Goal: Task Accomplishment & Management: Complete application form

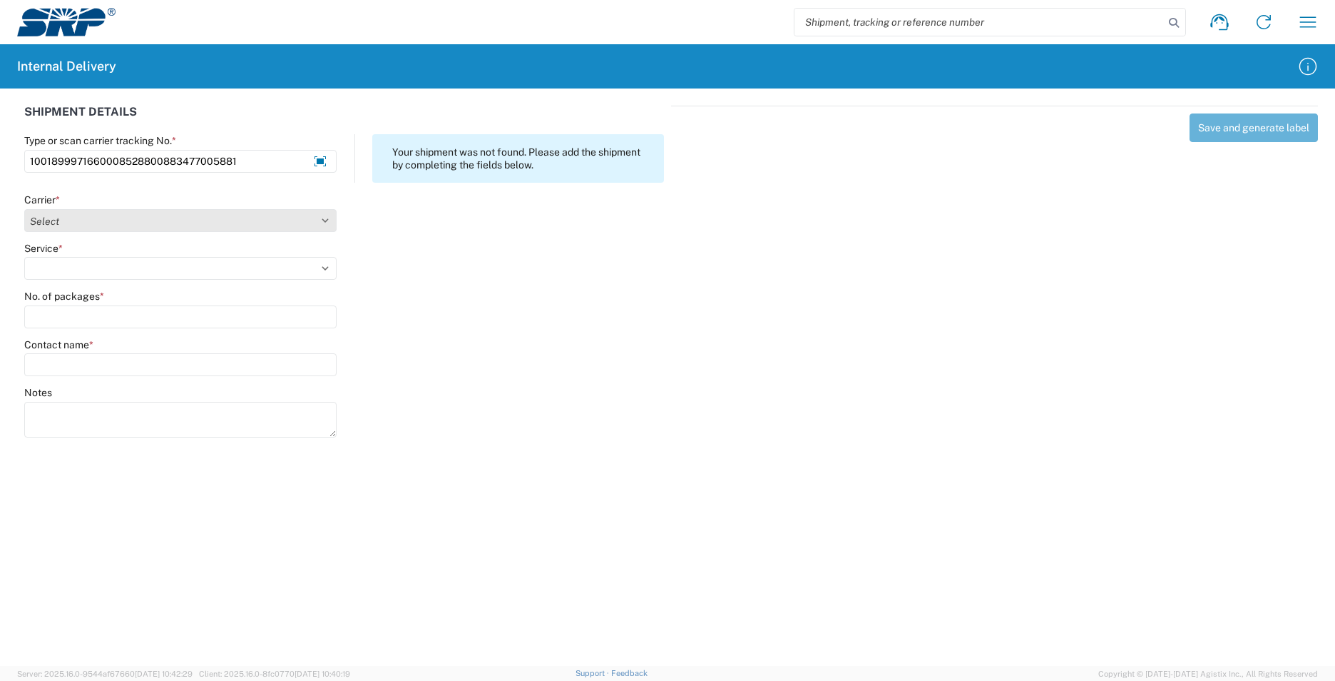
type input "1001899971660008528800883477005881"
click at [334, 223] on select "Select Amazon Logistics ATI Trucking BC Dimerco Logistics Empire Southwest FedE…" at bounding box center [180, 220] width 312 height 23
select select "5"
click at [24, 209] on select "Select Amazon Logistics ATI Trucking BC Dimerco Logistics Empire Southwest FedE…" at bounding box center [180, 220] width 312 height 23
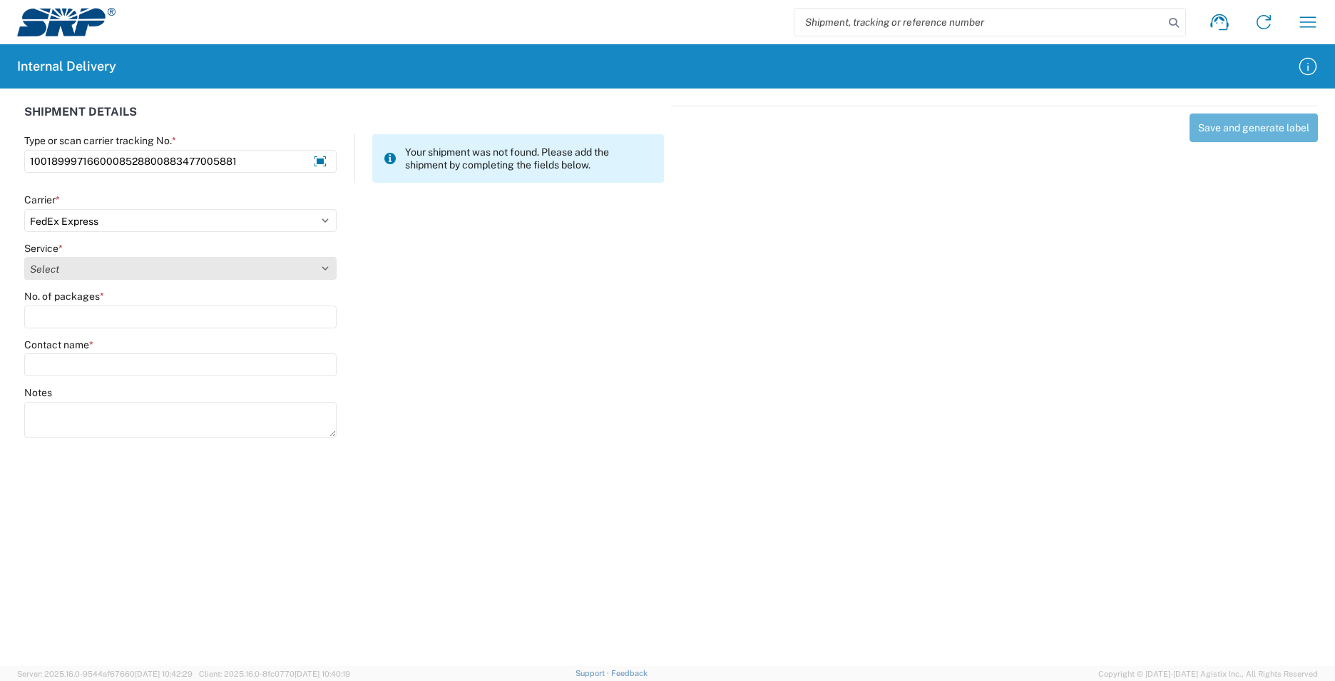
click at [328, 268] on select "Select 1Day Freight 2Day 2Day AM 2Day AM One Rate 2Day Freight 2Day One Rate 3 …" at bounding box center [180, 268] width 312 height 23
select select "8"
click at [24, 257] on select "Select 1Day Freight 2Day 2Day AM 2Day AM One Rate 2Day Freight 2Day One Rate 3 …" at bounding box center [180, 268] width 312 height 23
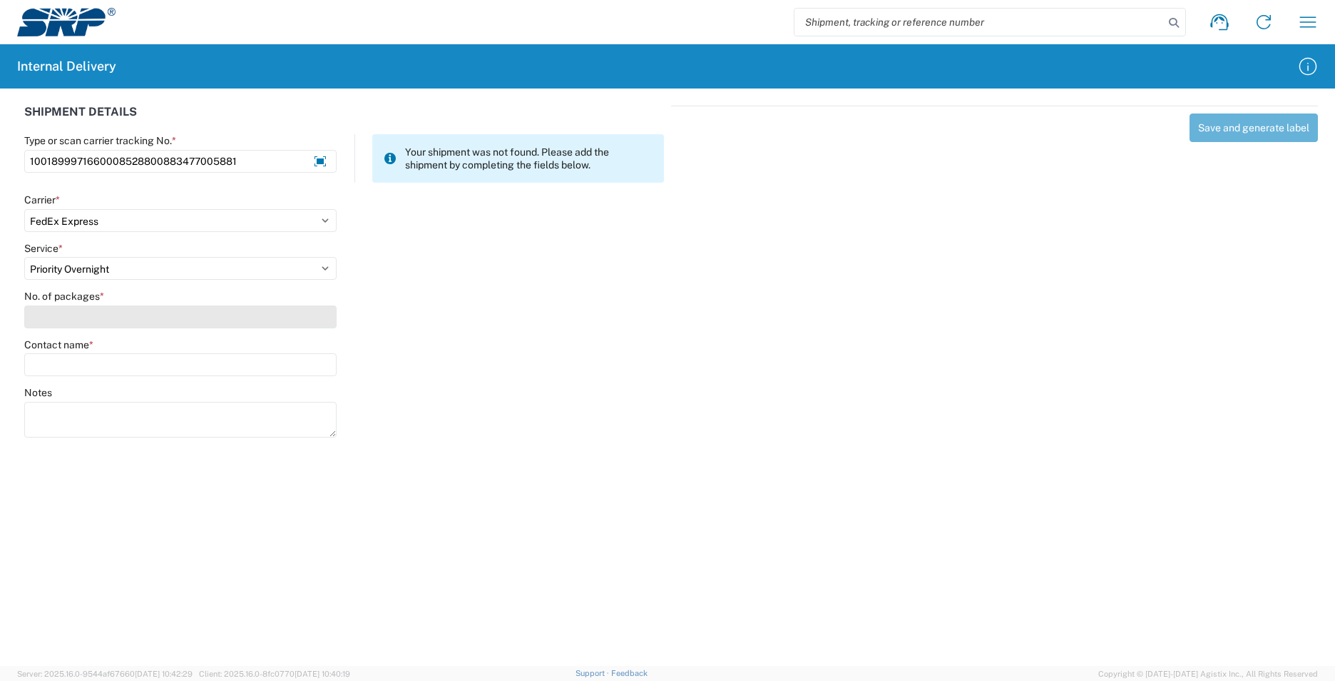
click at [187, 307] on input "No. of packages *" at bounding box center [180, 316] width 312 height 23
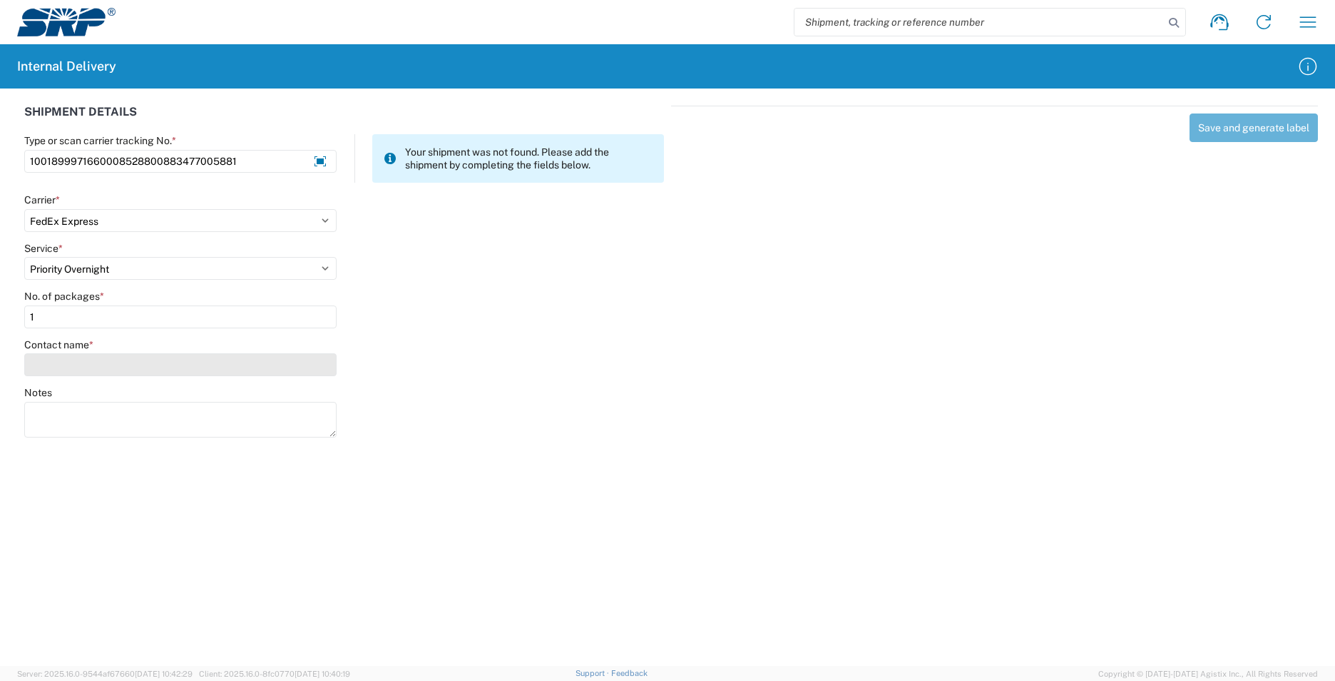
type input "1"
click at [225, 370] on input "Contact name *" at bounding box center [180, 364] width 312 height 23
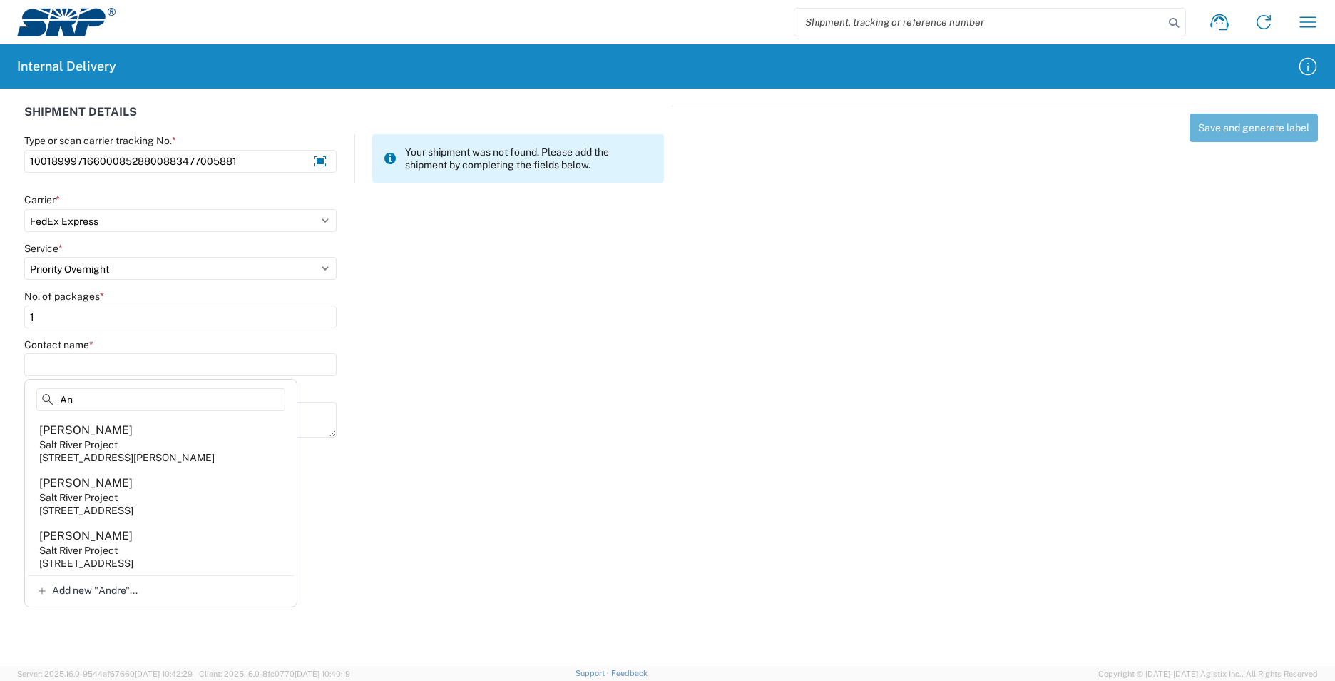
type input "A"
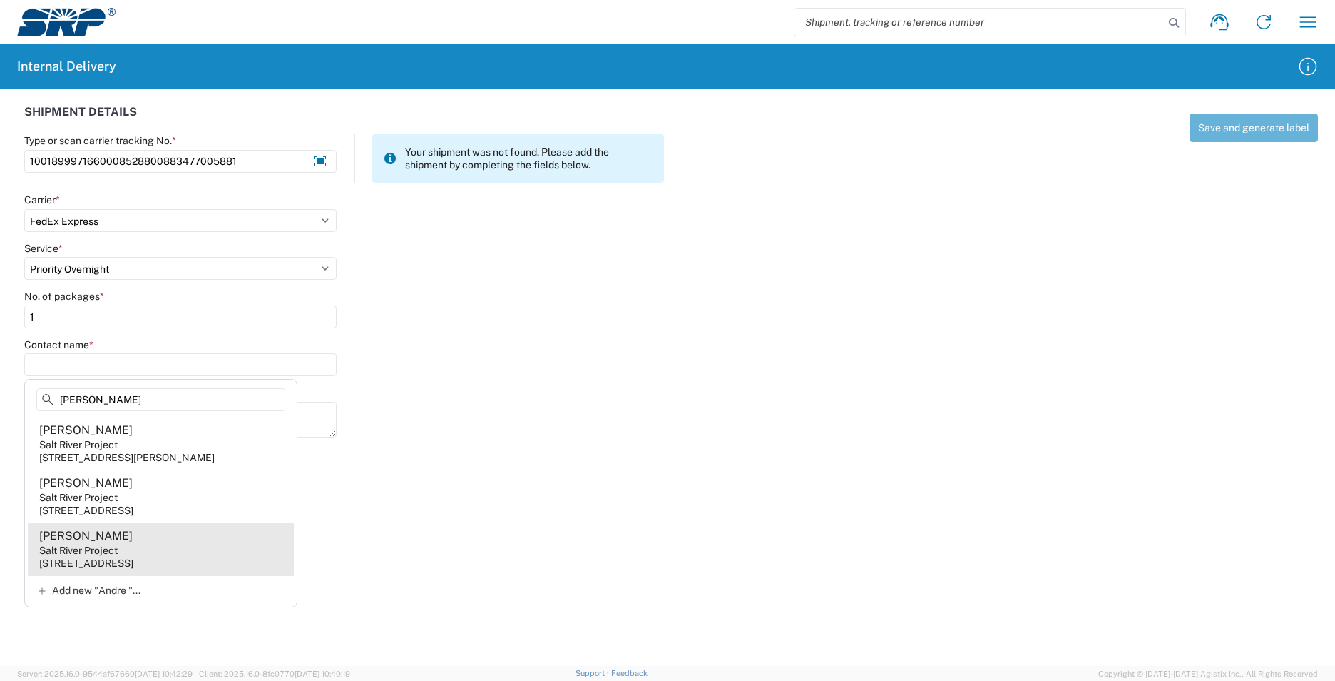
type input "[PERSON_NAME]"
click at [217, 566] on agx-address-suggestion-item "[PERSON_NAME] Salt River Project [STREET_ADDRESS]" at bounding box center [161, 548] width 266 height 53
type input "[PERSON_NAME]"
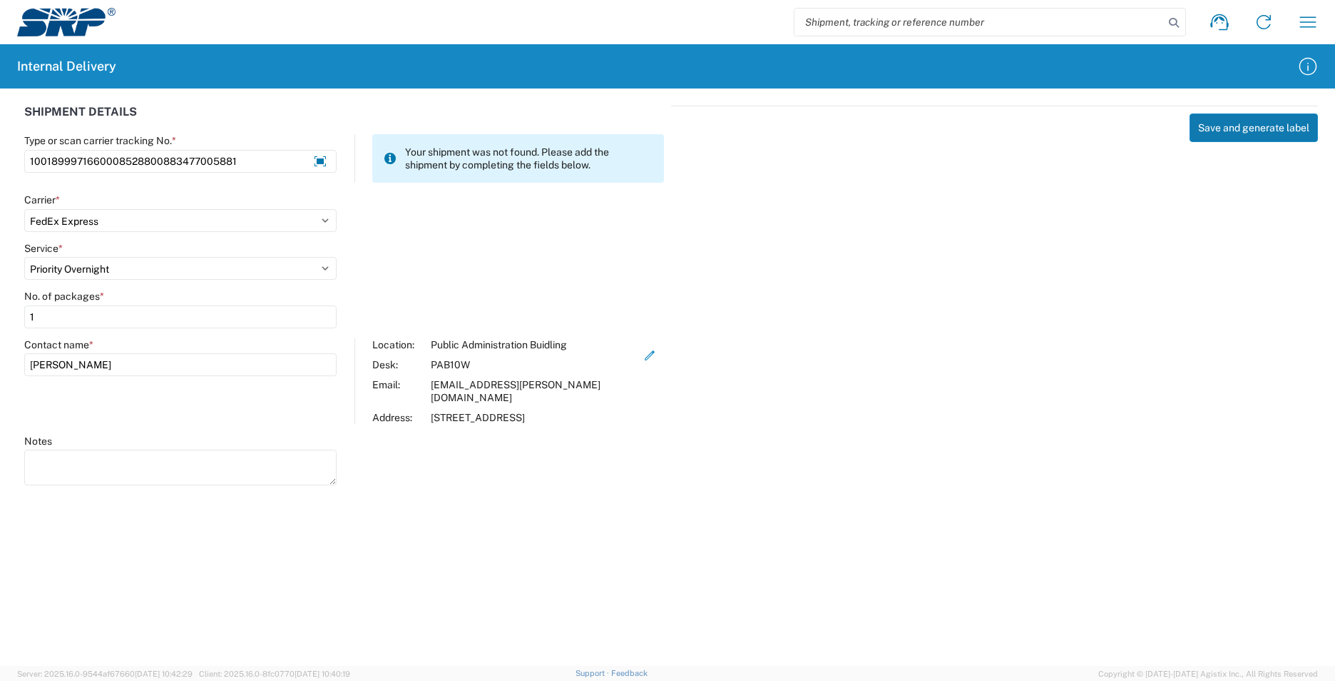
click at [1269, 128] on button "Save and generate label" at bounding box center [1254, 127] width 128 height 29
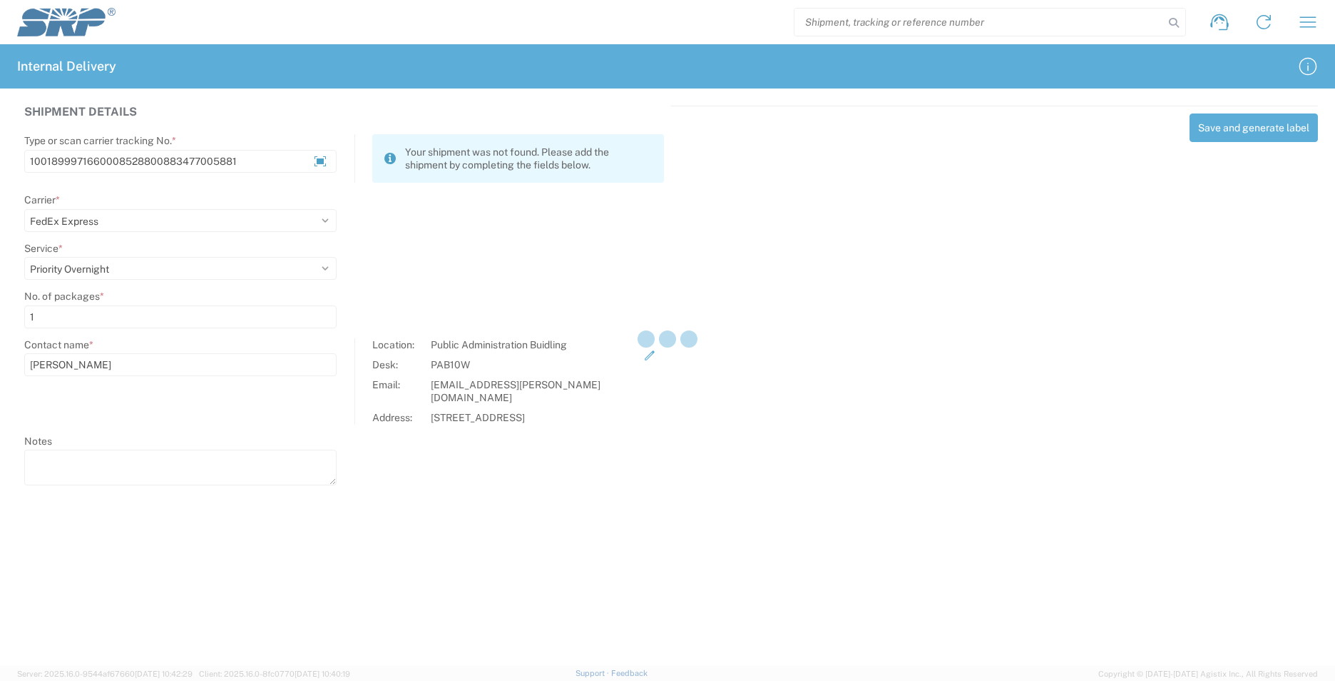
select select
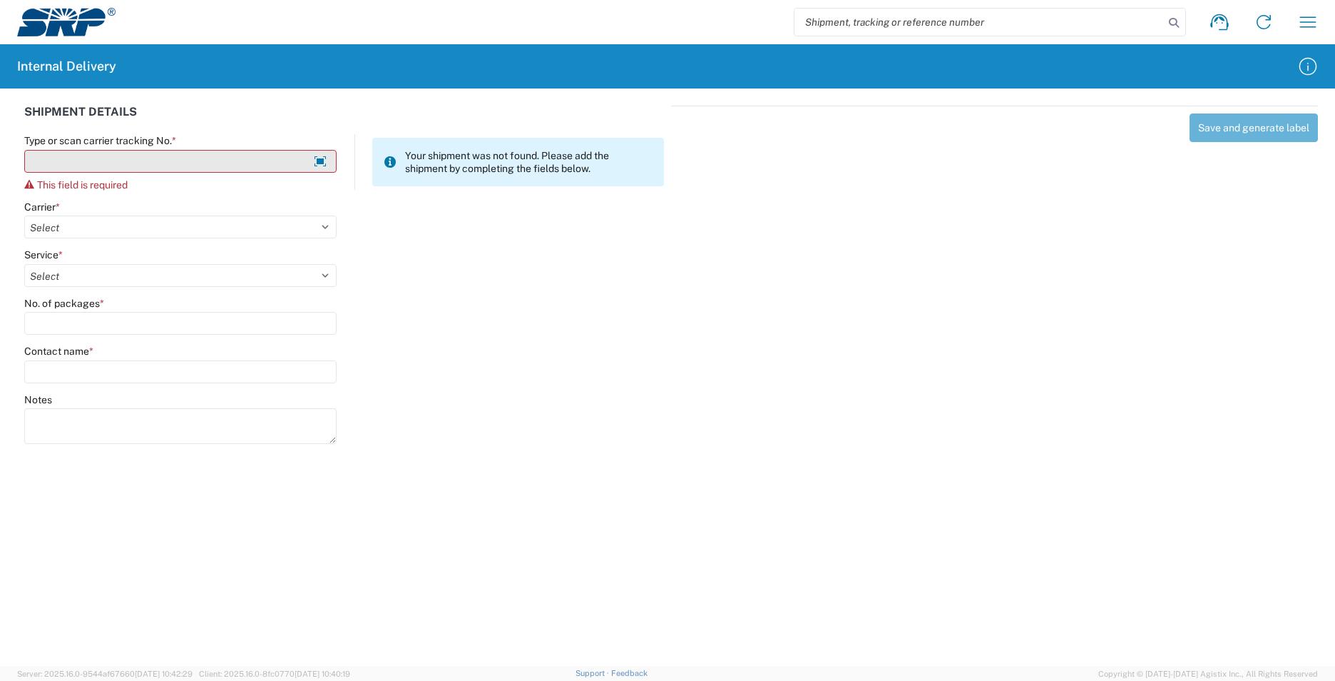
click at [263, 163] on input "Type or scan carrier tracking No. *" at bounding box center [180, 161] width 312 height 23
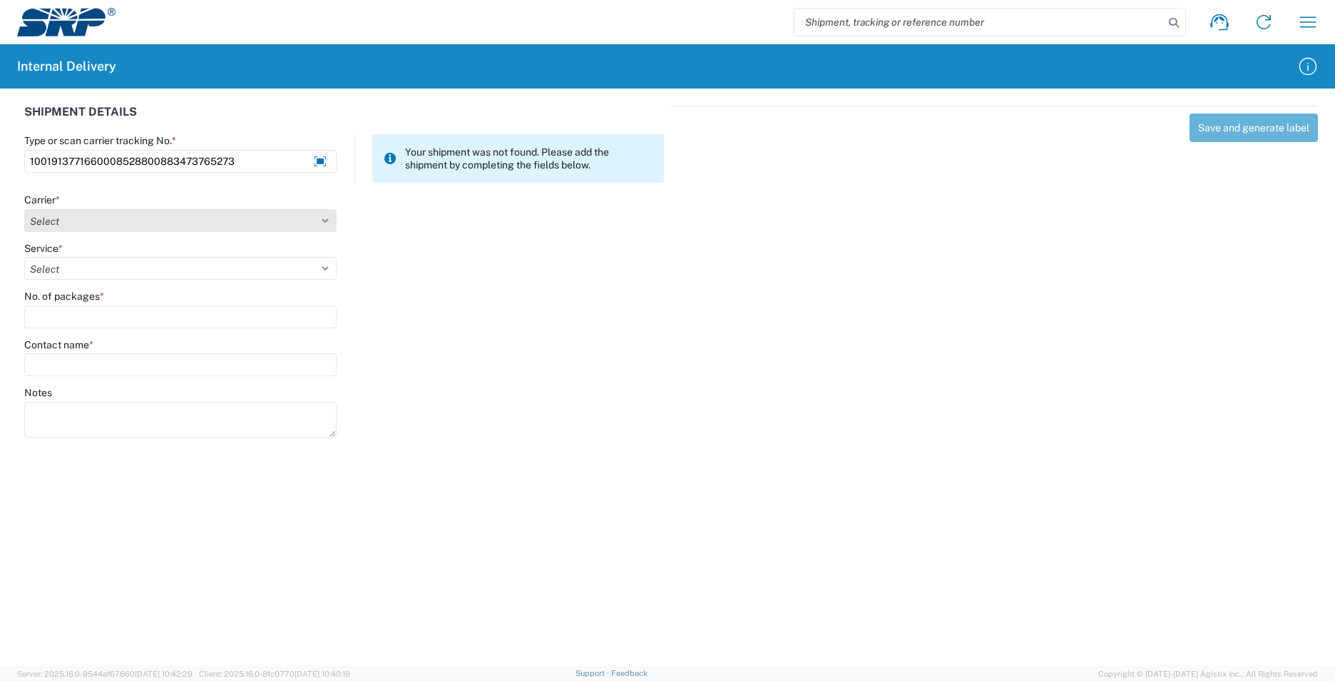
type input "1001913771660008528800883473765273"
click at [328, 220] on select "Select Amazon Logistics ATI Trucking BC Dimerco Logistics Empire Southwest FedE…" at bounding box center [180, 220] width 312 height 23
select select "5"
click at [24, 209] on select "Select Amazon Logistics ATI Trucking BC Dimerco Logistics Empire Southwest FedE…" at bounding box center [180, 220] width 312 height 23
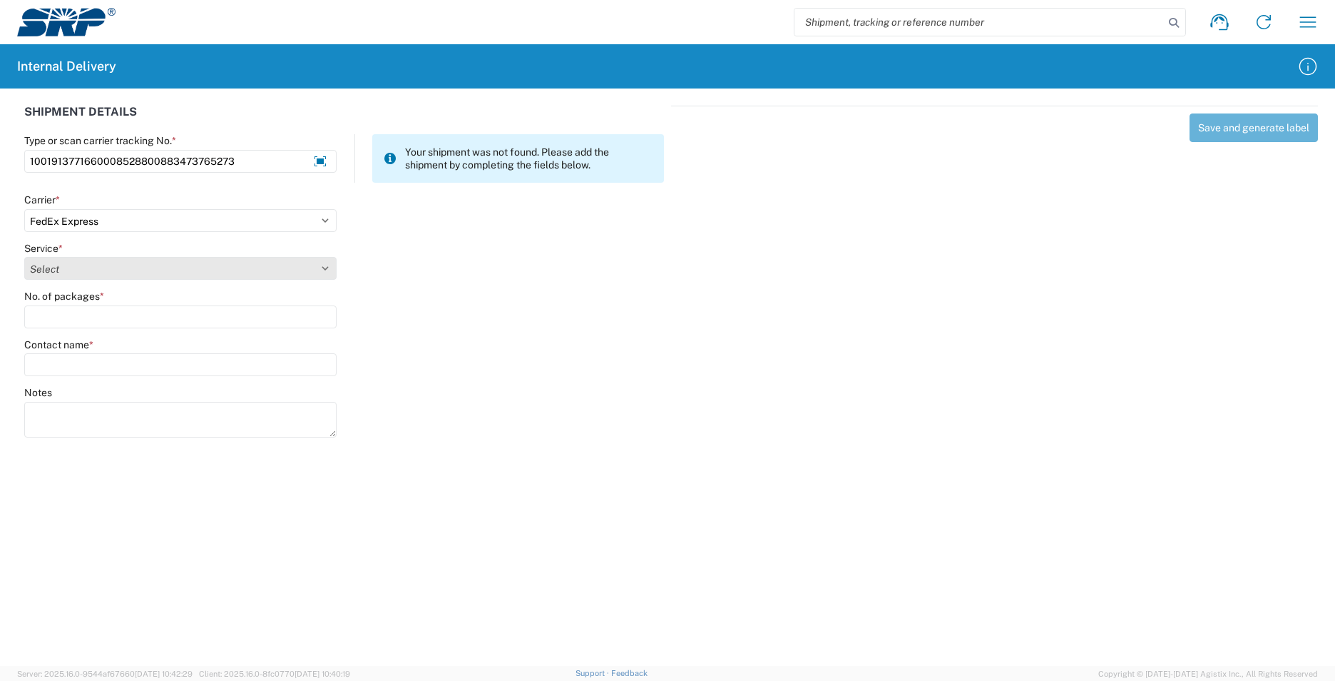
click at [328, 266] on select "Select" at bounding box center [180, 268] width 312 height 23
select select "10"
click at [24, 257] on select "Select 1Day Freight 2Day 2Day AM 2Day AM One Rate 2Day Freight 2Day One Rate 3 …" at bounding box center [180, 268] width 312 height 23
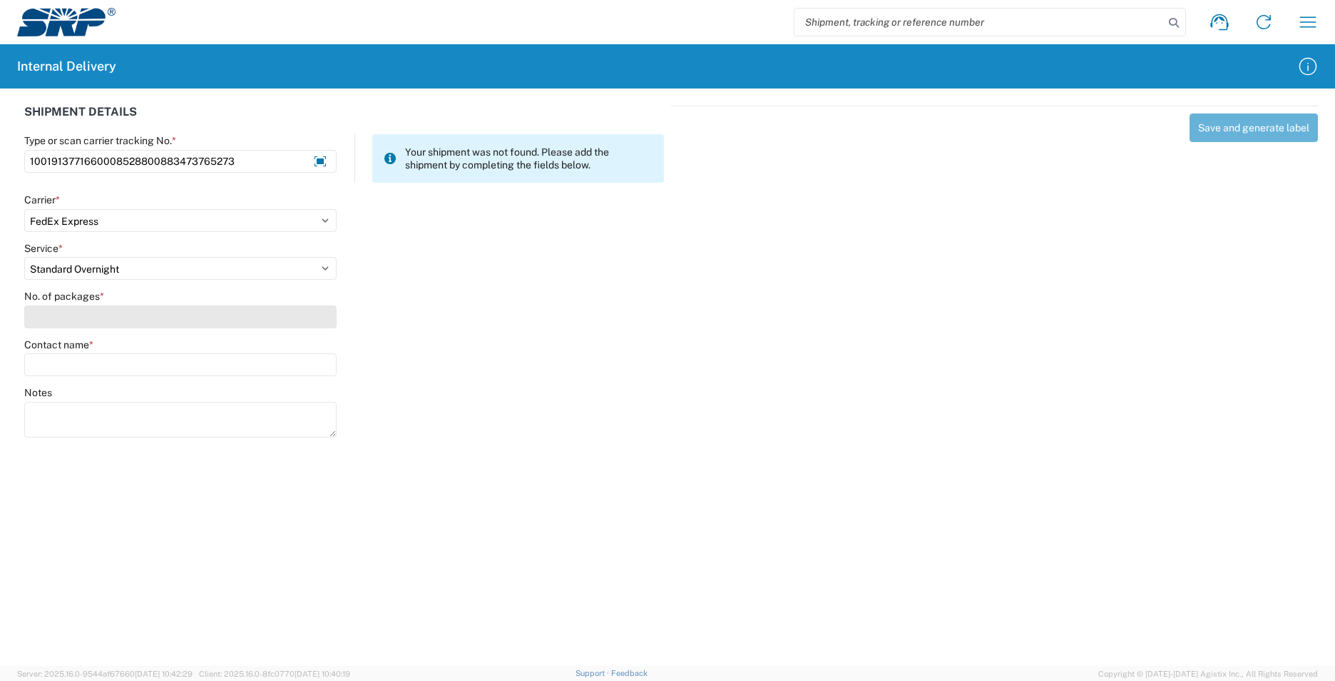
click at [131, 316] on input "No. of packages *" at bounding box center [180, 316] width 312 height 23
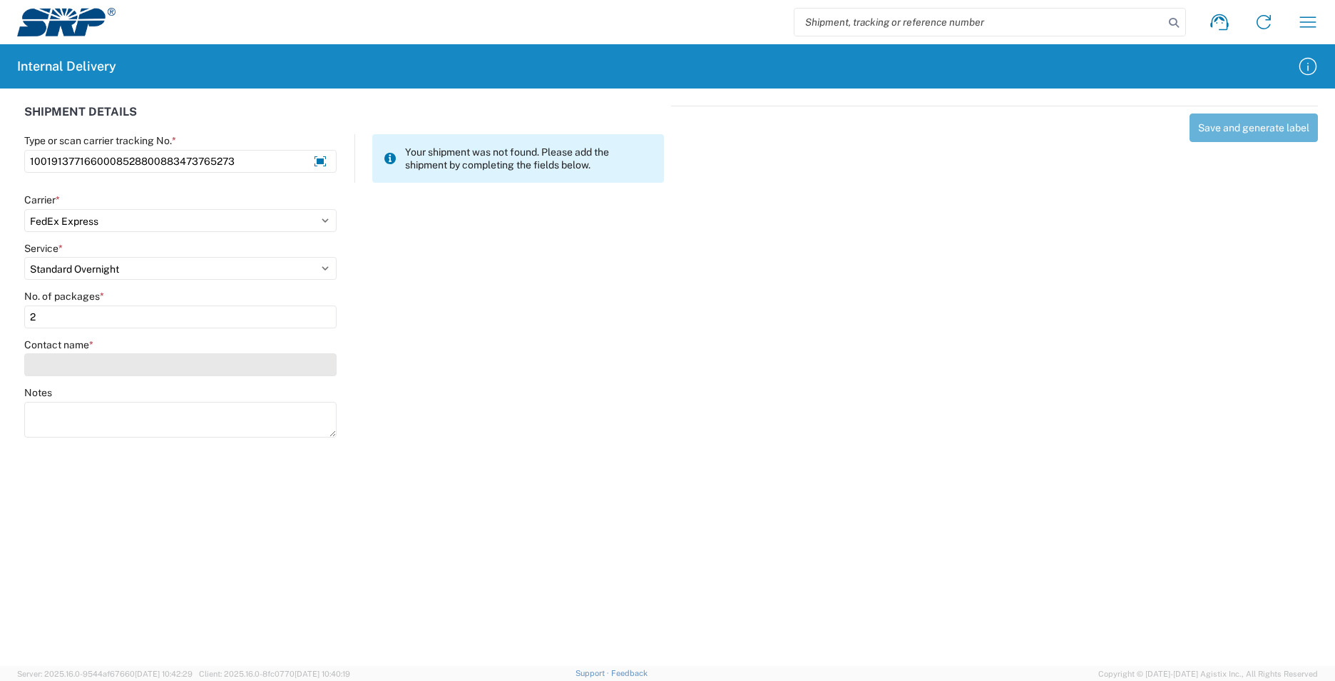
type input "2"
click at [153, 363] on input "Contact name *" at bounding box center [180, 364] width 312 height 23
type input """
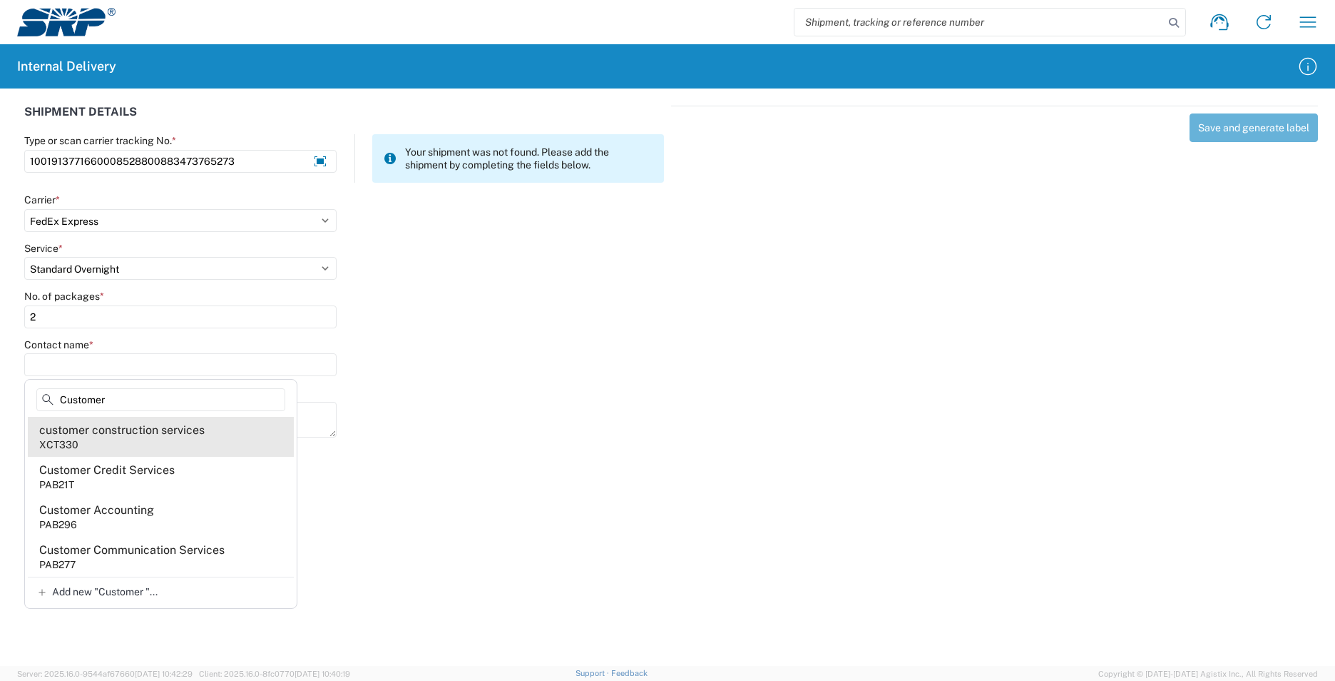
type input "Customer"
click at [185, 439] on agx-address-suggestion-item "customer construction services XCT330" at bounding box center [161, 437] width 266 height 40
type input "customer construction services"
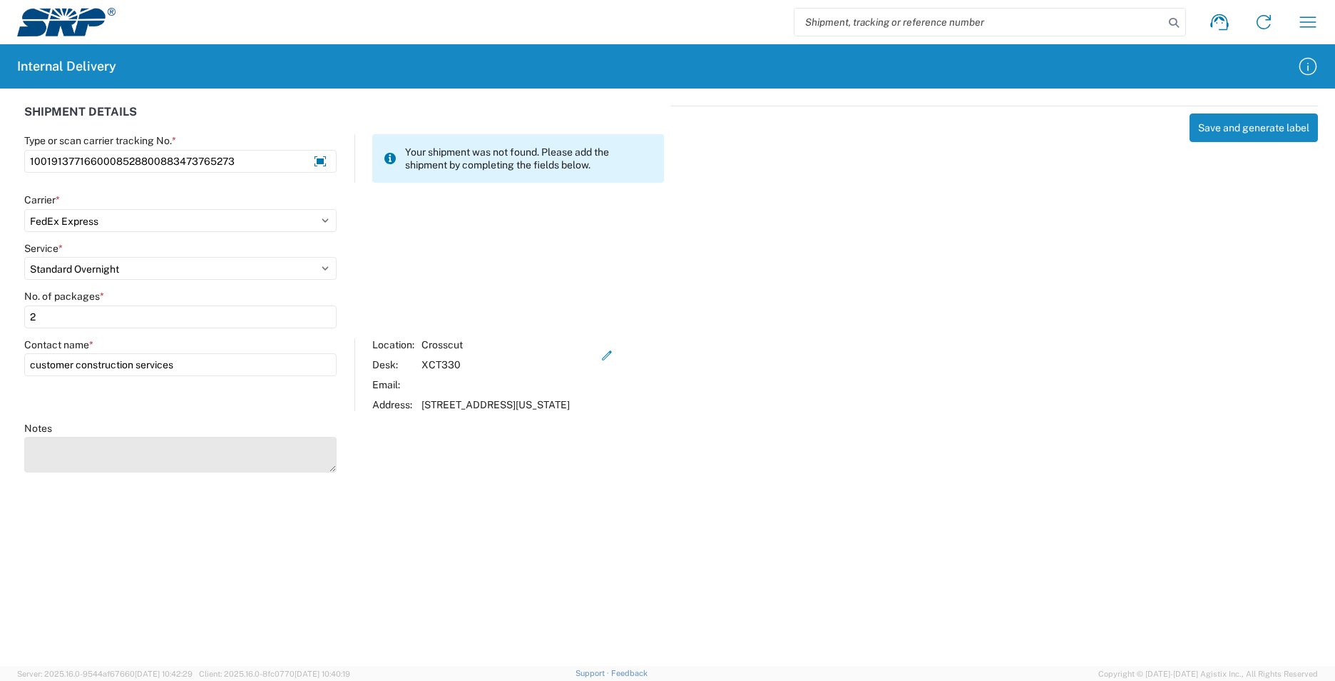
click at [145, 459] on textarea "Notes" at bounding box center [180, 455] width 312 height 36
type textarea "1001908771670008528800745740878511"
click at [1240, 128] on button "Save and generate label" at bounding box center [1254, 127] width 128 height 29
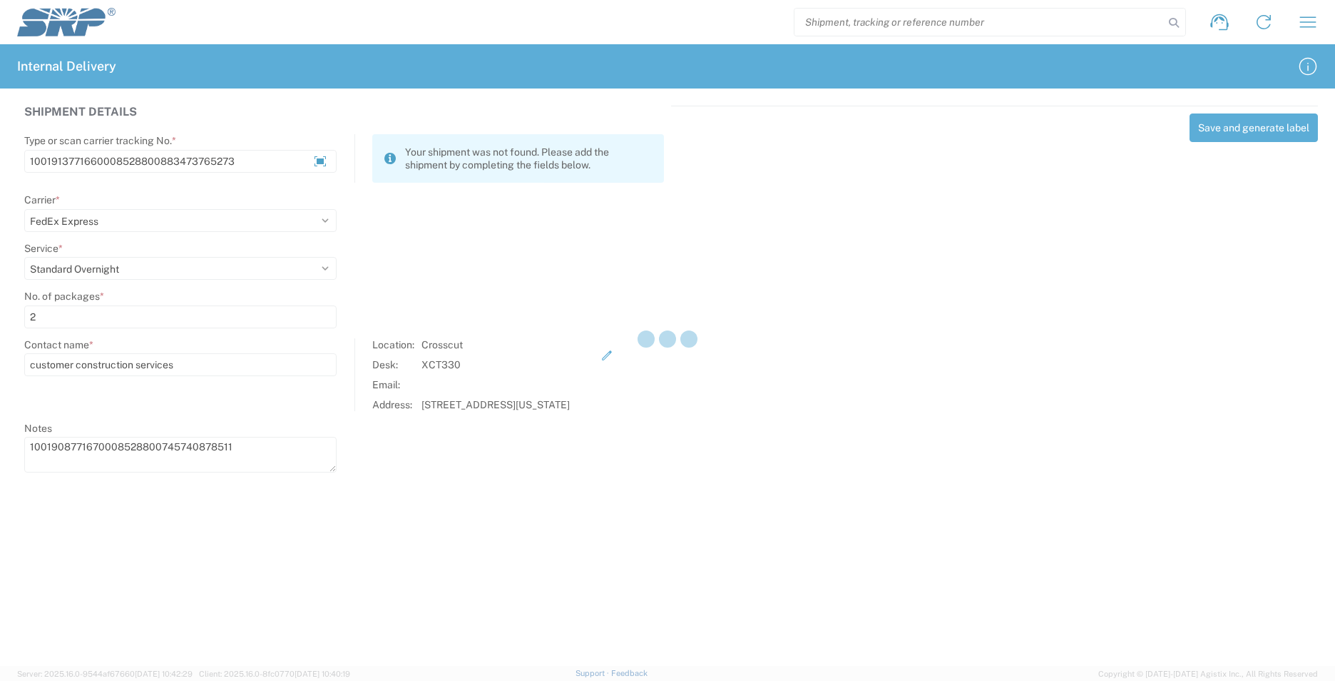
select select
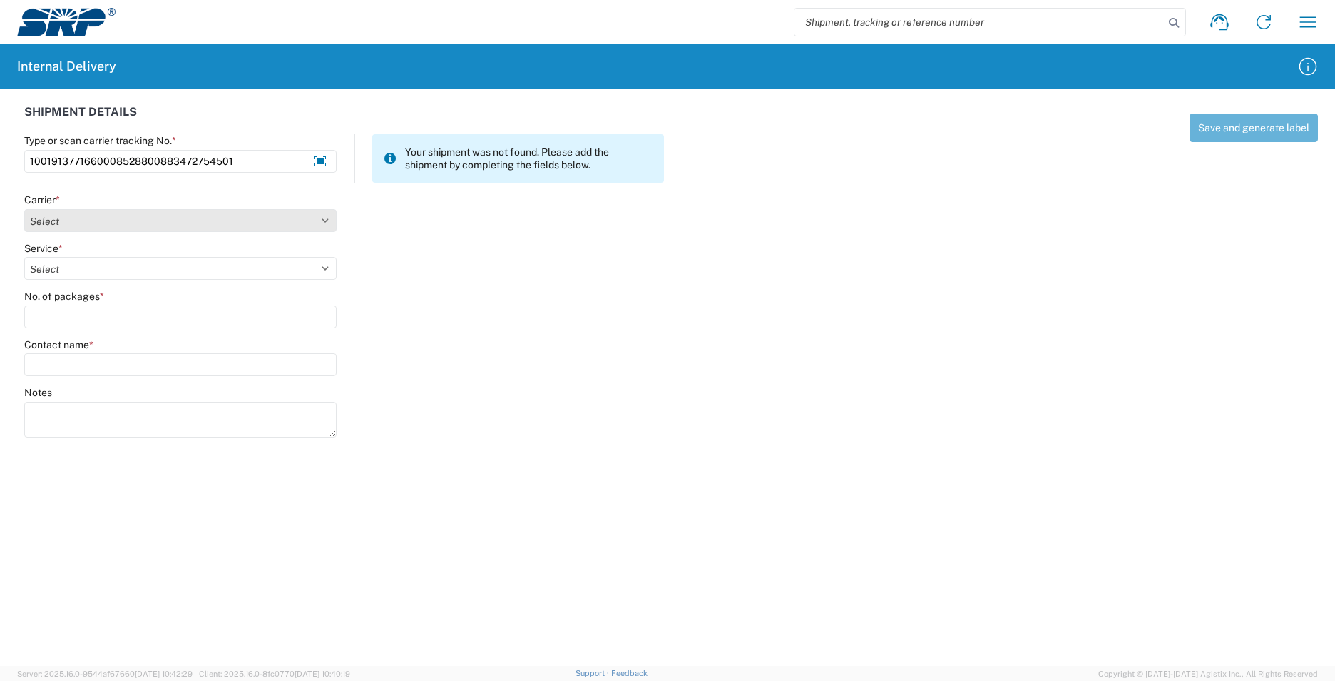
type input "1001913771660008528800883472754501"
click at [326, 223] on select "Select Amazon Logistics ATI Trucking BC Dimerco Logistics Empire Southwest FedE…" at bounding box center [180, 220] width 312 height 23
select select "5"
click at [24, 209] on select "Select Amazon Logistics ATI Trucking BC Dimerco Logistics Empire Southwest FedE…" at bounding box center [180, 220] width 312 height 23
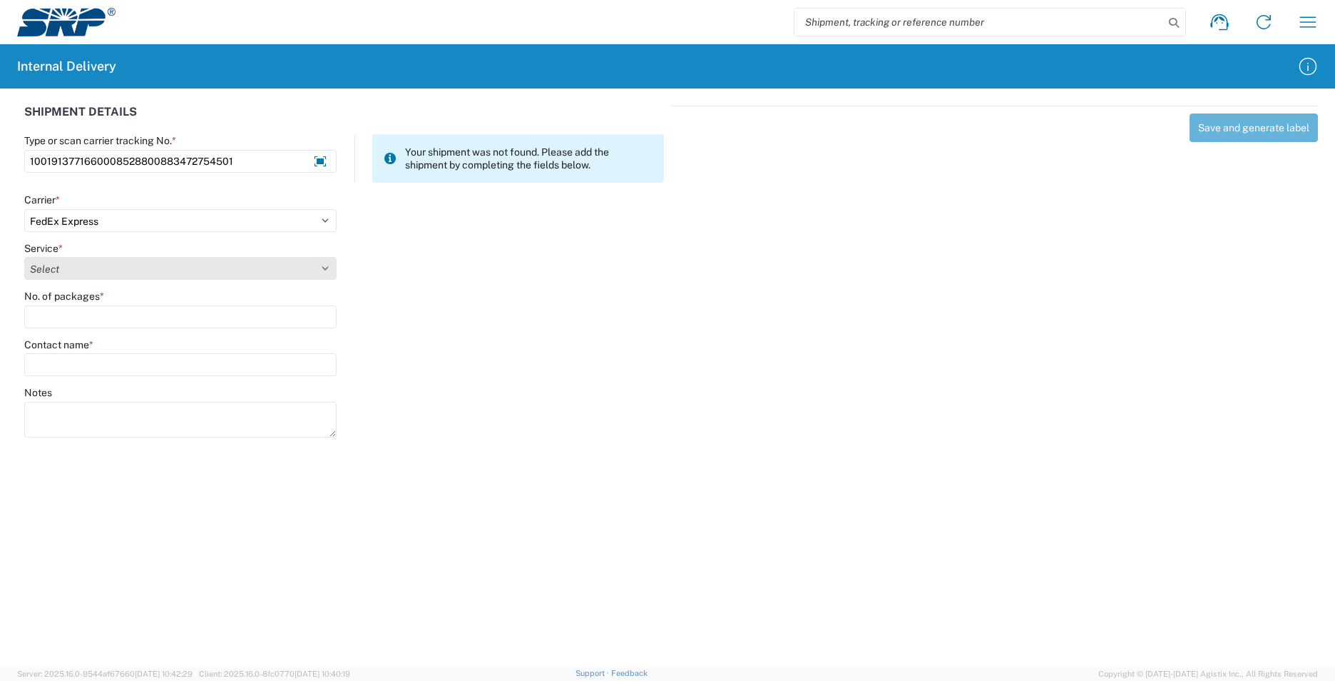
click at [329, 266] on select "Select 1Day Freight 2Day 2Day AM 2Day AM One Rate 2Day Freight 2Day One Rate 3 …" at bounding box center [180, 268] width 312 height 23
select select "10"
click at [24, 257] on select "Select 1Day Freight 2Day 2Day AM 2Day AM One Rate 2Day Freight 2Day One Rate 3 …" at bounding box center [180, 268] width 312 height 23
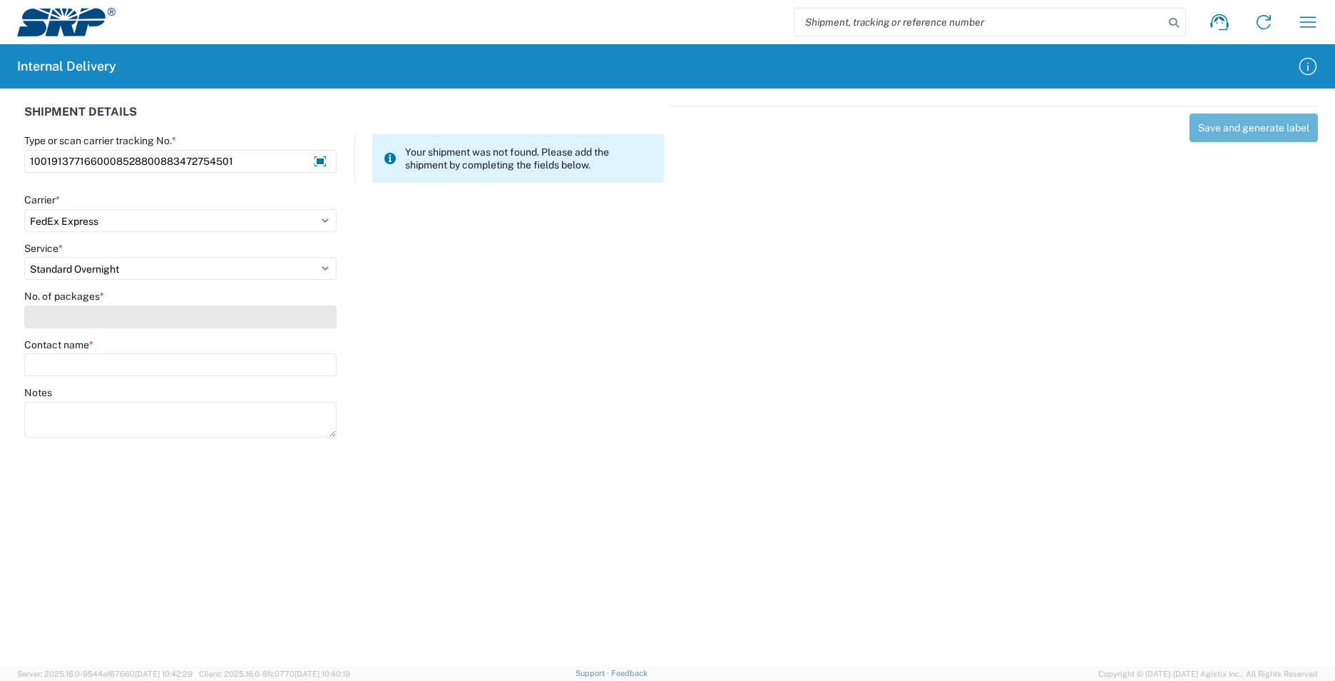
click at [118, 317] on input "No. of packages *" at bounding box center [180, 316] width 312 height 23
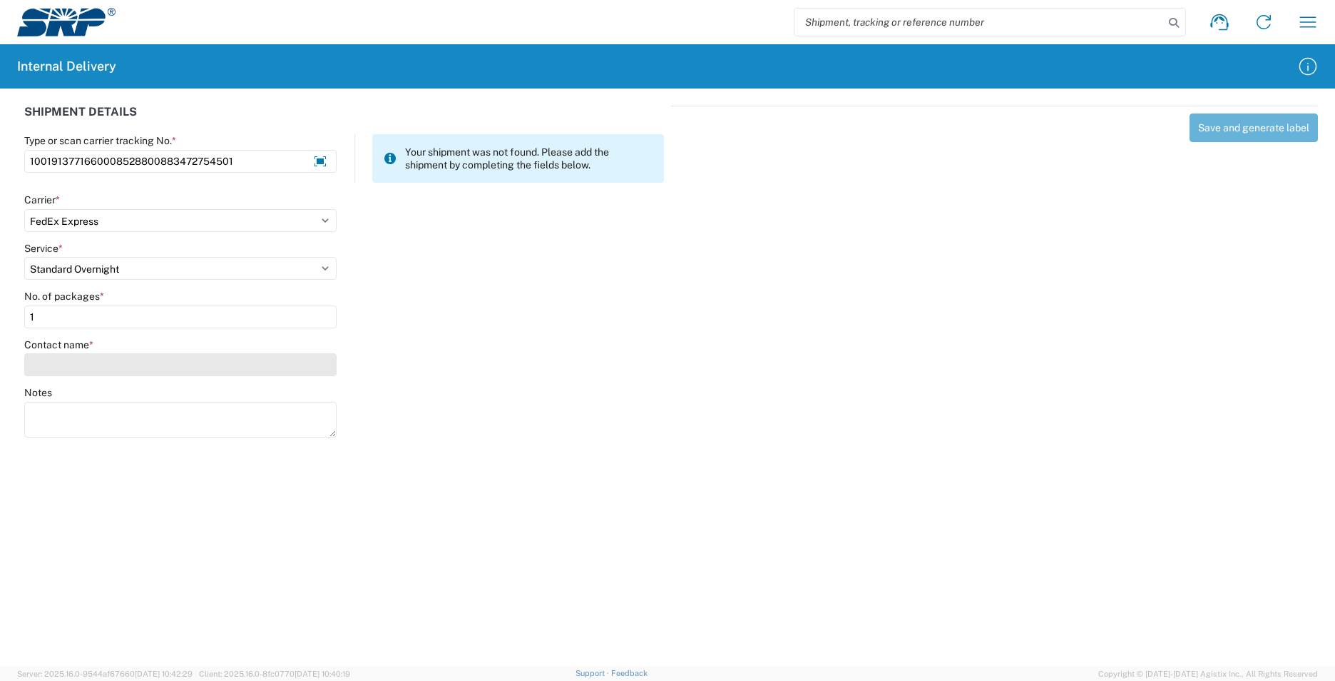
type input "1"
click at [123, 364] on input "Contact name *" at bounding box center [180, 364] width 312 height 23
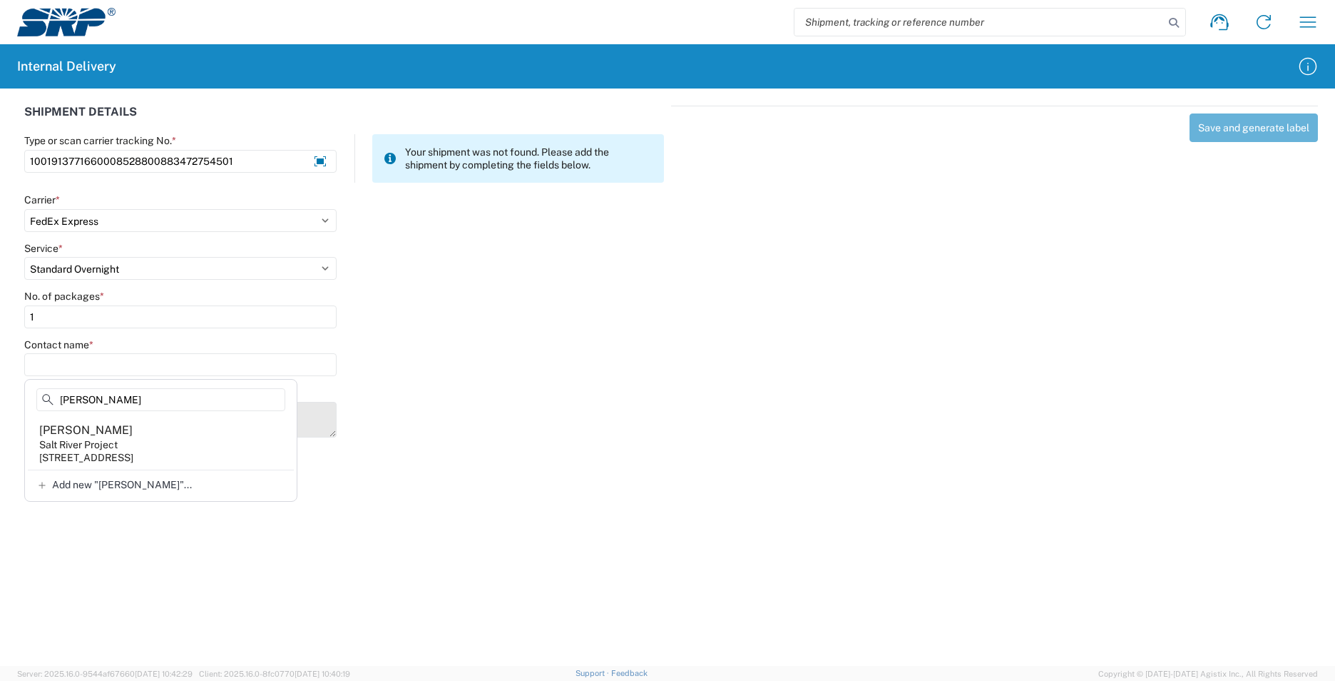
type input "[PERSON_NAME]"
click at [123, 439] on agx-address-suggestion-item "[PERSON_NAME] Salt River Project [STREET_ADDRESS]" at bounding box center [161, 443] width 266 height 53
type input "[PERSON_NAME]"
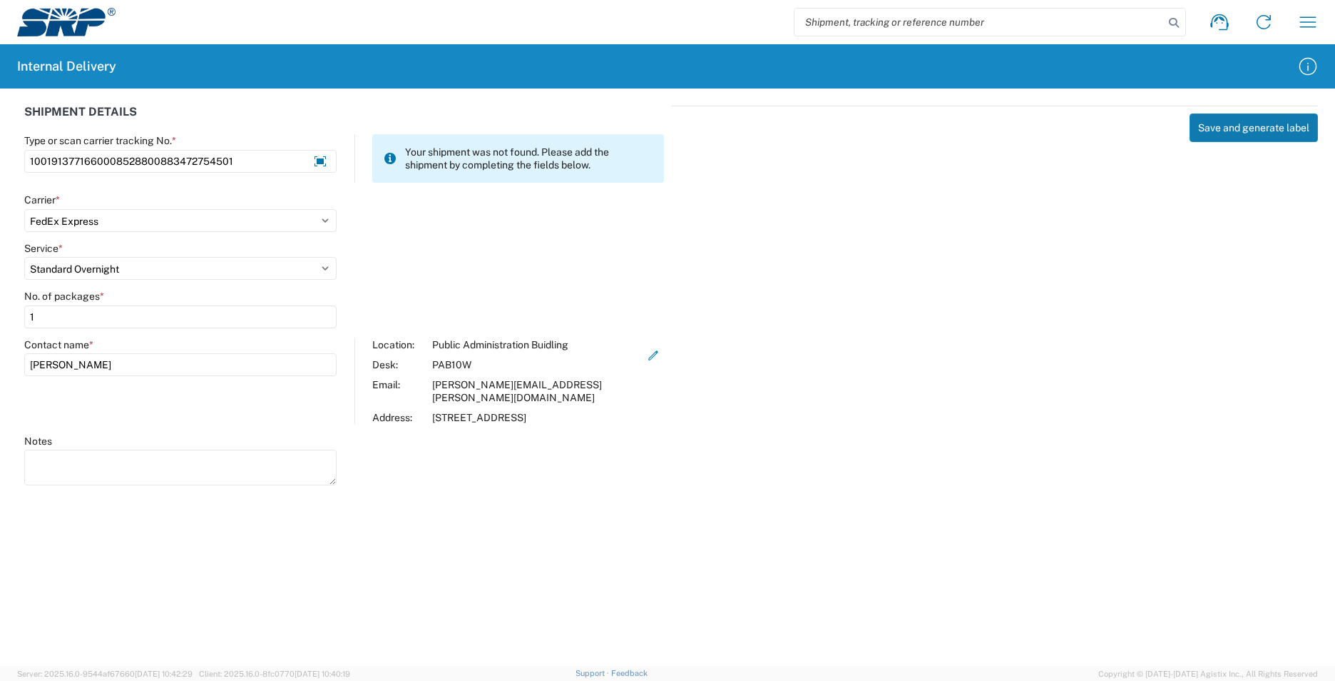
click at [1221, 126] on button "Save and generate label" at bounding box center [1254, 127] width 128 height 29
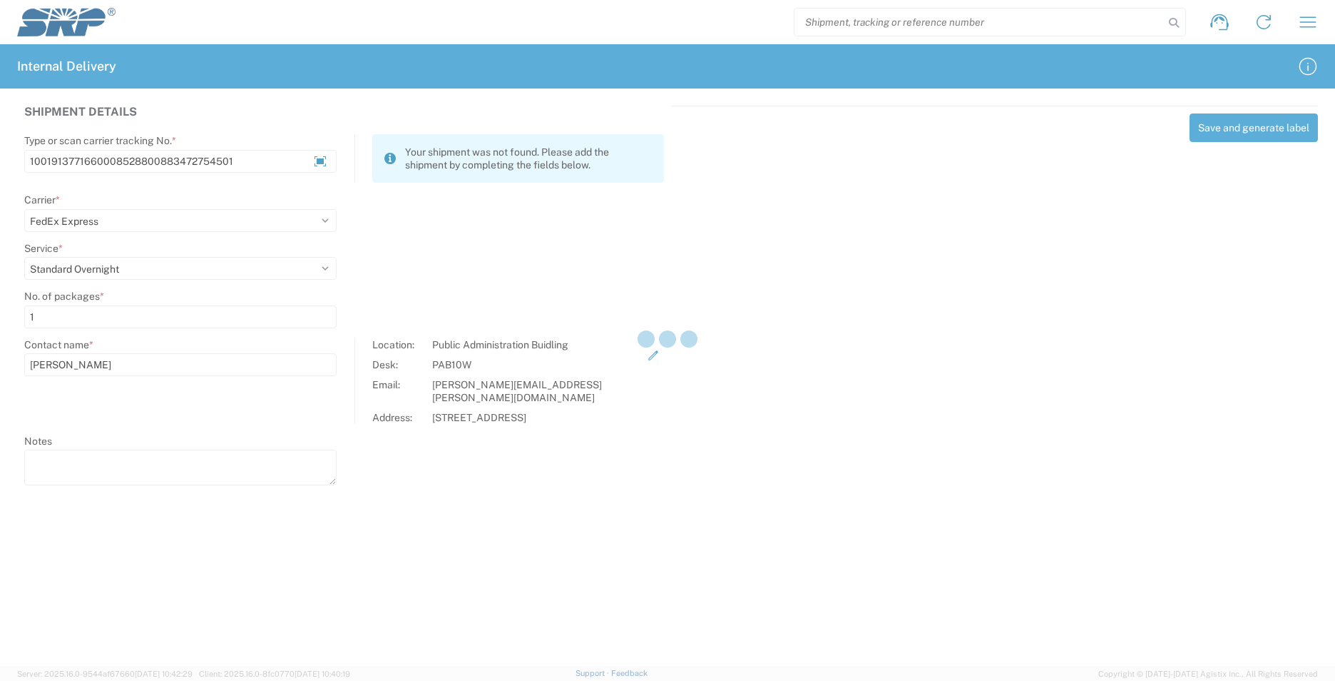
select select
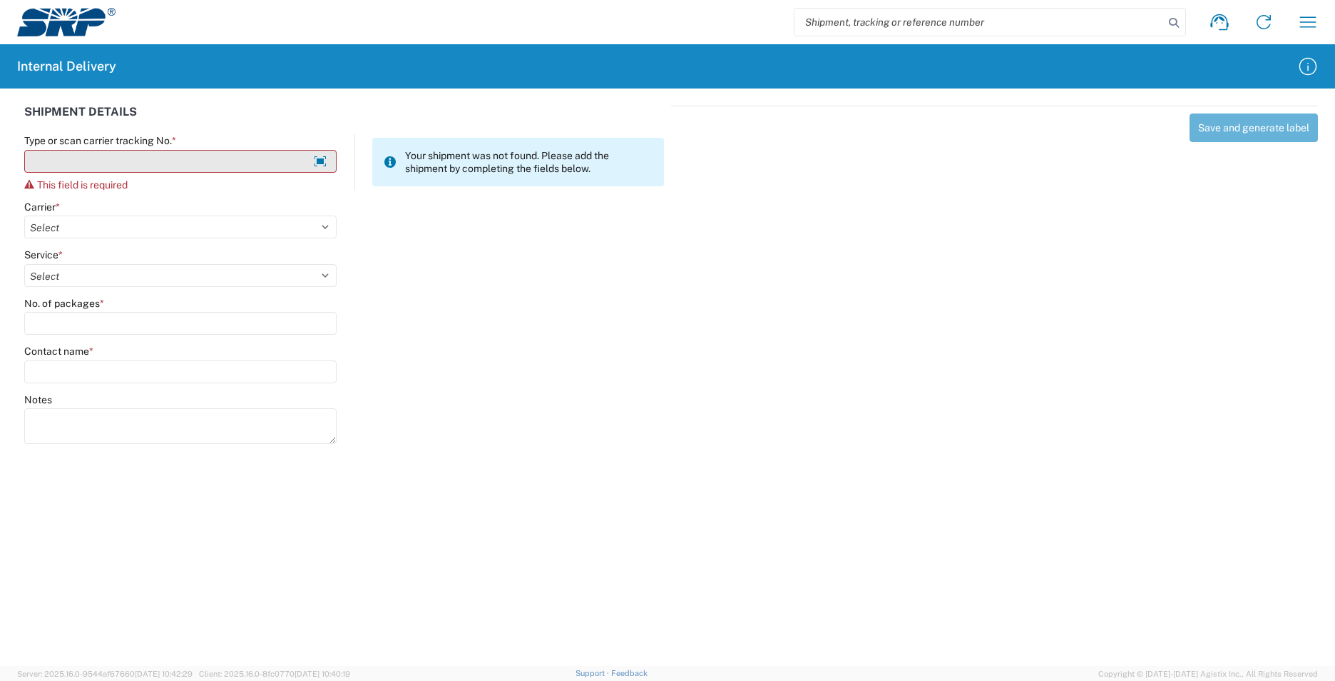
click at [287, 160] on input "Type or scan carrier tracking No. *" at bounding box center [180, 161] width 312 height 23
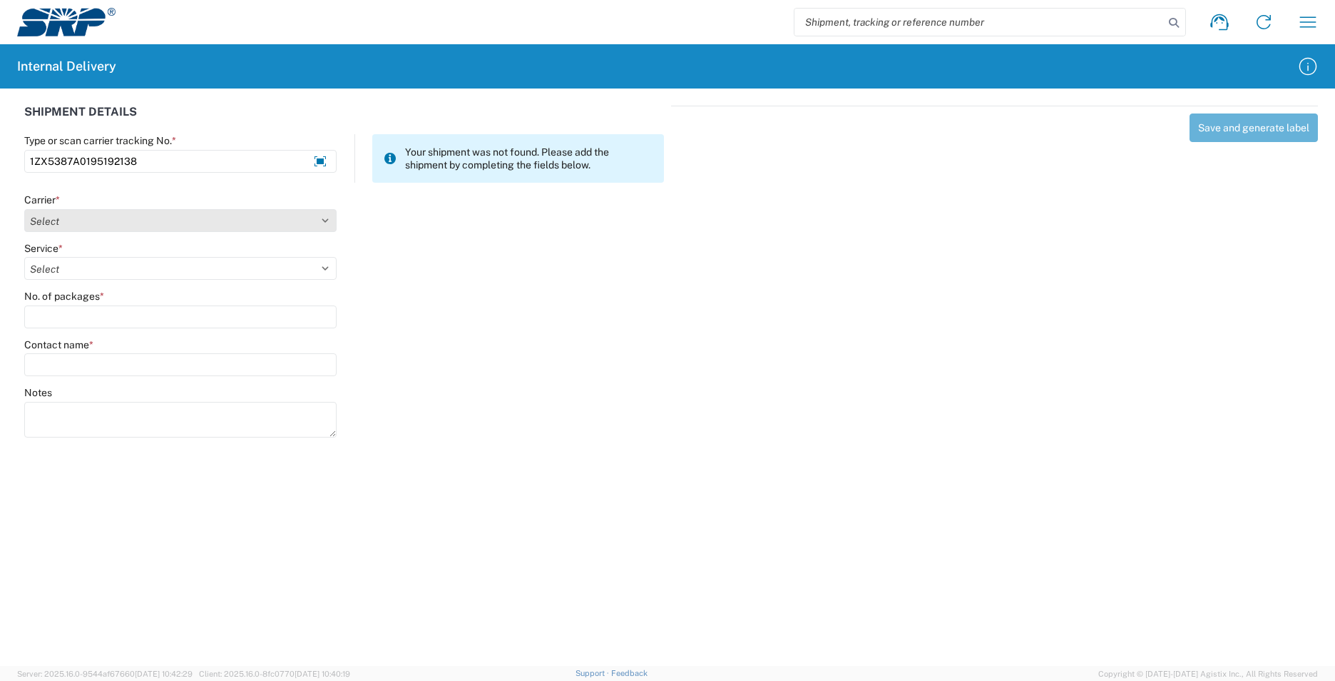
type input "1ZX5387A0195192138"
click at [327, 223] on select "Select Amazon Logistics ATI Trucking BC Dimerco Logistics Empire Southwest FedE…" at bounding box center [180, 220] width 312 height 23
click at [24, 209] on select "Select Amazon Logistics ATI Trucking BC Dimerco Logistics Empire Southwest FedE…" at bounding box center [180, 220] width 312 height 23
click at [327, 210] on select "Select Amazon Logistics ATI Trucking BC Dimerco Logistics Empire Southwest FedE…" at bounding box center [180, 220] width 312 height 23
click at [24, 209] on select "Select Amazon Logistics ATI Trucking BC Dimerco Logistics Empire Southwest FedE…" at bounding box center [180, 220] width 312 height 23
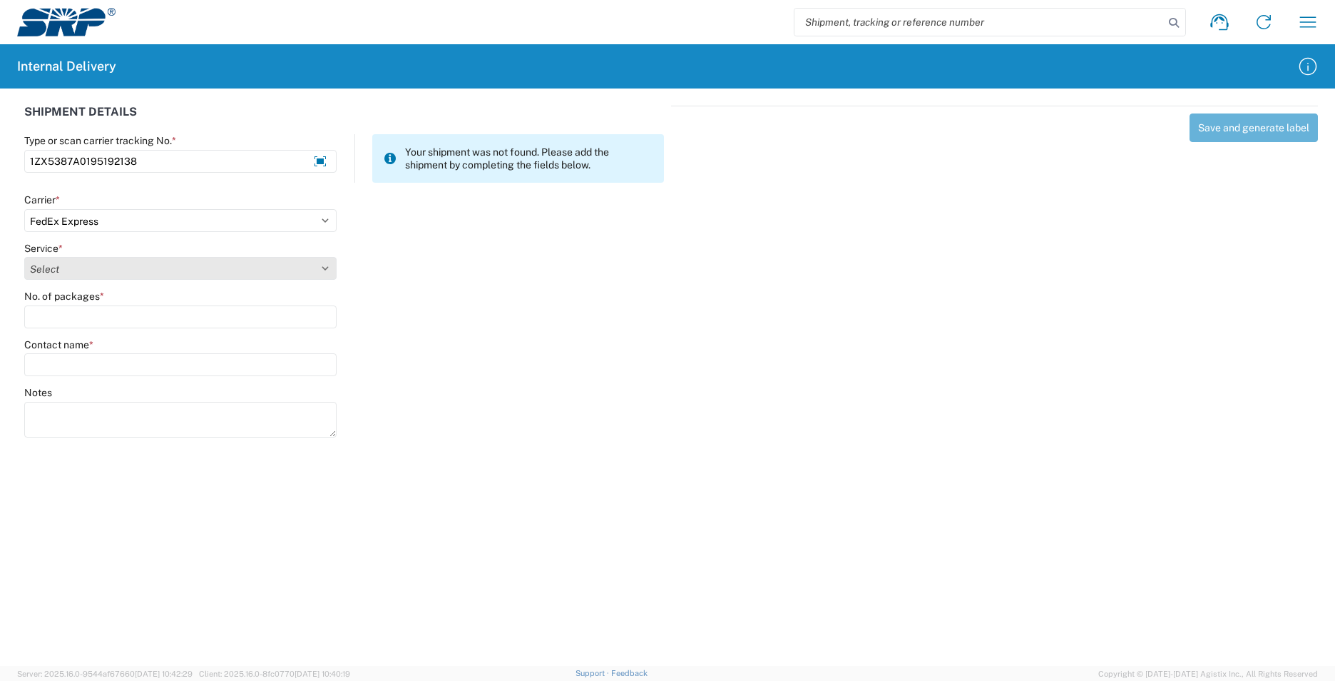
click at [326, 266] on select "Select 1Day Freight 2Day 2Day AM 2Day AM One Rate 2Day Freight 2Day One Rate 3 …" at bounding box center [180, 268] width 312 height 23
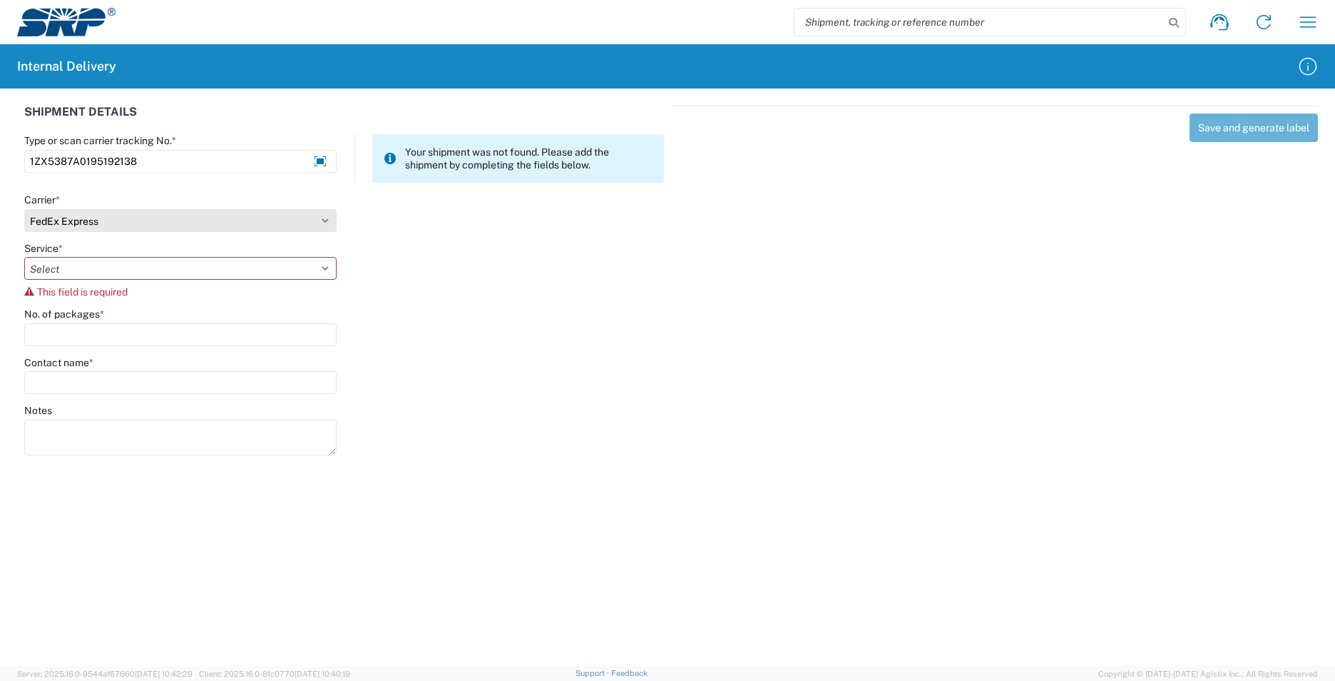
click at [325, 220] on select "Select Amazon Logistics ATI Trucking BC Dimerco Logistics Empire Southwest FedE…" at bounding box center [180, 220] width 312 height 23
select select "12"
click at [24, 209] on select "Select Amazon Logistics ATI Trucking BC Dimerco Logistics Empire Southwest FedE…" at bounding box center [180, 220] width 312 height 23
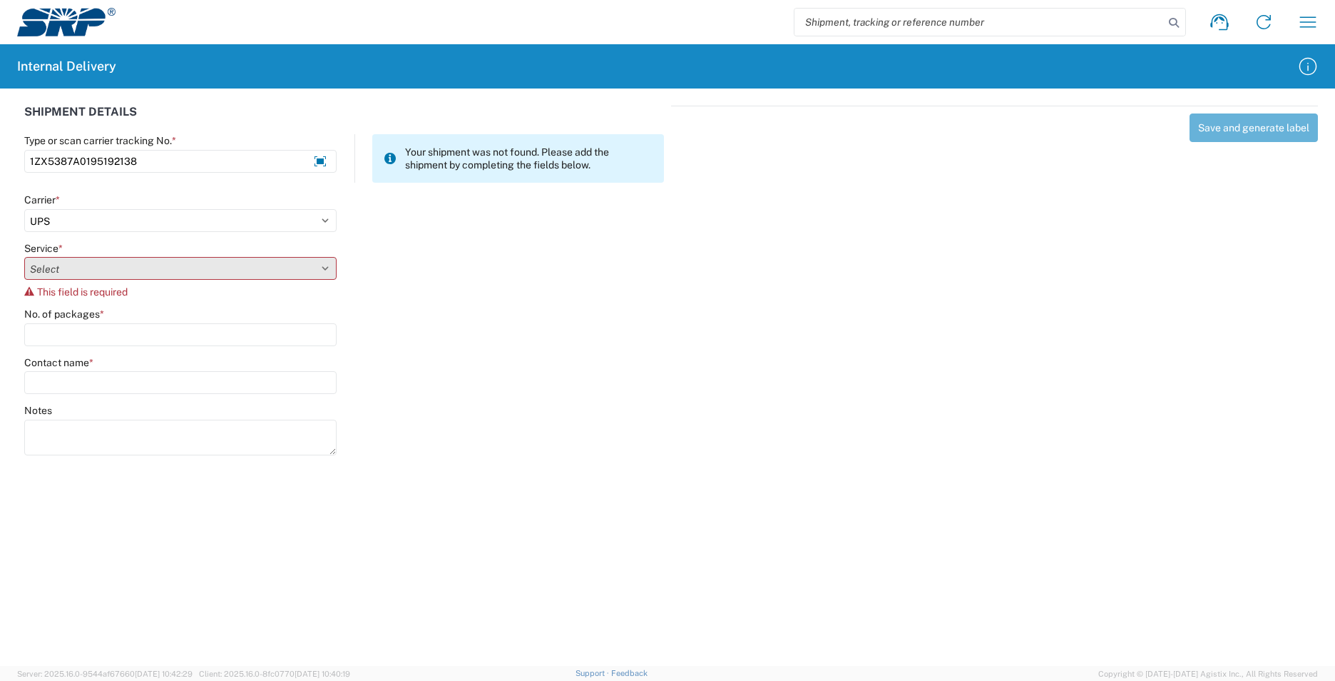
click at [330, 268] on select "Select 2nd Day Air 2nd Day Air A.M. 3 Day Select Basic BOUND PRINTED MATTER, UP…" at bounding box center [180, 268] width 312 height 23
click at [24, 257] on select "Select 2nd Day Air 2nd Day Air A.M. 3 Day Select Basic BOUND PRINTED MATTER, UP…" at bounding box center [180, 268] width 312 height 23
click at [325, 270] on select "Select 2nd Day Air 2nd Day Air A.M. 3 Day Select Basic BOUND PRINTED MATTER, UP…" at bounding box center [180, 268] width 312 height 23
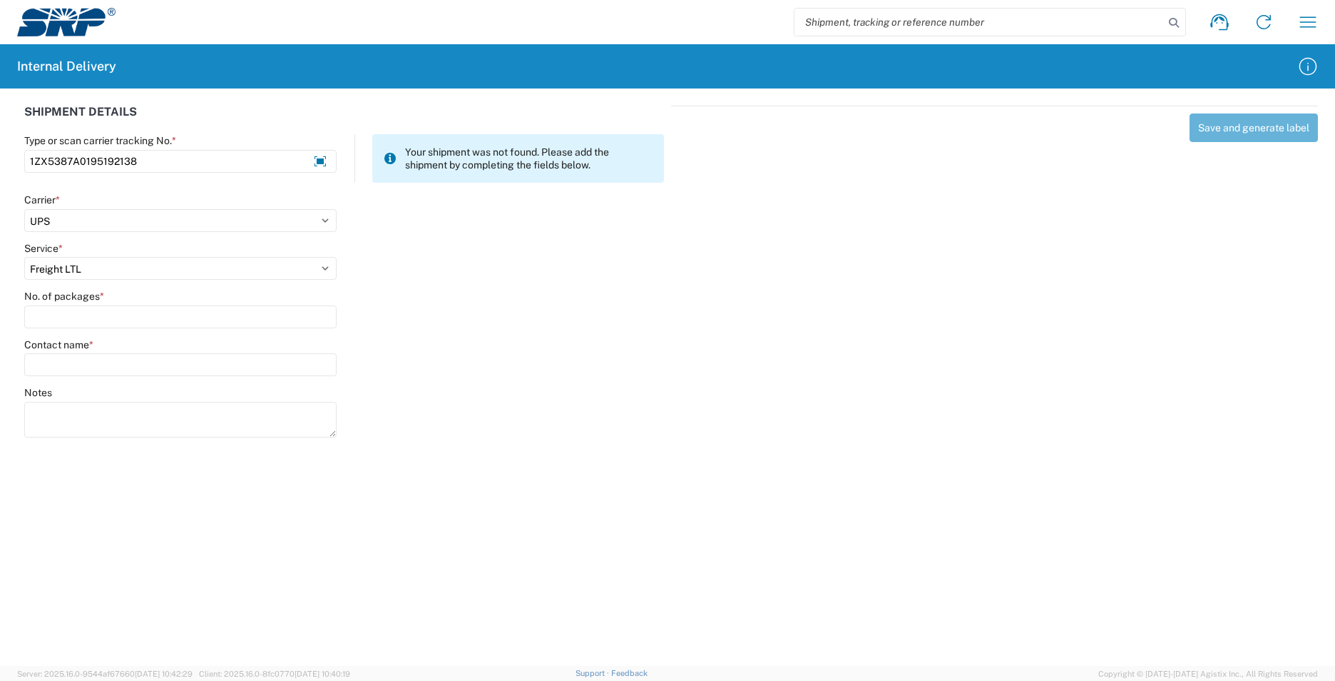
select select "41"
click at [24, 257] on select "Select 2nd Day Air 2nd Day Air A.M. 3 Day Select Basic BOUND PRINTED MATTER, UP…" at bounding box center [180, 268] width 312 height 23
click at [175, 316] on input "No. of packages *" at bounding box center [180, 316] width 312 height 23
type input "1"
click at [163, 359] on input "Contact name *" at bounding box center [180, 364] width 312 height 23
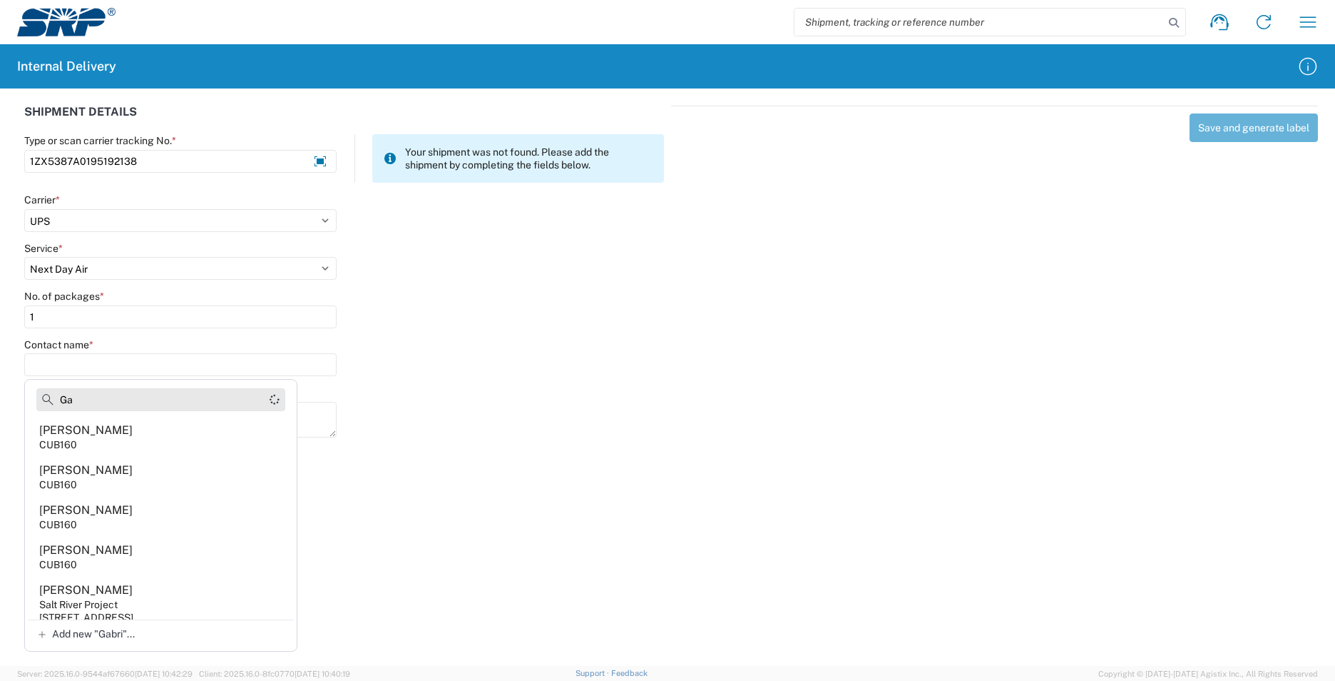
type input "G"
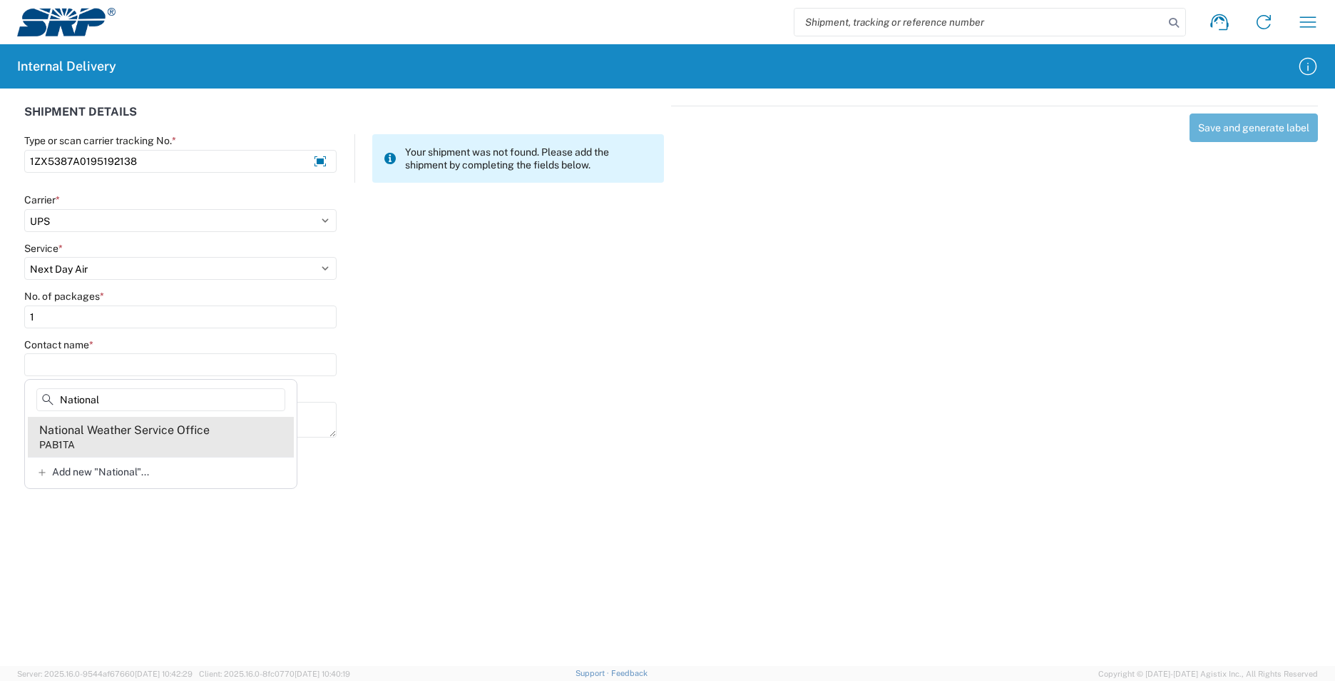
type input "National"
click at [122, 438] on agx-address-suggestion-item "National Weather Service Office PAB1TA" at bounding box center [161, 437] width 266 height 40
type input "National Weather Service Office"
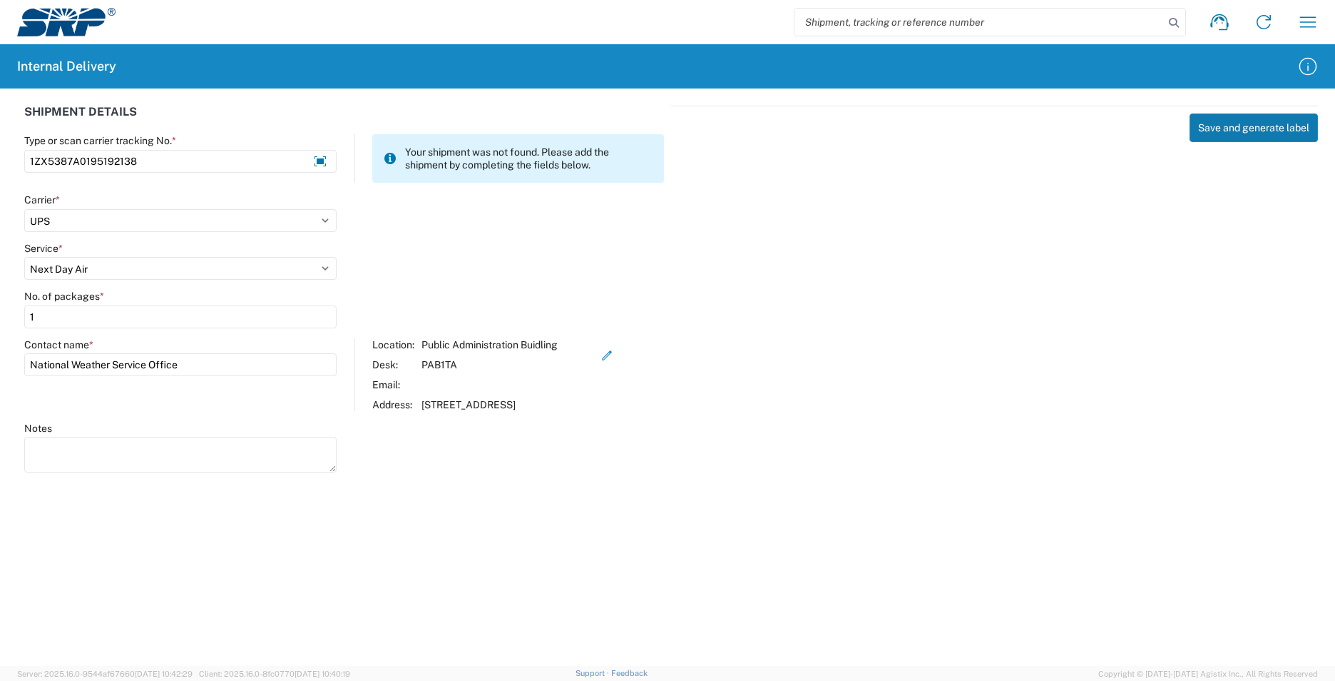
click at [1219, 127] on button "Save and generate label" at bounding box center [1254, 127] width 128 height 29
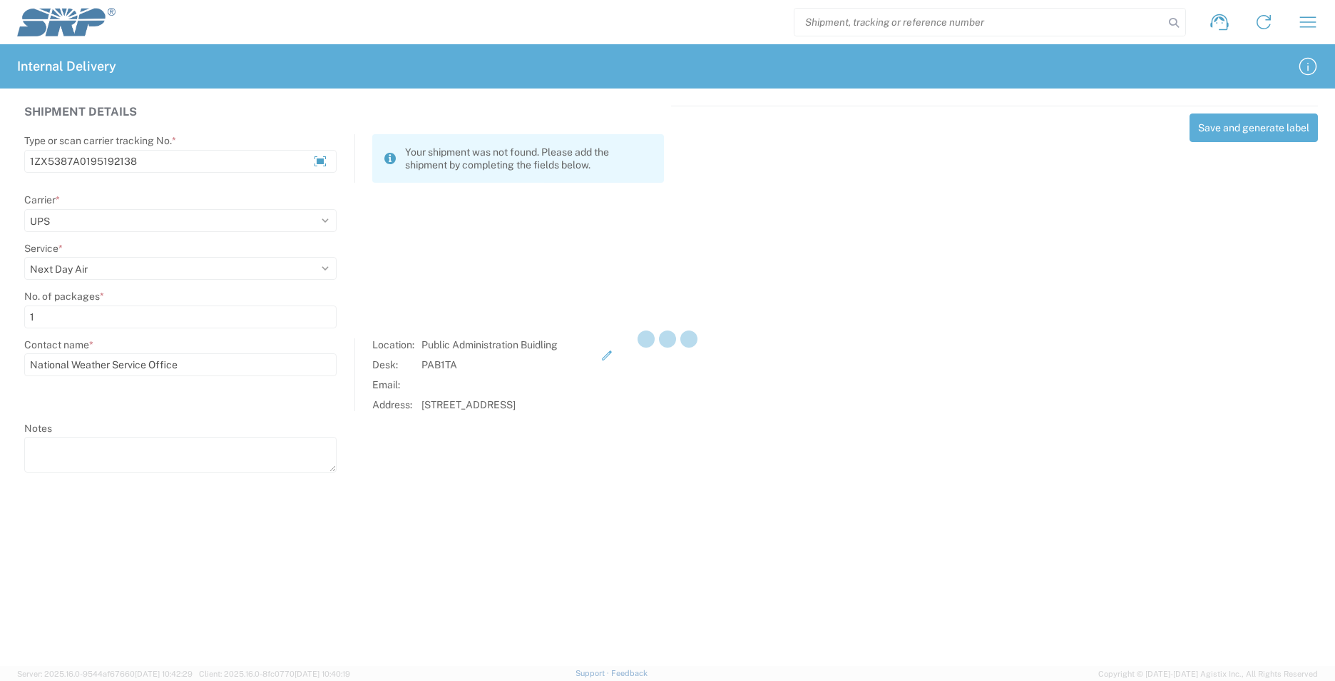
select select
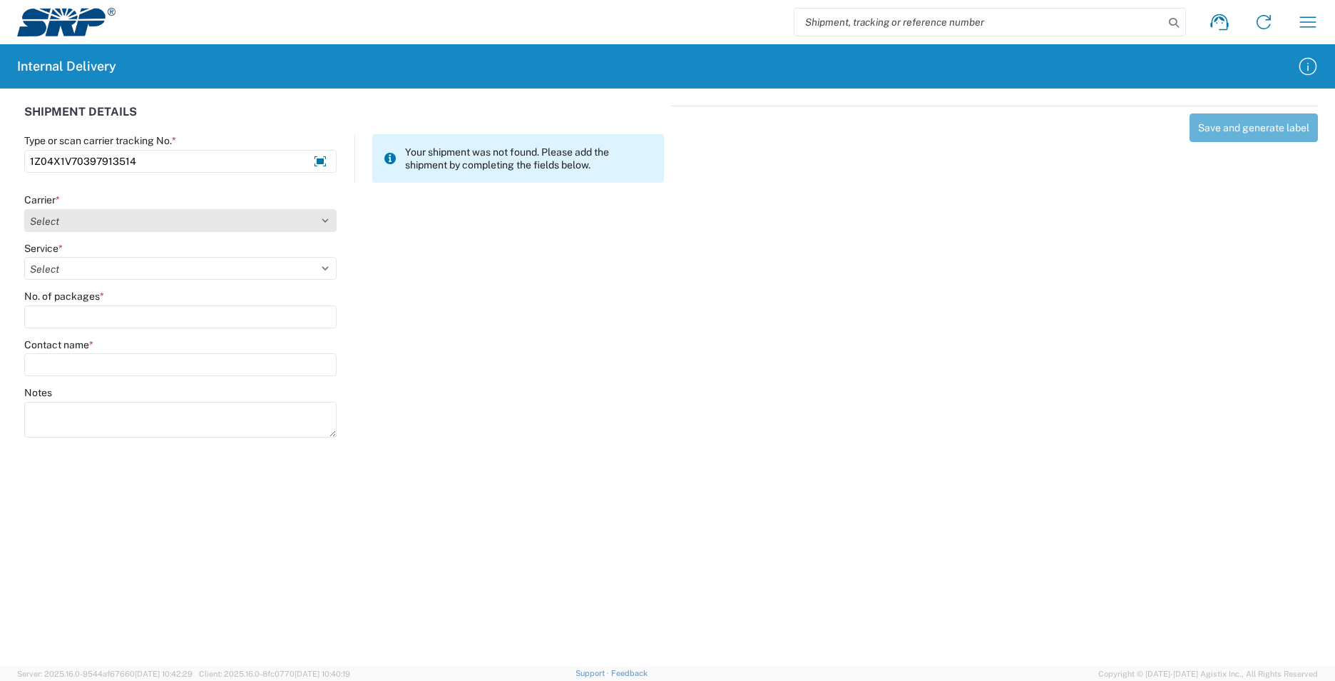
type input "1Z04X1V70397913514"
click at [323, 220] on select "Select Amazon Logistics ATI Trucking BC Dimerco Logistics Empire Southwest FedE…" at bounding box center [180, 220] width 312 height 23
select select "12"
click at [24, 209] on select "Select Amazon Logistics ATI Trucking BC Dimerco Logistics Empire Southwest FedE…" at bounding box center [180, 220] width 312 height 23
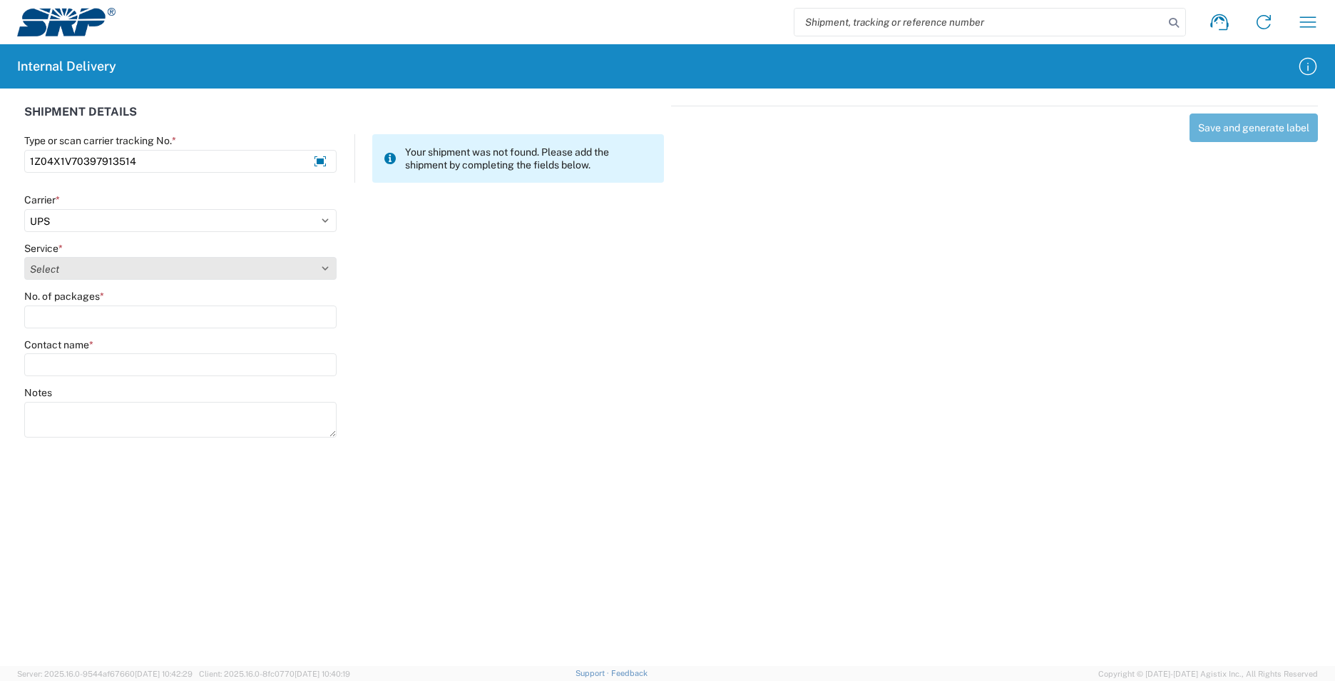
click at [325, 268] on select "Select 2nd Day Air 2nd Day Air A.M. 3 Day Select Basic BOUND PRINTED MATTER, UP…" at bounding box center [180, 268] width 312 height 23
select select "43"
click at [24, 257] on select "Select 2nd Day Air 2nd Day Air A.M. 3 Day Select Basic BOUND PRINTED MATTER, UP…" at bounding box center [180, 268] width 312 height 23
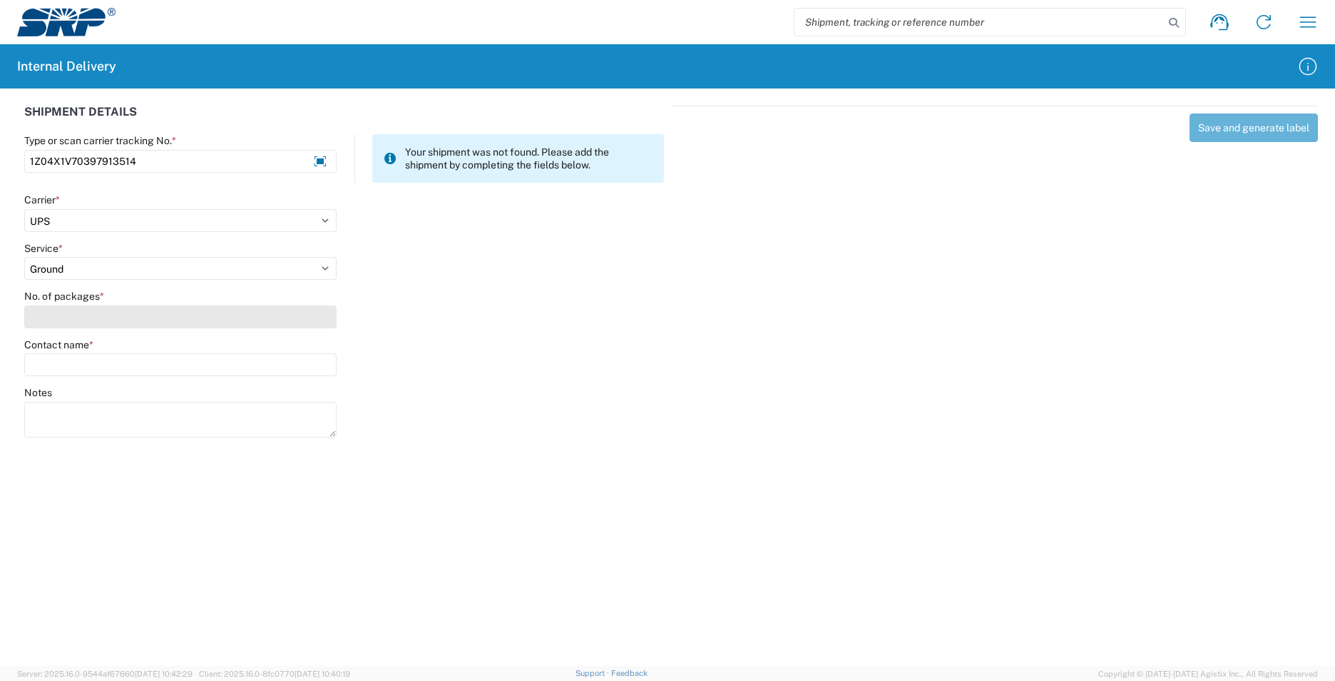
click at [133, 320] on input "No. of packages *" at bounding box center [180, 316] width 312 height 23
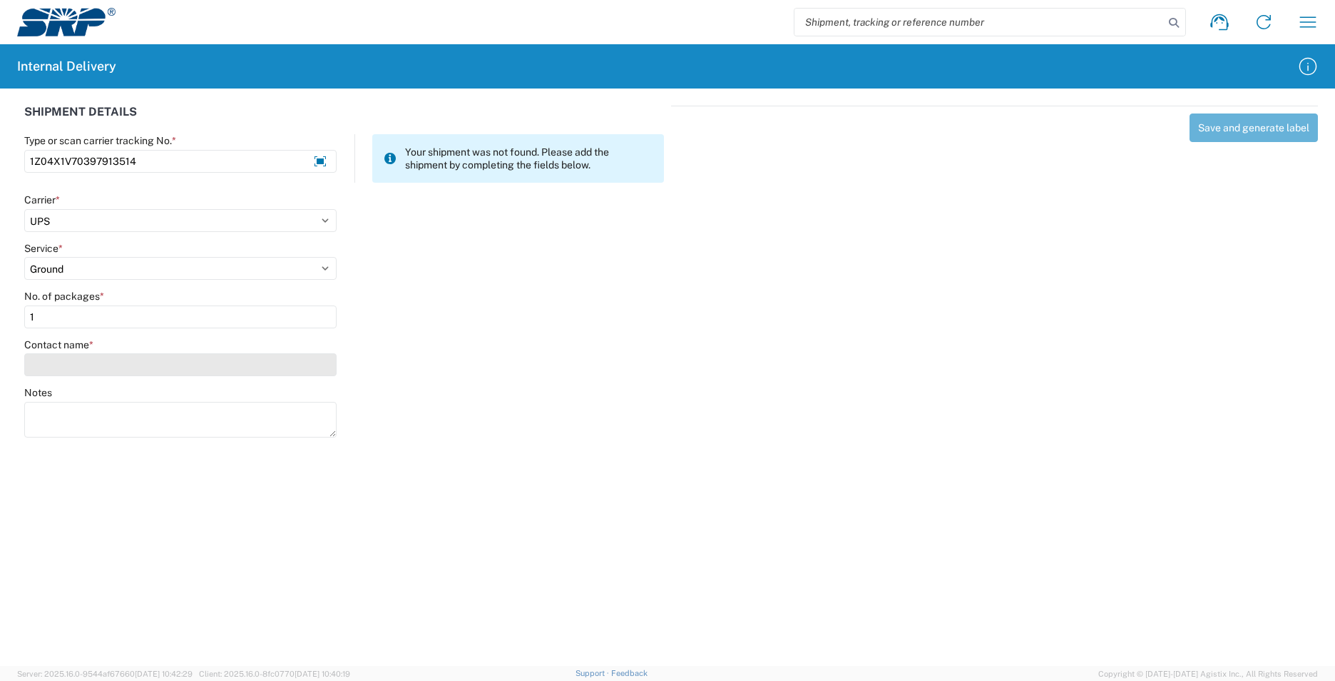
type input "1"
click at [128, 359] on input "Contact name *" at bounding box center [180, 364] width 312 height 23
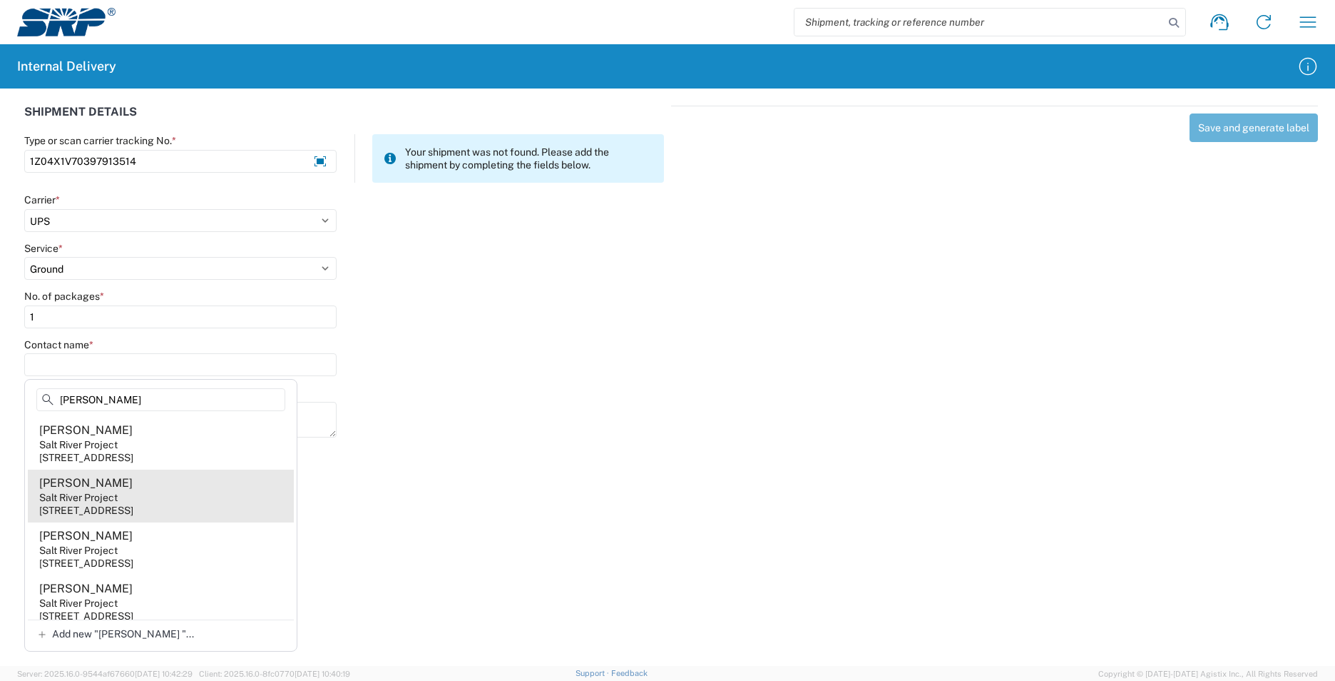
type input "[PERSON_NAME]"
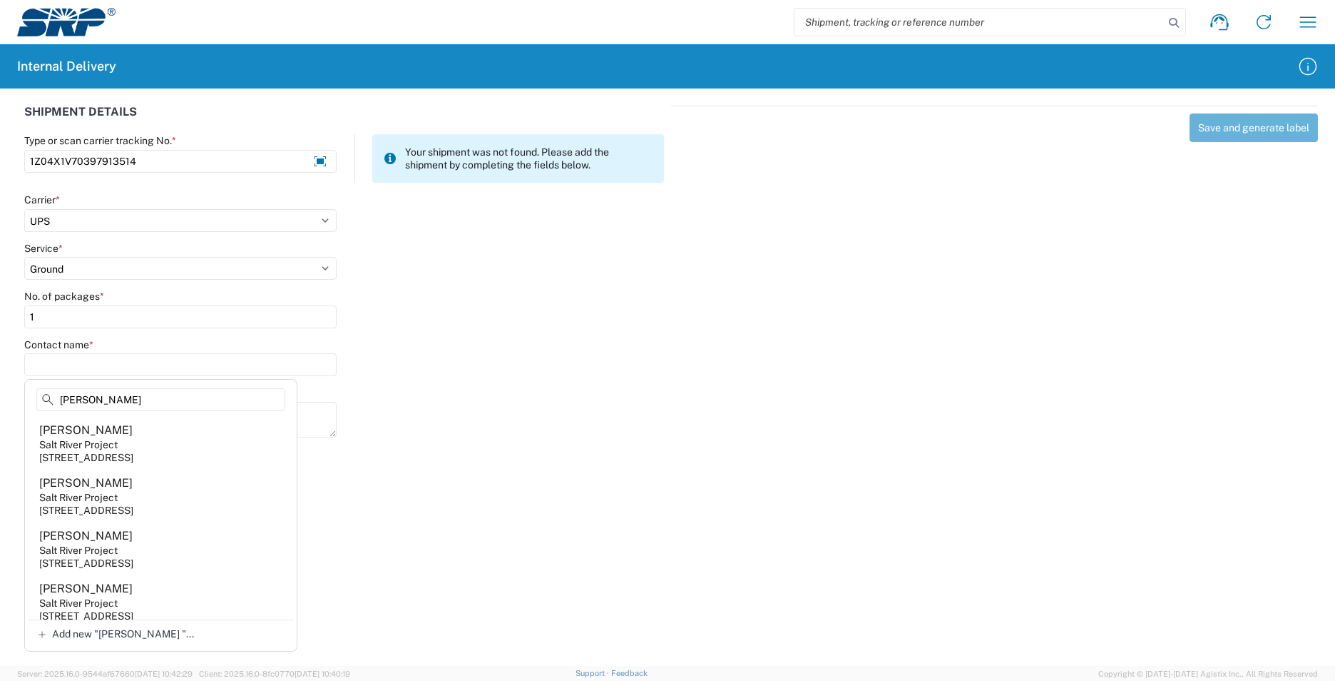
click at [133, 504] on div "[STREET_ADDRESS]" at bounding box center [86, 510] width 94 height 13
type input "[PERSON_NAME]"
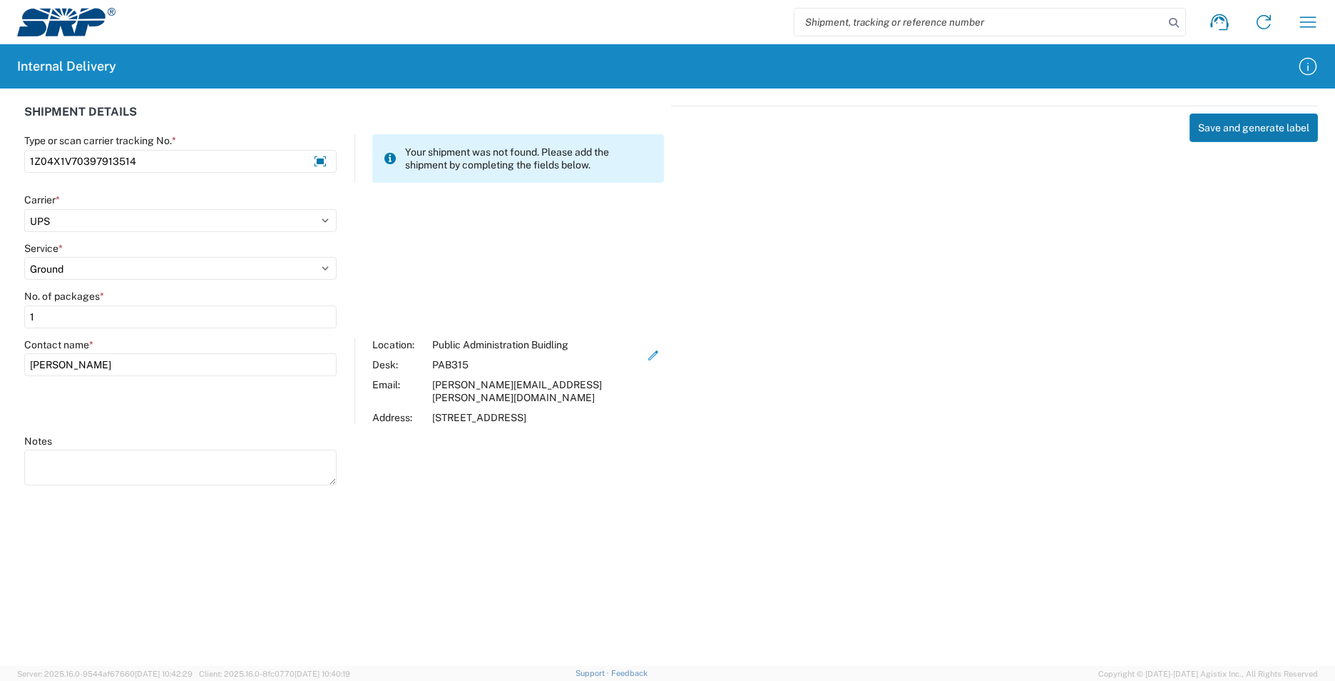
click at [1231, 128] on button "Save and generate label" at bounding box center [1254, 127] width 128 height 29
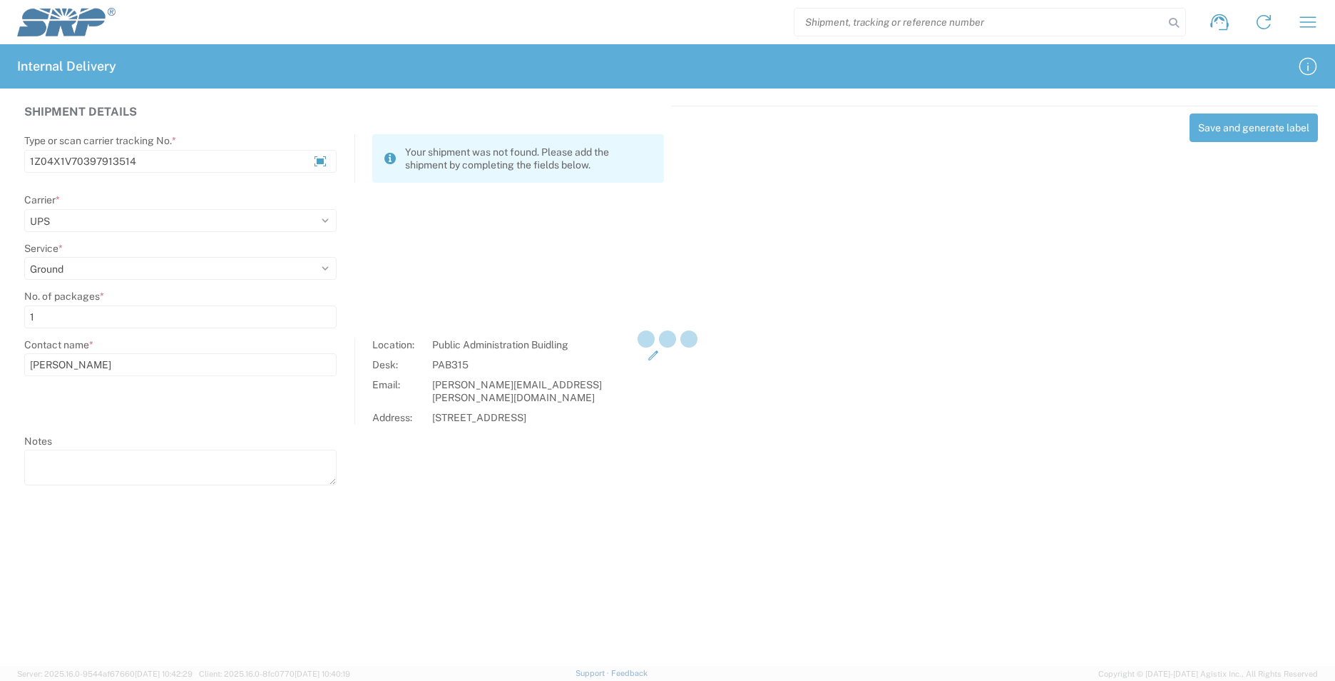
select select
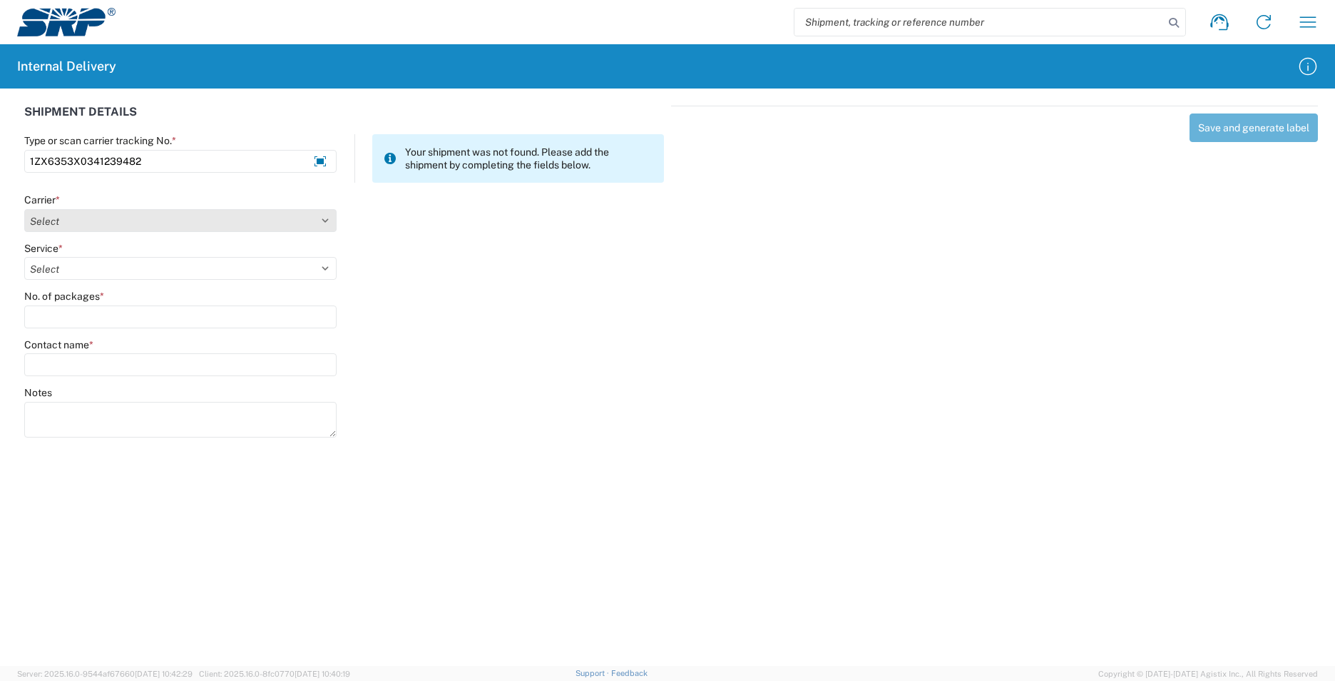
type input "1ZX6353X0341239482"
click at [332, 223] on select "Select Amazon Logistics ATI Trucking BC Dimerco Logistics Empire Southwest FedE…" at bounding box center [180, 220] width 312 height 23
select select "12"
click at [24, 209] on select "Select Amazon Logistics ATI Trucking BC Dimerco Logistics Empire Southwest FedE…" at bounding box center [180, 220] width 312 height 23
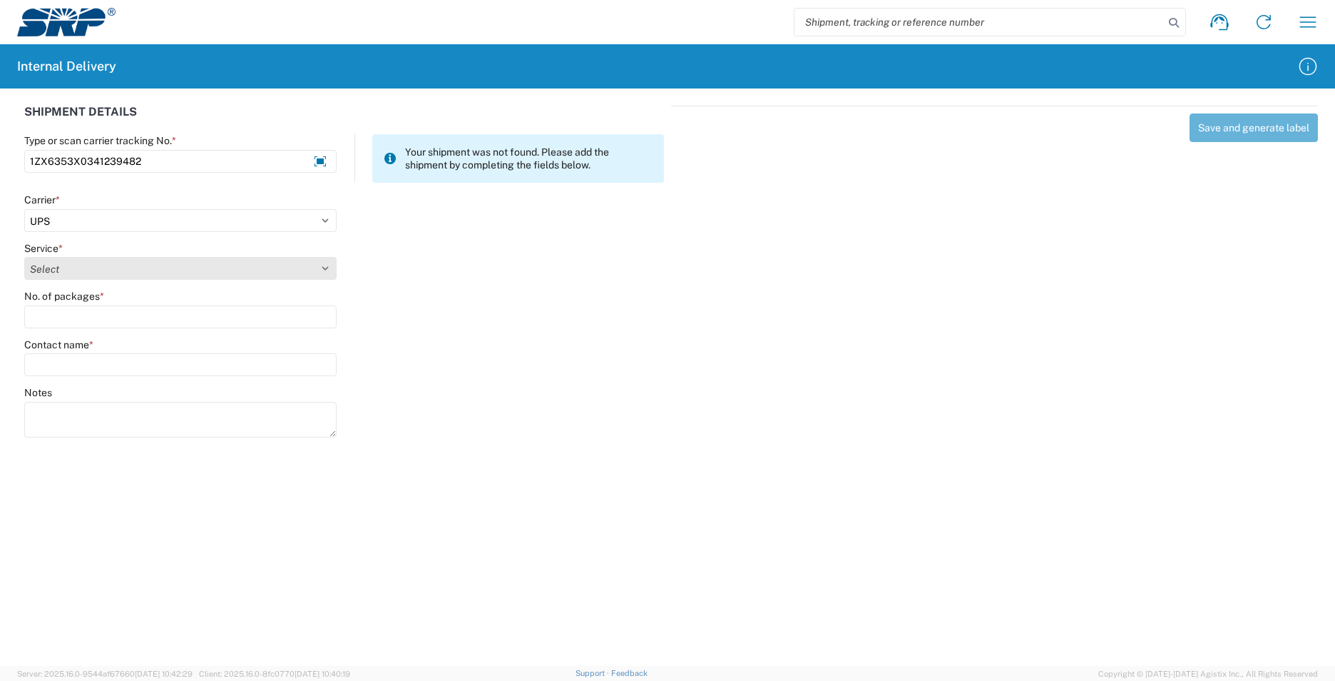
click at [324, 265] on select "Select 2nd Day Air 2nd Day Air A.M. 3 Day Select Basic BOUND PRINTED MATTER, UP…" at bounding box center [180, 268] width 312 height 23
select select "43"
click at [24, 257] on select "Select 2nd Day Air 2nd Day Air A.M. 3 Day Select Basic BOUND PRINTED MATTER, UP…" at bounding box center [180, 268] width 312 height 23
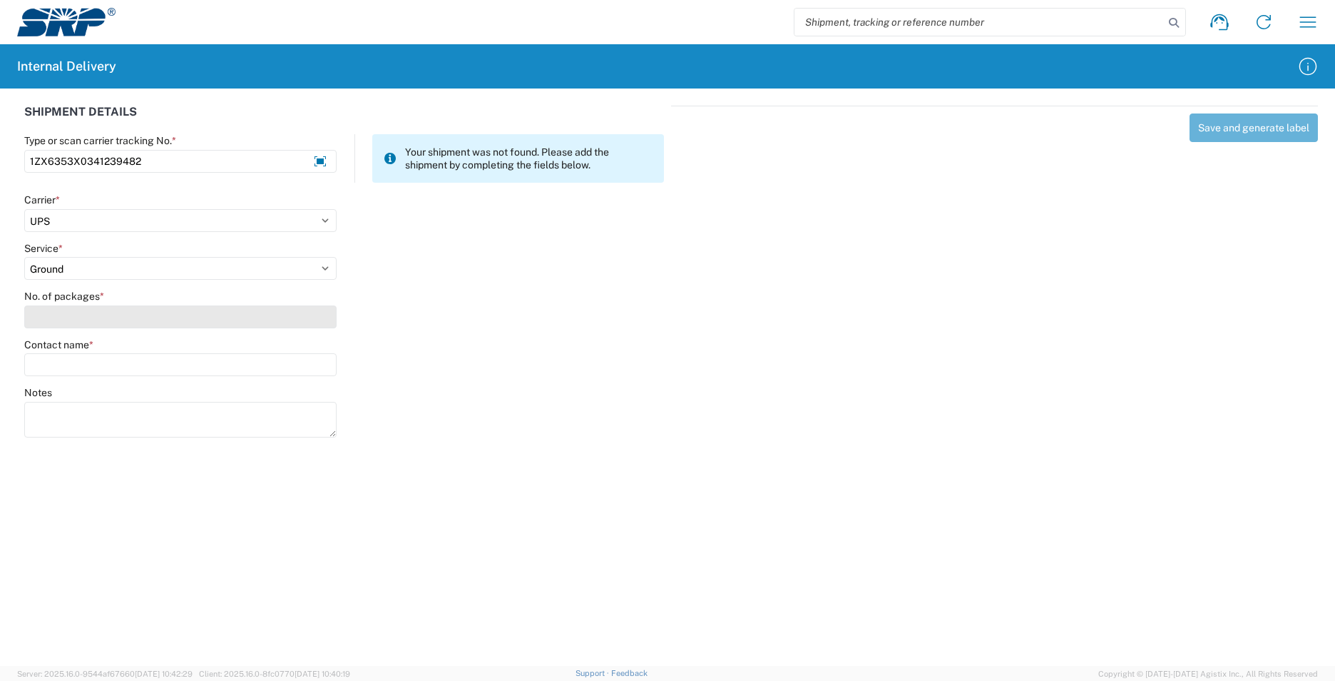
click at [133, 318] on input "No. of packages *" at bounding box center [180, 316] width 312 height 23
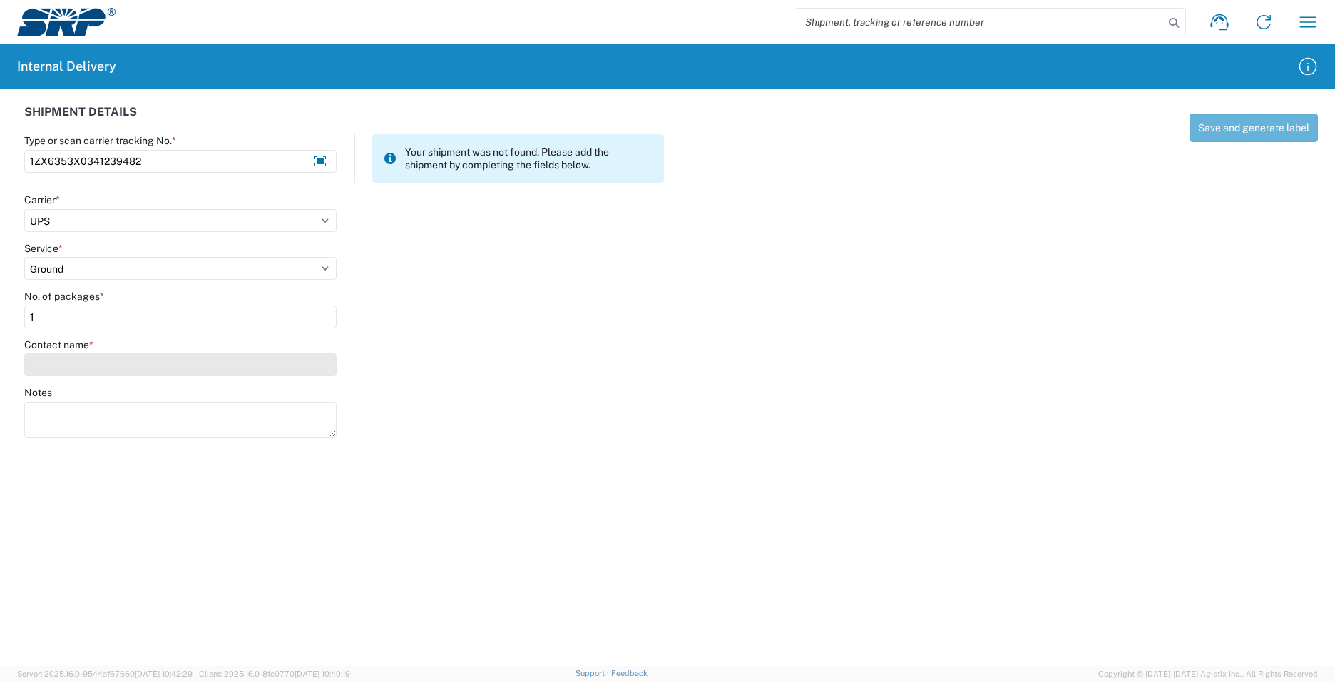
type input "1"
click at [131, 355] on input "Contact name *" at bounding box center [180, 364] width 312 height 23
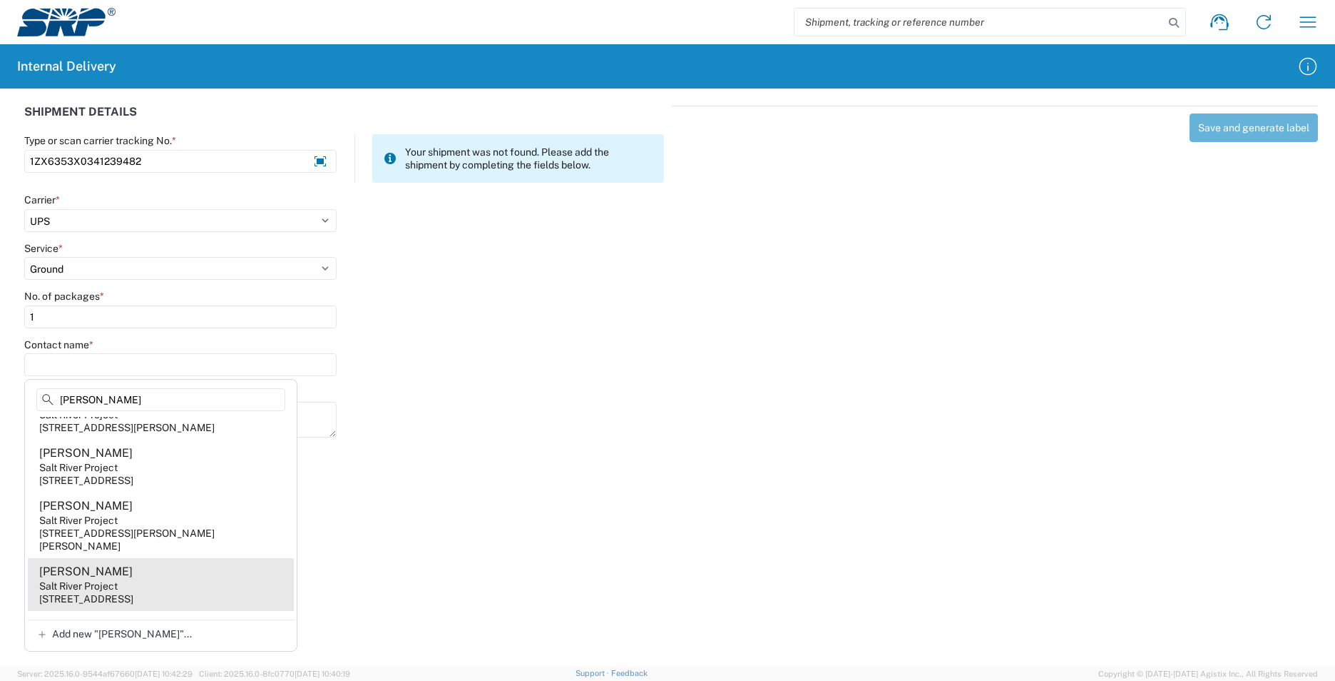
scroll to position [141, 0]
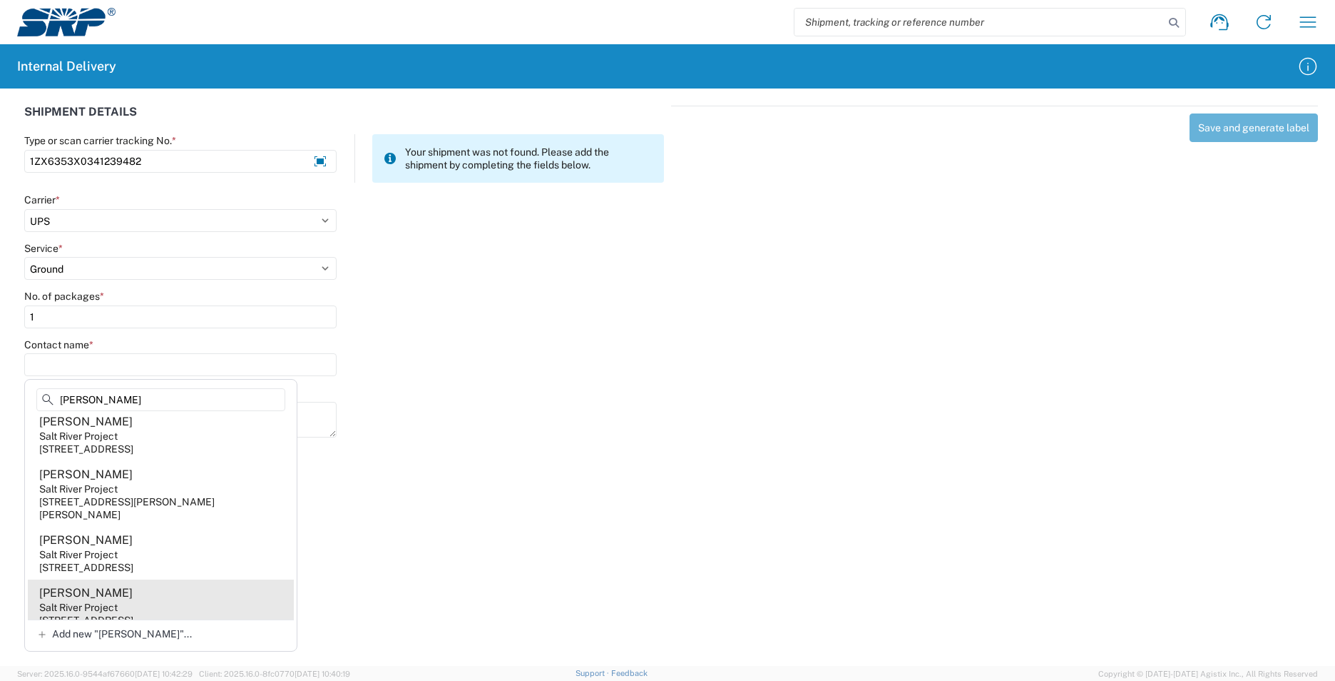
type input "[PERSON_NAME]"
click at [133, 613] on div "[STREET_ADDRESS]" at bounding box center [86, 619] width 94 height 13
type input "[PERSON_NAME]"
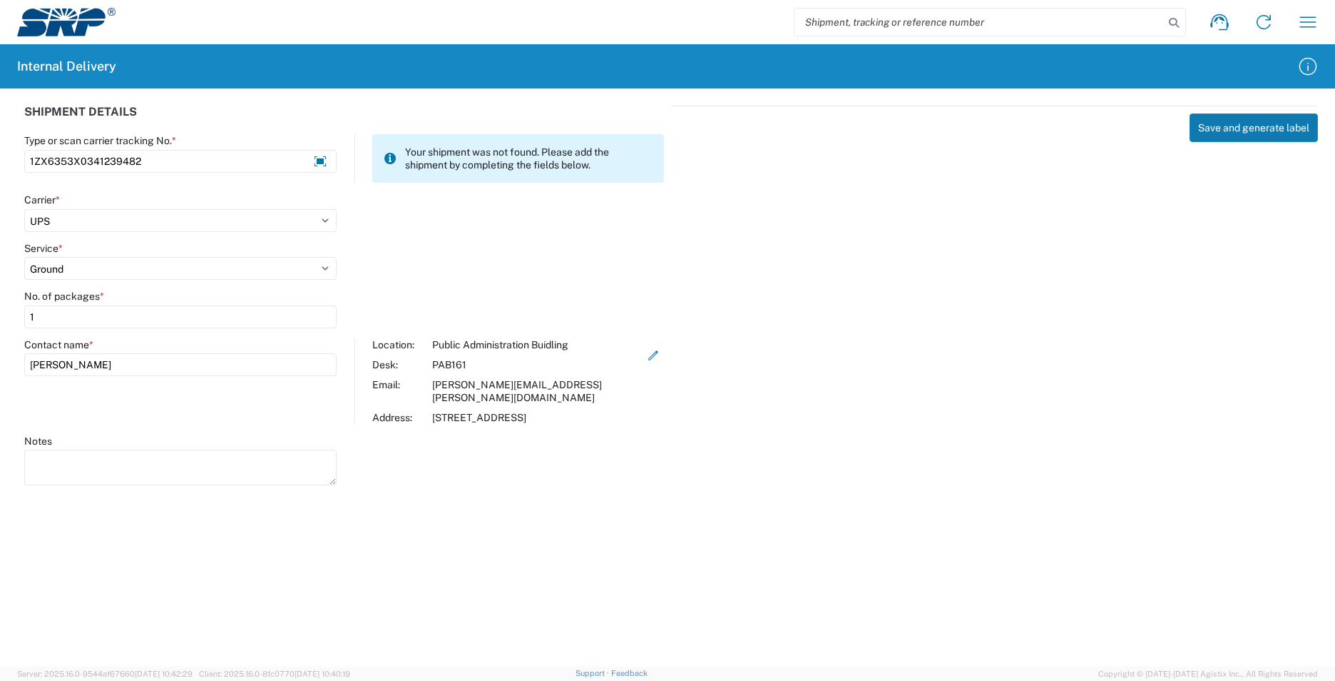
click at [1215, 131] on button "Save and generate label" at bounding box center [1254, 127] width 128 height 29
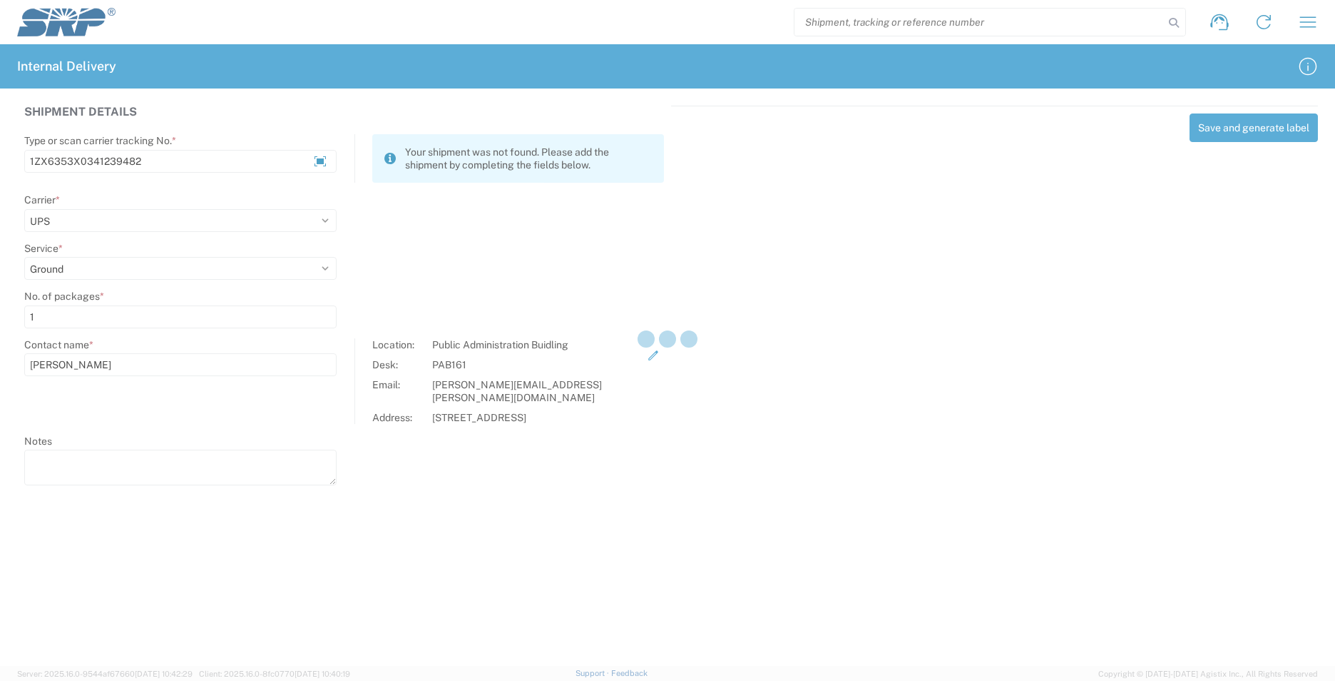
select select
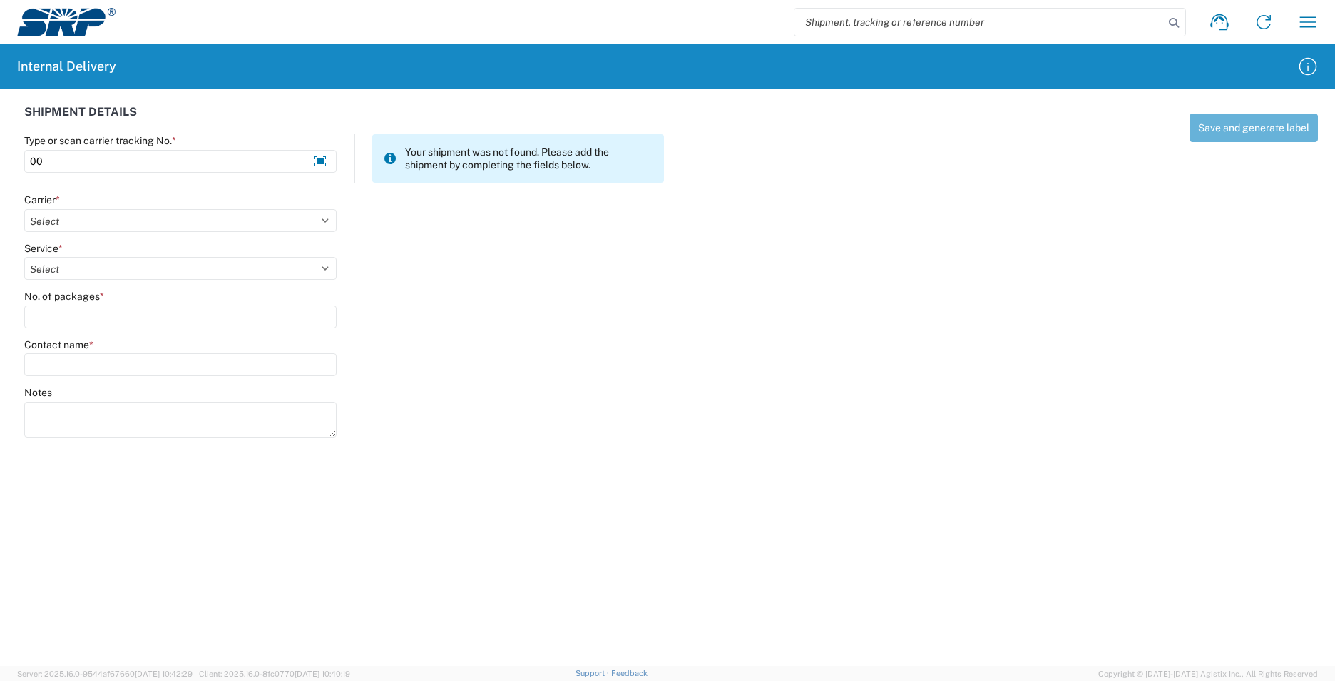
type input "0"
type input "1Z6514940322943042"
click at [323, 219] on select "Select Amazon Logistics ATI Trucking BC Dimerco Logistics Empire Southwest FedE…" at bounding box center [180, 220] width 312 height 23
select select "12"
click at [24, 209] on select "Select Amazon Logistics ATI Trucking BC Dimerco Logistics Empire Southwest FedE…" at bounding box center [180, 220] width 312 height 23
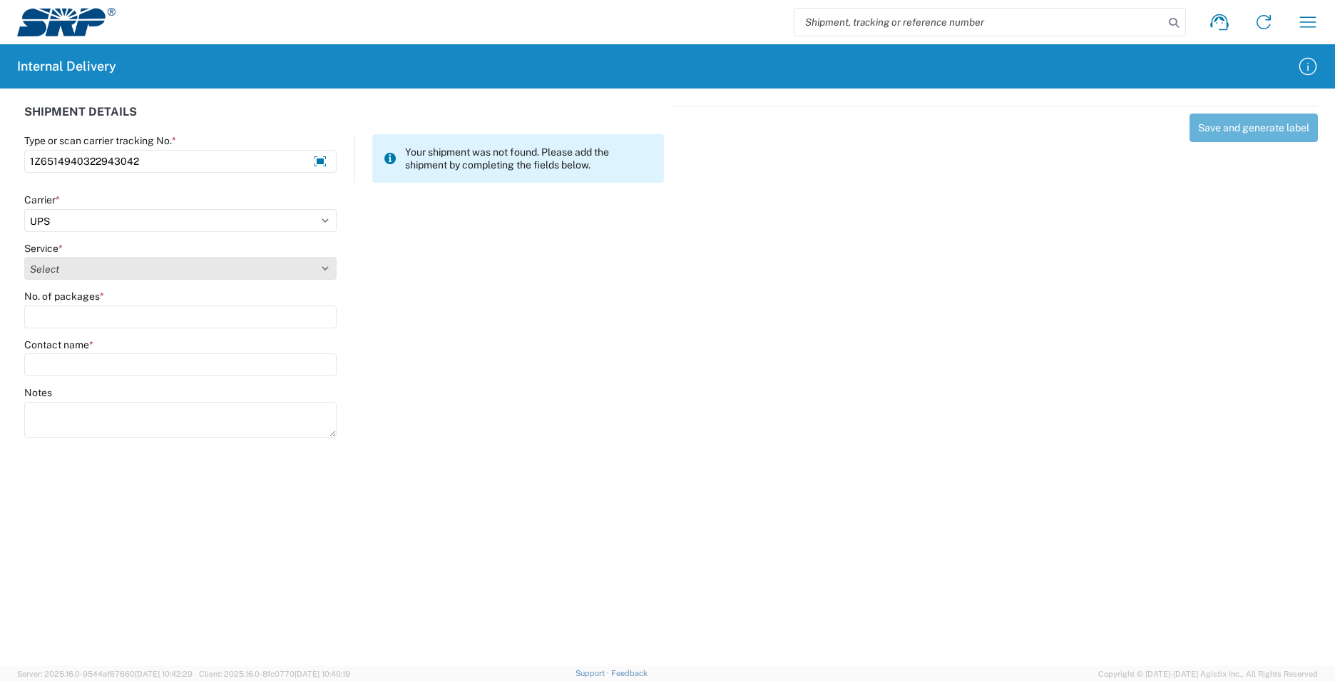
click at [327, 268] on select "Select 2nd Day Air 2nd Day Air A.M. 3 Day Select Basic BOUND PRINTED MATTER, UP…" at bounding box center [180, 268] width 312 height 23
select select "43"
click at [24, 257] on select "Select 2nd Day Air 2nd Day Air A.M. 3 Day Select Basic BOUND PRINTED MATTER, UP…" at bounding box center [180, 268] width 312 height 23
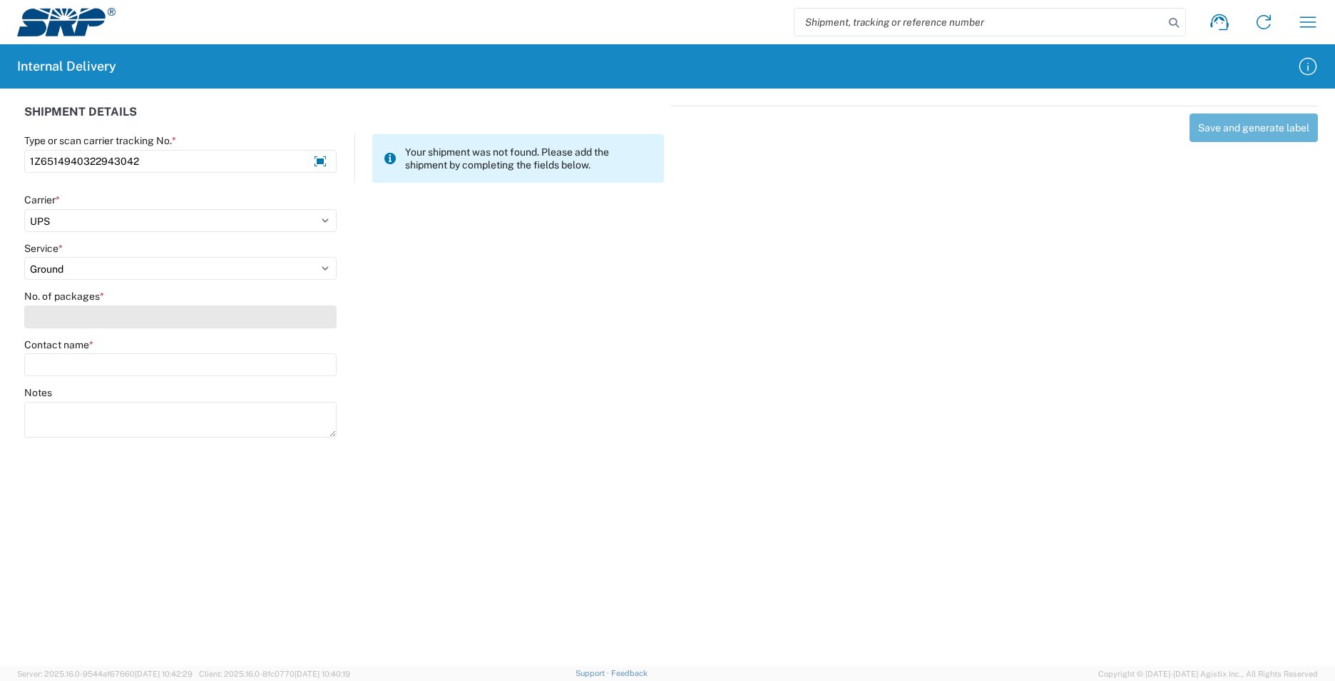
click at [128, 319] on input "No. of packages *" at bounding box center [180, 316] width 312 height 23
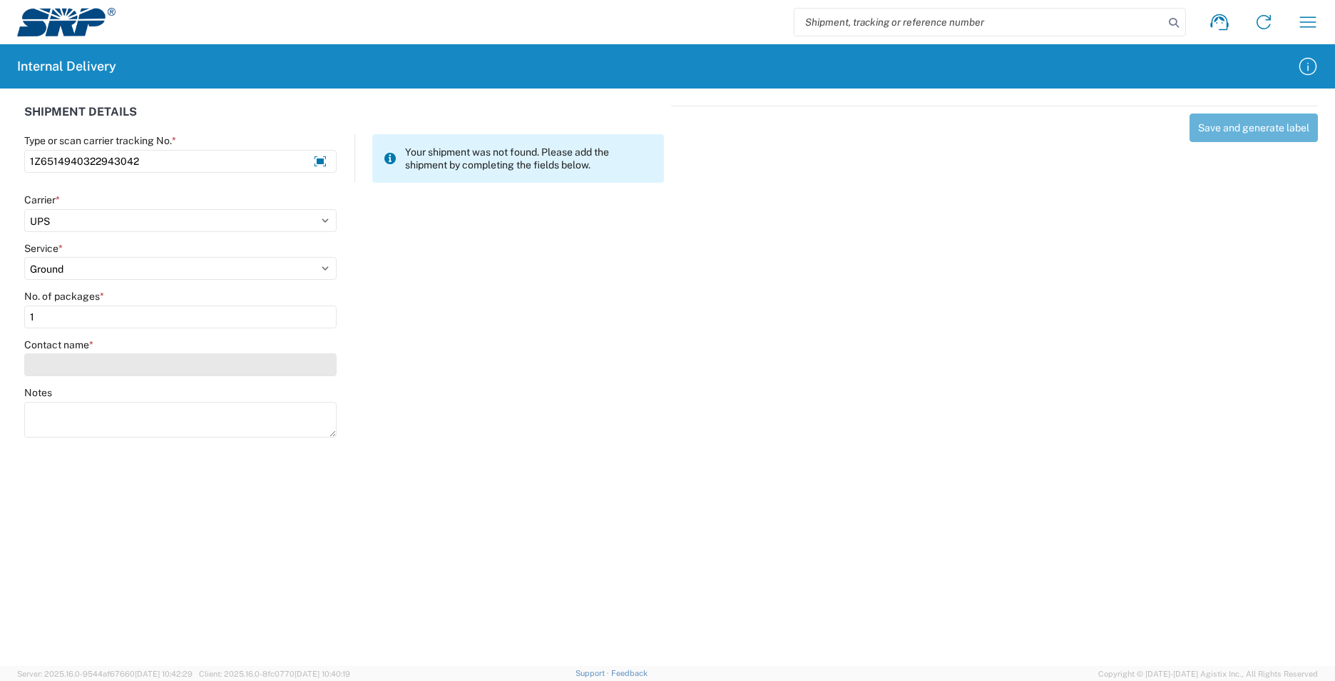
type input "1"
click at [120, 367] on input "Contact name *" at bounding box center [180, 364] width 312 height 23
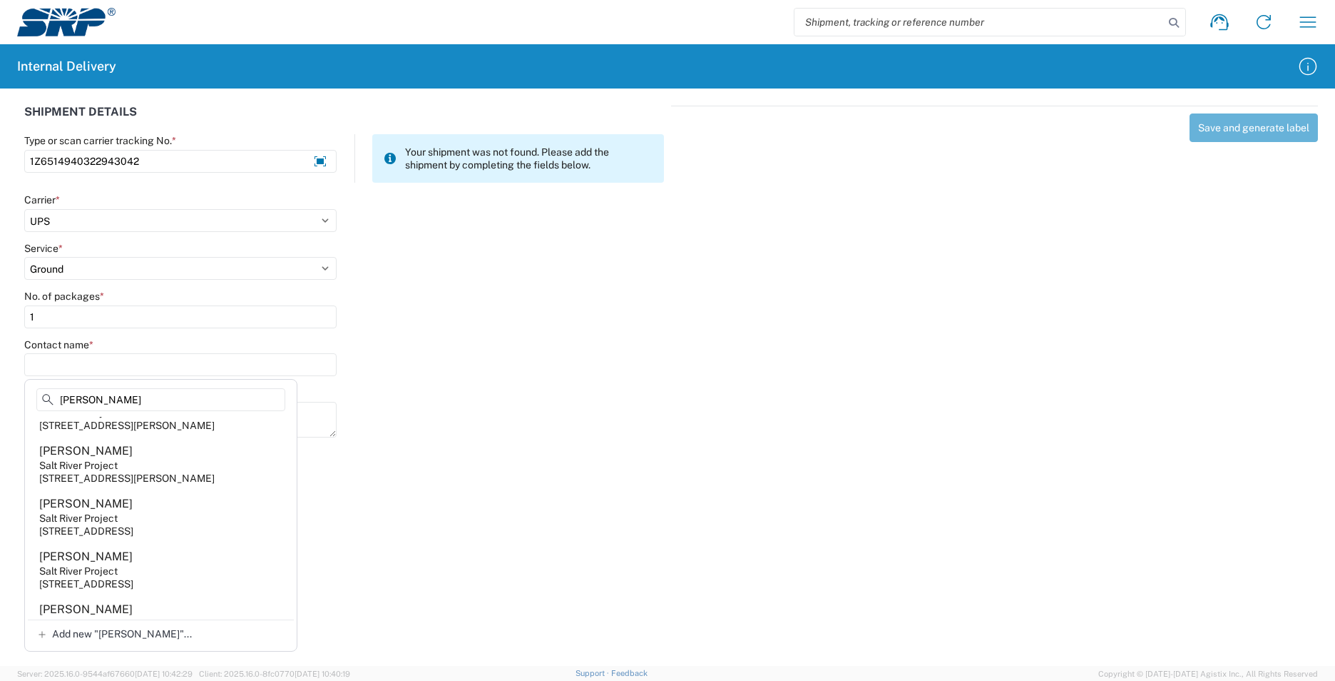
scroll to position [428, 0]
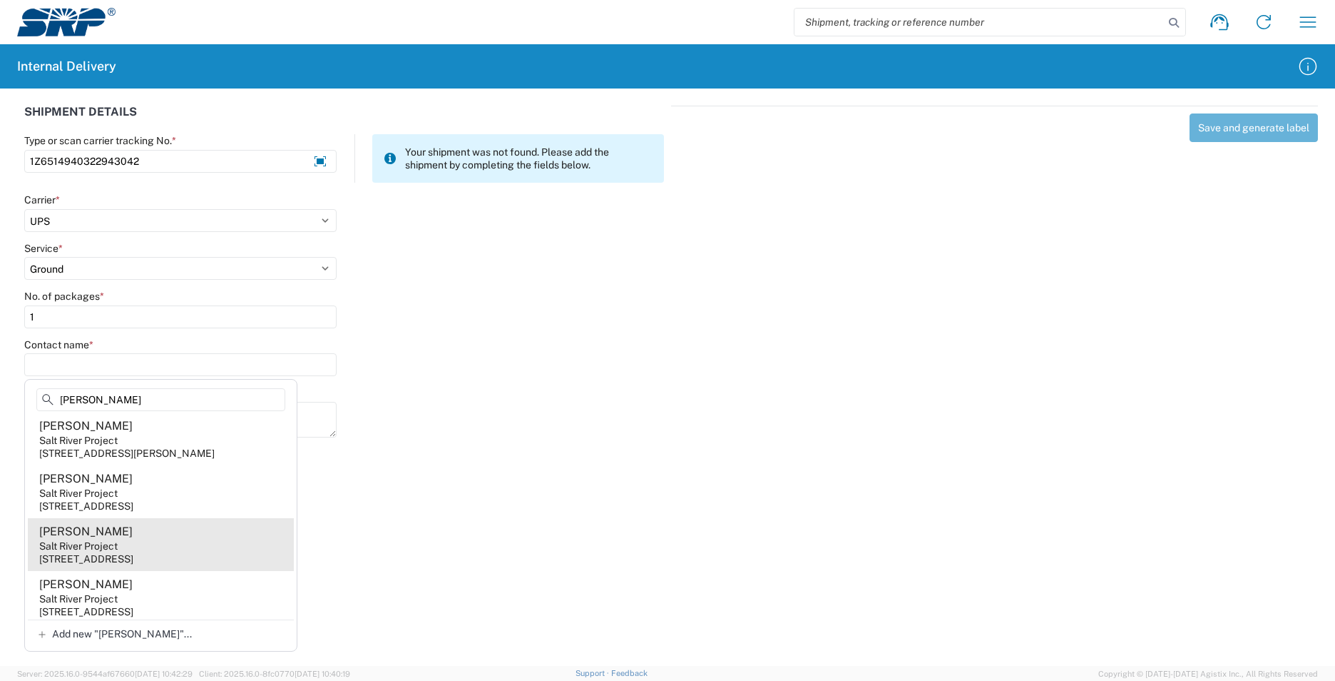
type input "[PERSON_NAME]"
click at [133, 565] on div "[STREET_ADDRESS]" at bounding box center [86, 558] width 94 height 13
type input "[PERSON_NAME]"
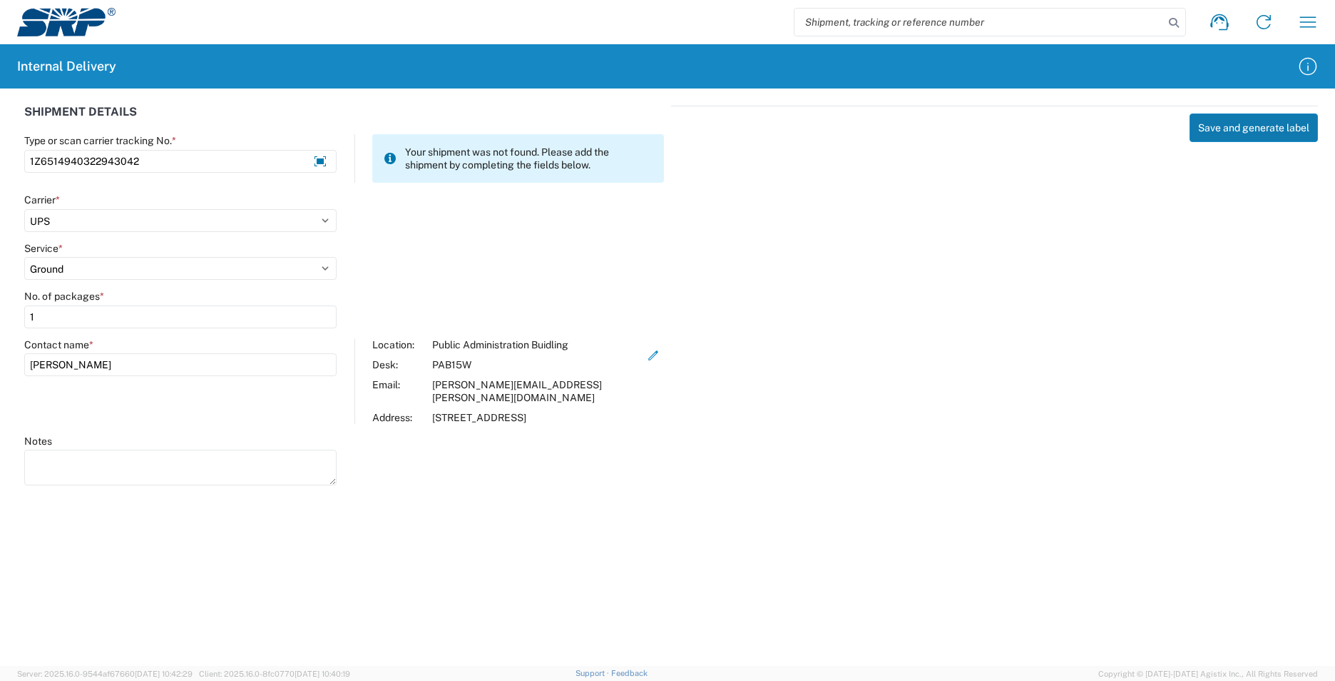
click at [1212, 131] on button "Save and generate label" at bounding box center [1254, 127] width 128 height 29
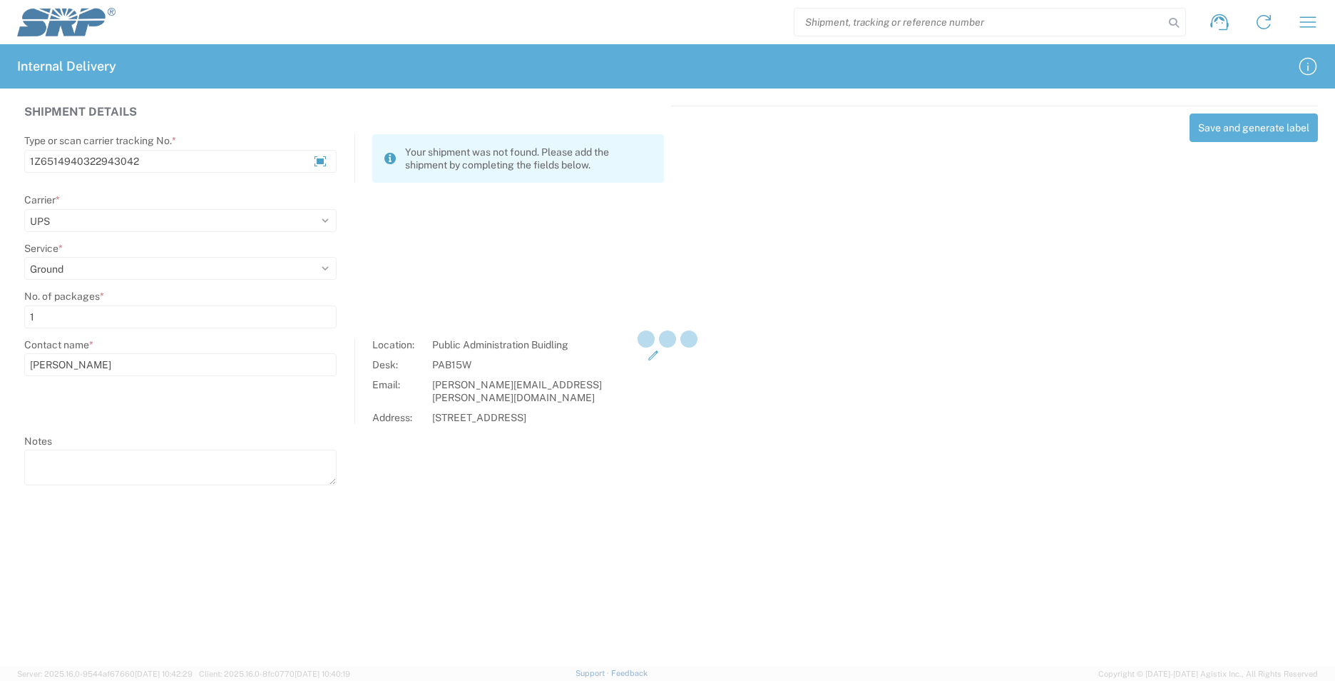
select select
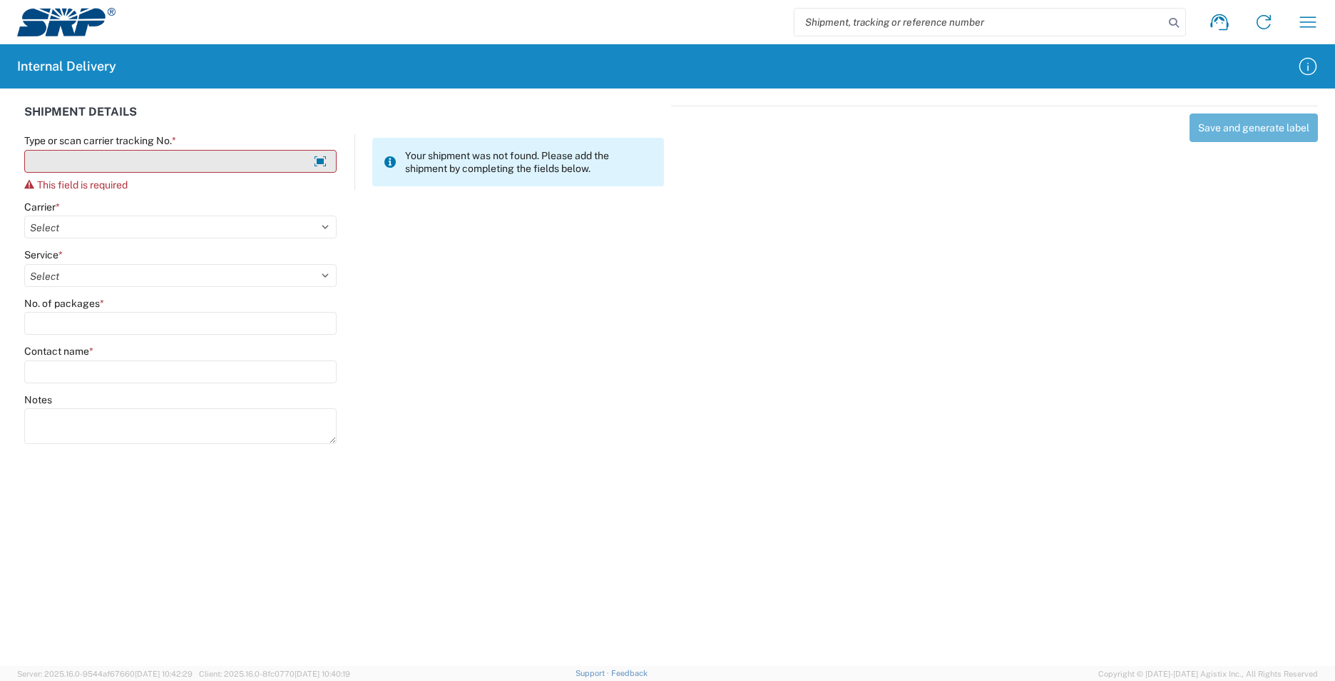
click at [224, 165] on input "Type or scan carrier tracking No. *" at bounding box center [180, 161] width 312 height 23
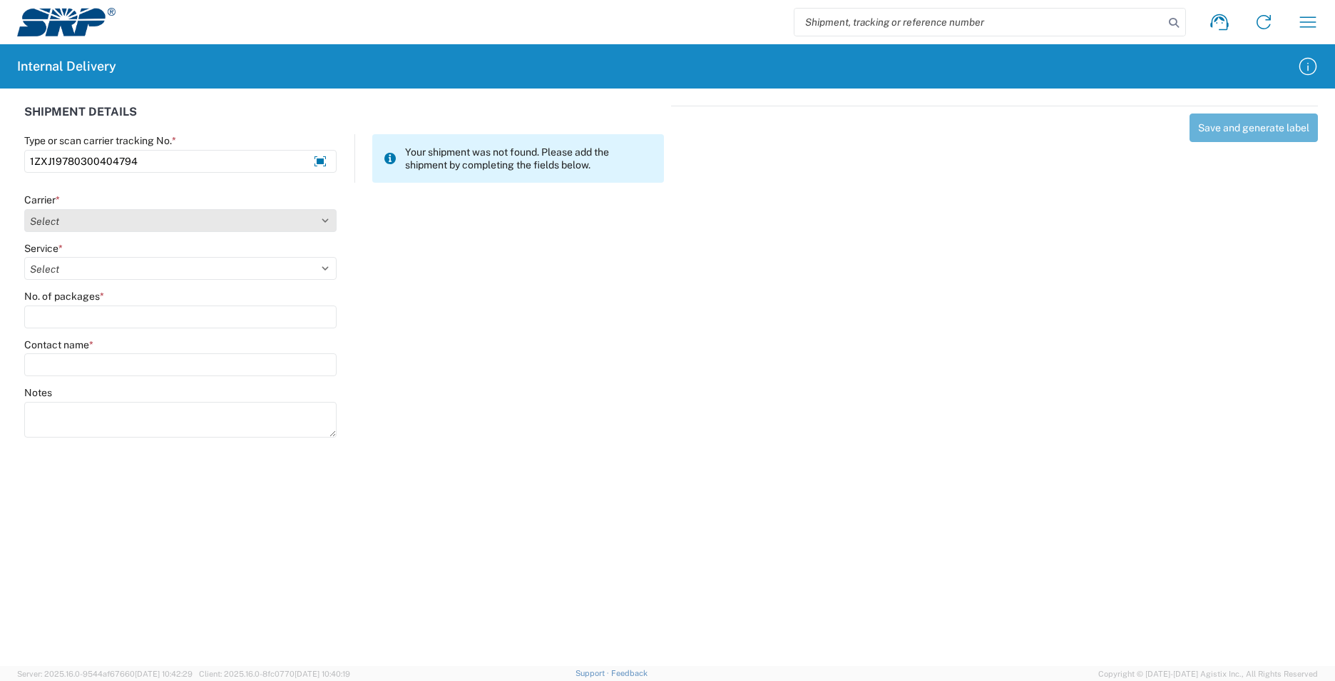
type input "1ZXJ19780300404794"
click at [325, 225] on select "Select Amazon Logistics ATI Trucking BC Dimerco Logistics Empire Southwest FedE…" at bounding box center [180, 220] width 312 height 23
select select "12"
click at [24, 209] on select "Select Amazon Logistics ATI Trucking BC Dimerco Logistics Empire Southwest FedE…" at bounding box center [180, 220] width 312 height 23
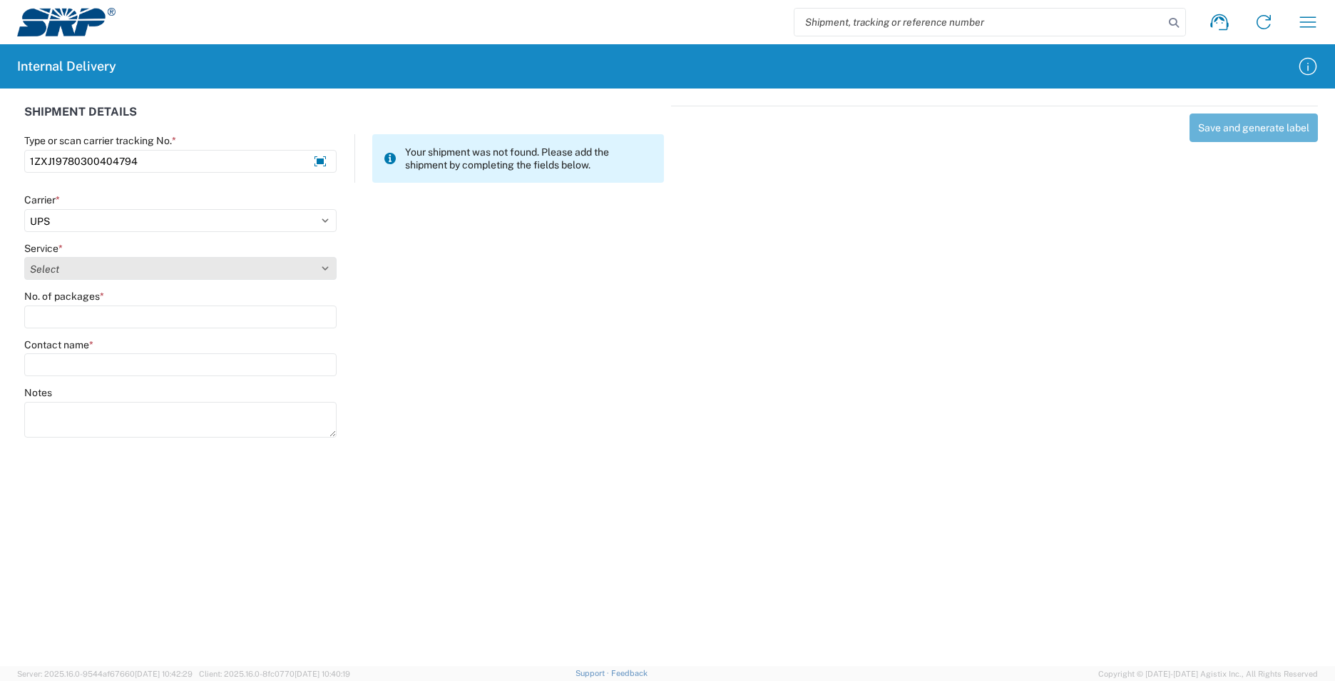
click at [327, 264] on select "Select 2nd Day Air 2nd Day Air A.M. 3 Day Select Basic BOUND PRINTED MATTER, UP…" at bounding box center [180, 268] width 312 height 23
select select "43"
click at [24, 257] on select "Select 2nd Day Air 2nd Day Air A.M. 3 Day Select Basic BOUND PRINTED MATTER, UP…" at bounding box center [180, 268] width 312 height 23
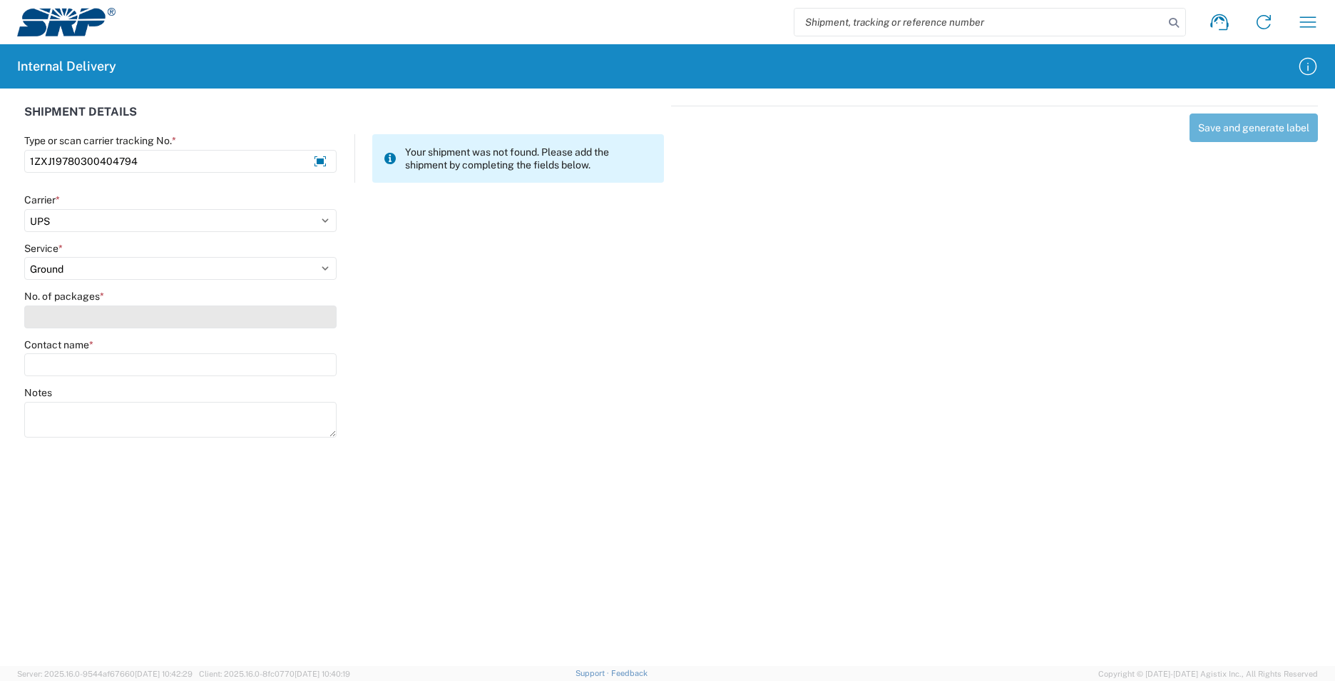
click at [179, 314] on input "No. of packages *" at bounding box center [180, 316] width 312 height 23
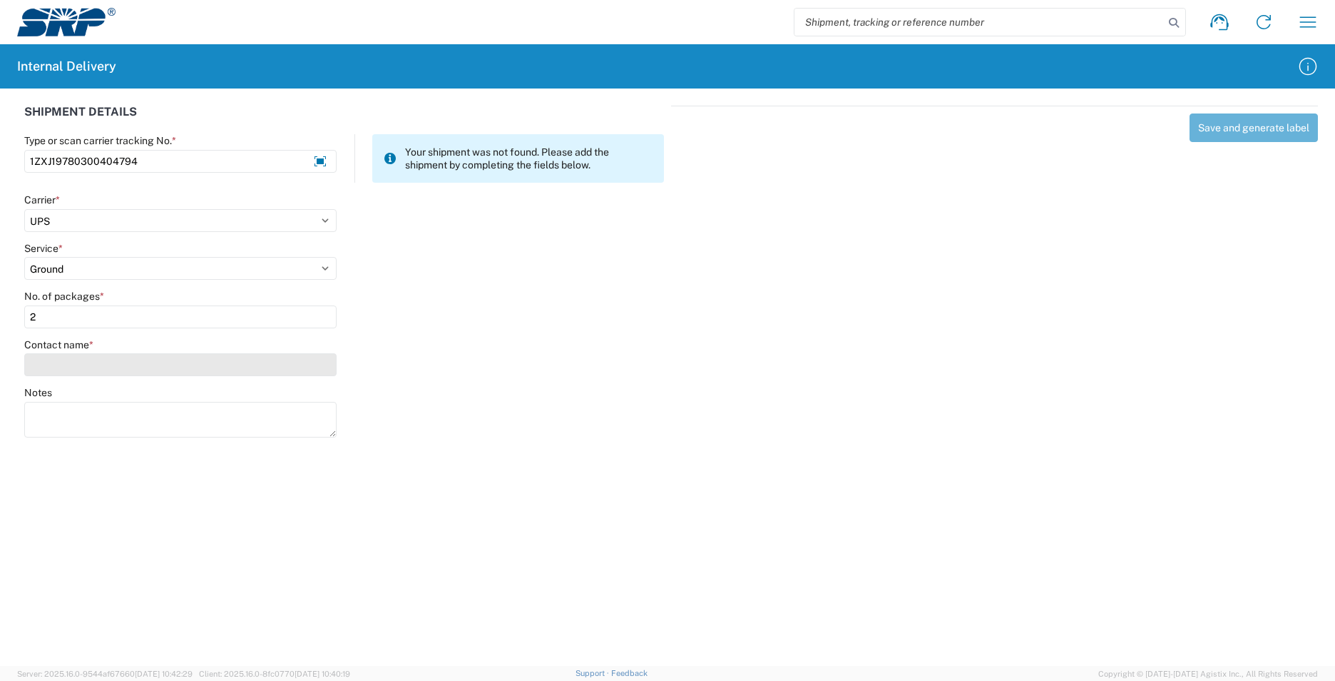
type input "2"
click at [194, 372] on input "Contact name *" at bounding box center [180, 364] width 312 height 23
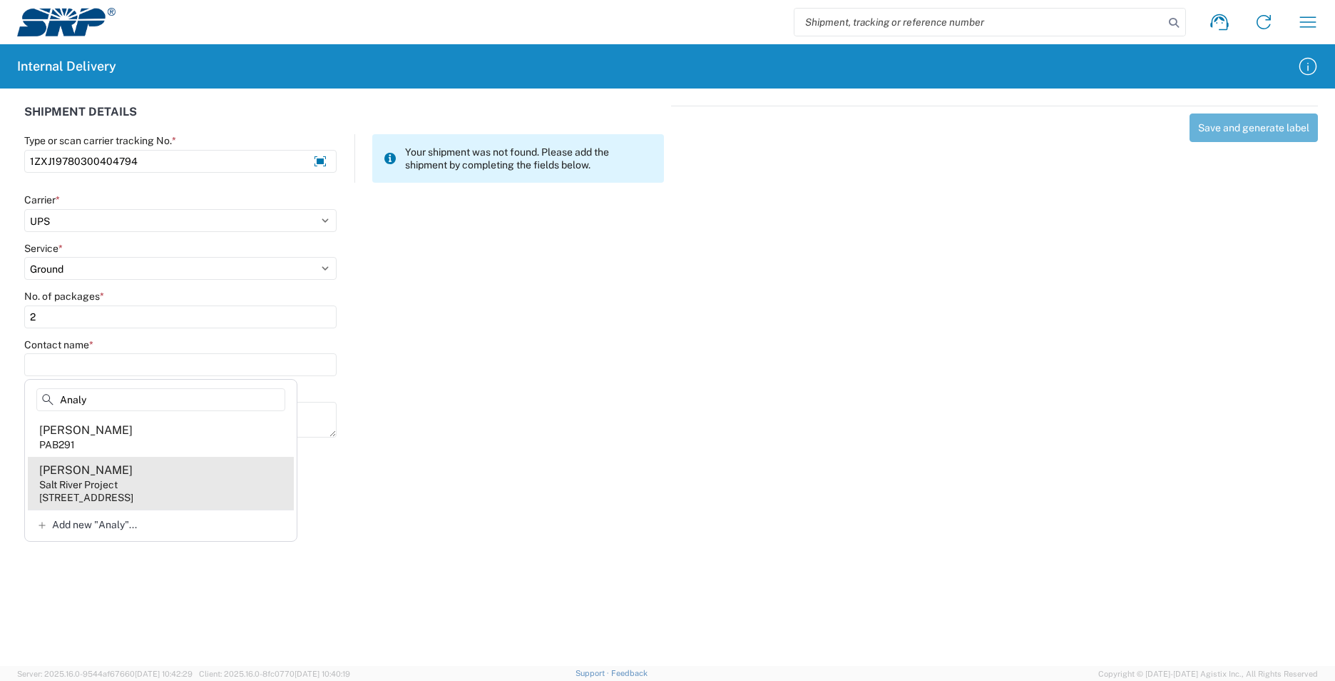
type input "Analy"
click at [133, 491] on div "[STREET_ADDRESS]" at bounding box center [86, 497] width 94 height 13
type input "[PERSON_NAME]"
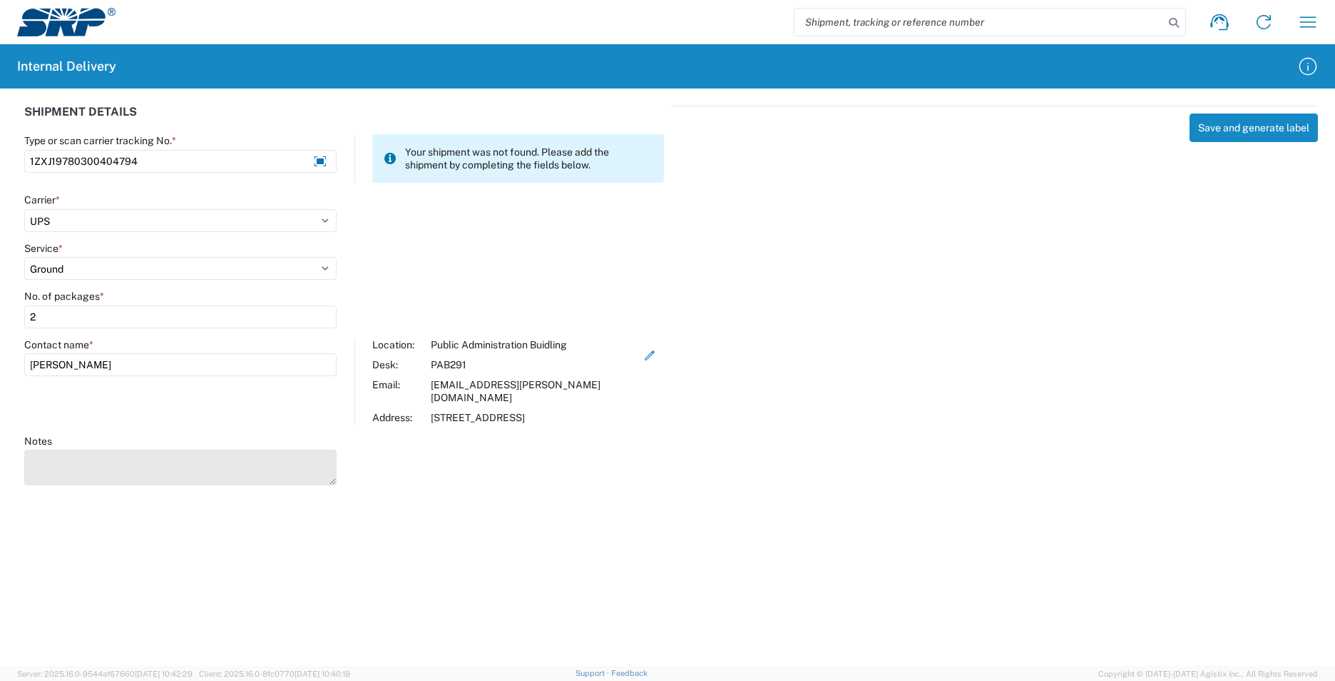
drag, startPoint x: 185, startPoint y: 474, endPoint x: 188, endPoint y: 465, distance: 9.7
click at [185, 472] on div at bounding box center [180, 468] width 312 height 39
click at [189, 462] on textarea "Notes" at bounding box center [180, 467] width 312 height 36
type textarea "1ZK6B7640318651014"
click at [1240, 125] on button "Save and generate label" at bounding box center [1254, 127] width 128 height 29
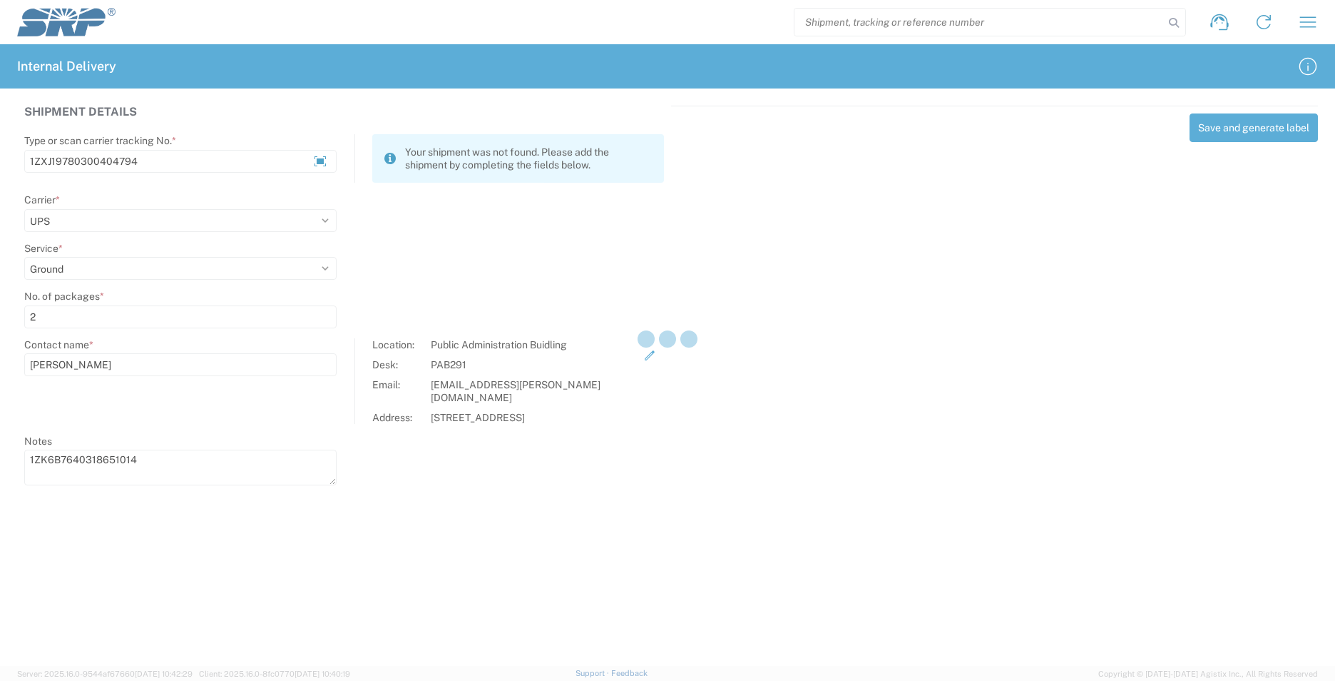
select select
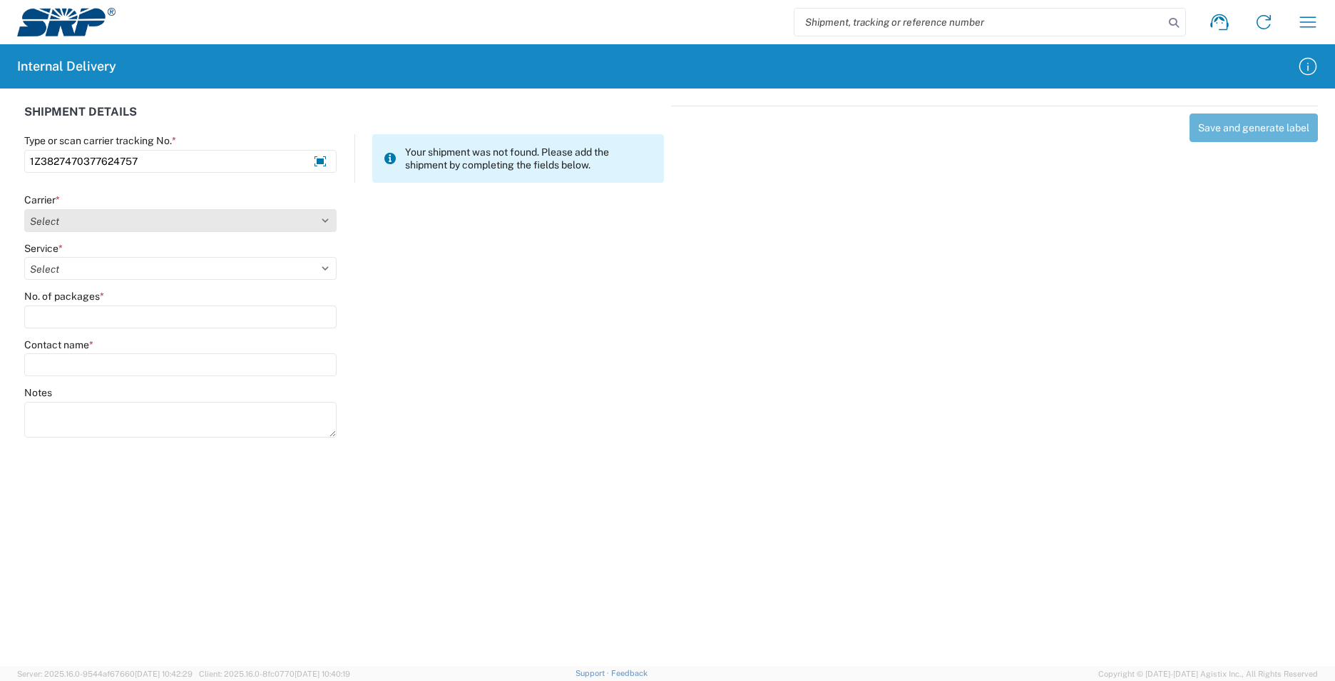
type input "1Z3827470377624757"
click at [327, 220] on select "Select Amazon Logistics ATI Trucking BC Dimerco Logistics Empire Southwest FedE…" at bounding box center [180, 220] width 312 height 23
select select "12"
click at [24, 209] on select "Select Amazon Logistics ATI Trucking BC Dimerco Logistics Empire Southwest FedE…" at bounding box center [180, 220] width 312 height 23
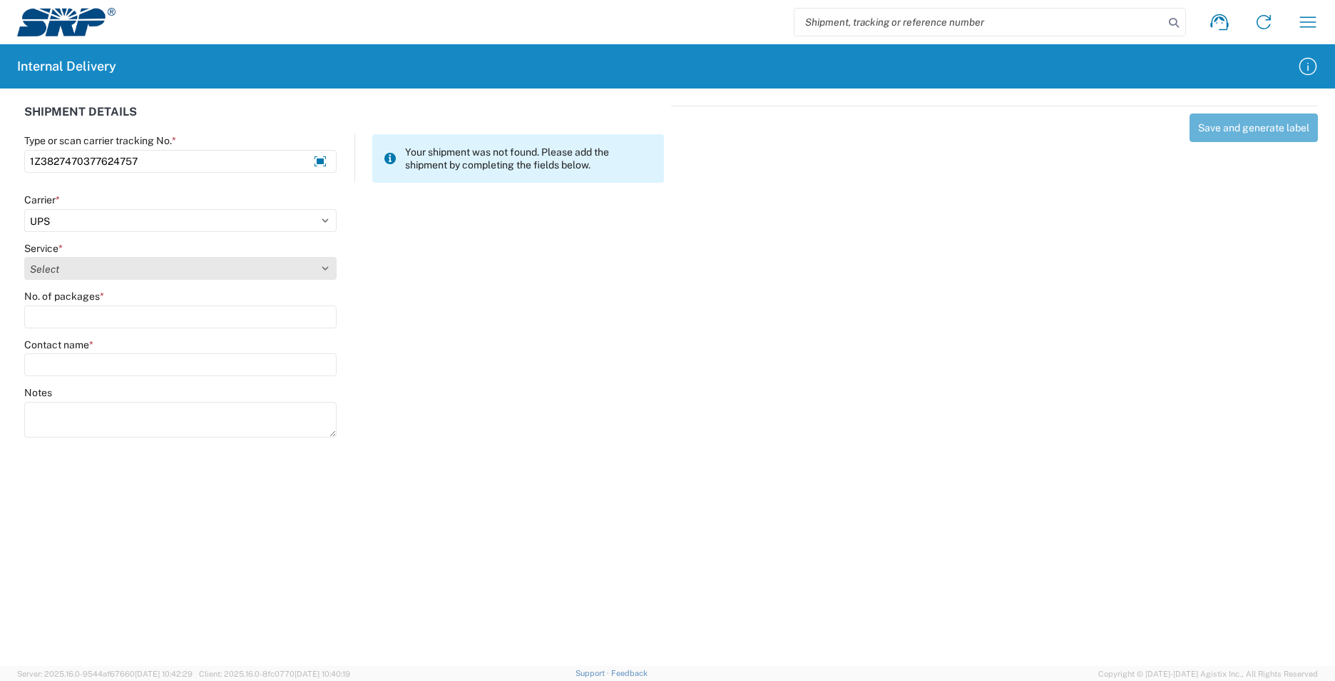
click at [330, 273] on select "Select 2nd Day Air 2nd Day Air A.M. 3 Day Select Basic BOUND PRINTED MATTER, UP…" at bounding box center [180, 268] width 312 height 23
select select "43"
click at [24, 257] on select "Select 2nd Day Air 2nd Day Air A.M. 3 Day Select Basic BOUND PRINTED MATTER, UP…" at bounding box center [180, 268] width 312 height 23
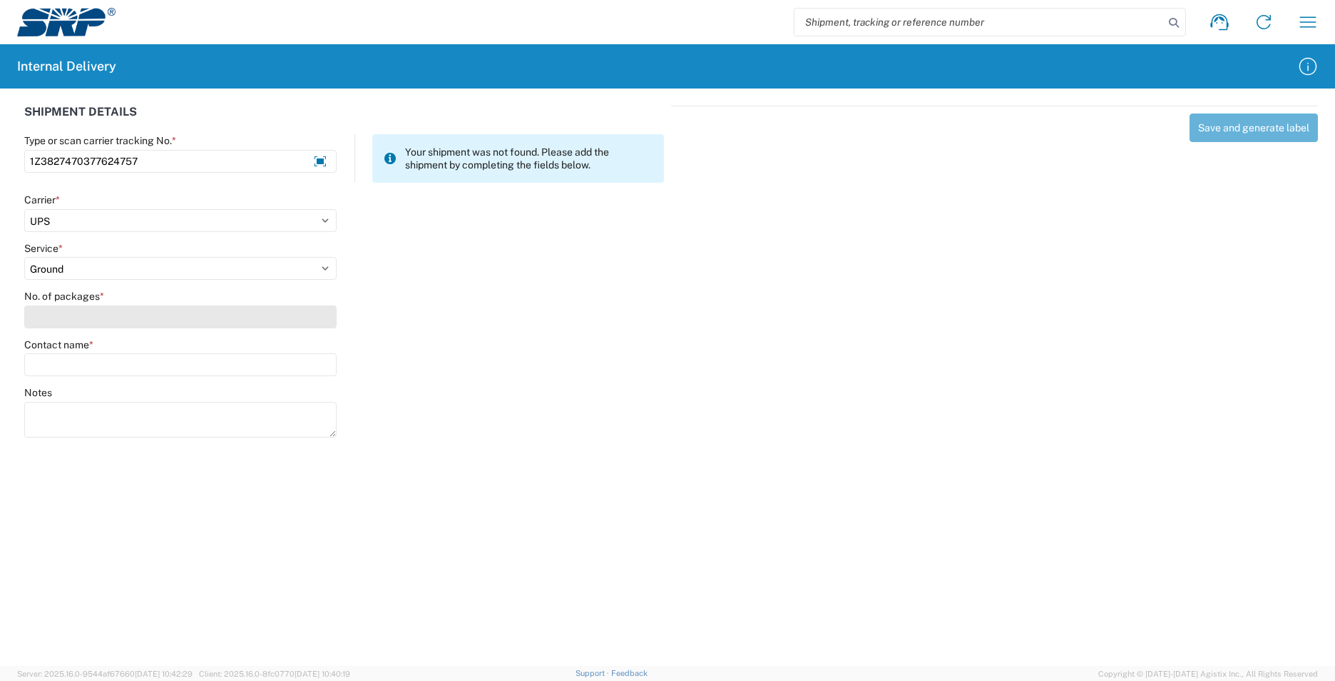
click at [173, 314] on input "No. of packages *" at bounding box center [180, 316] width 312 height 23
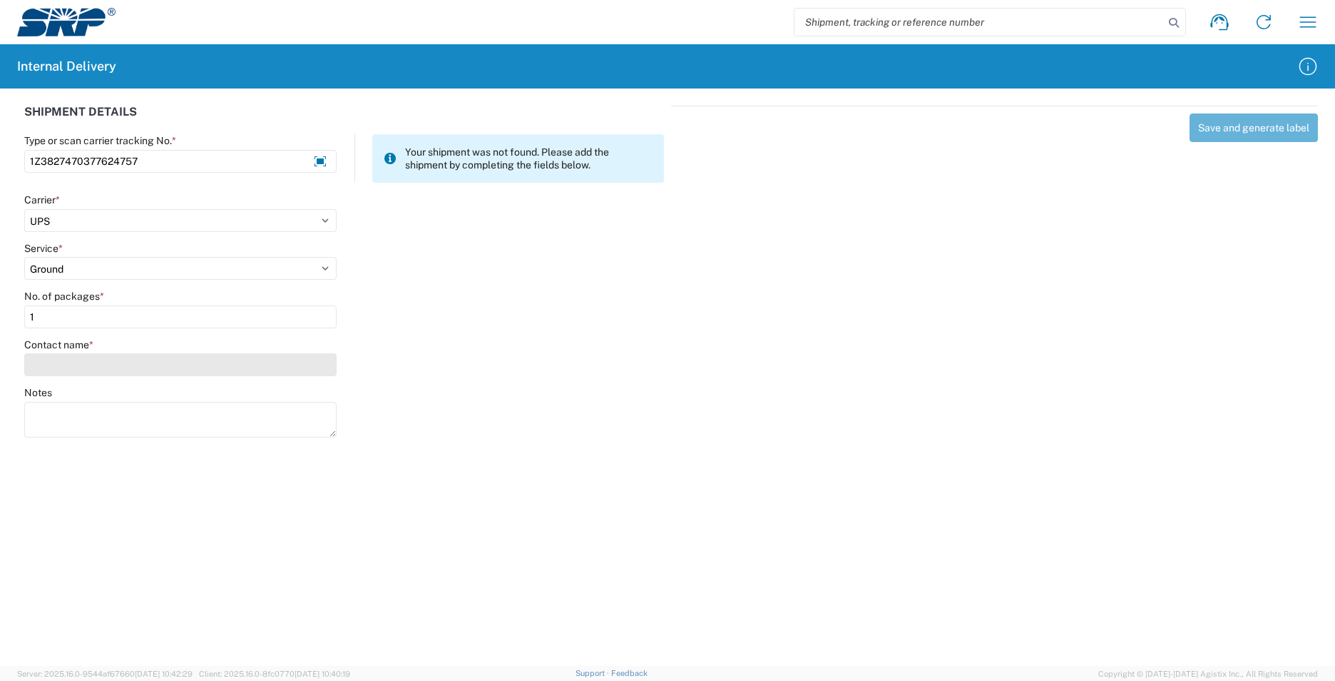
type input "1"
click at [177, 370] on input "Contact name *" at bounding box center [180, 364] width 312 height 23
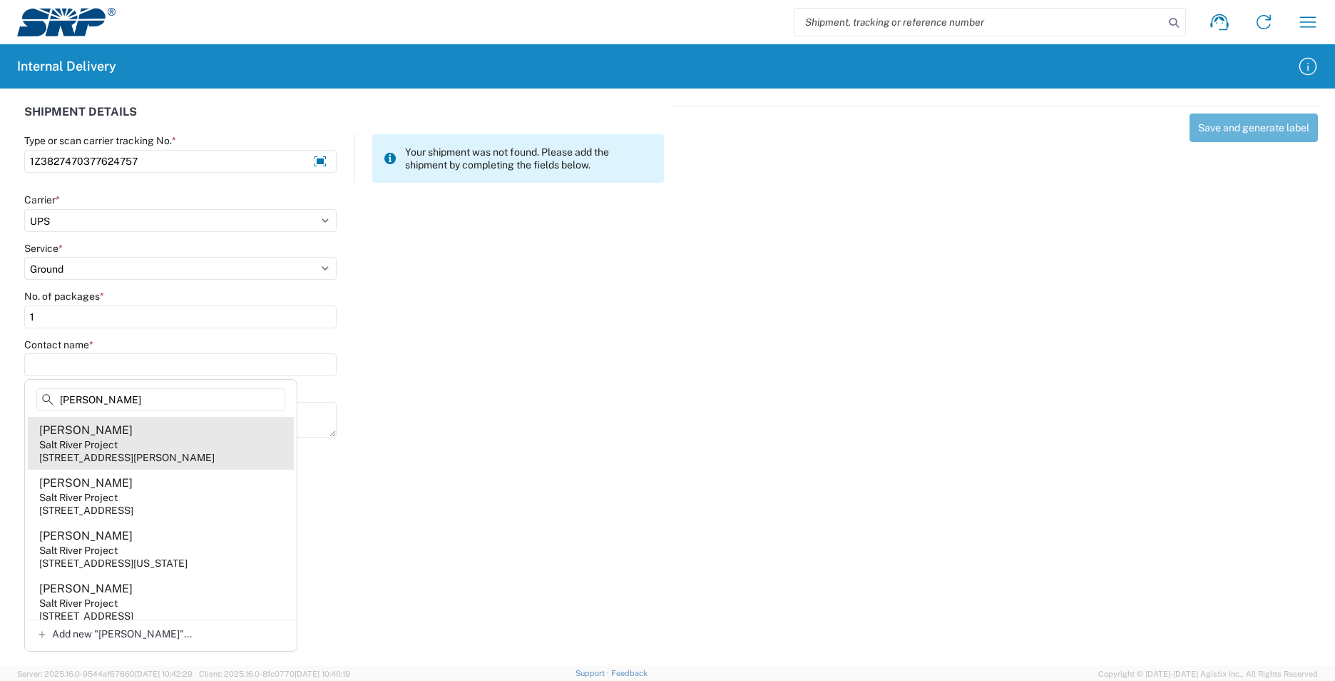
type input "[PERSON_NAME]"
click at [190, 442] on agx-address-suggestion-item "[PERSON_NAME] Salt River Project [STREET_ADDRESS][PERSON_NAME]" at bounding box center [161, 443] width 266 height 53
type input "[PERSON_NAME]"
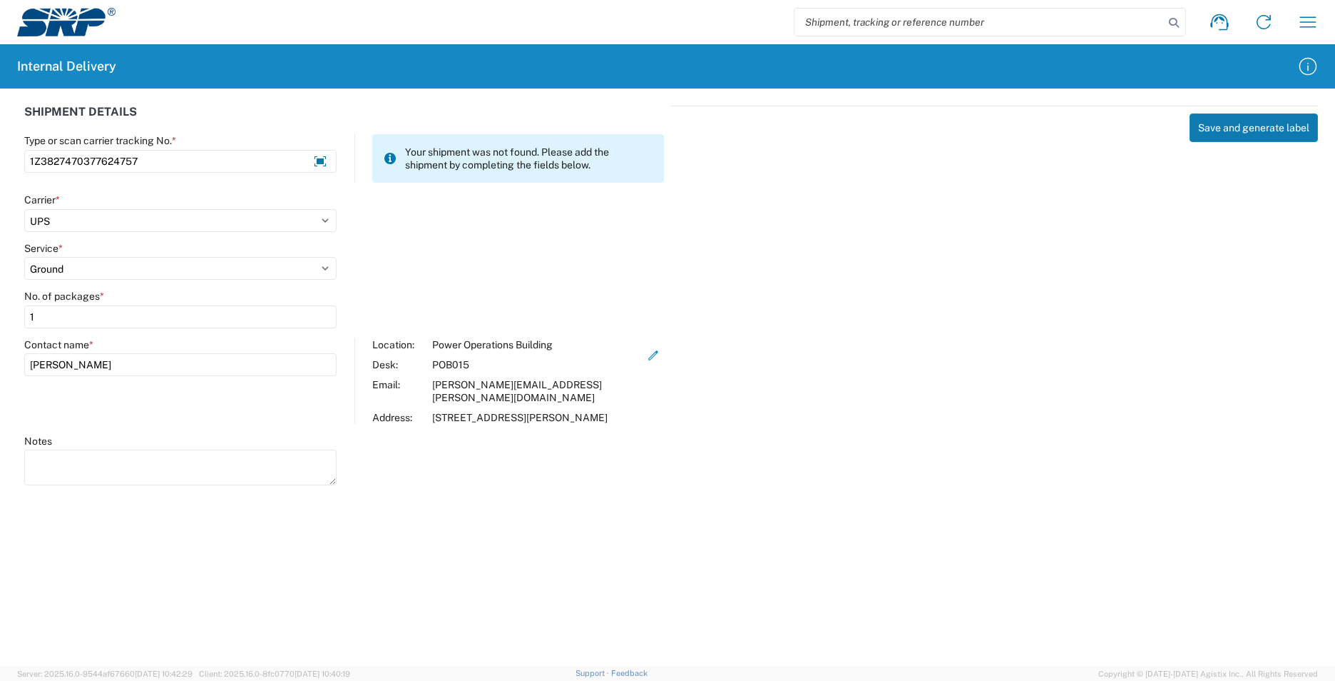
click at [1210, 137] on button "Save and generate label" at bounding box center [1254, 127] width 128 height 29
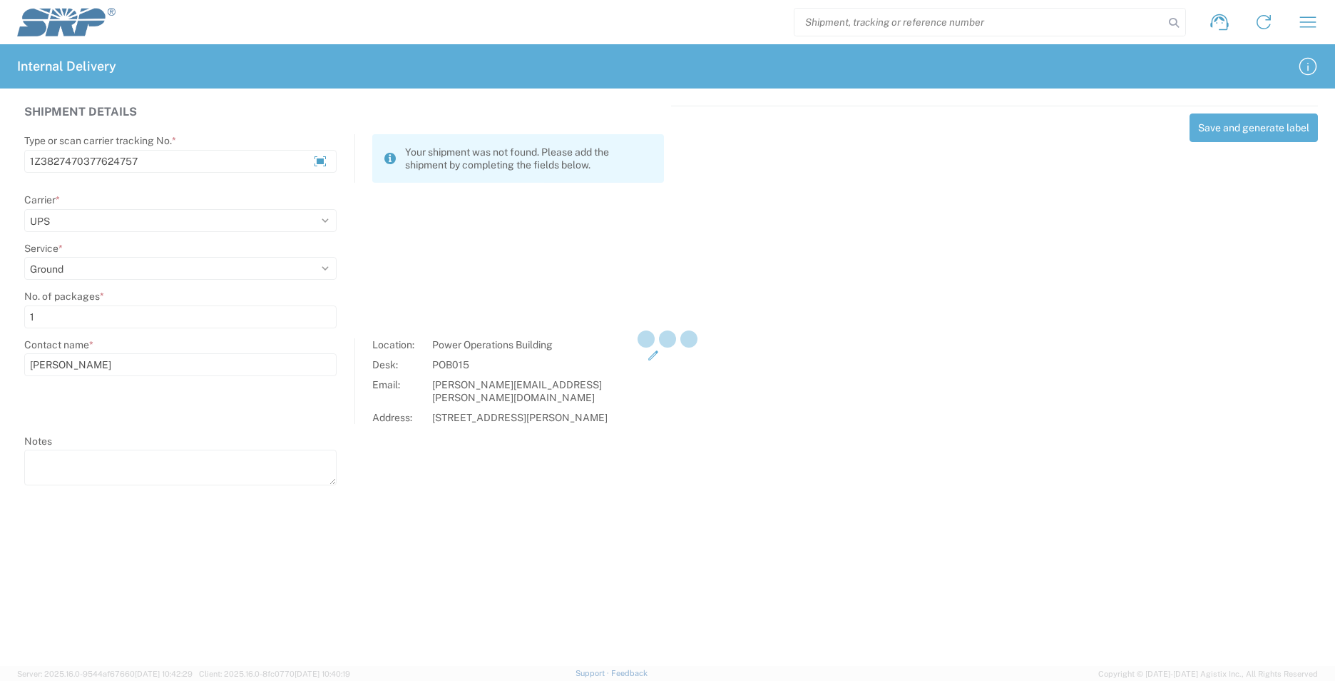
select select
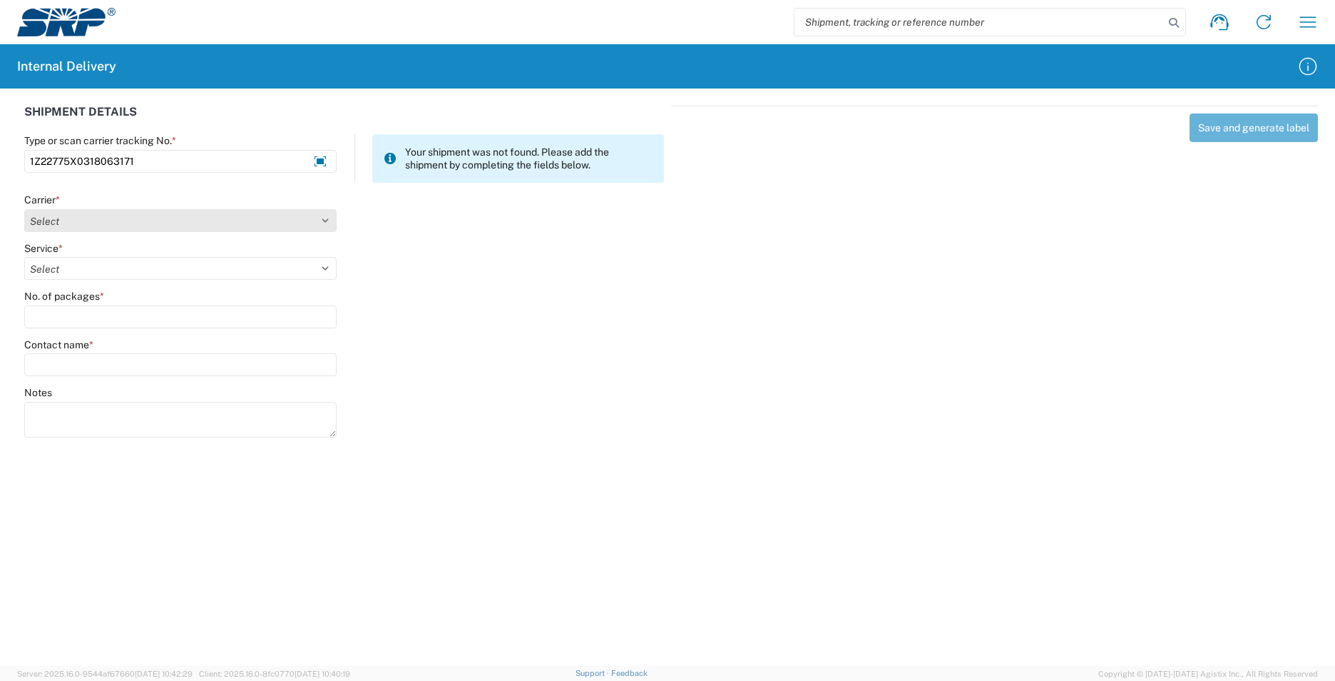
type input "1Z22775X0318063171"
click at [330, 219] on select "Select Amazon Logistics ATI Trucking BC Dimerco Logistics Empire Southwest FedE…" at bounding box center [180, 220] width 312 height 23
select select "12"
click at [24, 209] on select "Select Amazon Logistics ATI Trucking BC Dimerco Logistics Empire Southwest FedE…" at bounding box center [180, 220] width 312 height 23
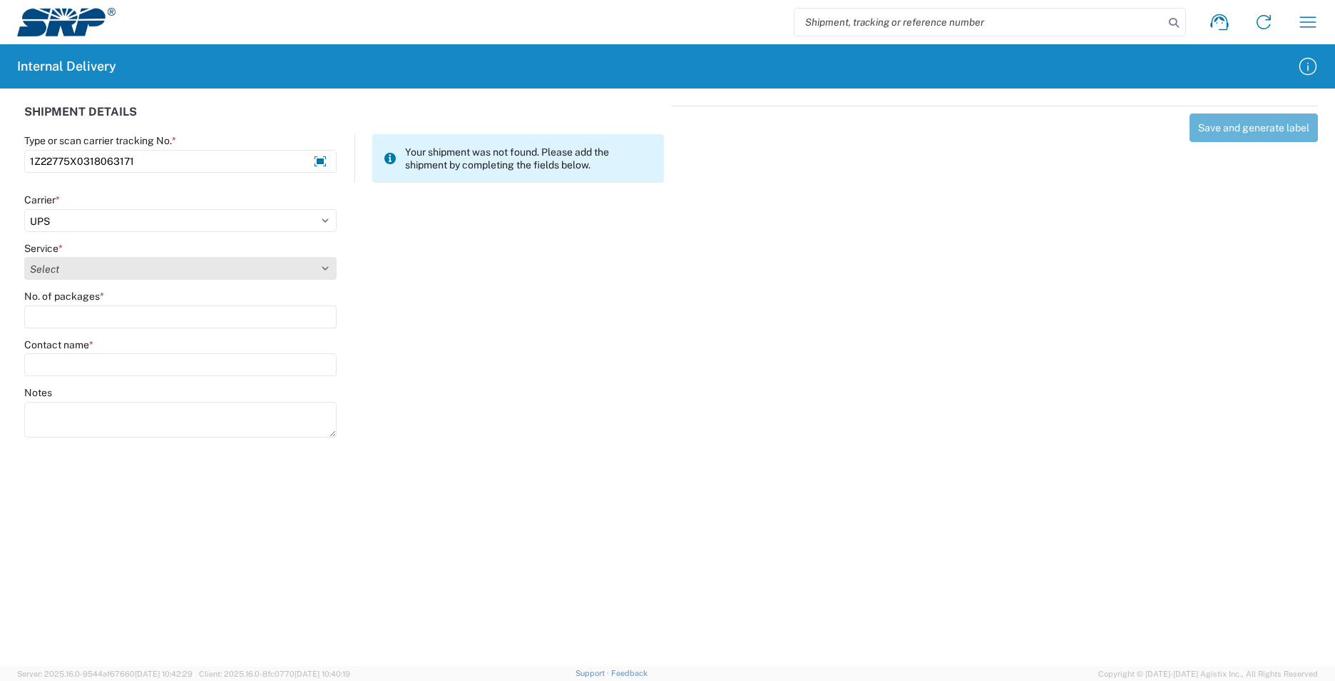
click at [329, 271] on select "Select 2nd Day Air 2nd Day Air A.M. 3 Day Select Basic BOUND PRINTED MATTER, UP…" at bounding box center [180, 268] width 312 height 23
select select "43"
click at [24, 257] on select "Select 2nd Day Air 2nd Day Air A.M. 3 Day Select Basic BOUND PRINTED MATTER, UP…" at bounding box center [180, 268] width 312 height 23
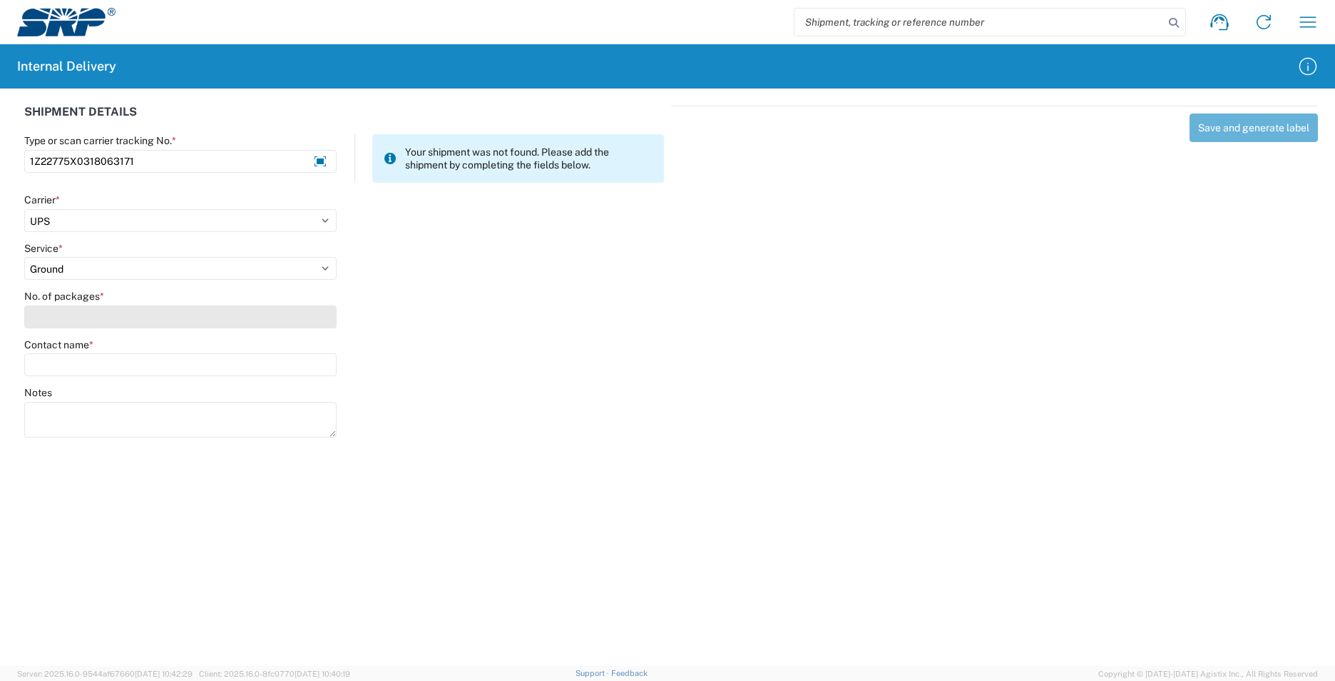
click at [179, 322] on input "No. of packages *" at bounding box center [180, 316] width 312 height 23
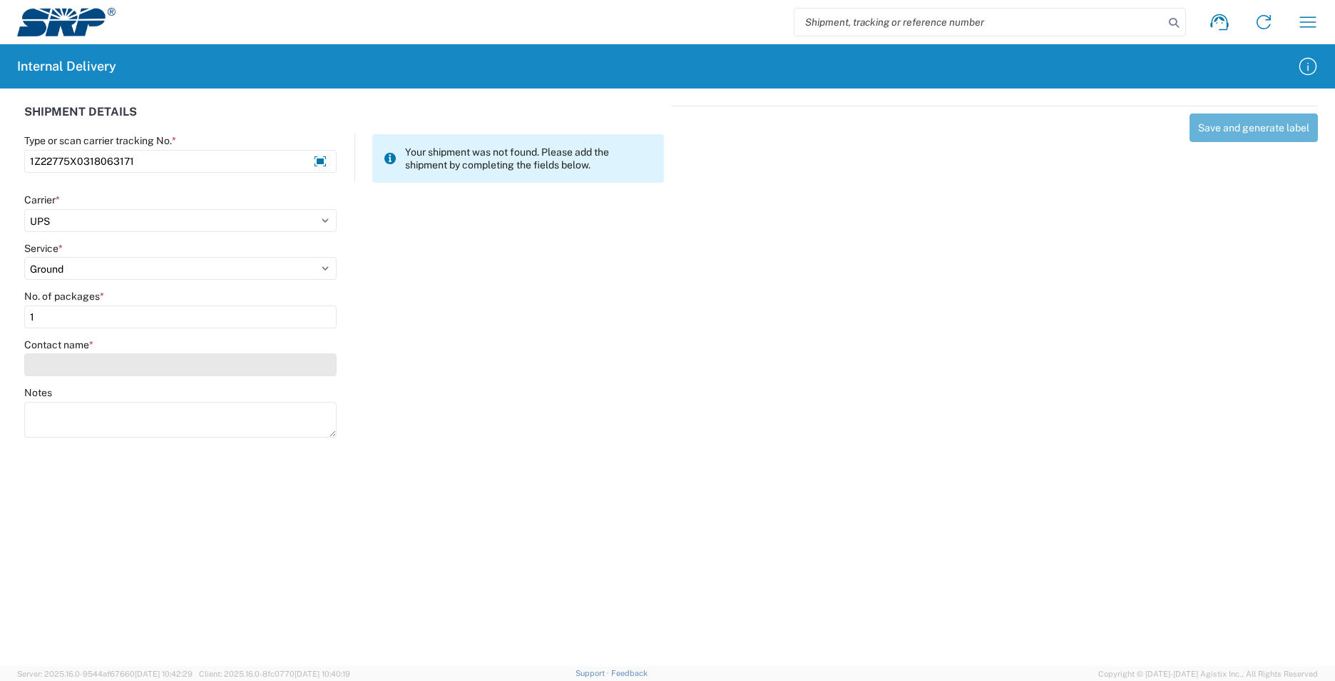
type input "1"
click at [174, 364] on input "Contact name *" at bounding box center [180, 364] width 312 height 23
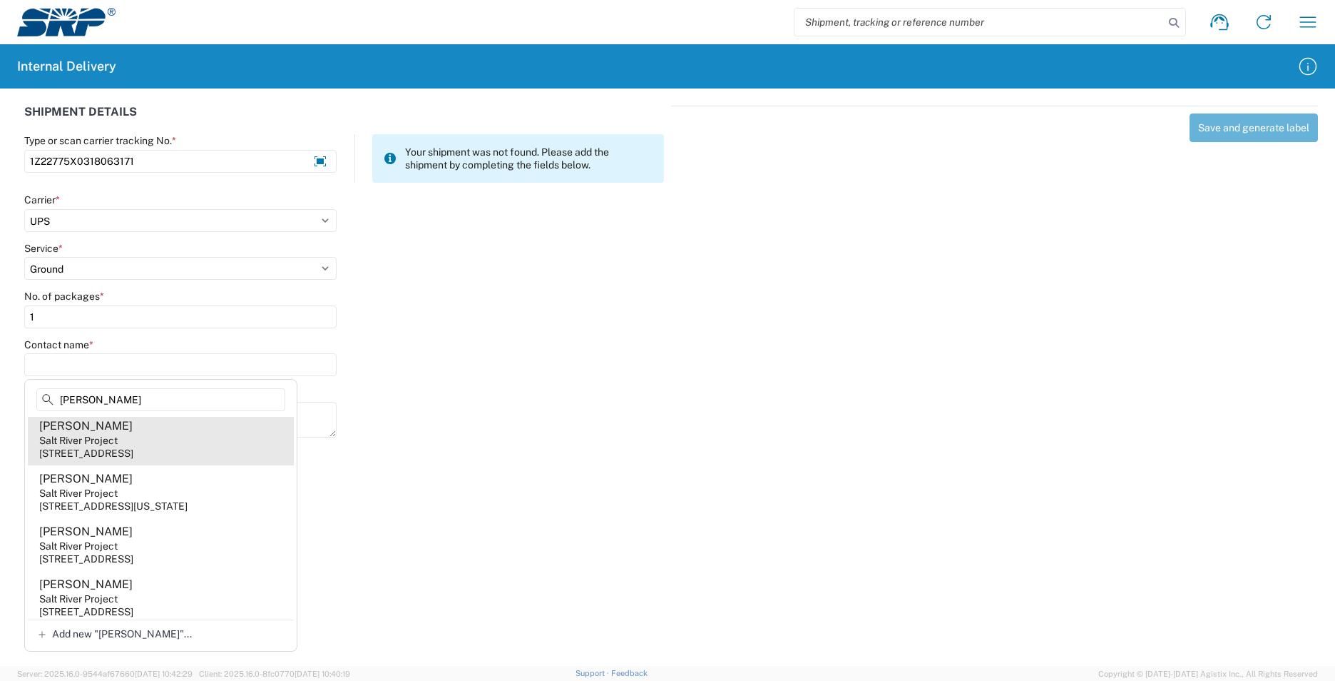
scroll to position [1355, 0]
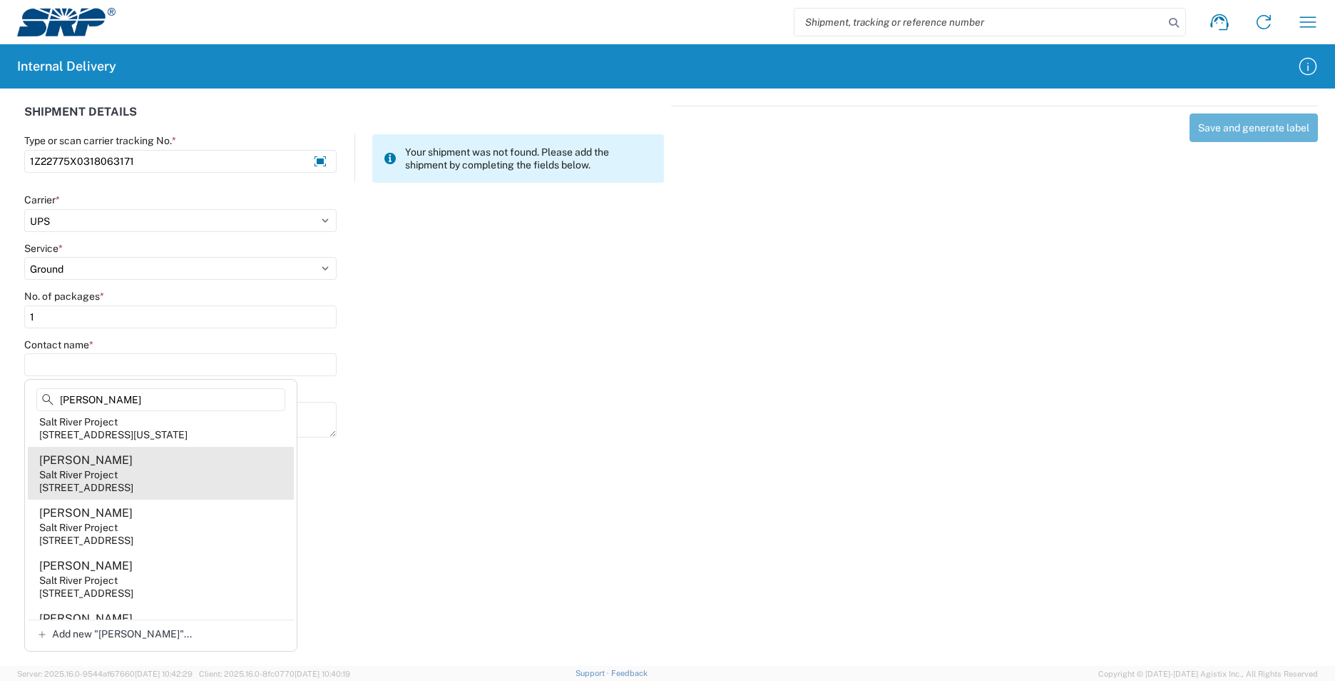
type input "[PERSON_NAME]"
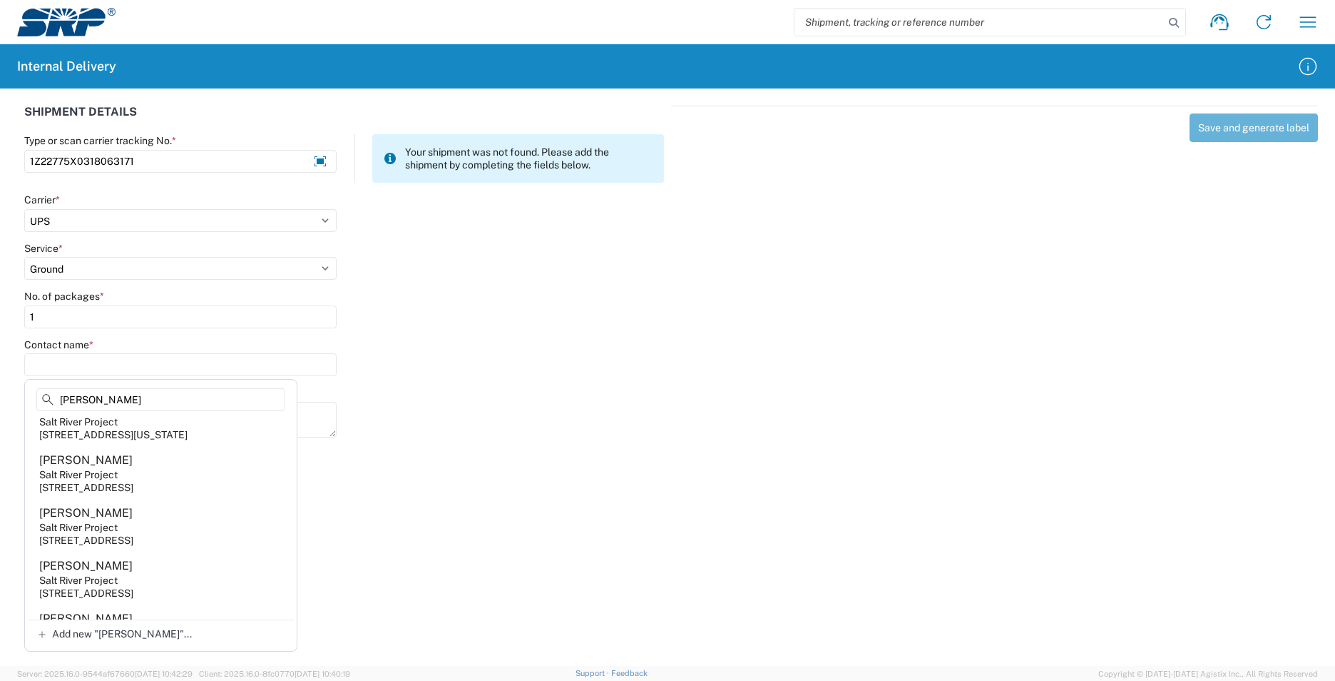
click at [187, 498] on agx-address-suggestion-item "[PERSON_NAME] Salt River Project [STREET_ADDRESS]" at bounding box center [161, 473] width 266 height 53
type input "[PERSON_NAME]"
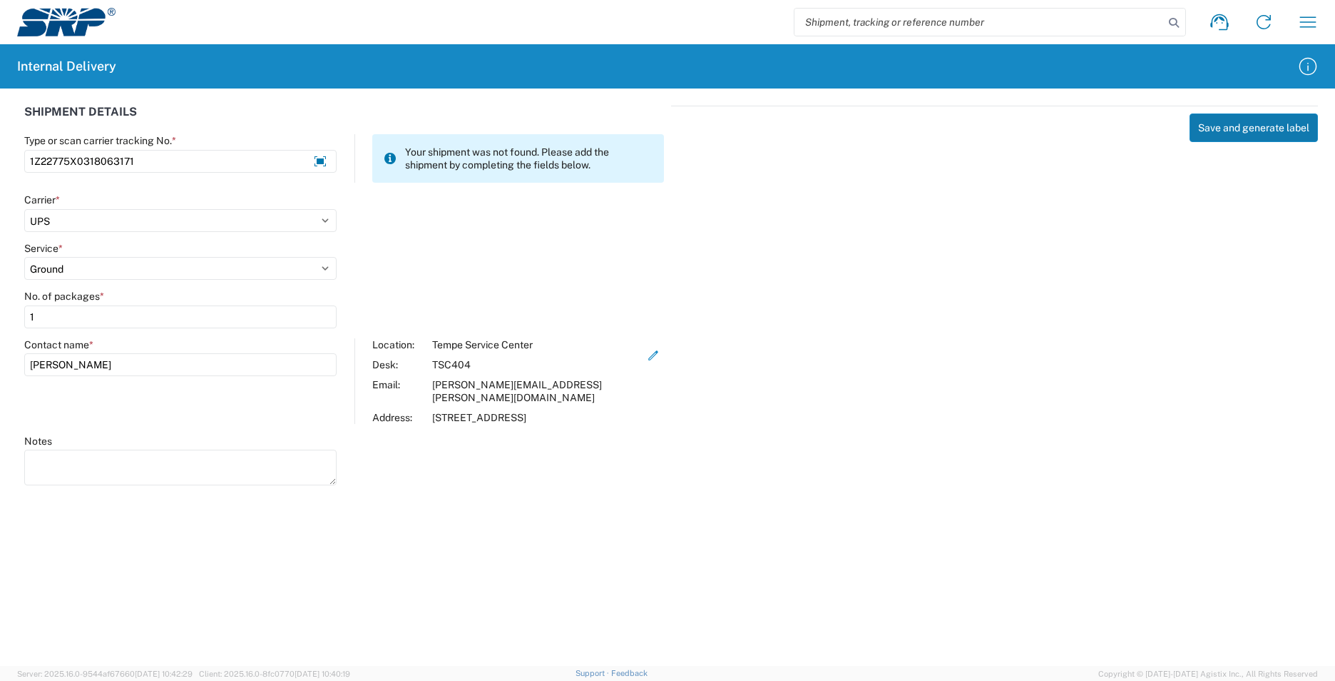
click at [1220, 127] on button "Save and generate label" at bounding box center [1254, 127] width 128 height 29
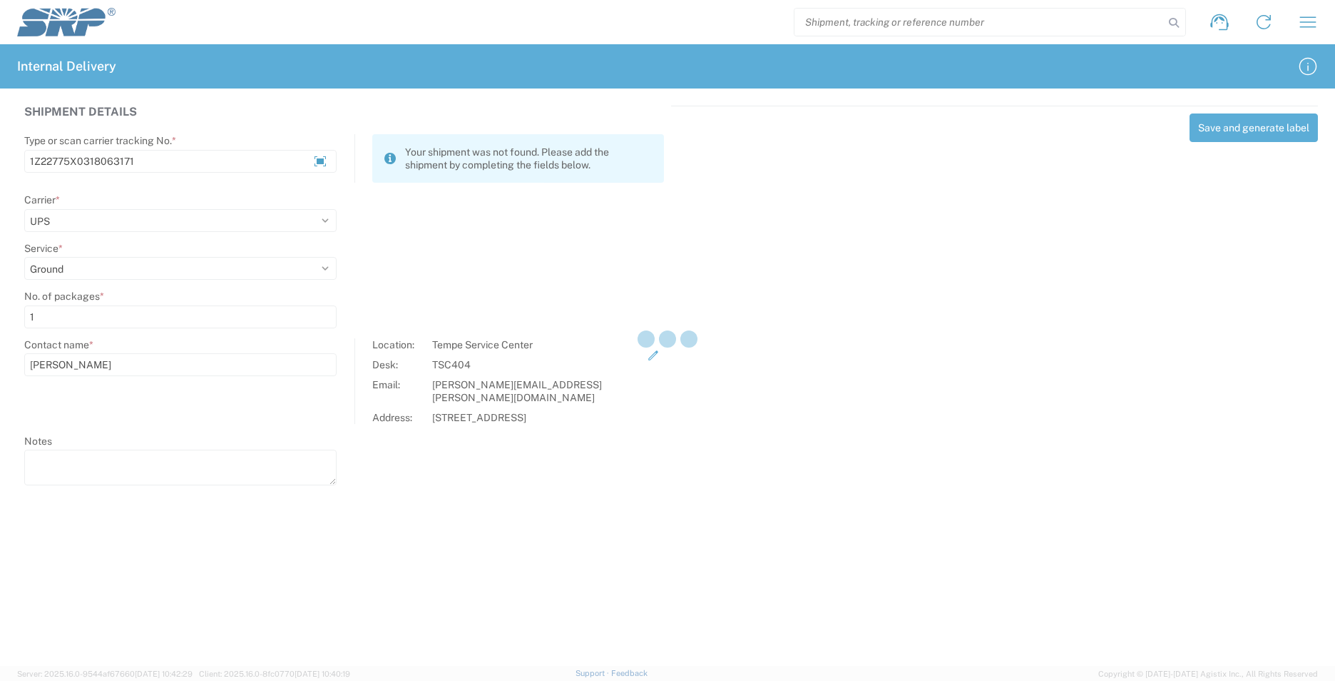
select select
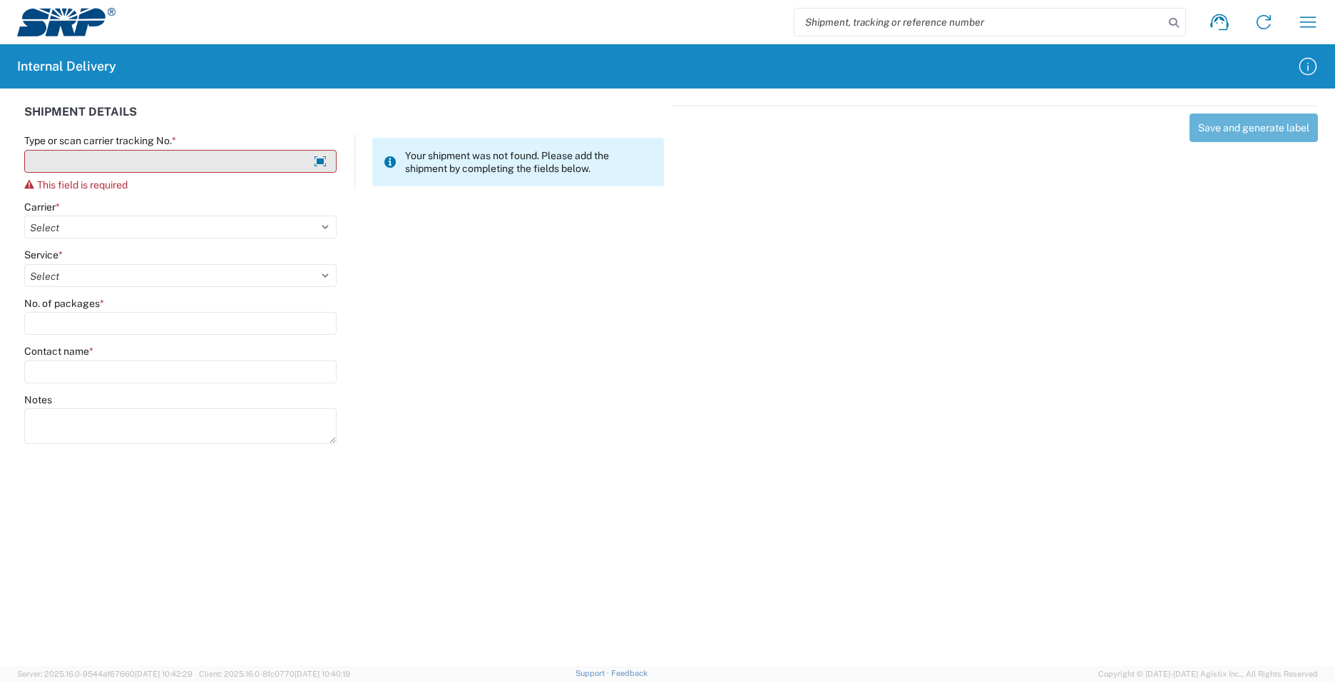
click at [232, 164] on input "Type or scan carrier tracking No. *" at bounding box center [180, 161] width 312 height 23
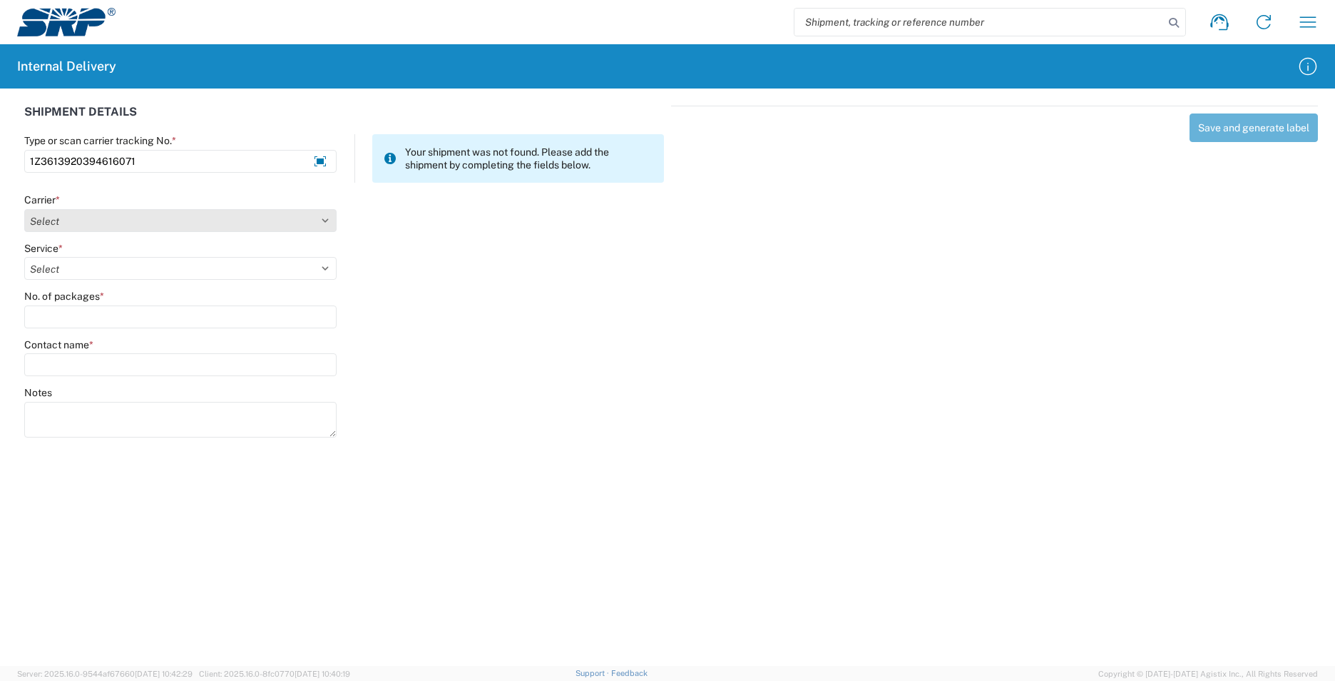
type input "1Z3613920394616071"
drag, startPoint x: 326, startPoint y: 223, endPoint x: 313, endPoint y: 226, distance: 13.3
click at [326, 223] on select "Select Amazon Logistics ATI Trucking BC Dimerco Logistics Empire Southwest FedE…" at bounding box center [180, 220] width 312 height 23
select select "12"
click at [24, 209] on select "Select Amazon Logistics ATI Trucking BC Dimerco Logistics Empire Southwest FedE…" at bounding box center [180, 220] width 312 height 23
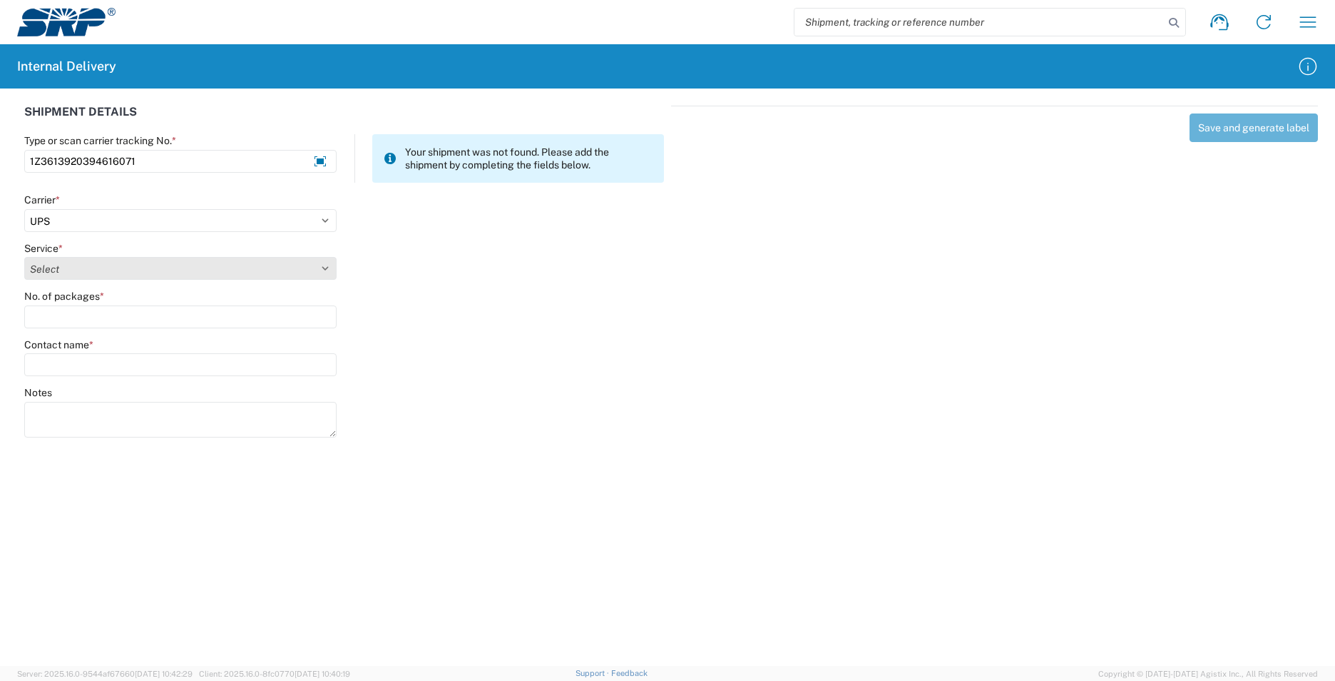
click at [330, 269] on select "Select 2nd Day Air 2nd Day Air A.M. 3 Day Select Basic BOUND PRINTED MATTER, UP…" at bounding box center [180, 268] width 312 height 23
select select "43"
click at [24, 257] on select "Select 2nd Day Air 2nd Day Air A.M. 3 Day Select Basic BOUND PRINTED MATTER, UP…" at bounding box center [180, 268] width 312 height 23
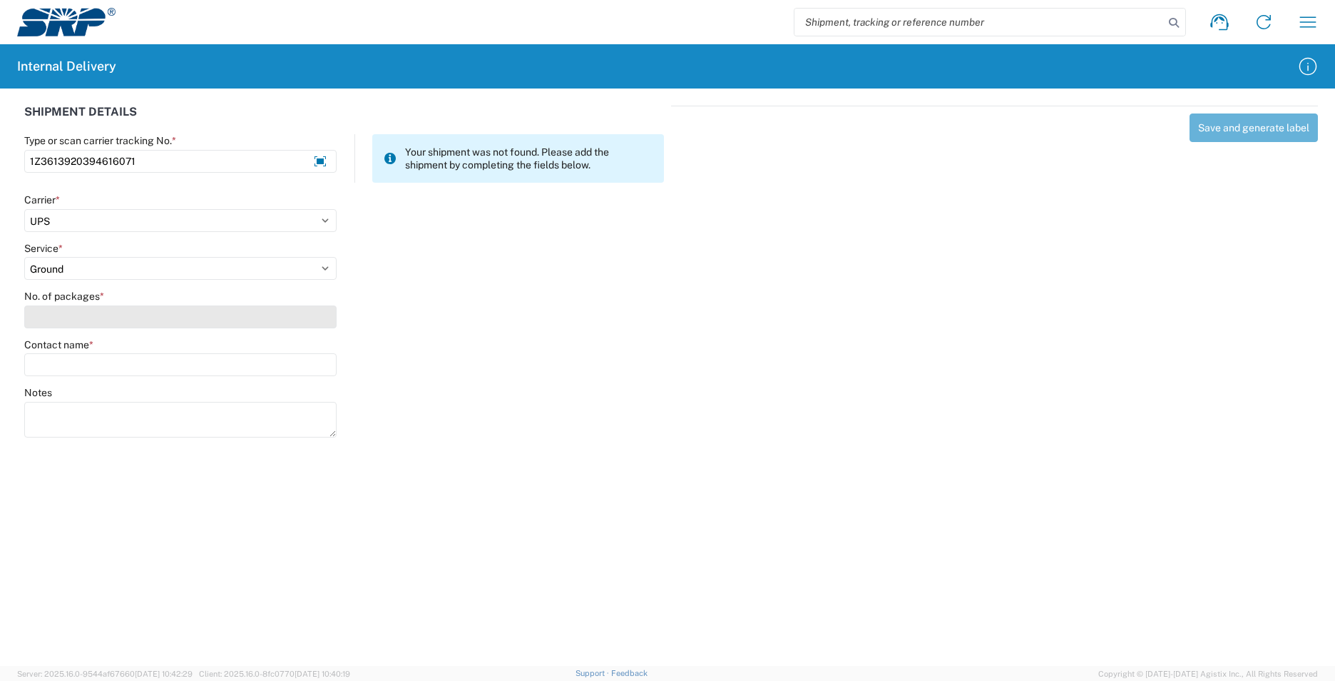
click at [157, 320] on input "No. of packages *" at bounding box center [180, 316] width 312 height 23
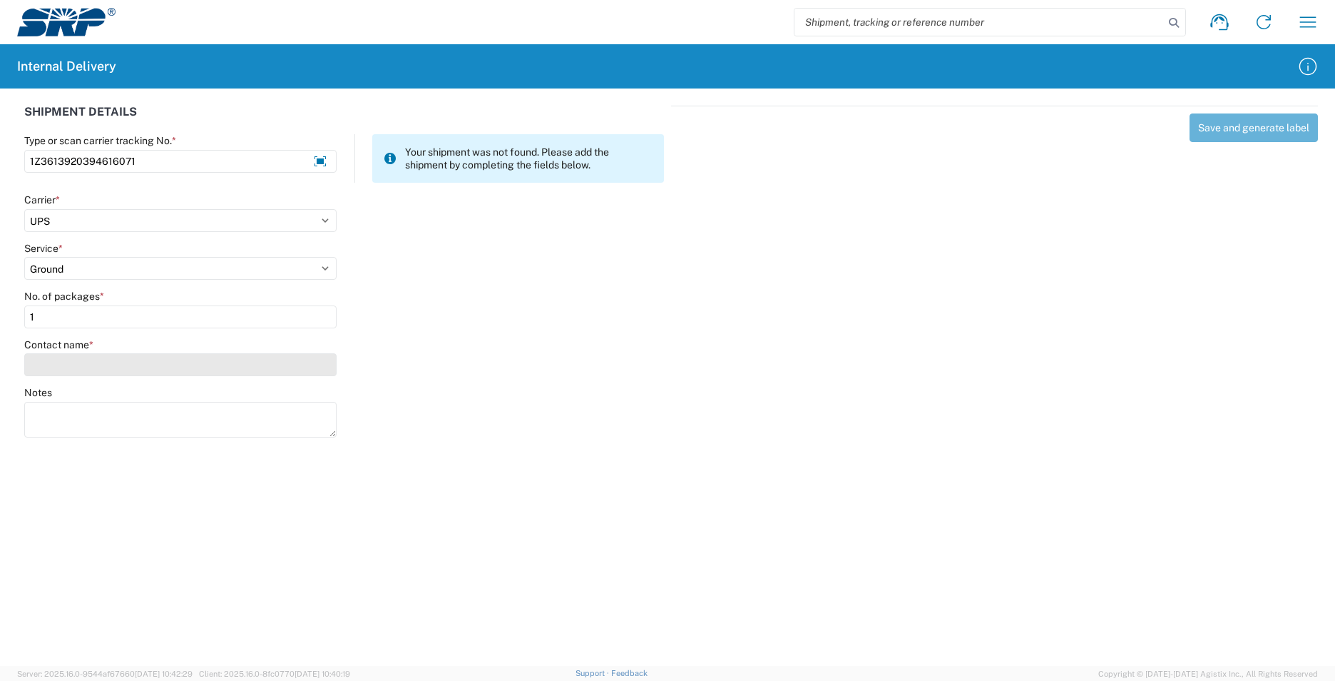
type input "1"
click at [153, 368] on input "Contact name *" at bounding box center [180, 364] width 312 height 23
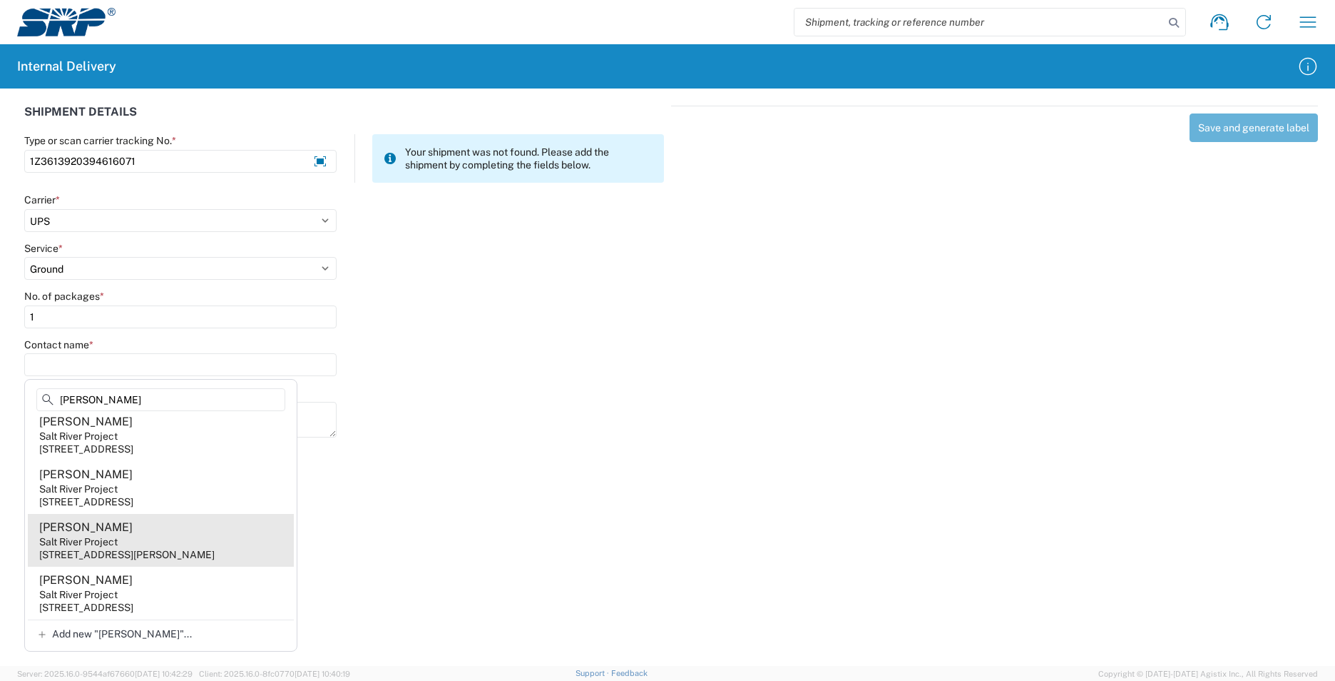
scroll to position [2385, 0]
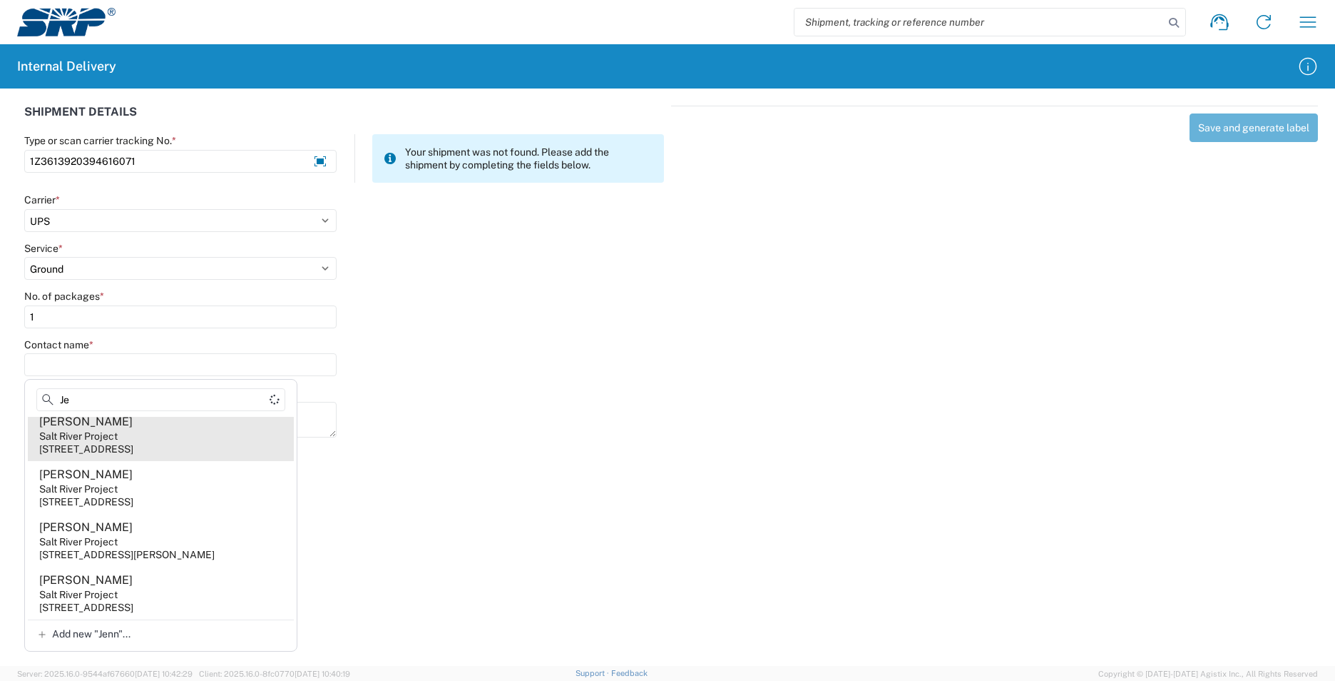
type input "J"
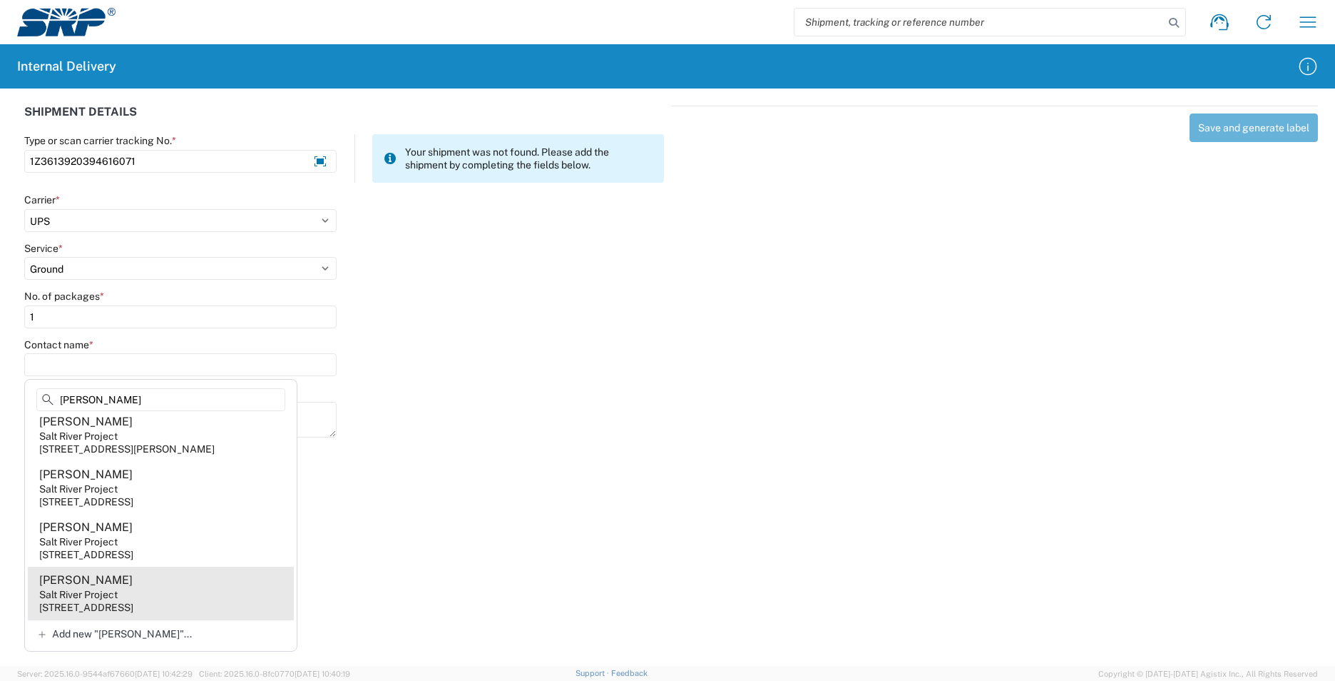
scroll to position [220, 0]
type input "[PERSON_NAME]"
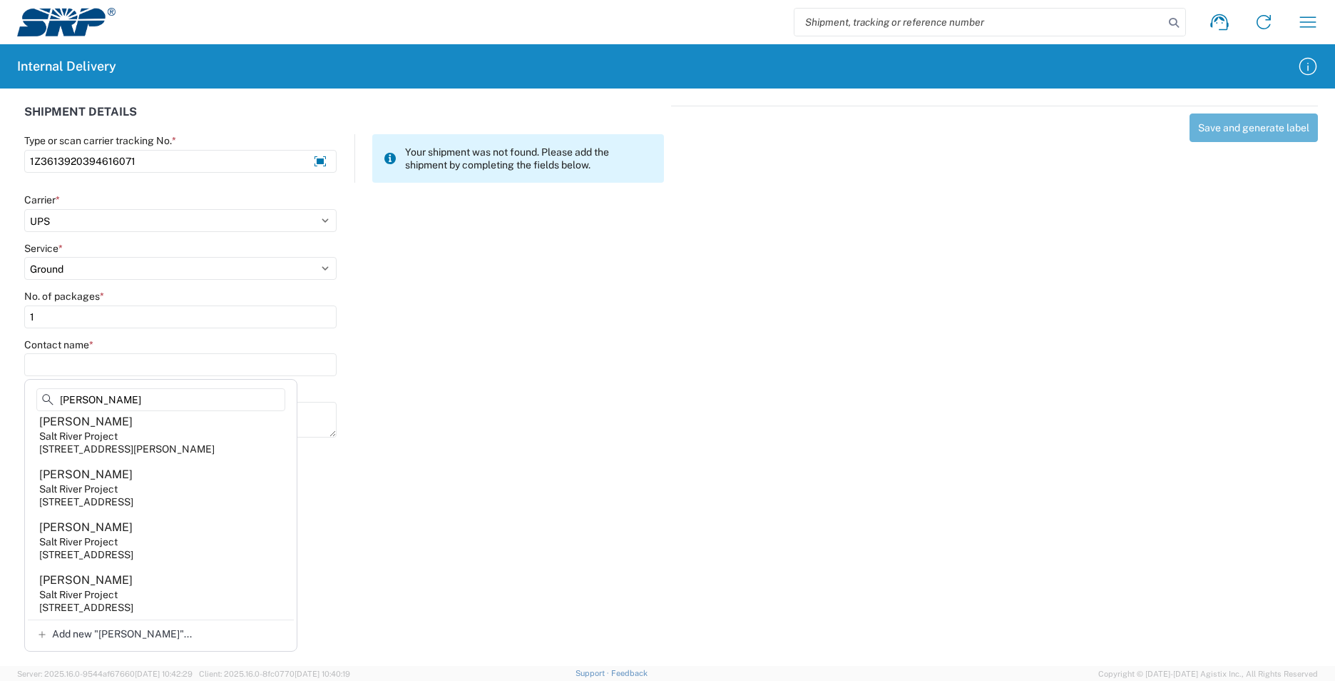
click at [169, 585] on agx-address-suggestion-item "[PERSON_NAME] Salt River Project [STREET_ADDRESS]" at bounding box center [161, 592] width 266 height 53
type input "[PERSON_NAME]"
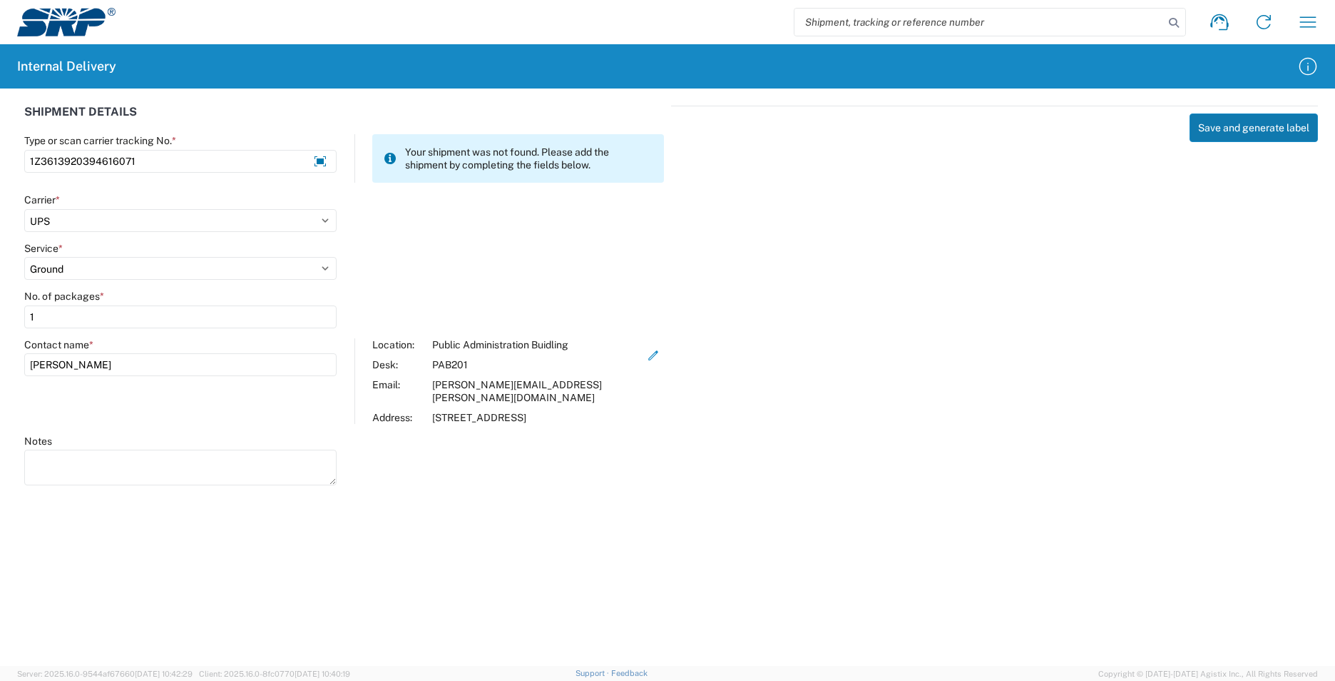
click at [1223, 126] on button "Save and generate label" at bounding box center [1254, 127] width 128 height 29
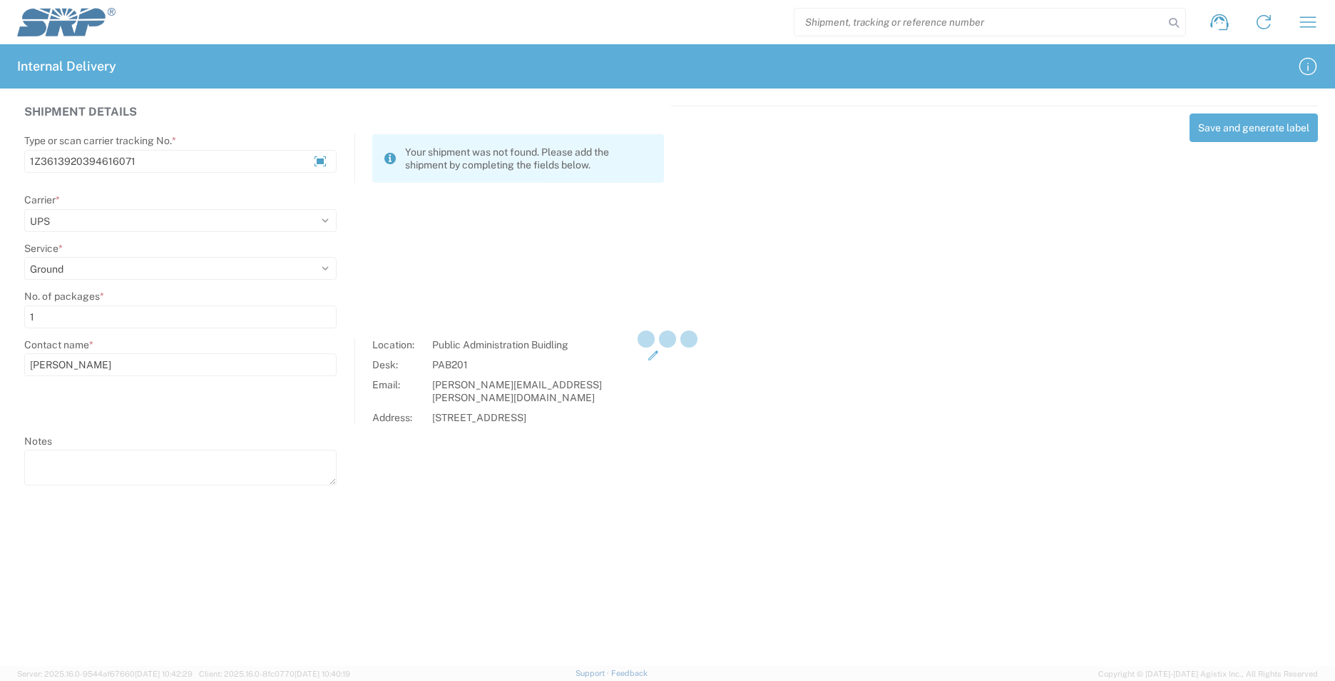
select select
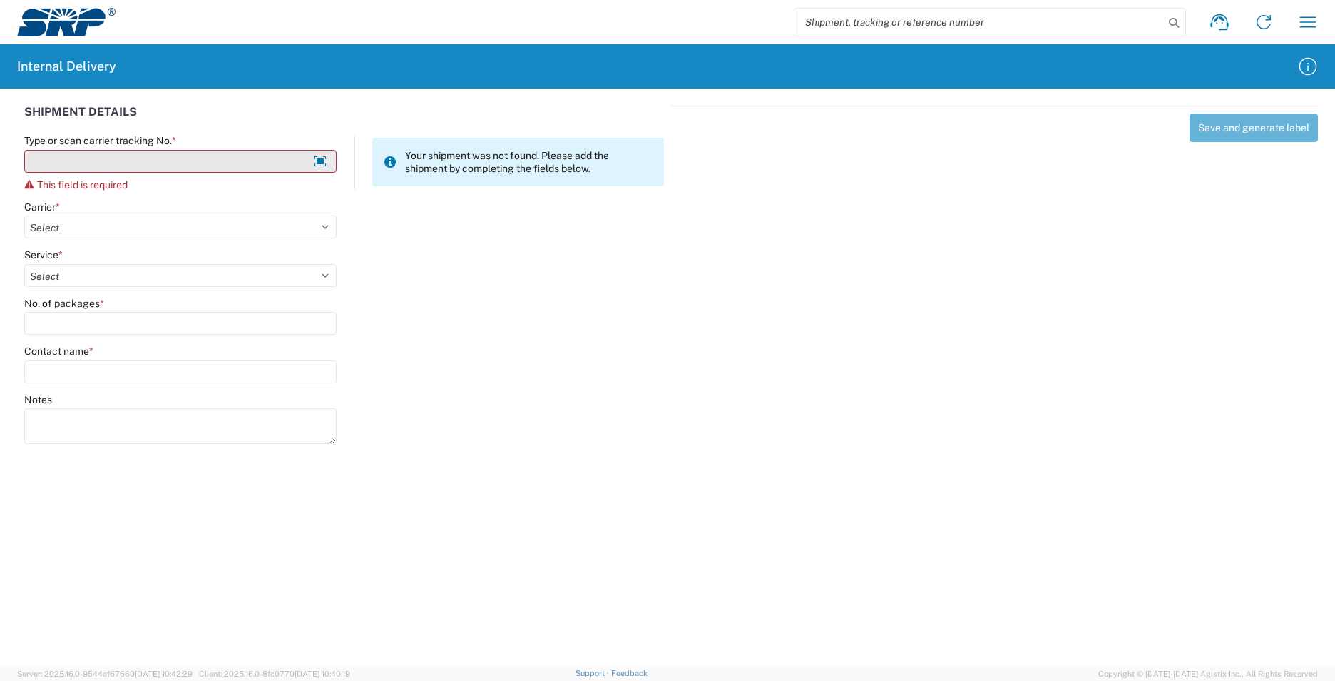
click at [246, 155] on input "Type or scan carrier tracking No. *" at bounding box center [180, 161] width 312 height 23
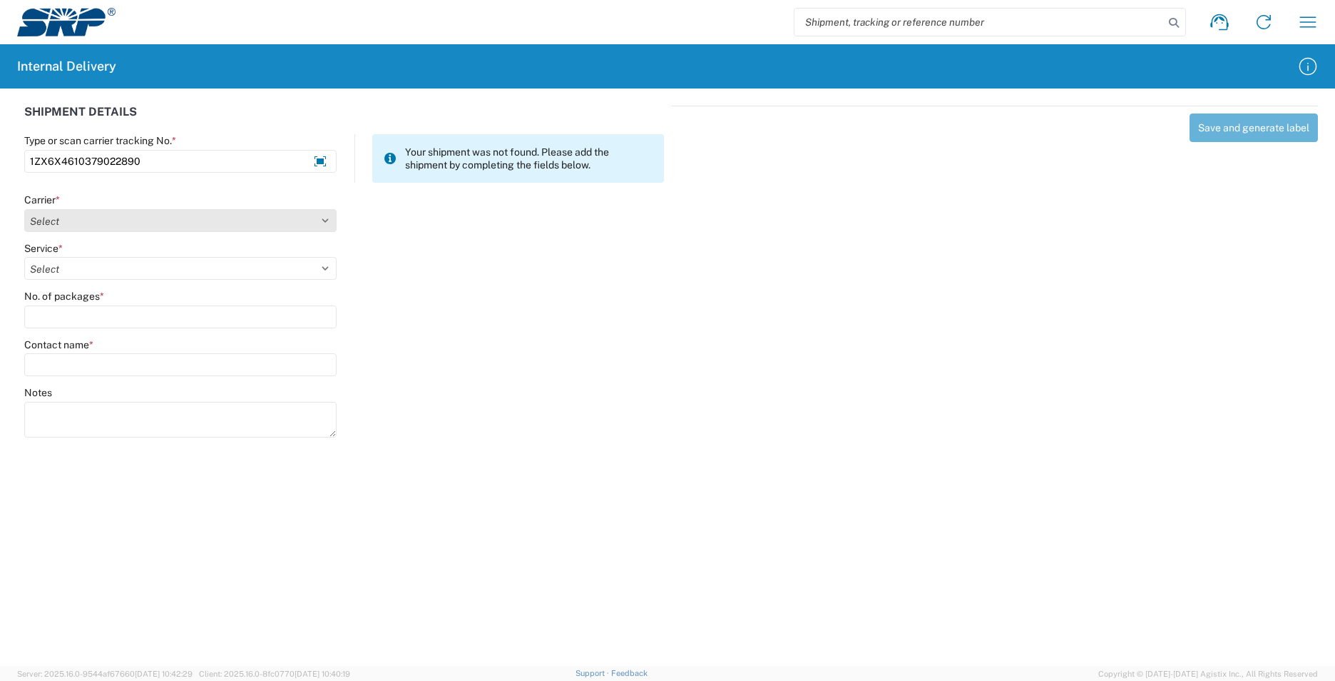
type input "1ZX6X4610379022890"
click at [327, 221] on select "Select Amazon Logistics ATI Trucking BC Dimerco Logistics Empire Southwest FedE…" at bounding box center [180, 220] width 312 height 23
select select "12"
click at [24, 209] on select "Select Amazon Logistics ATI Trucking BC Dimerco Logistics Empire Southwest FedE…" at bounding box center [180, 220] width 312 height 23
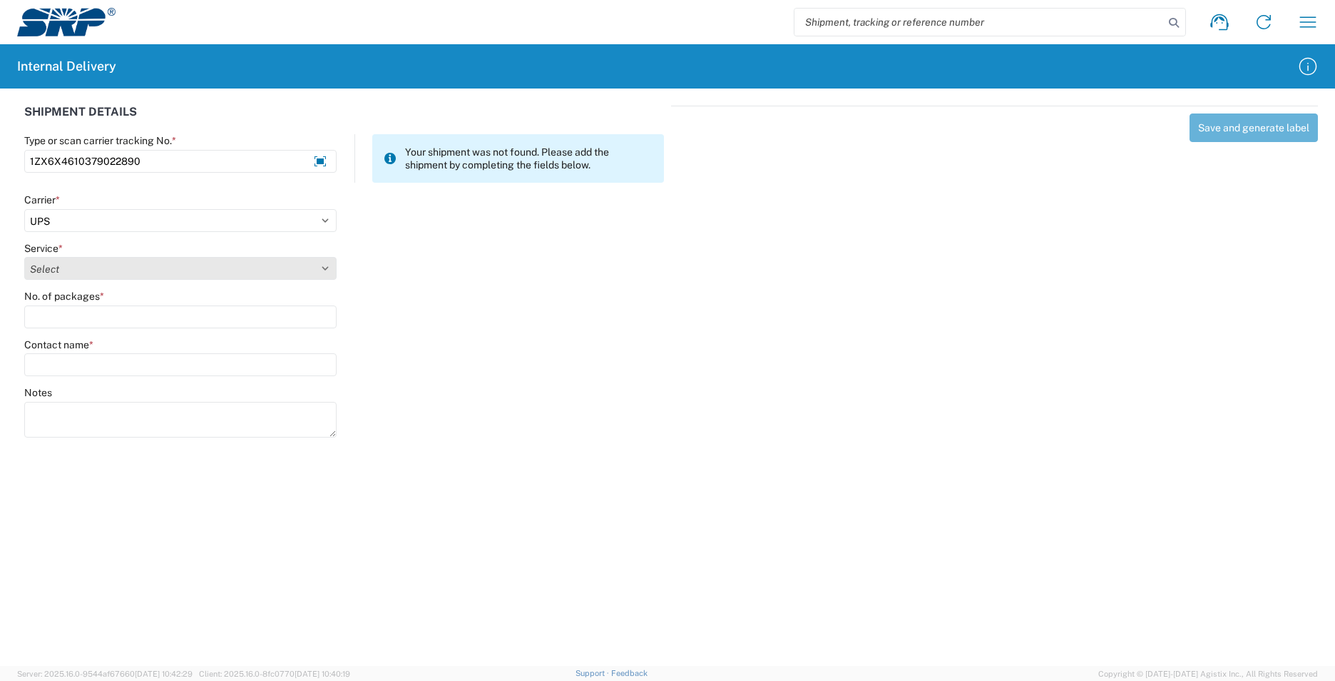
click at [319, 267] on select "Select 2nd Day Air 2nd Day Air A.M. 3 Day Select Basic BOUND PRINTED MATTER, UP…" at bounding box center [180, 268] width 312 height 23
select select "43"
click at [24, 257] on select "Select 2nd Day Air 2nd Day Air A.M. 3 Day Select Basic BOUND PRINTED MATTER, UP…" at bounding box center [180, 268] width 312 height 23
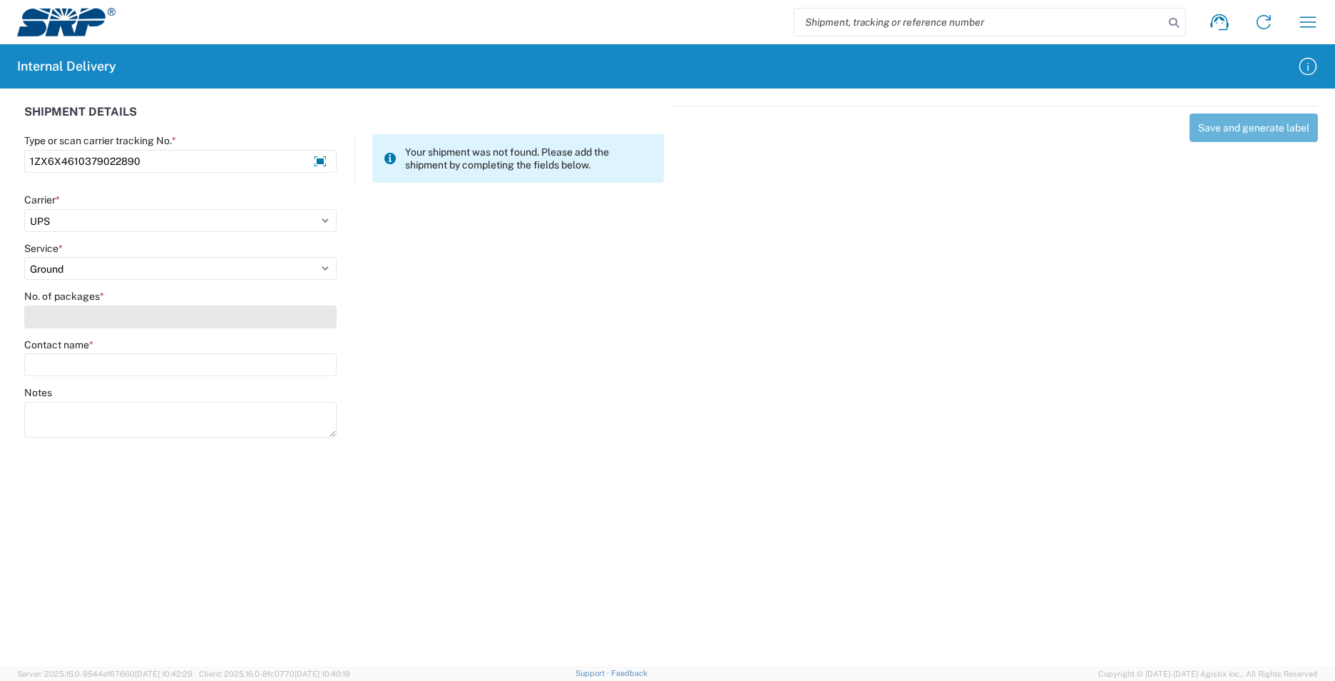
click at [203, 316] on input "No. of packages *" at bounding box center [180, 316] width 312 height 23
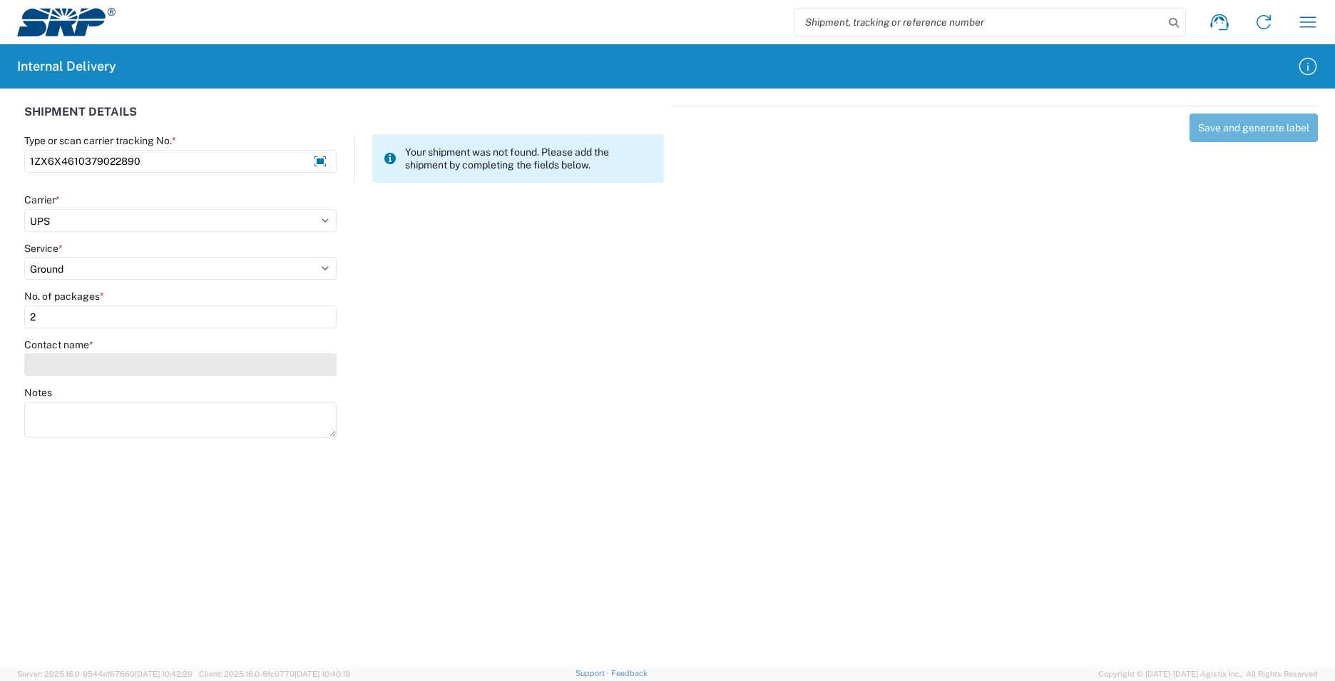
type input "2"
click at [183, 364] on input "Contact name *" at bounding box center [180, 364] width 312 height 23
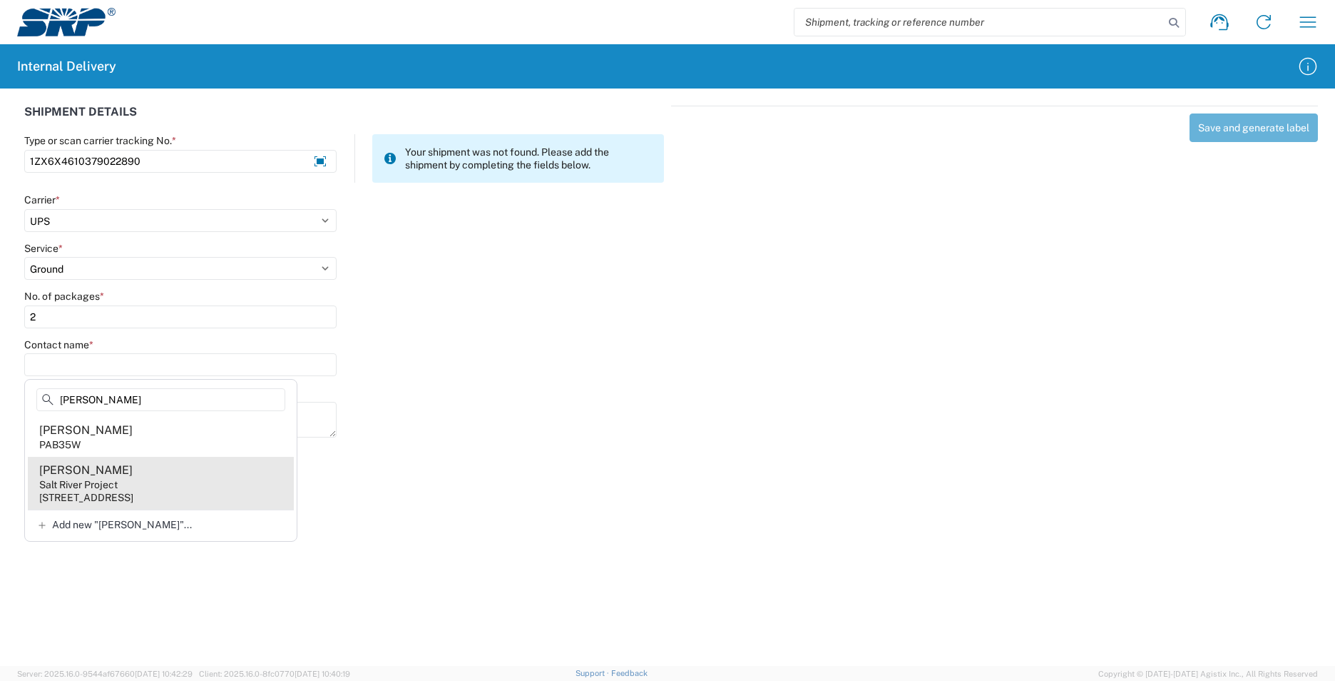
type input "[PERSON_NAME]"
click at [133, 491] on div "[STREET_ADDRESS]" at bounding box center [86, 497] width 94 height 13
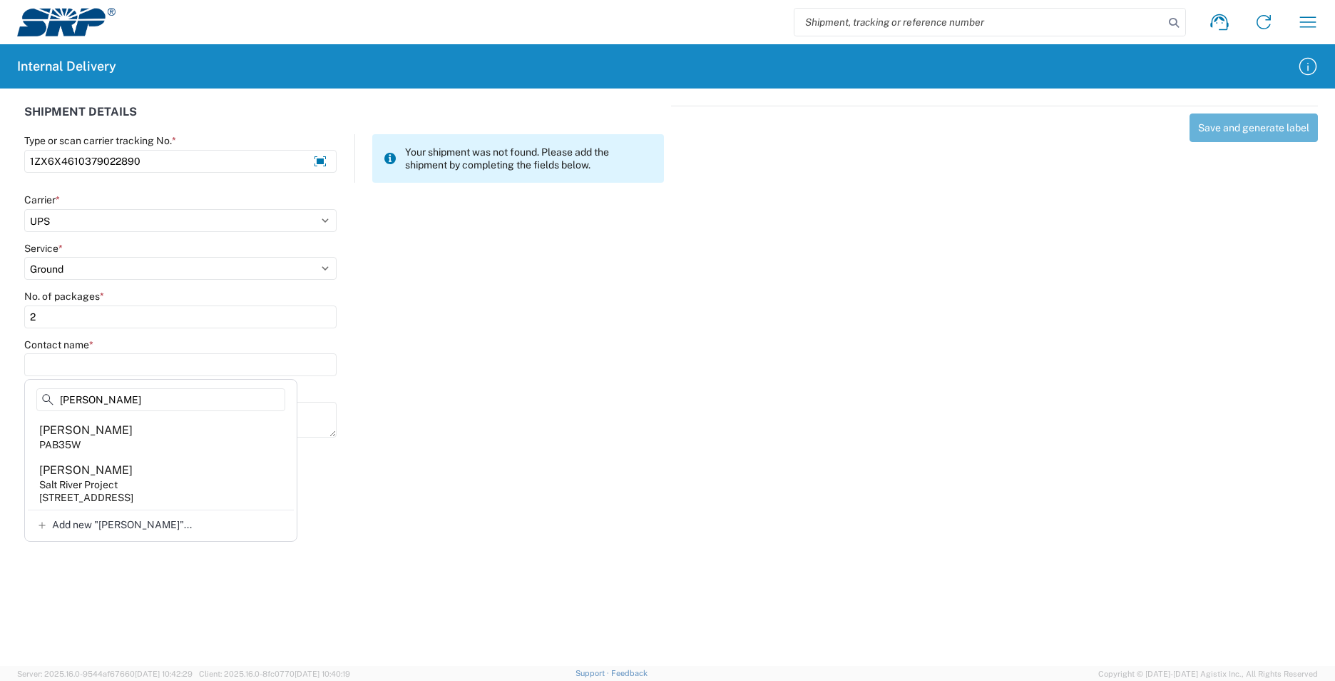
type input "[PERSON_NAME]"
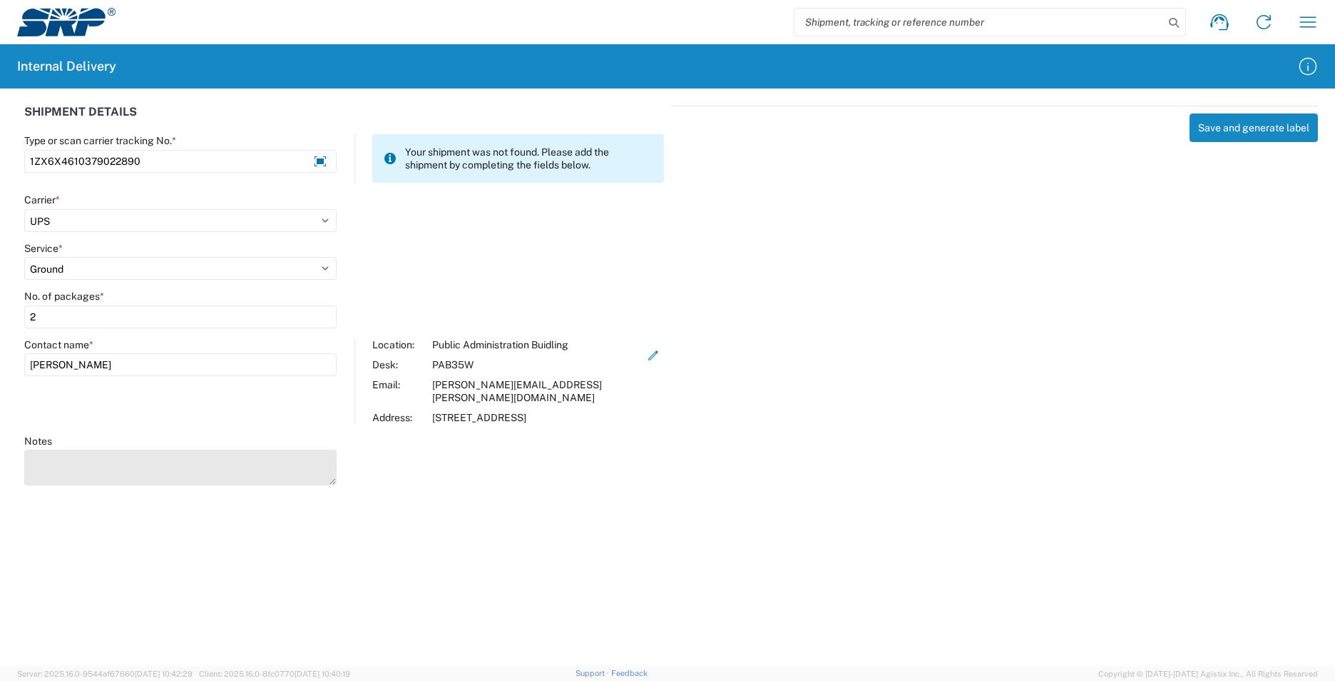
click at [200, 449] on textarea "Notes" at bounding box center [180, 467] width 312 height 36
type textarea "1ZX6X4610377678285"
click at [1225, 128] on button "Save and generate label" at bounding box center [1254, 127] width 128 height 29
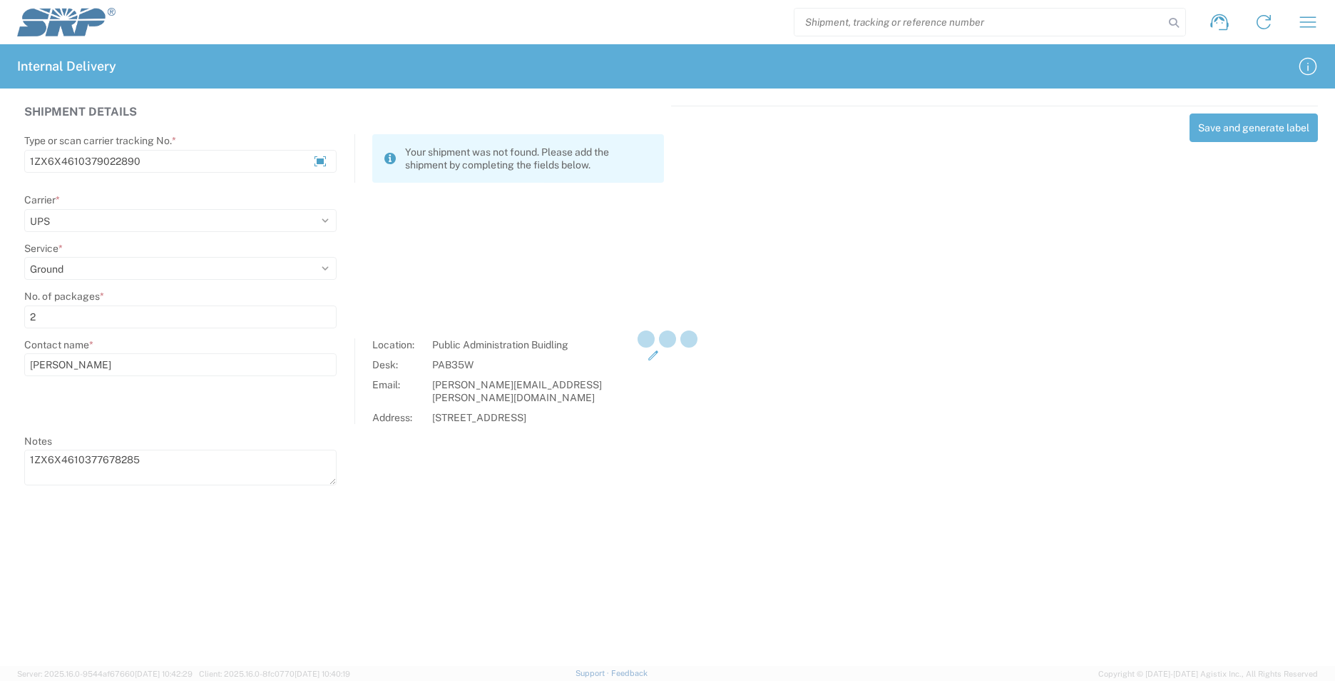
select select
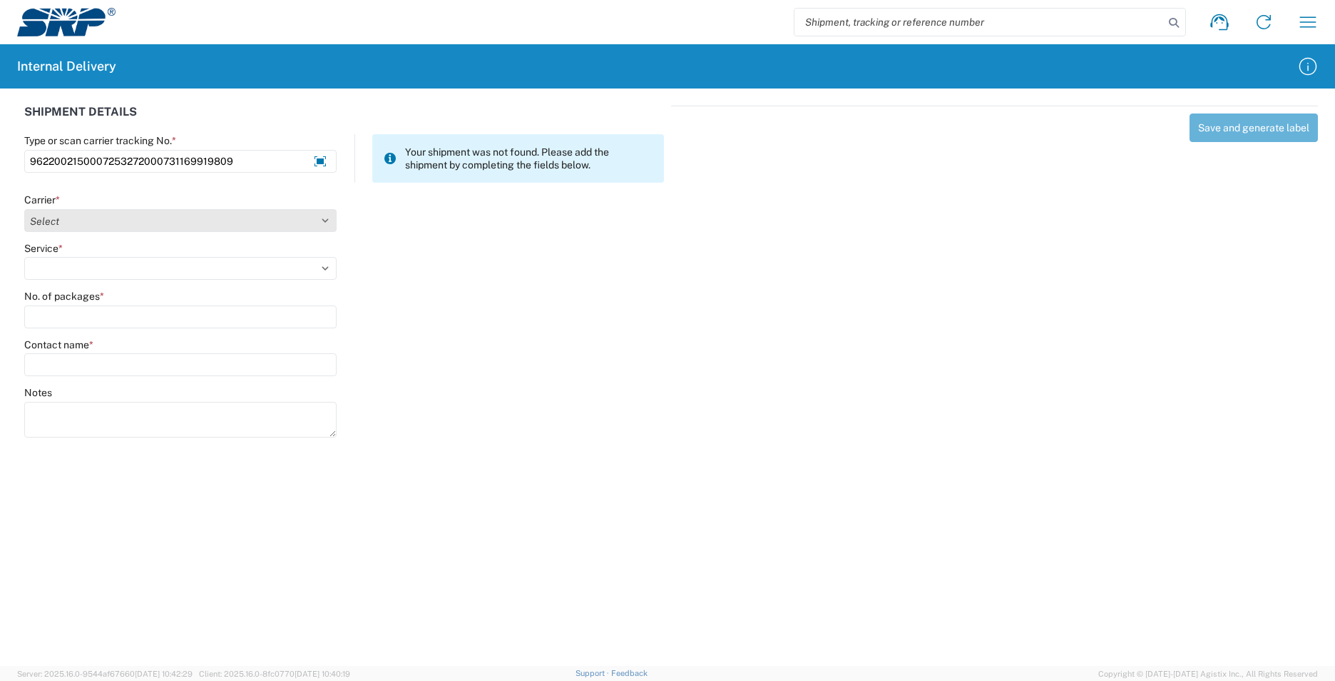
type input "9622002150007253272000731169919809"
click at [328, 225] on select "Select Amazon Logistics ATI Trucking BC Dimerco Logistics Empire Southwest FedE…" at bounding box center [180, 220] width 312 height 23
select select "5"
click at [24, 209] on select "Select Amazon Logistics ATI Trucking BC Dimerco Logistics Empire Southwest FedE…" at bounding box center [180, 220] width 312 height 23
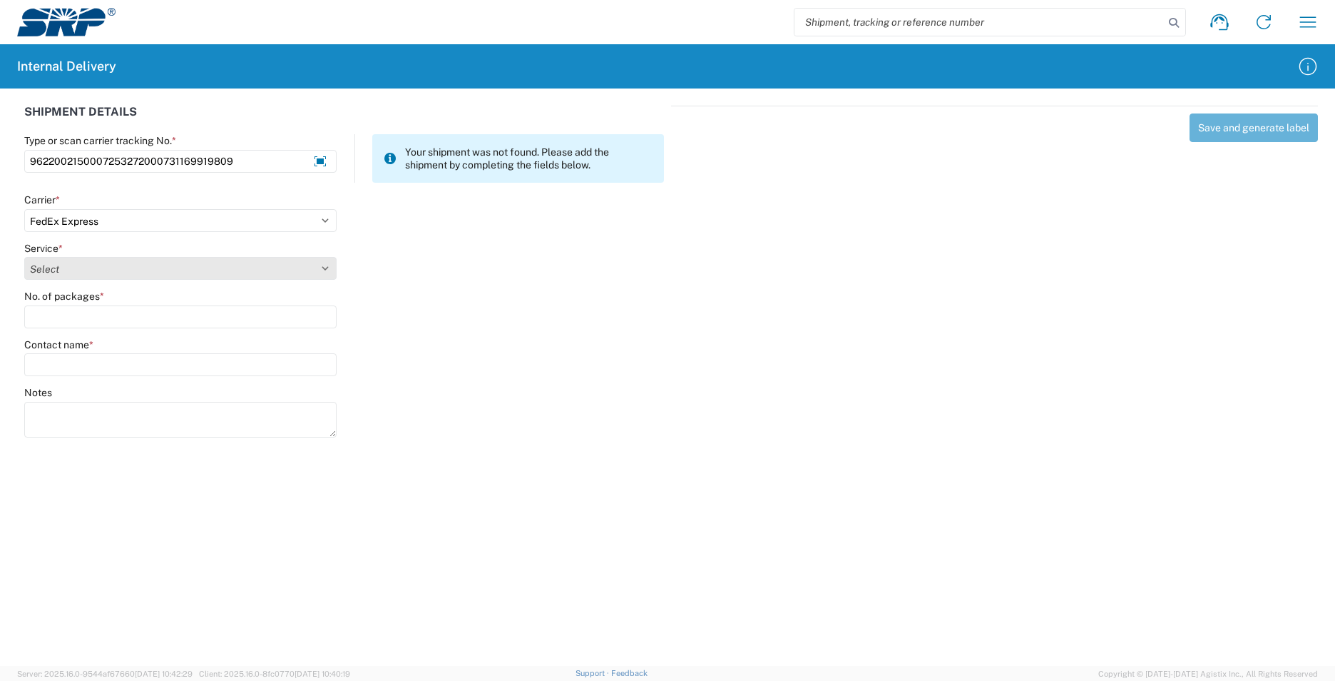
click at [320, 268] on select "Select 1Day Freight 2Day 2Day AM 2Day AM One Rate 2Day Freight 2Day One Rate 3 …" at bounding box center [180, 268] width 312 height 23
select select "12"
click at [24, 257] on select "Select 1Day Freight 2Day 2Day AM 2Day AM One Rate 2Day Freight 2Day One Rate 3 …" at bounding box center [180, 268] width 312 height 23
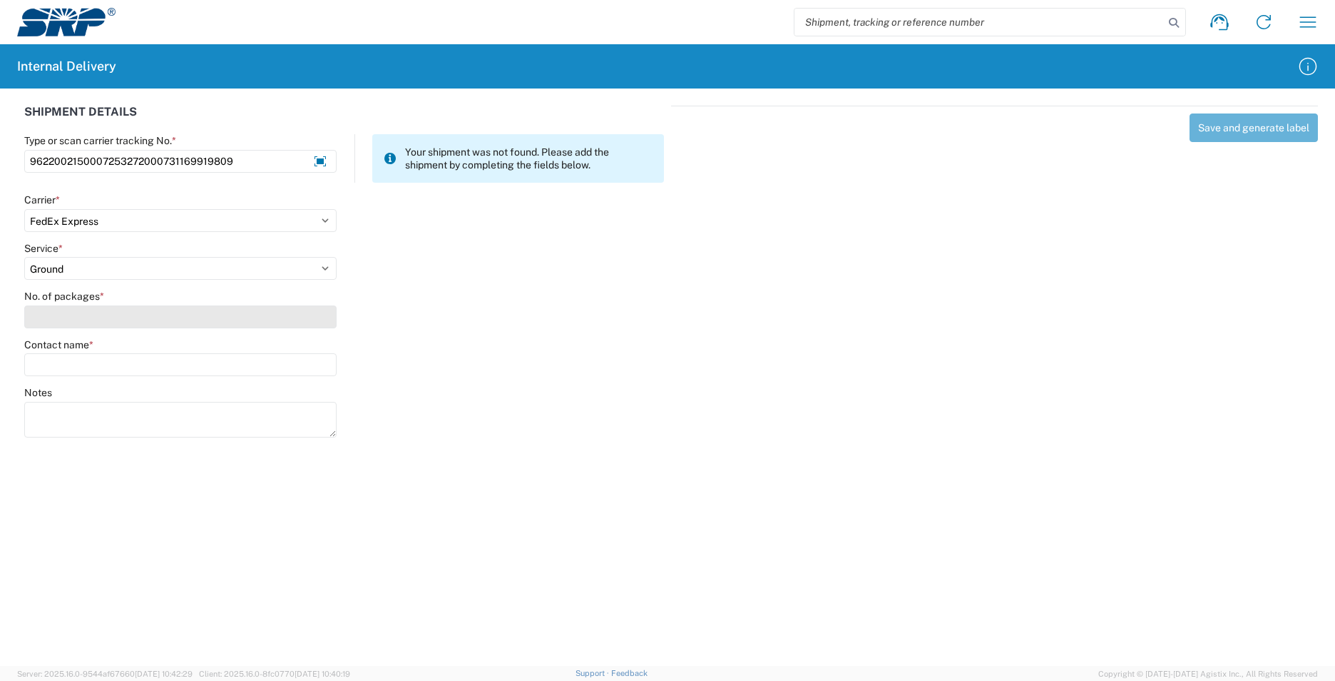
click at [154, 319] on input "No. of packages *" at bounding box center [180, 316] width 312 height 23
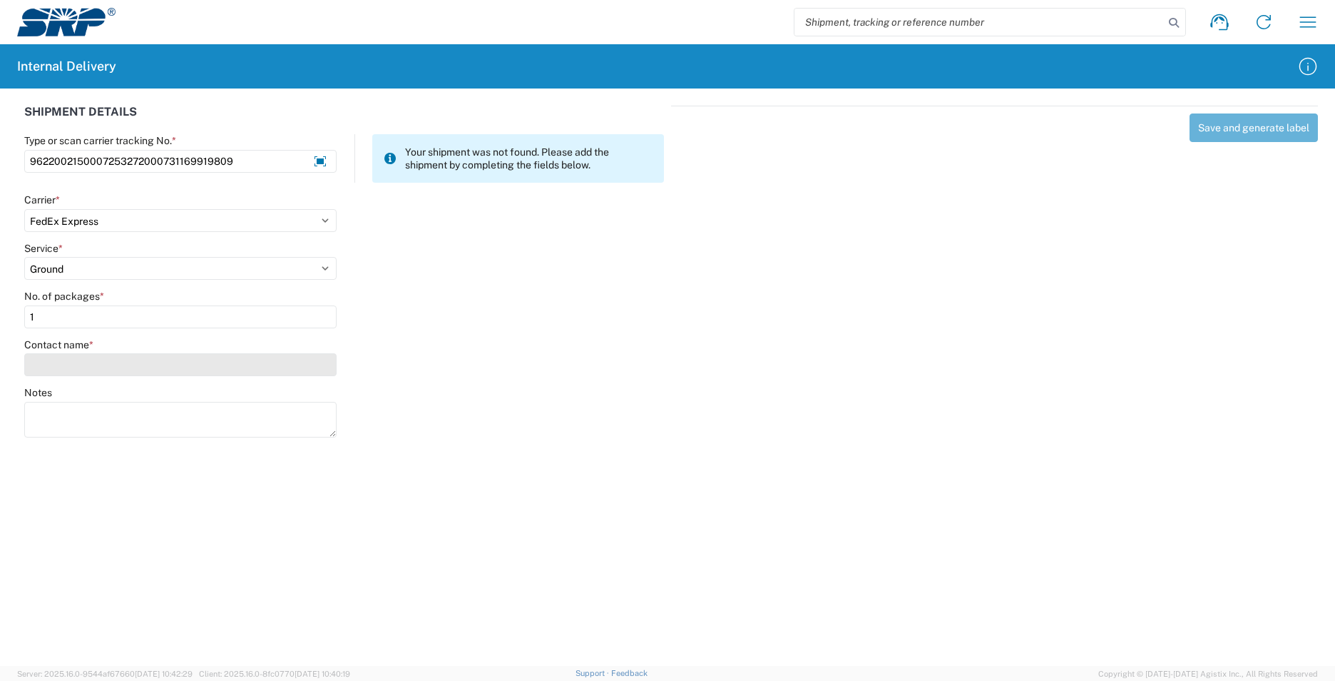
type input "1"
click at [159, 368] on input "Contact name *" at bounding box center [180, 364] width 312 height 23
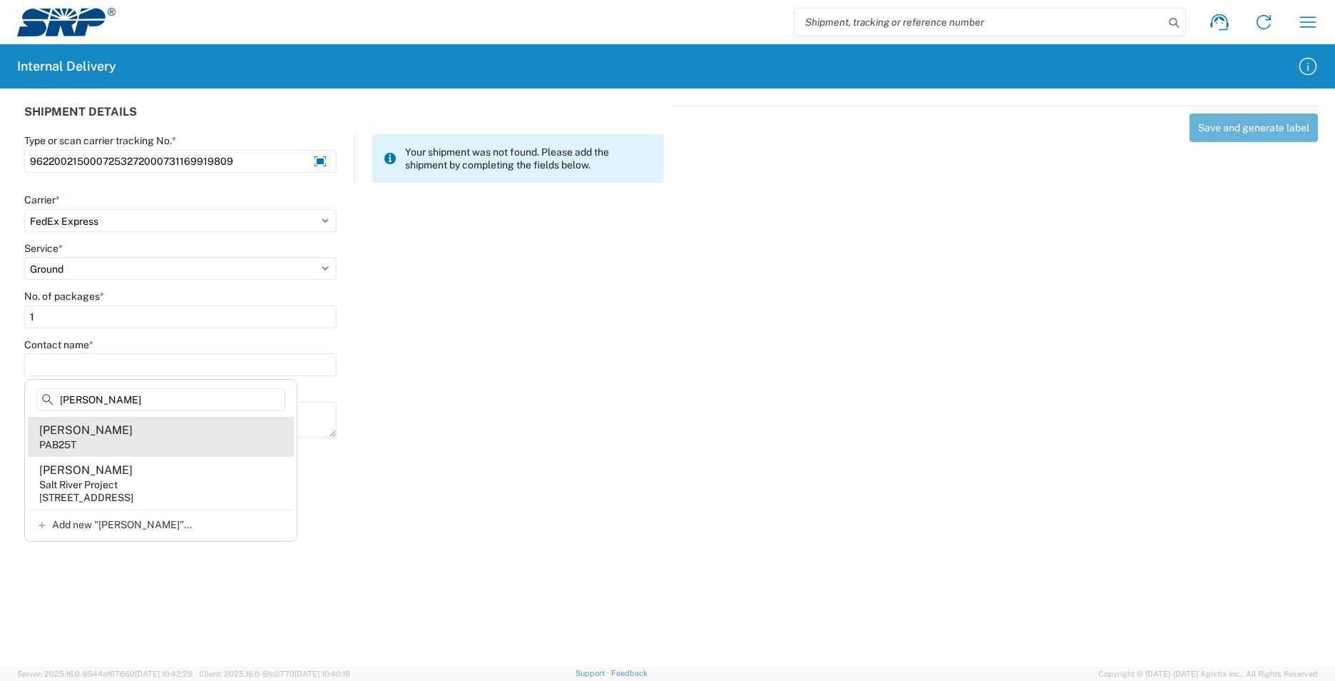
type input "Marson"
click at [113, 442] on agx-address-suggestion-item "Tony Marson PAB25T" at bounding box center [161, 437] width 266 height 40
type input "Tony Marson"
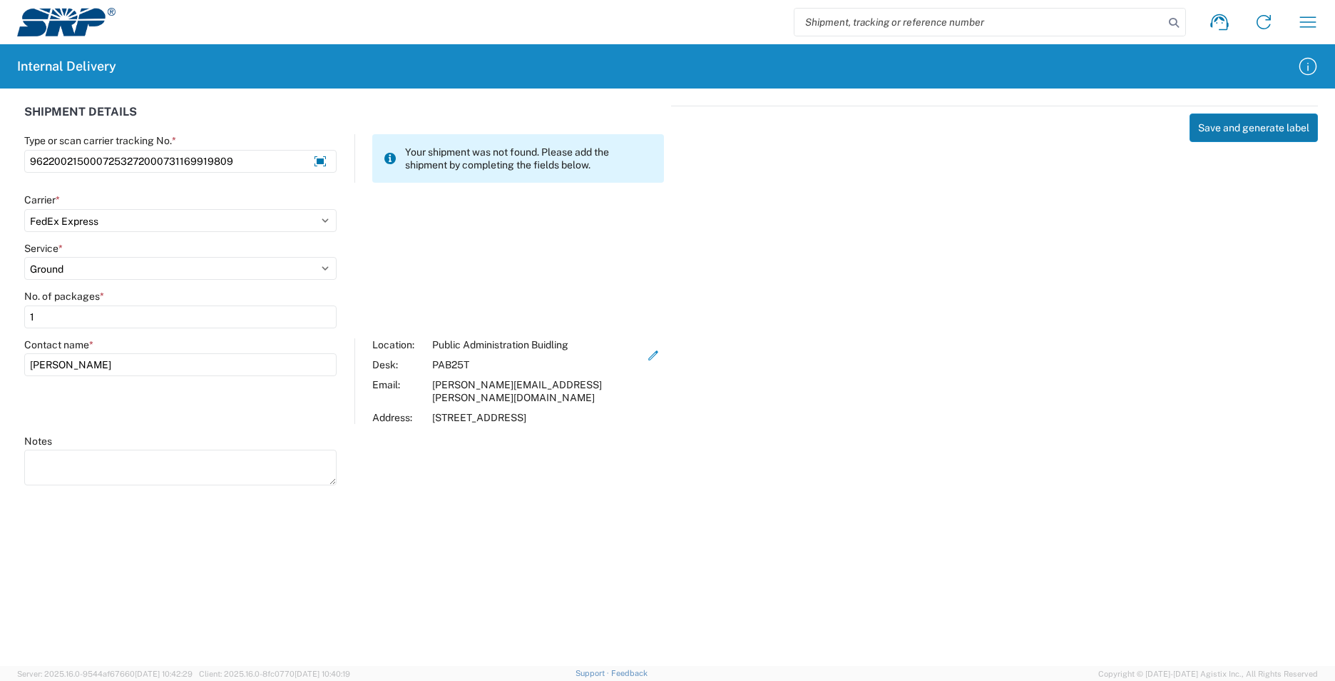
click at [1254, 122] on button "Save and generate label" at bounding box center [1254, 127] width 128 height 29
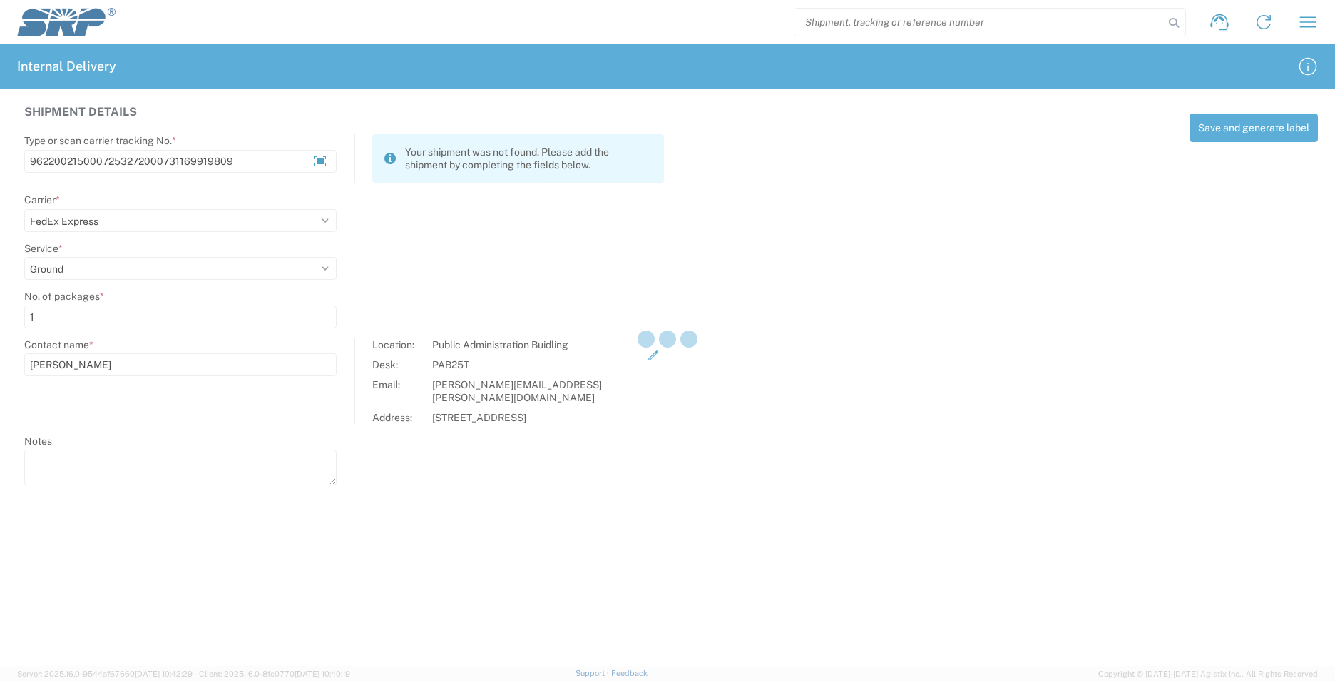
select select
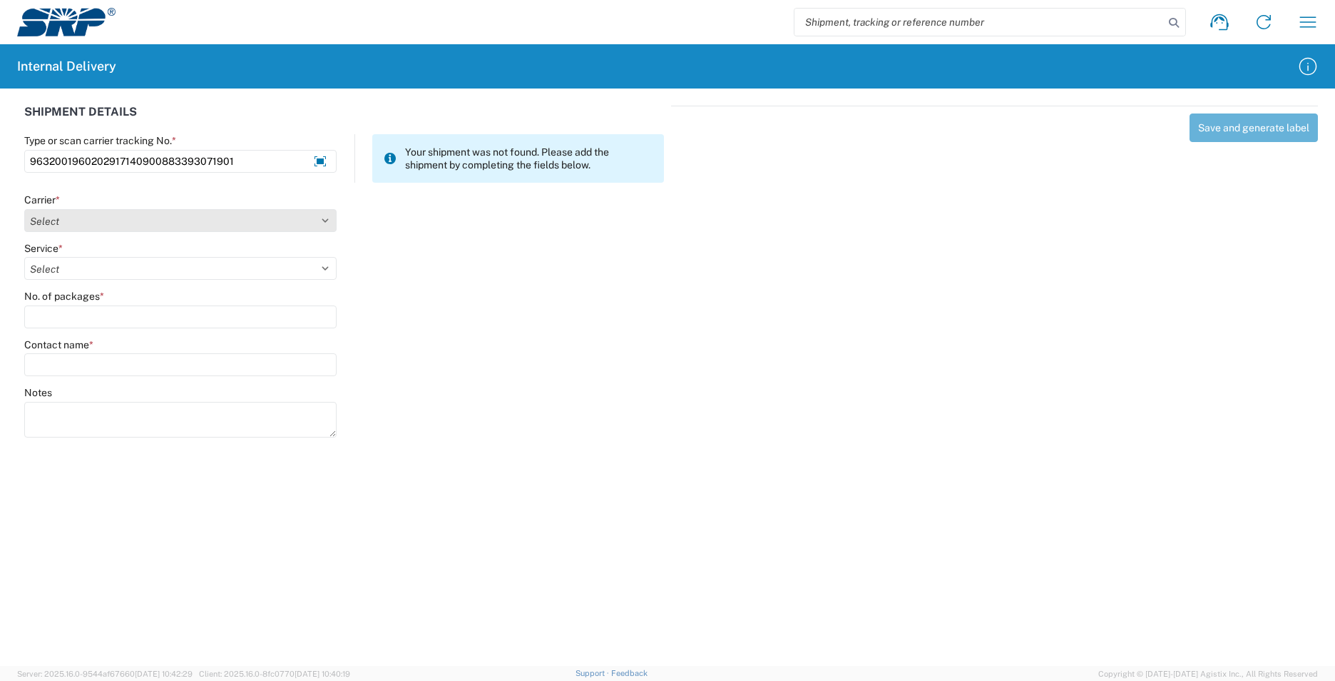
type input "9632001960202917140900883393071901"
click at [327, 223] on select "Select Amazon Logistics ATI Trucking BC Dimerco Logistics Empire Southwest FedE…" at bounding box center [180, 220] width 312 height 23
select select "5"
click at [24, 209] on select "Select Amazon Logistics ATI Trucking BC Dimerco Logistics Empire Southwest FedE…" at bounding box center [180, 220] width 312 height 23
drag, startPoint x: 325, startPoint y: 269, endPoint x: 315, endPoint y: 280, distance: 15.1
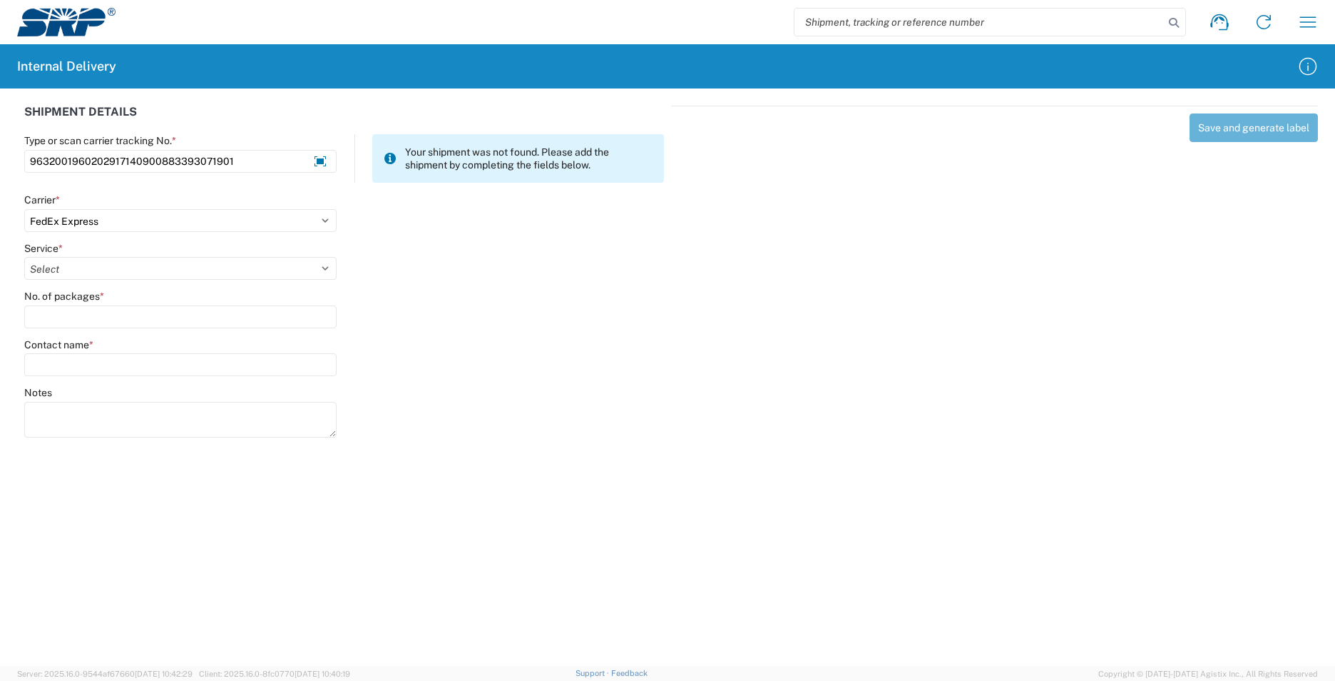
click at [325, 270] on select "Select 1Day Freight 2Day 2Day AM 2Day AM One Rate 2Day Freight 2Day One Rate 3 …" at bounding box center [180, 268] width 312 height 23
select select "12"
click at [24, 257] on select "Select 1Day Freight 2Day 2Day AM 2Day AM One Rate 2Day Freight 2Day One Rate 3 …" at bounding box center [180, 268] width 312 height 23
click at [102, 312] on input "No. of packages *" at bounding box center [180, 316] width 312 height 23
type input "4"
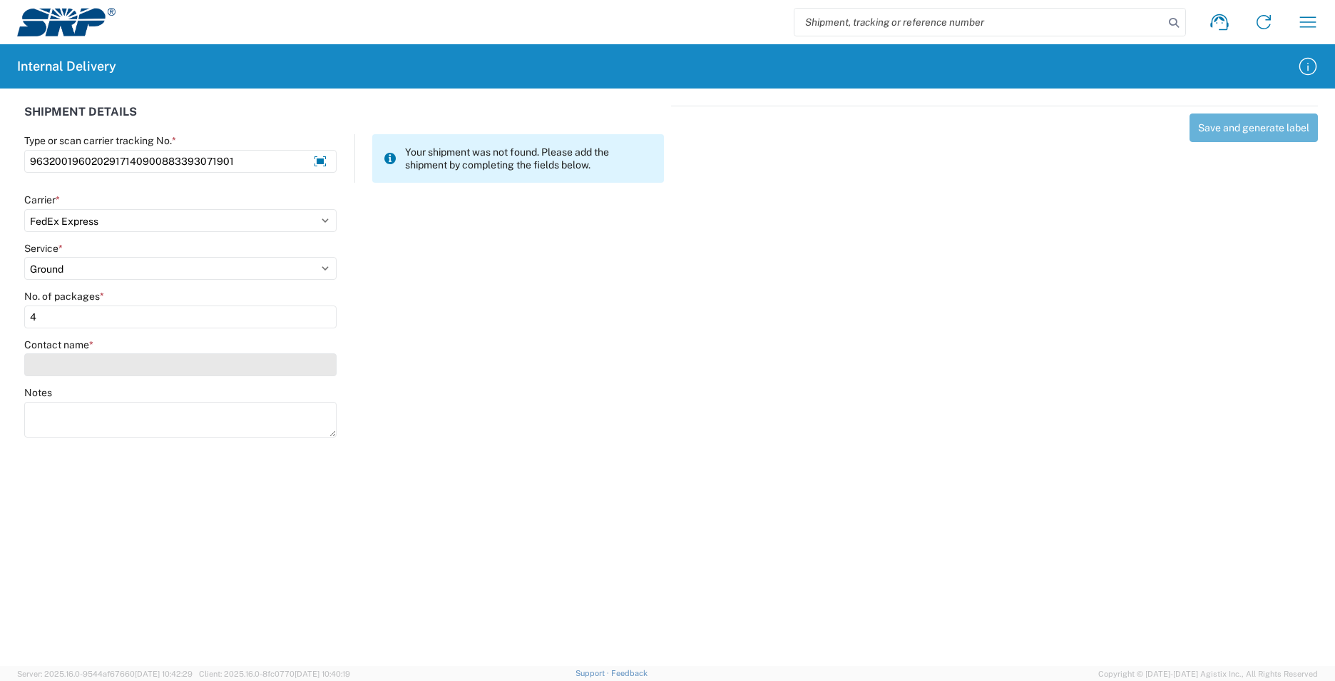
click at [81, 371] on input "Contact name *" at bounding box center [180, 364] width 312 height 23
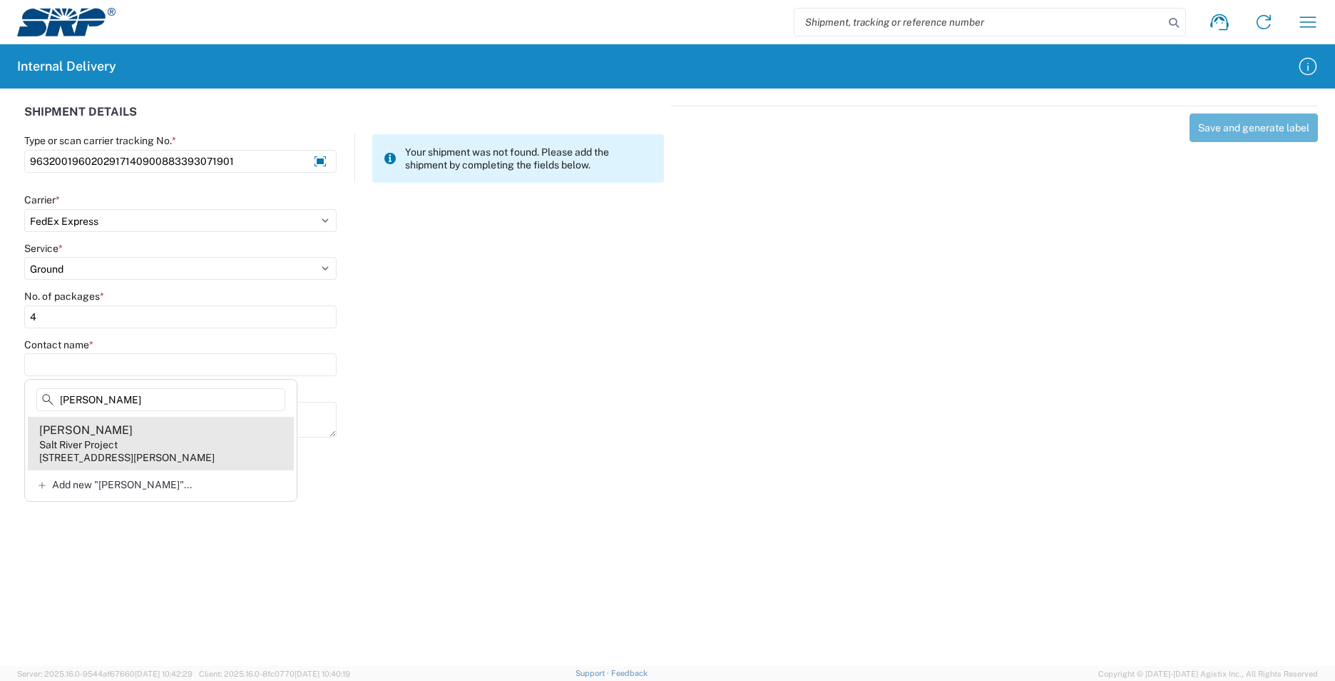
type input "STemple"
click at [128, 446] on agx-address-suggestion-item "Diana Stemple Salt River Project 6504 E Thomas Rd, POB006, Scottsdale, AZ, 8525…" at bounding box center [161, 443] width 266 height 53
type input "Diana Stemple"
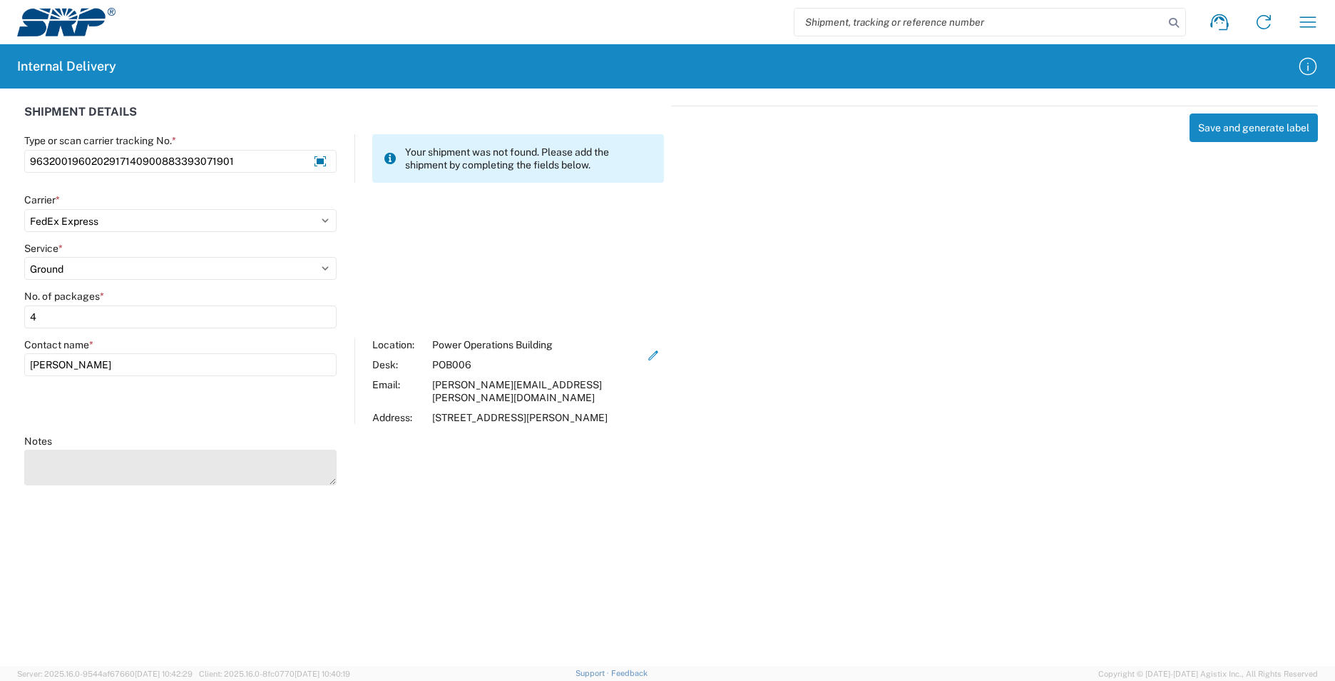
click at [171, 473] on textarea "Notes" at bounding box center [180, 467] width 312 height 36
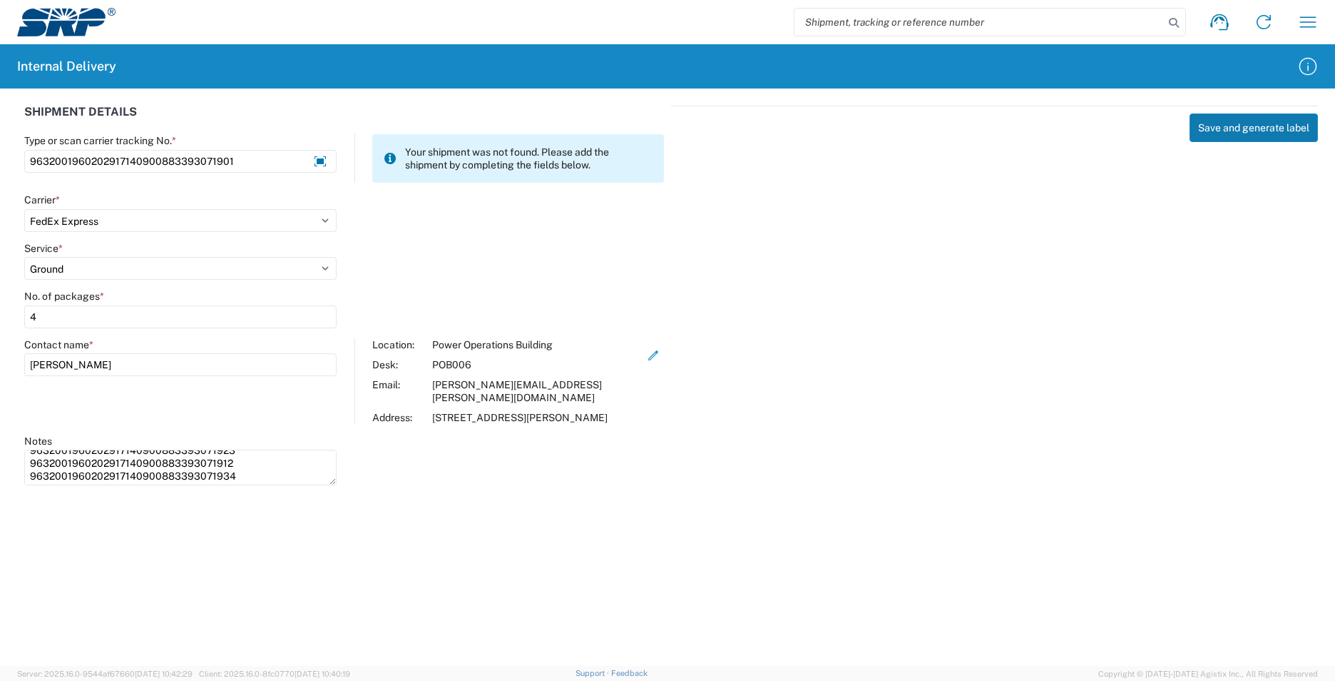
type textarea "9632001960202917140900883393071923 9632001960202917140900883393071912 963200196…"
click at [1208, 121] on button "Save and generate label" at bounding box center [1254, 127] width 128 height 29
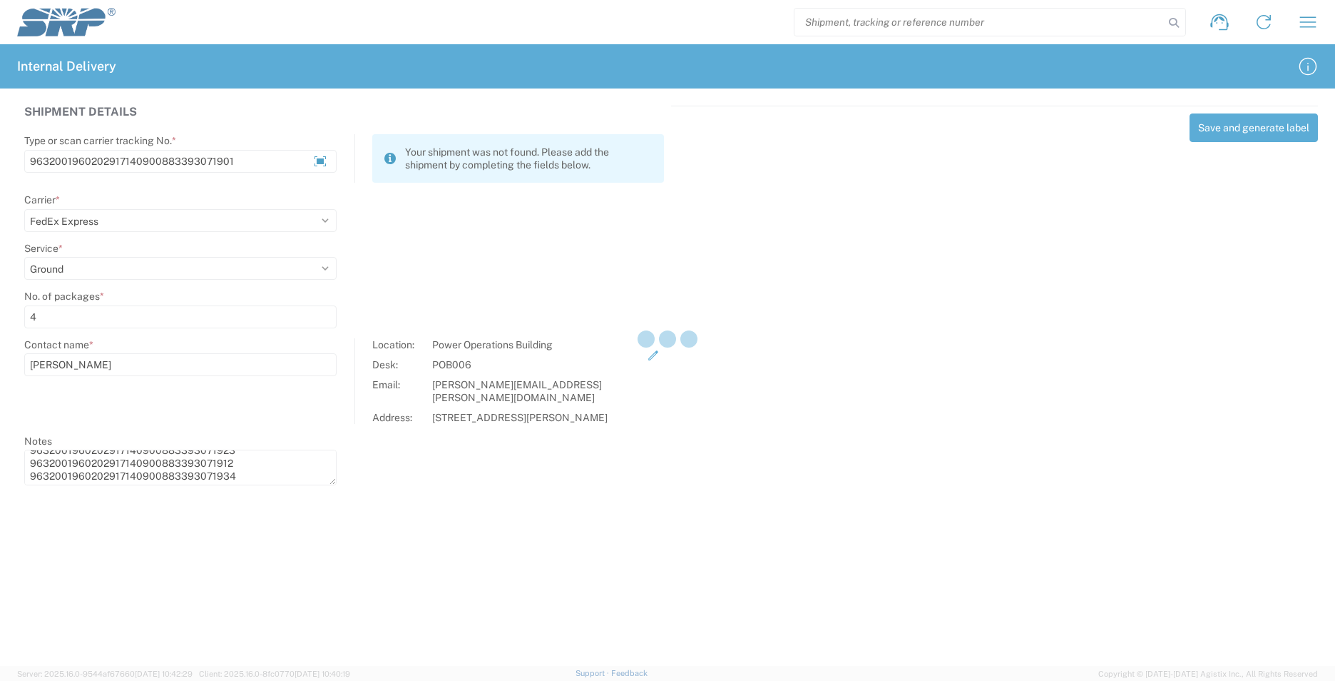
select select
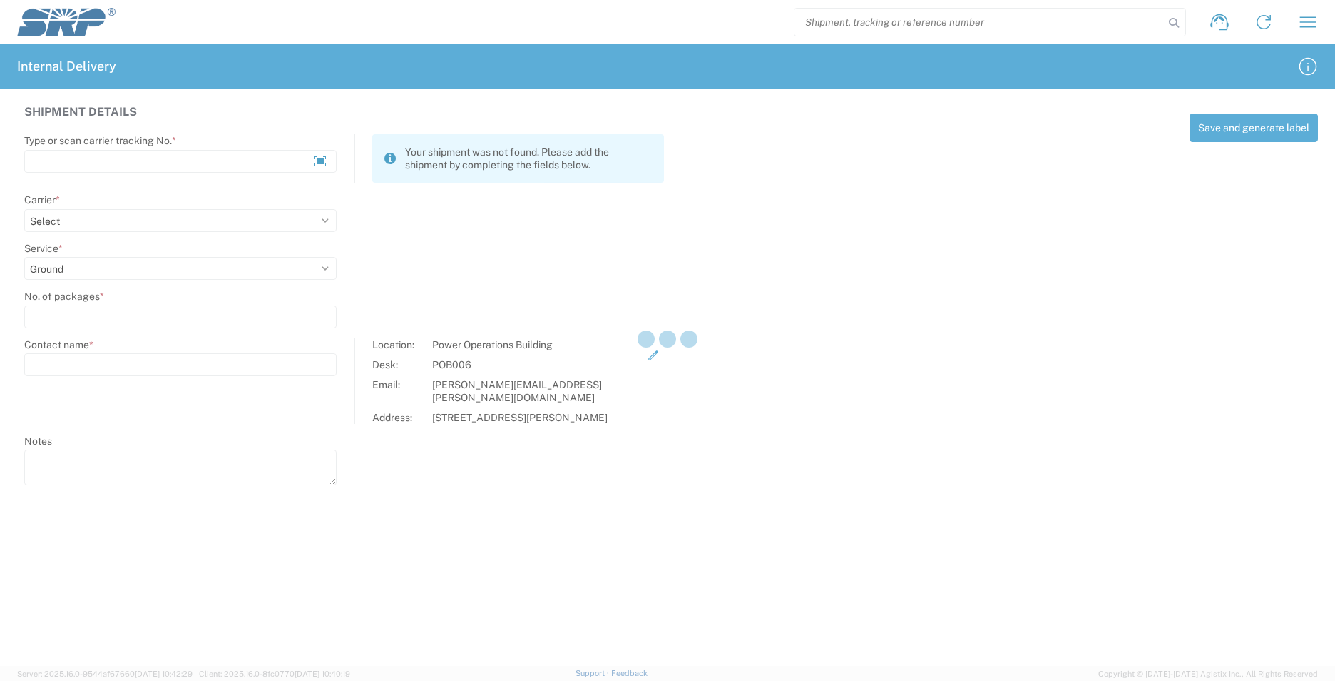
select select
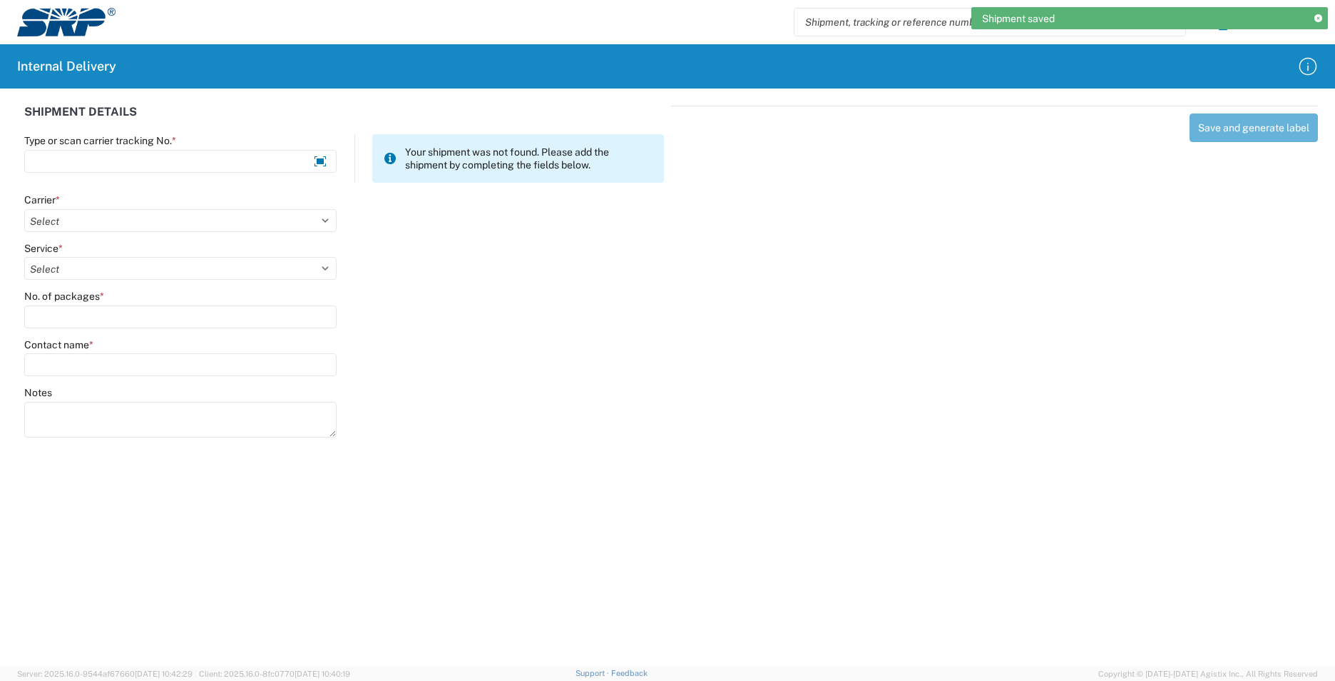
scroll to position [0, 0]
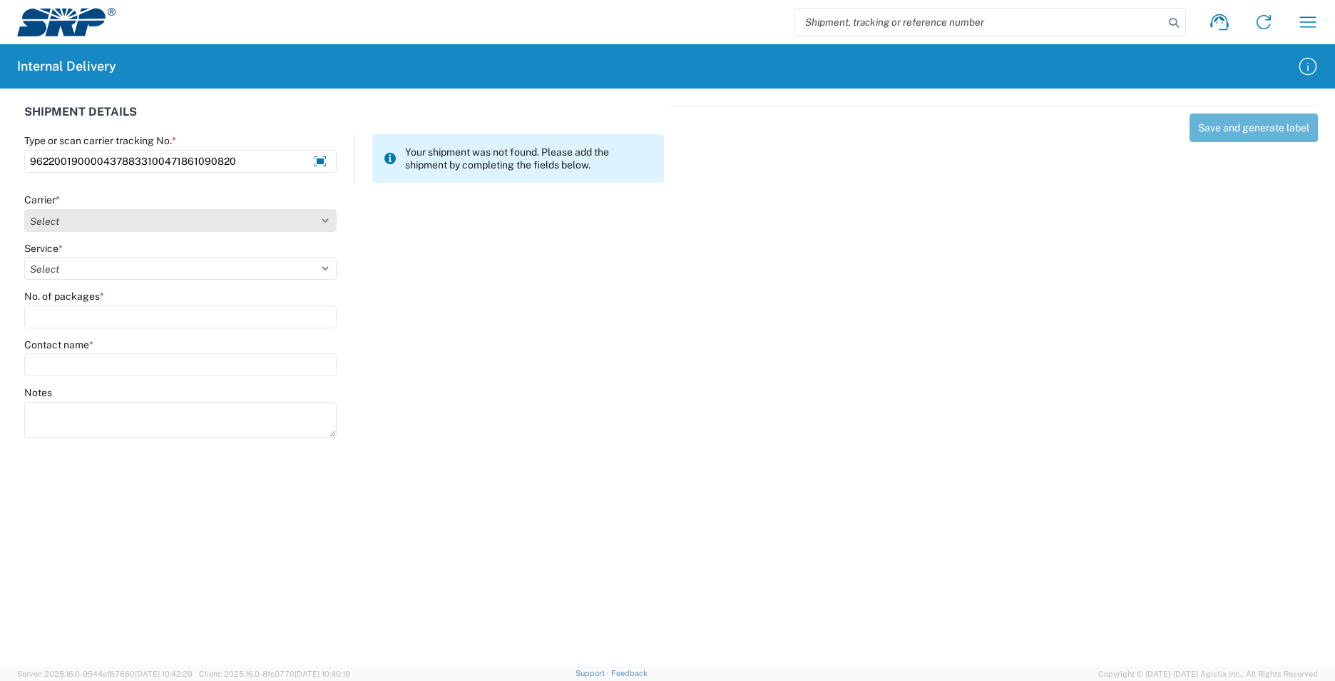
type input "9622001900004378833100471861090820"
click at [328, 221] on select "Select Amazon Logistics ATI Trucking BC Dimerco Logistics Empire Southwest FedE…" at bounding box center [180, 220] width 312 height 23
select select "5"
click at [24, 209] on select "Select Amazon Logistics ATI Trucking BC Dimerco Logistics Empire Southwest FedE…" at bounding box center [180, 220] width 312 height 23
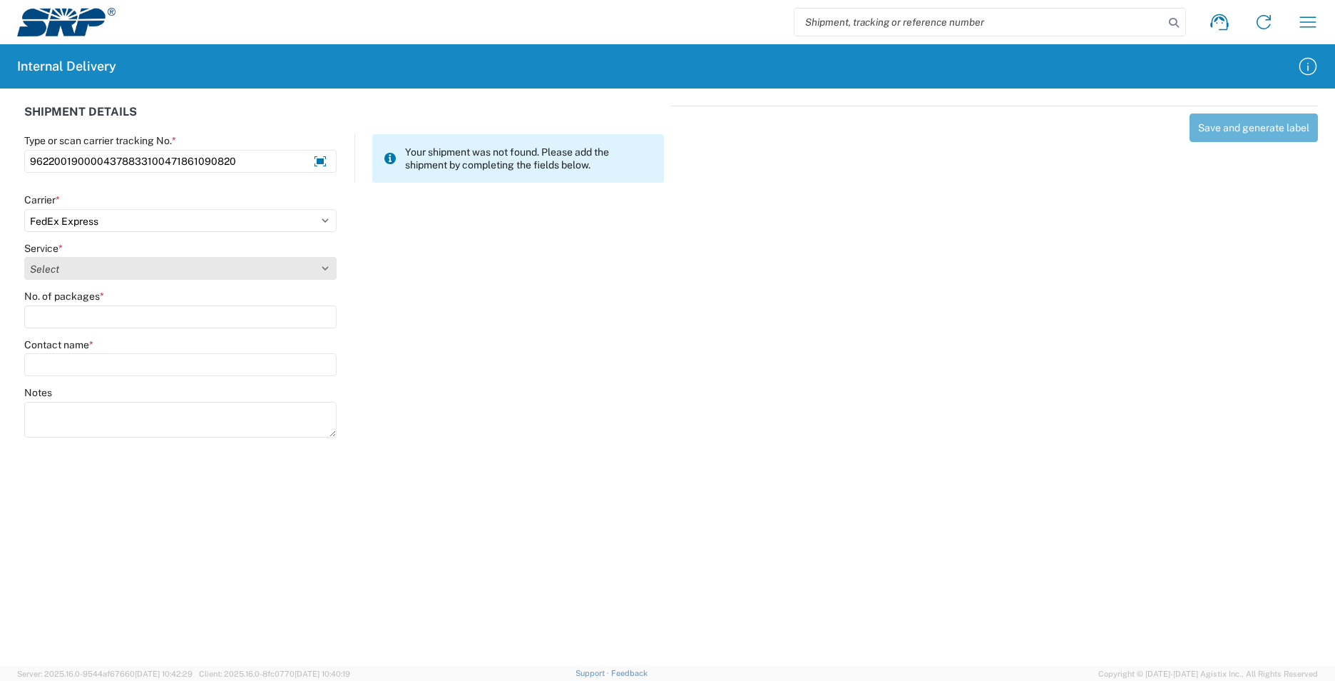
click at [333, 268] on select "Select 1Day Freight 2Day 2Day AM 2Day AM One Rate 2Day Freight 2Day One Rate 3 …" at bounding box center [180, 268] width 312 height 23
click at [24, 257] on select "Select 1Day Freight 2Day 2Day AM 2Day AM One Rate 2Day Freight 2Day One Rate 3 …" at bounding box center [180, 268] width 312 height 23
click at [322, 269] on select "Select 1Day Freight 2Day 2Day AM 2Day AM One Rate 2Day Freight 2Day One Rate 3 …" at bounding box center [180, 268] width 312 height 23
select select "12"
click at [24, 257] on select "Select 1Day Freight 2Day 2Day AM 2Day AM One Rate 2Day Freight 2Day One Rate 3 …" at bounding box center [180, 268] width 312 height 23
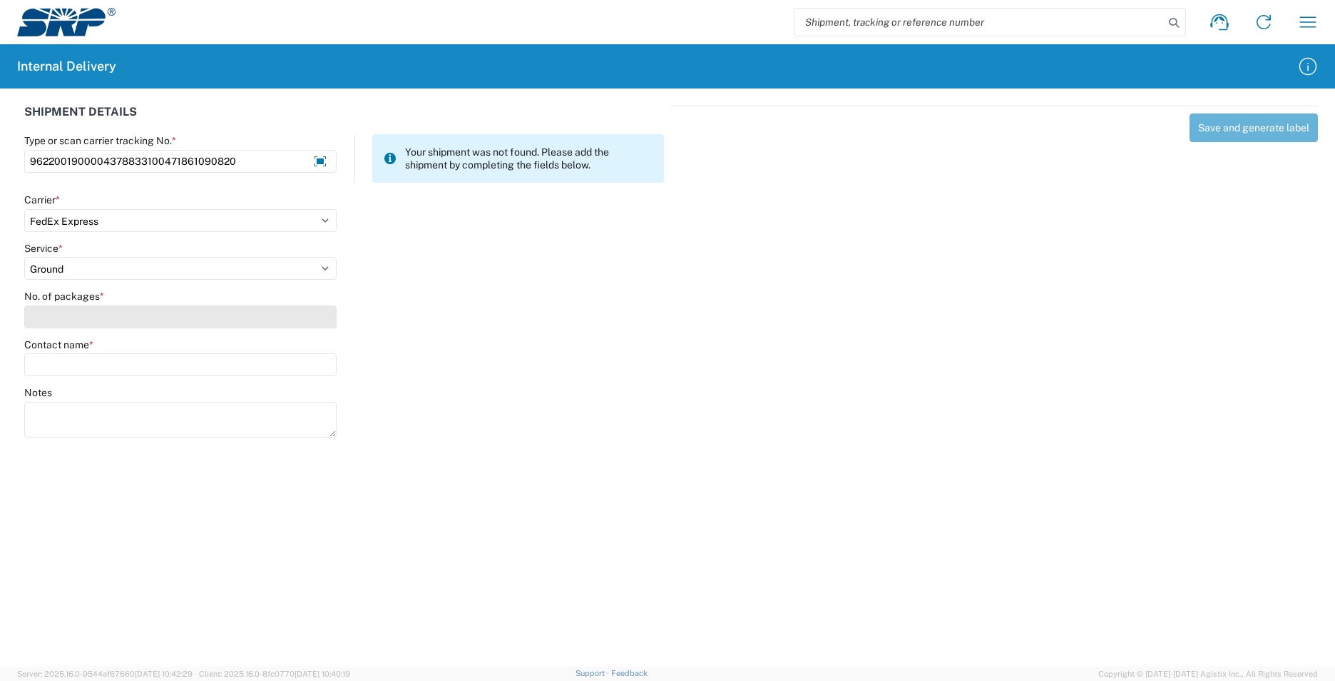
click at [135, 320] on input "No. of packages *" at bounding box center [180, 316] width 312 height 23
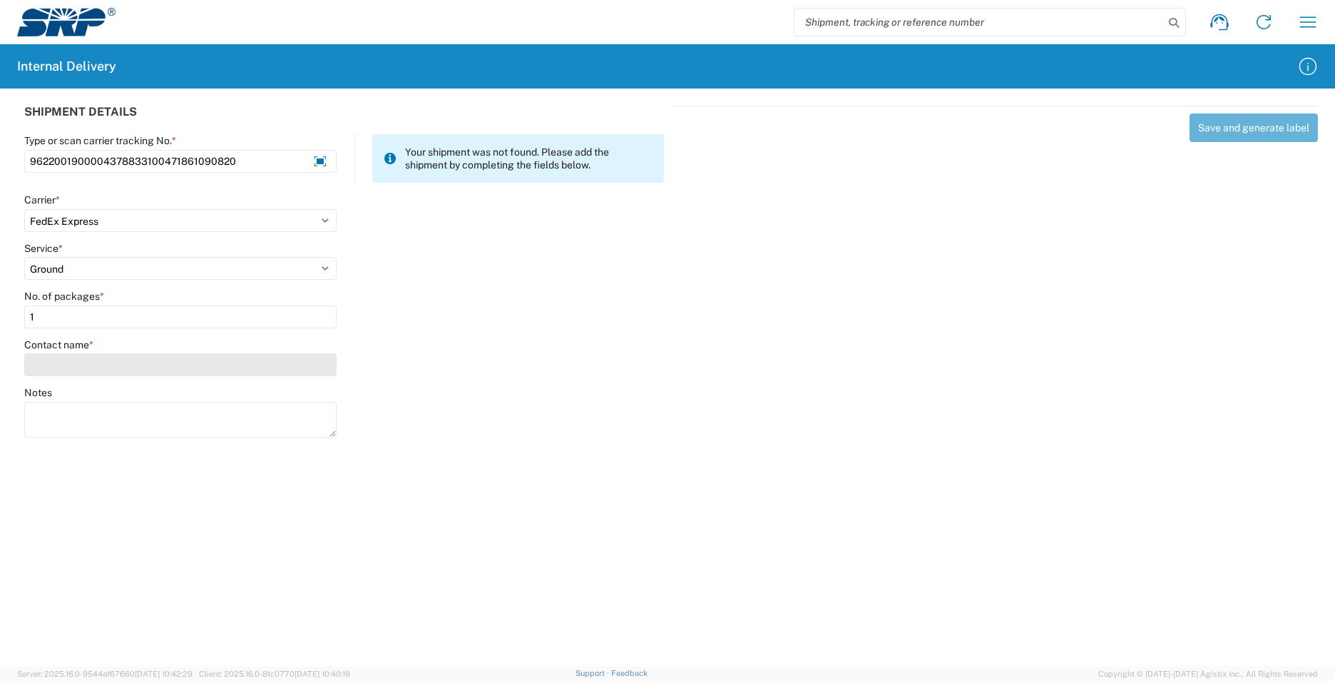
type input "1"
click at [141, 358] on input "Contact name *" at bounding box center [180, 364] width 312 height 23
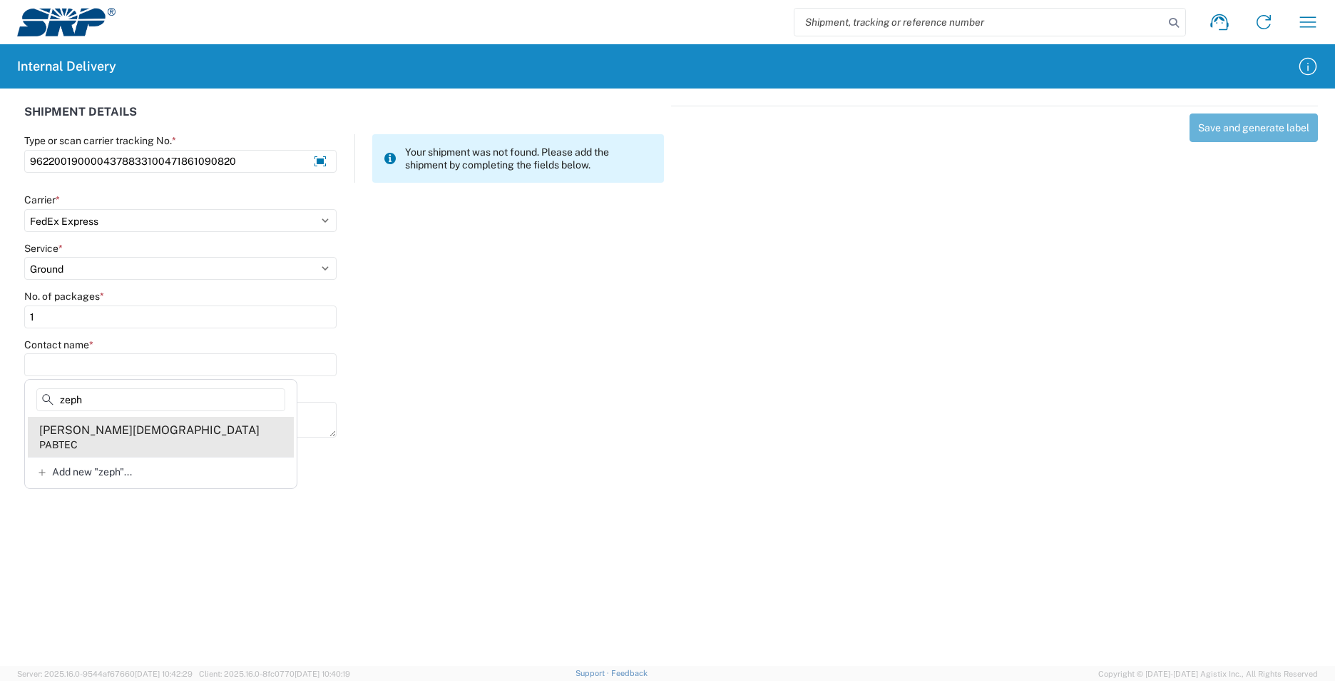
type input "zeph"
click at [148, 432] on agx-address-suggestion-item "Bethea Zephaniah PABTEC" at bounding box center [161, 437] width 266 height 40
type input "Bethea Zephaniah"
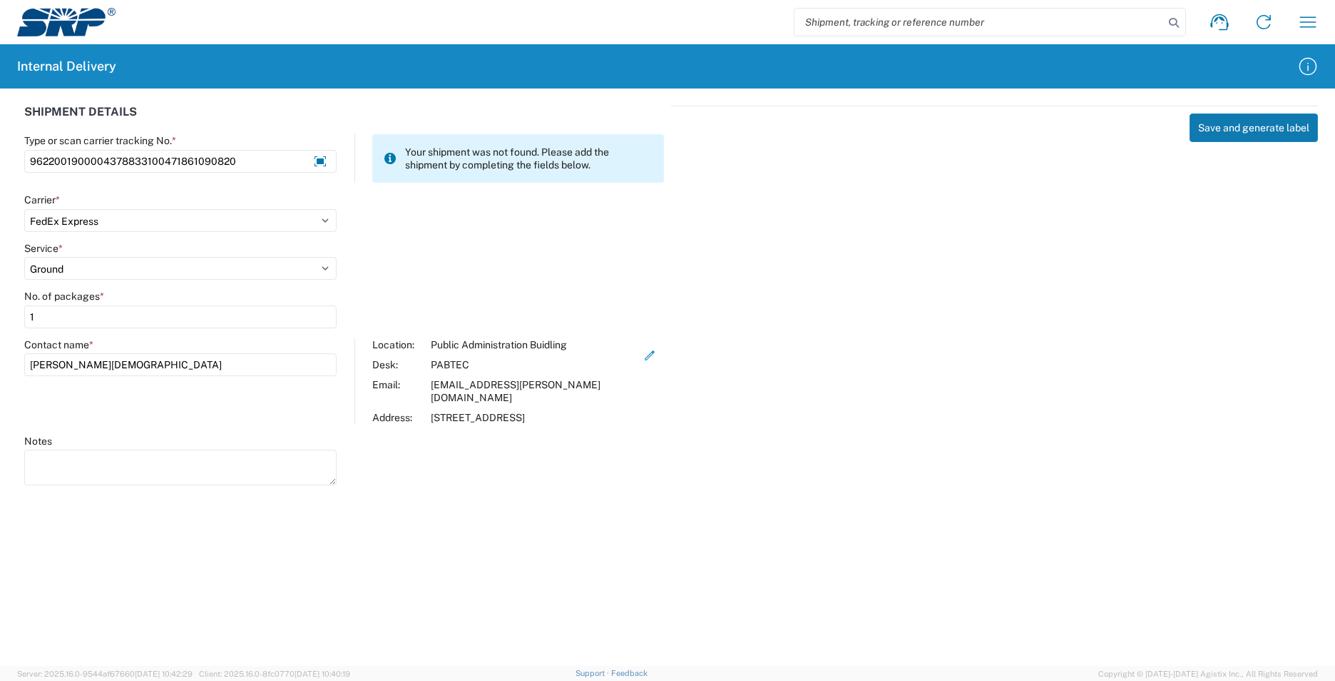
click at [1256, 123] on button "Save and generate label" at bounding box center [1254, 127] width 128 height 29
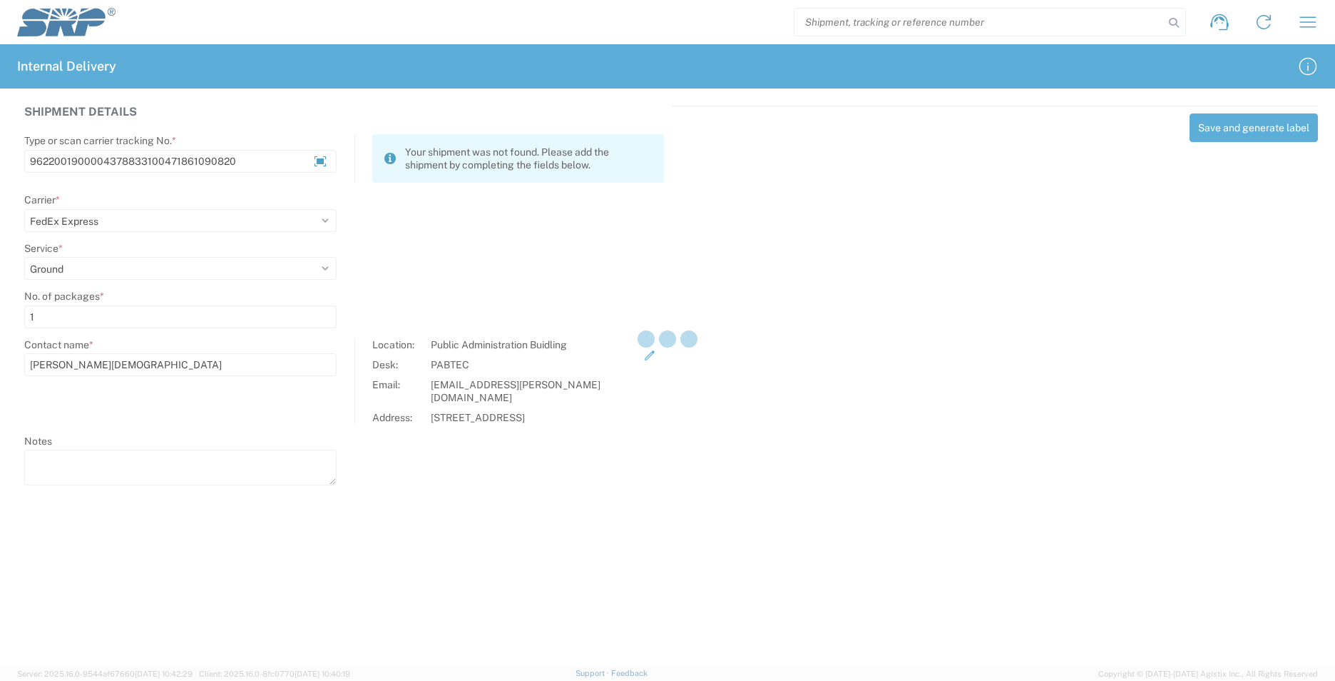
select select
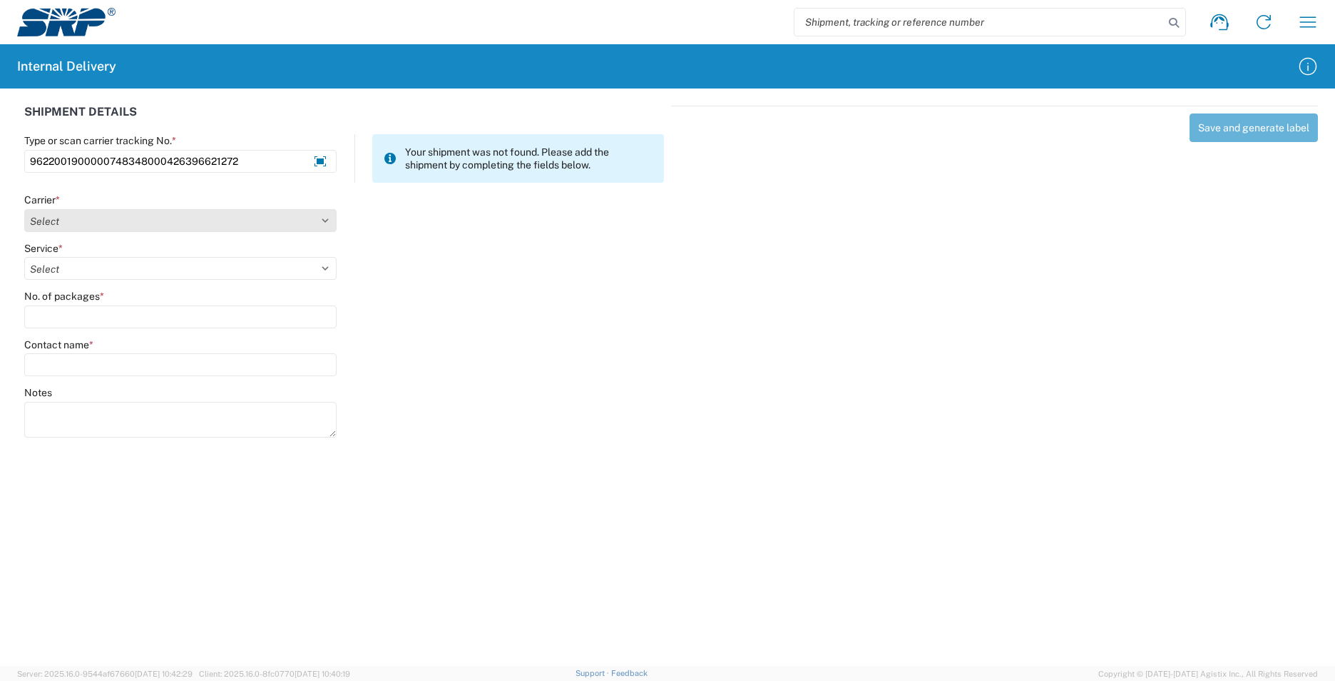
type input "9622001900000748348000426396621272"
drag, startPoint x: 330, startPoint y: 221, endPoint x: 317, endPoint y: 232, distance: 16.7
click at [330, 221] on select "Select Amazon Logistics ATI Trucking BC Dimerco Logistics Empire Southwest FedE…" at bounding box center [180, 220] width 312 height 23
select select "5"
click at [24, 209] on select "Select Amazon Logistics ATI Trucking BC Dimerco Logistics Empire Southwest FedE…" at bounding box center [180, 220] width 312 height 23
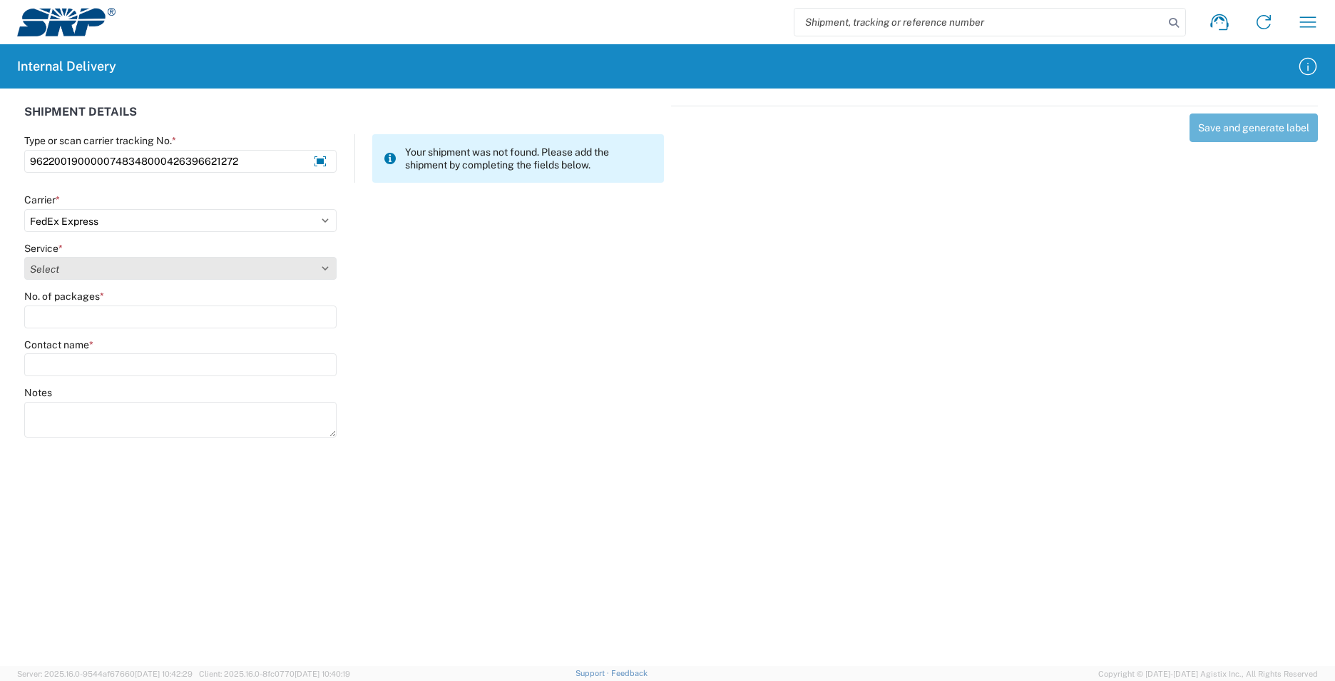
drag, startPoint x: 325, startPoint y: 268, endPoint x: 318, endPoint y: 272, distance: 7.3
click at [325, 268] on select "Select 1Day Freight 2Day 2Day AM 2Day AM One Rate 2Day Freight 2Day One Rate 3 …" at bounding box center [180, 268] width 312 height 23
select select "12"
click at [24, 257] on select "Select 1Day Freight 2Day 2Day AM 2Day AM One Rate 2Day Freight 2Day One Rate 3 …" at bounding box center [180, 268] width 312 height 23
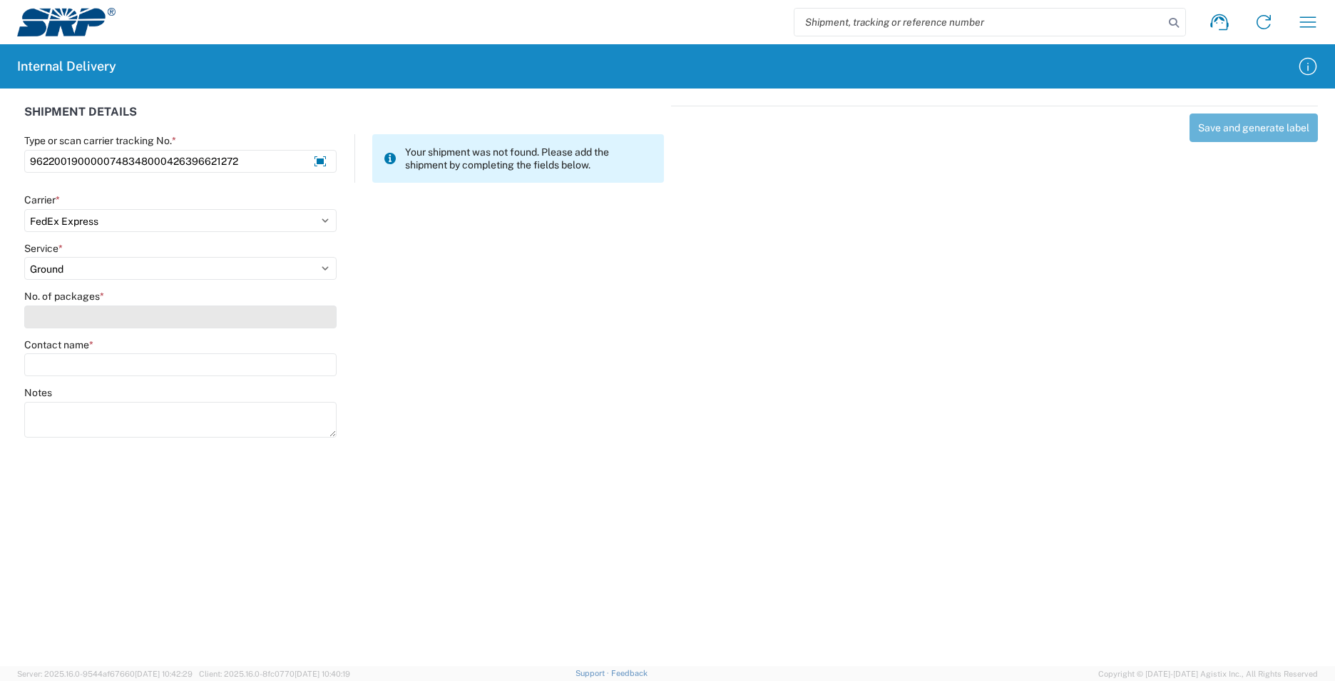
drag, startPoint x: 180, startPoint y: 311, endPoint x: 185, endPoint y: 319, distance: 9.3
click at [180, 312] on input "No. of packages *" at bounding box center [180, 316] width 312 height 23
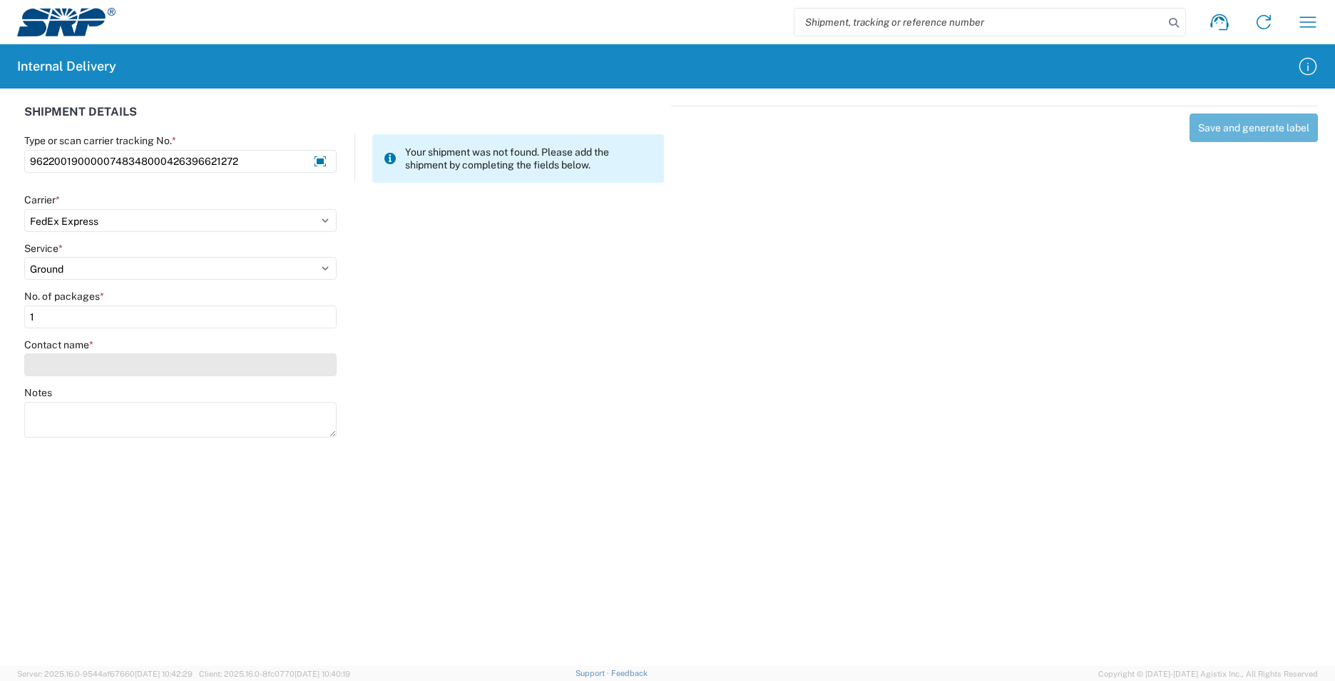
type input "1"
click at [194, 373] on input "Contact name *" at bounding box center [180, 364] width 312 height 23
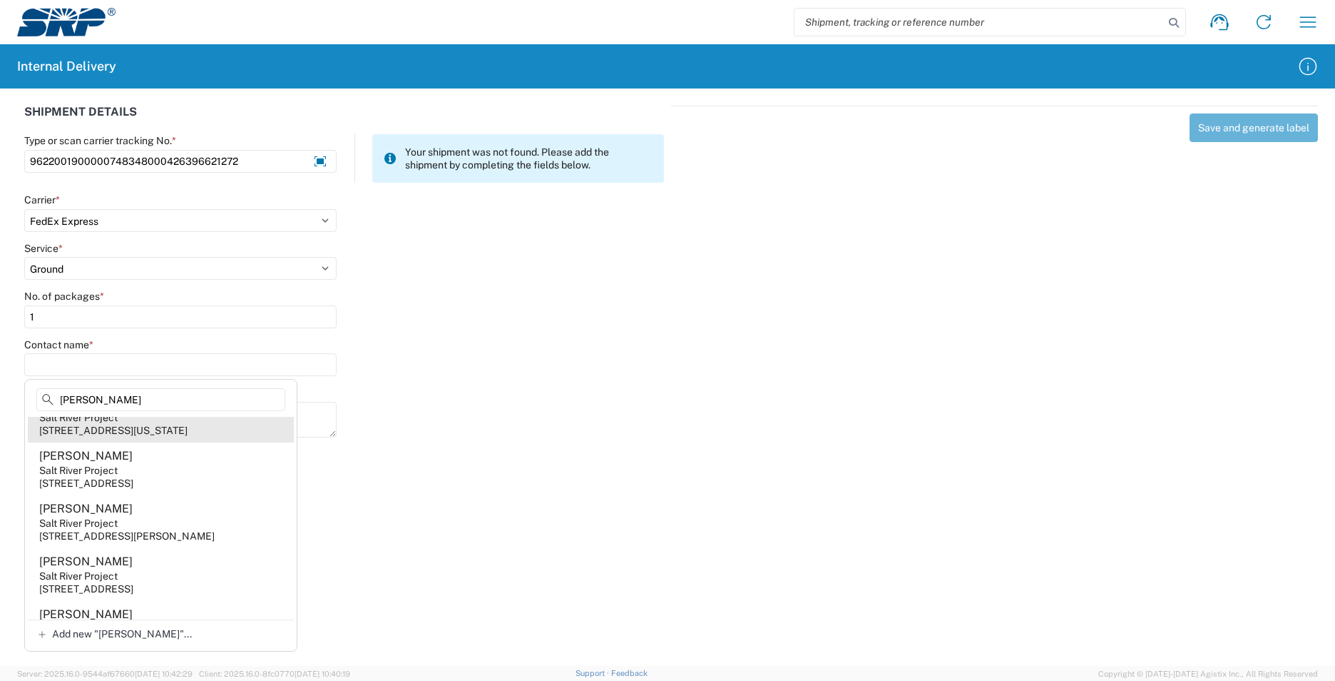
scroll to position [856, 0]
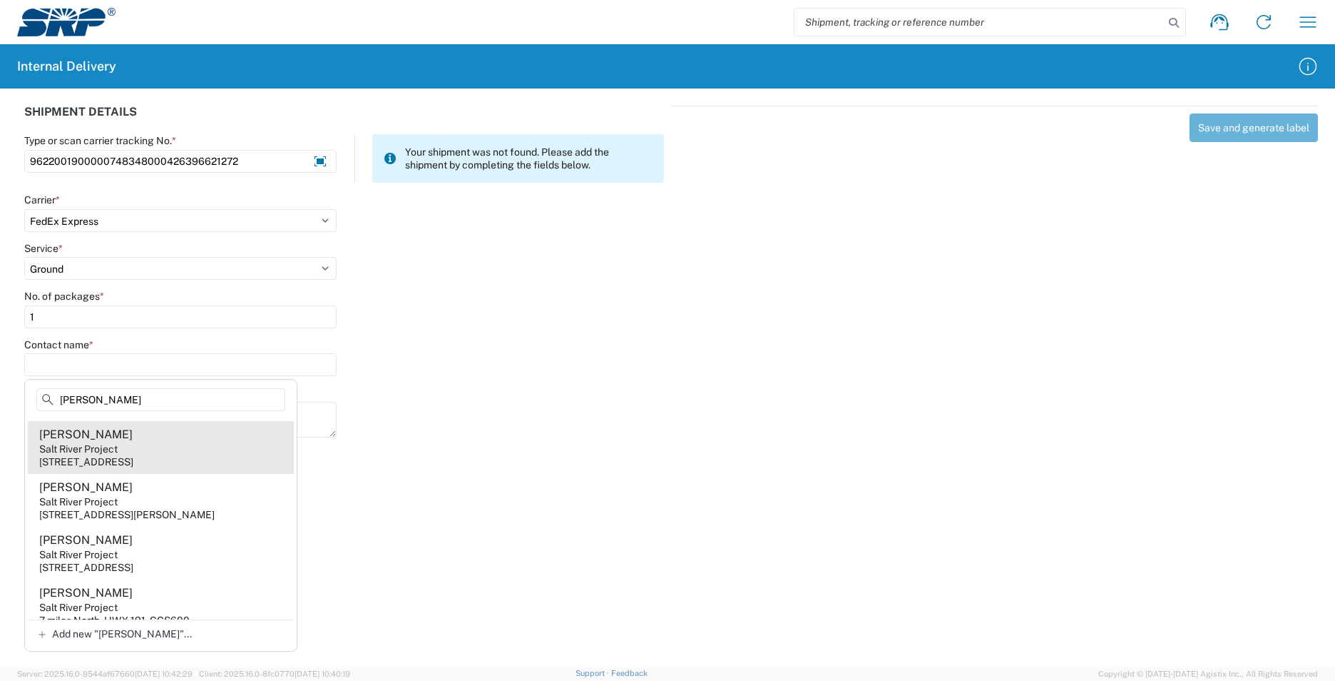
type input "Roger"
click at [180, 474] on agx-address-suggestion-item "Roger Jaworski Salt River Project 7050 E University Dr, EVS104, Mesa, AZ, 85207…" at bounding box center [161, 447] width 266 height 53
type input "Roger Jaworski"
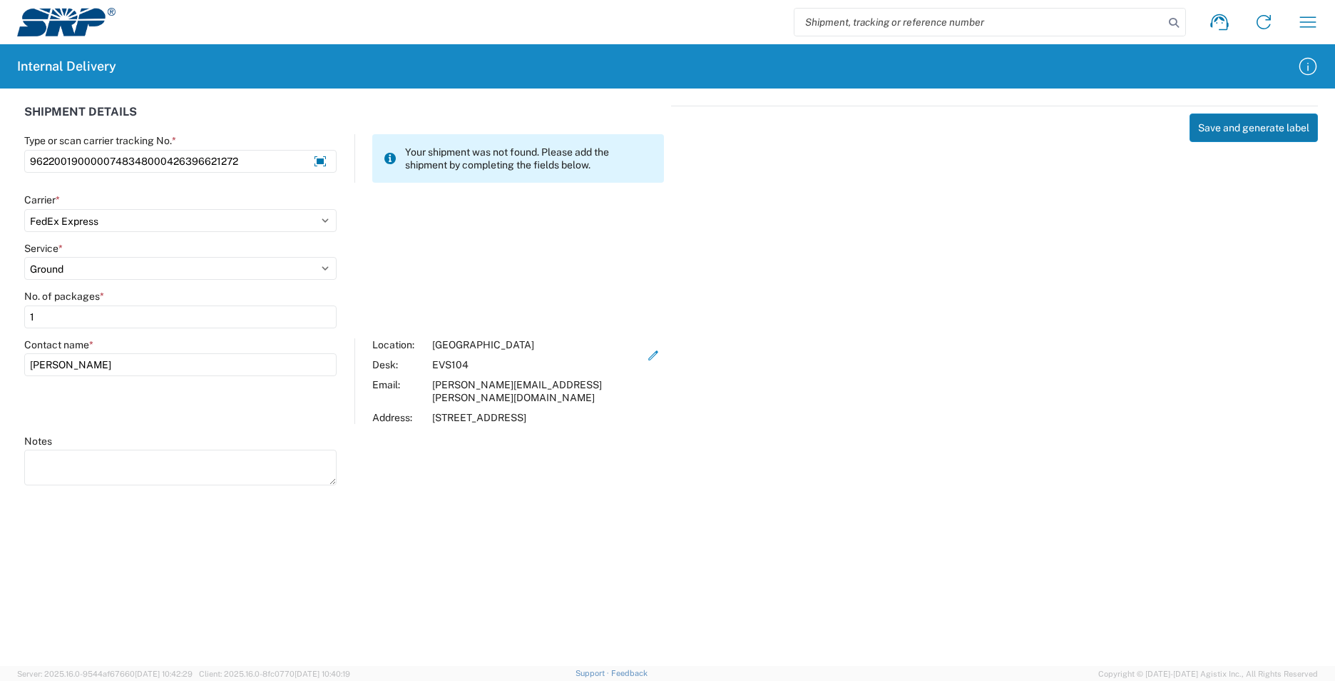
click at [1251, 126] on button "Save and generate label" at bounding box center [1254, 127] width 128 height 29
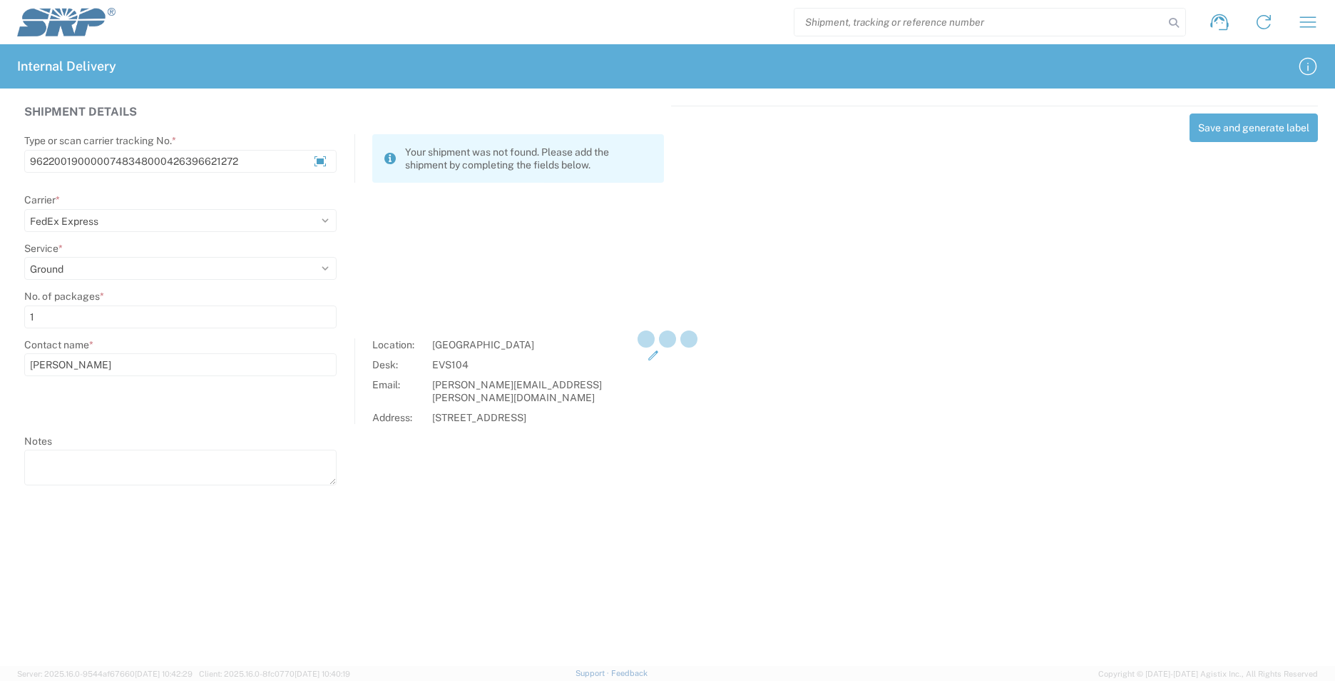
select select
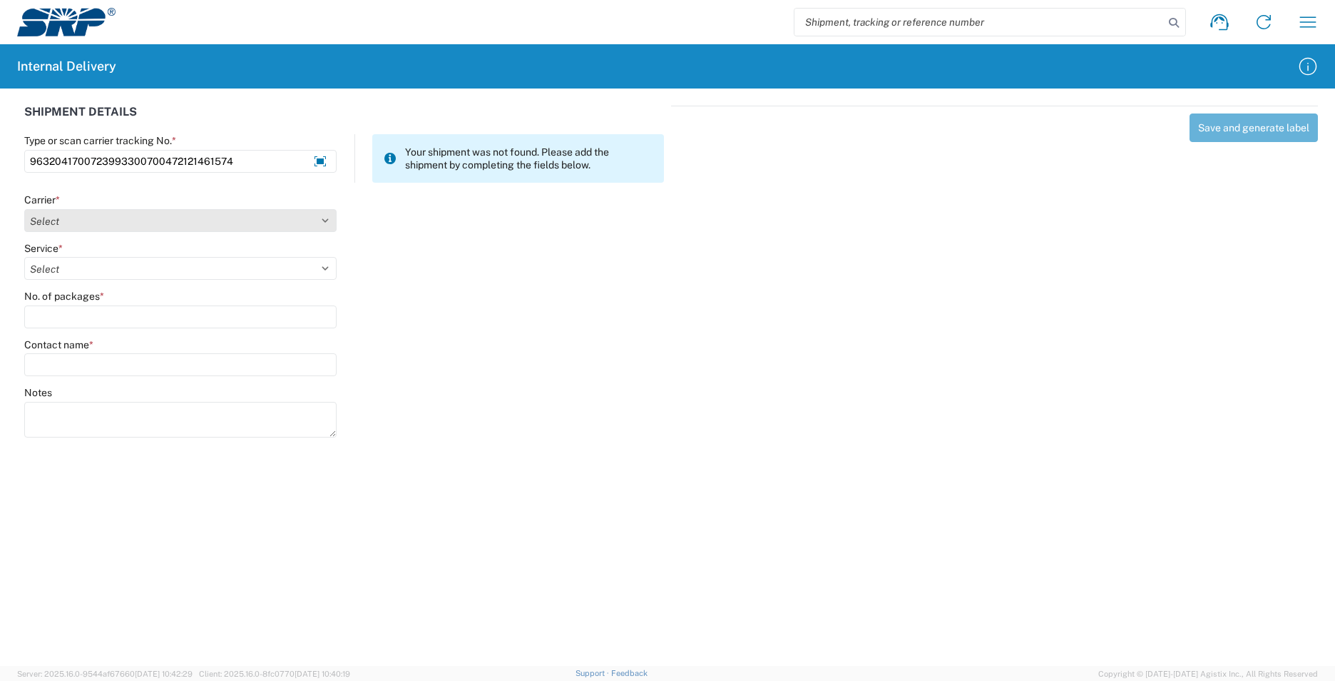
type input "9632041700723993300700472121461574"
click at [327, 225] on select "Select Amazon Logistics ATI Trucking BC Dimerco Logistics Empire Southwest FedE…" at bounding box center [180, 220] width 312 height 23
select select "5"
click at [24, 209] on select "Select Amazon Logistics ATI Trucking BC Dimerco Logistics Empire Southwest FedE…" at bounding box center [180, 220] width 312 height 23
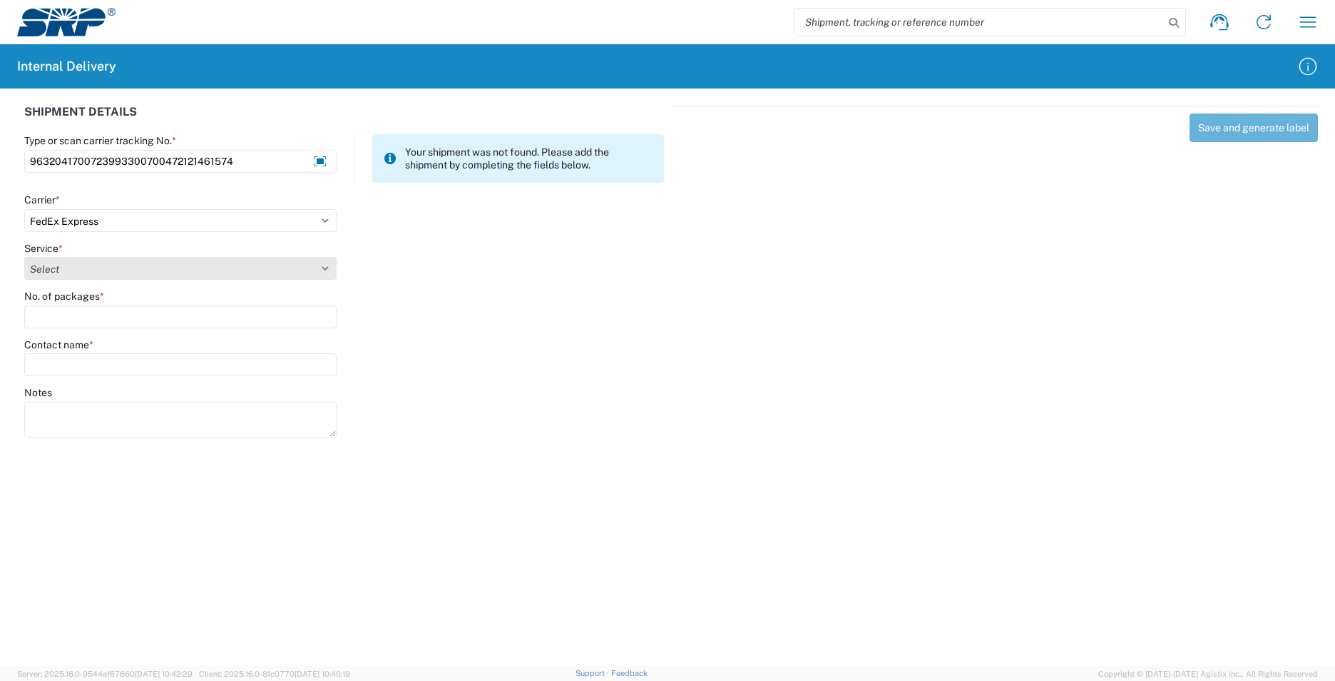
click at [325, 268] on select "Select 1Day Freight 2Day 2Day AM 2Day AM One Rate 2Day Freight 2Day One Rate 3 …" at bounding box center [180, 268] width 312 height 23
select select "12"
click at [24, 257] on select "Select 1Day Freight 2Day 2Day AM 2Day AM One Rate 2Day Freight 2Day One Rate 3 …" at bounding box center [180, 268] width 312 height 23
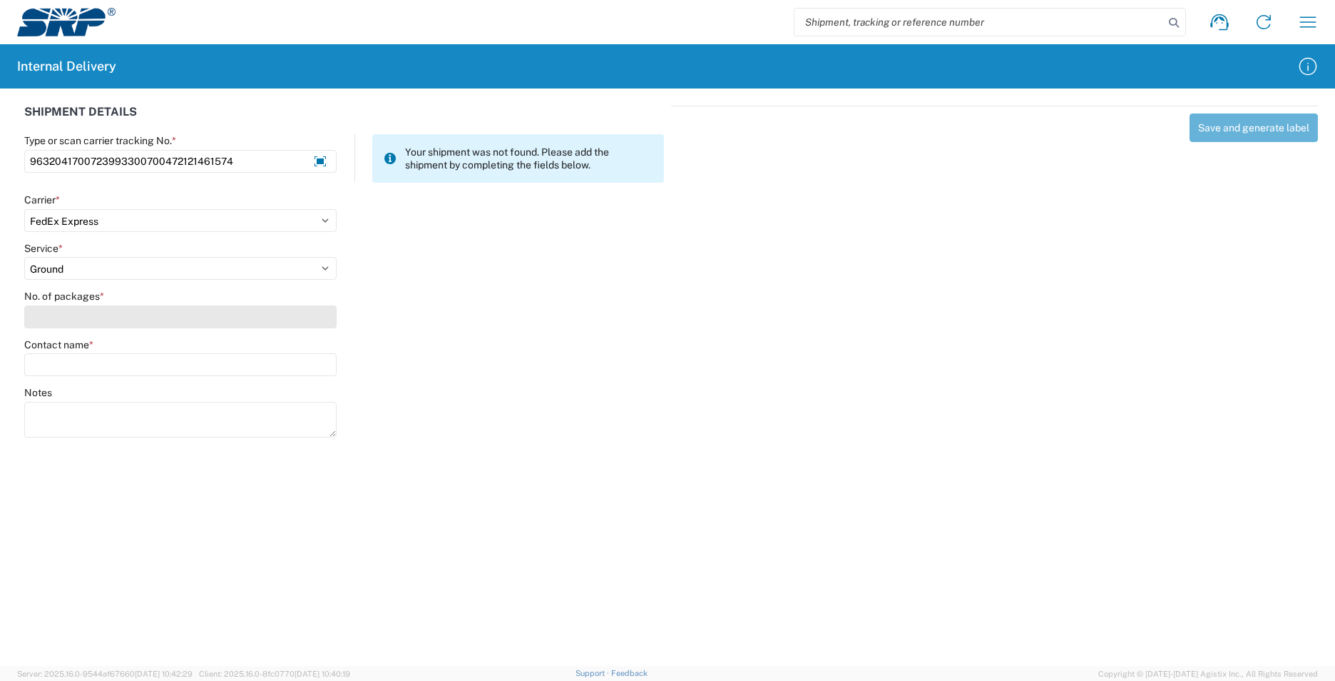
click at [181, 313] on input "No. of packages *" at bounding box center [180, 316] width 312 height 23
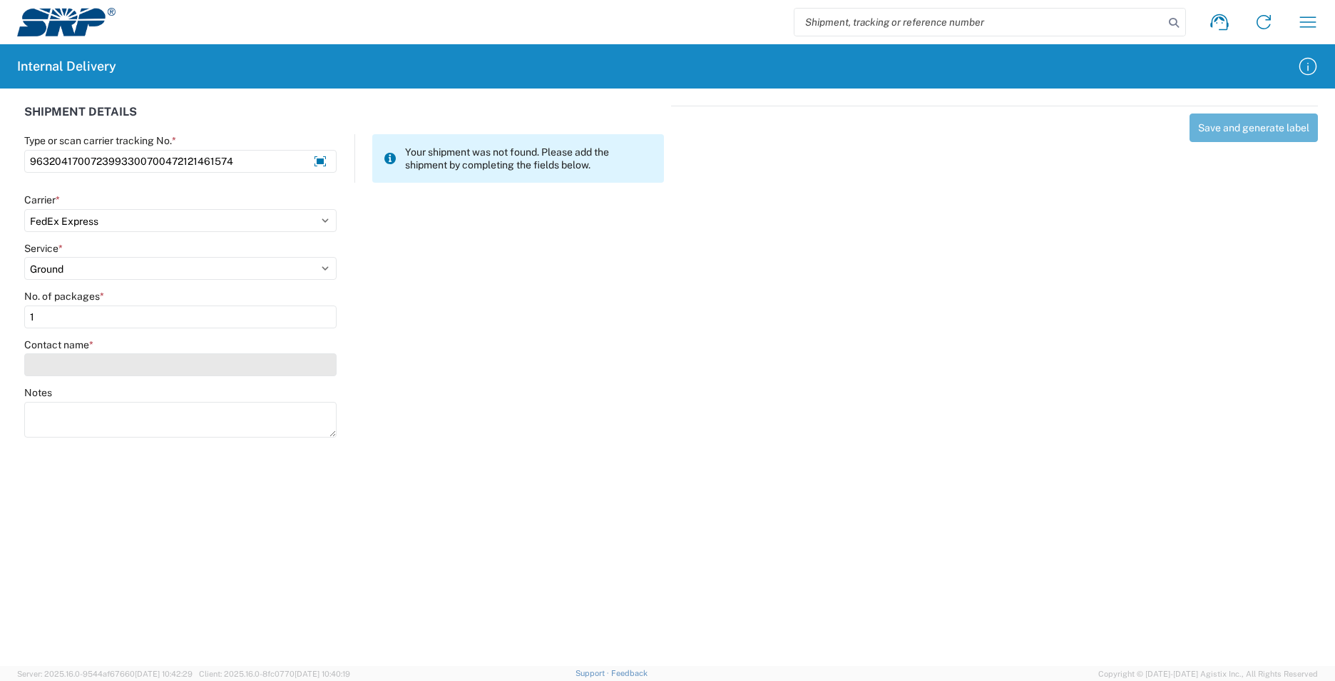
type input "1"
click at [170, 365] on input "Contact name *" at bounding box center [180, 364] width 312 height 23
type input "A"
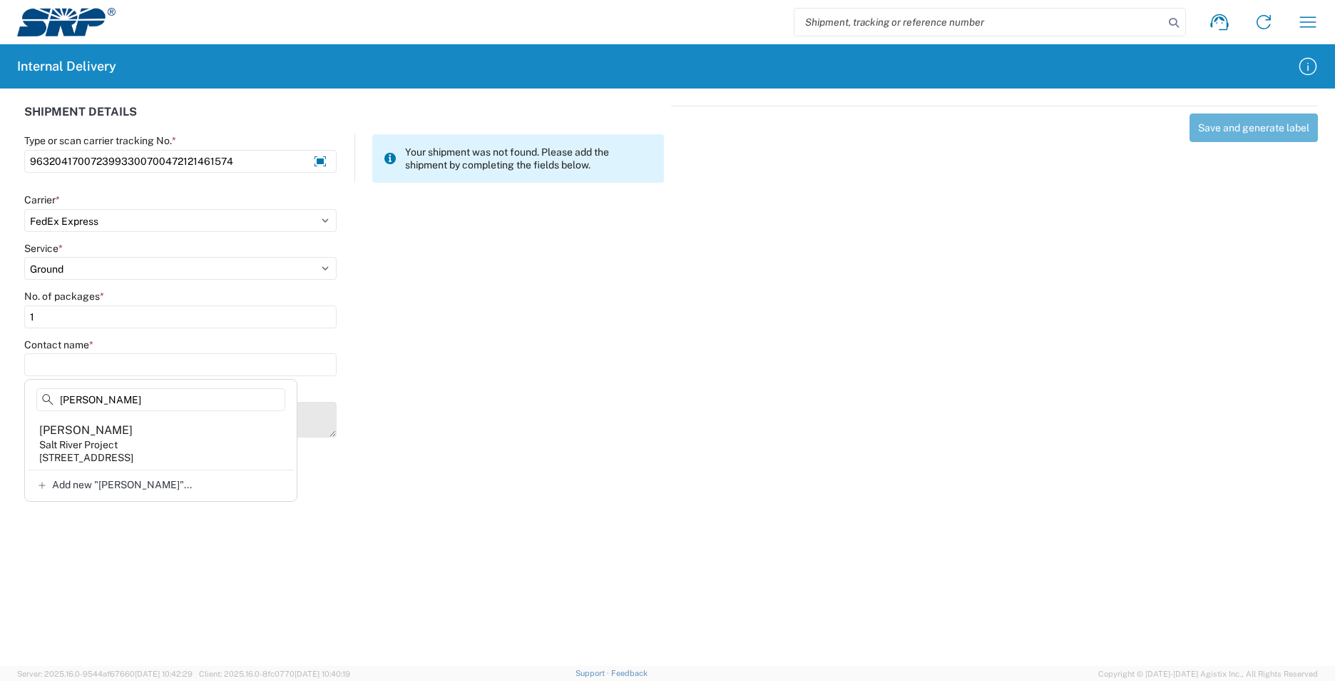
type input "Ramona"
click at [187, 438] on agx-address-suggestion-item "Ramona Singer Salt River Project 1500 N Mill Ave, PAB232, Tempe, AZ, 85281, US" at bounding box center [161, 443] width 266 height 53
type input "Ramona Singer"
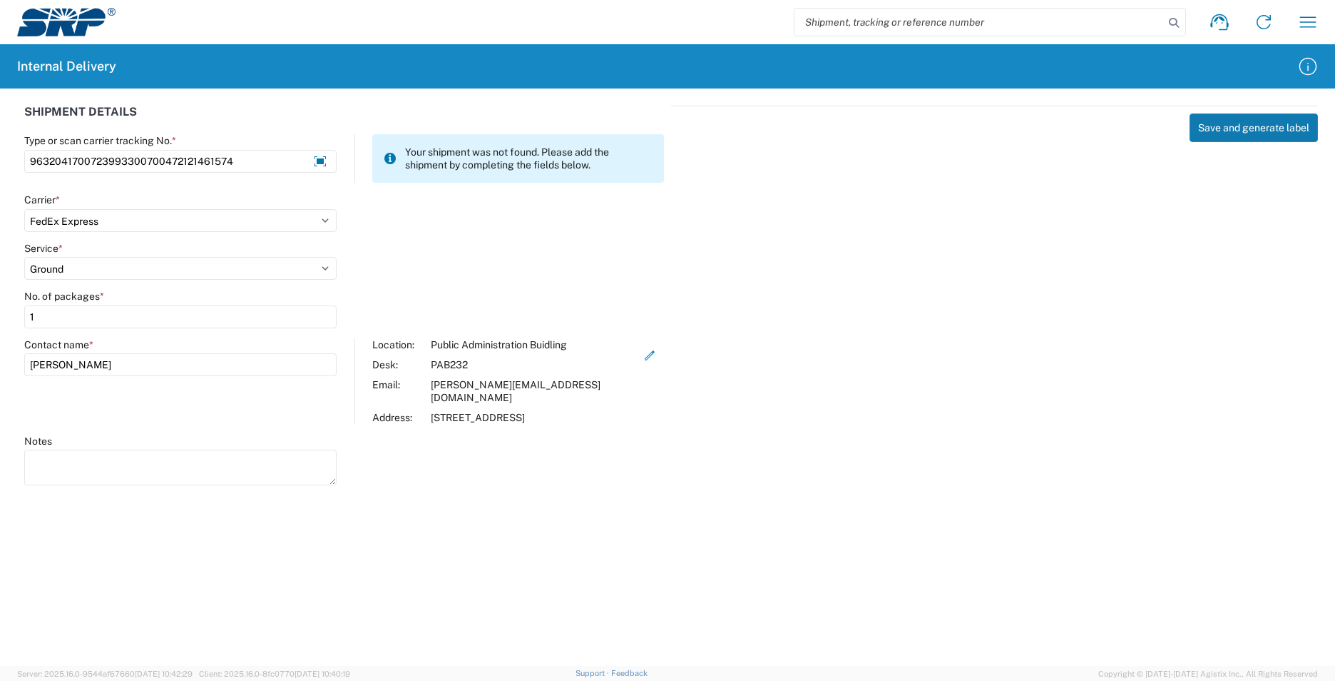
click at [1204, 136] on button "Save and generate label" at bounding box center [1254, 127] width 128 height 29
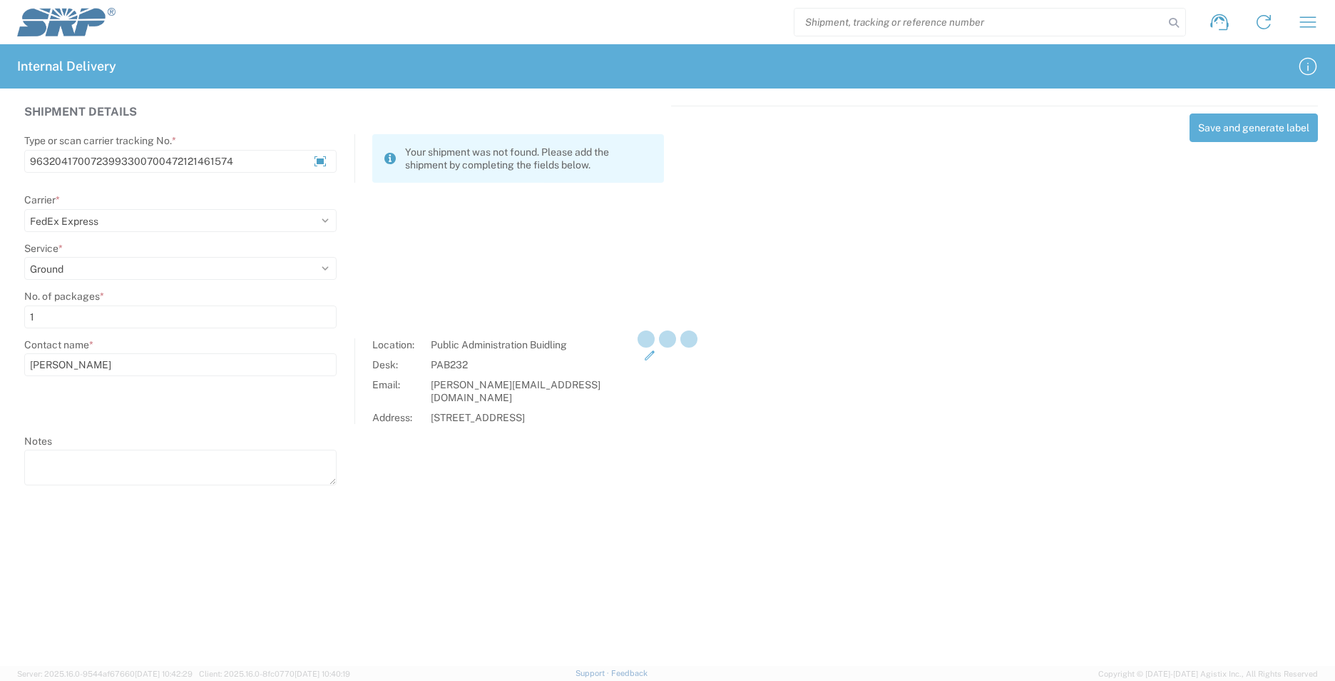
select select
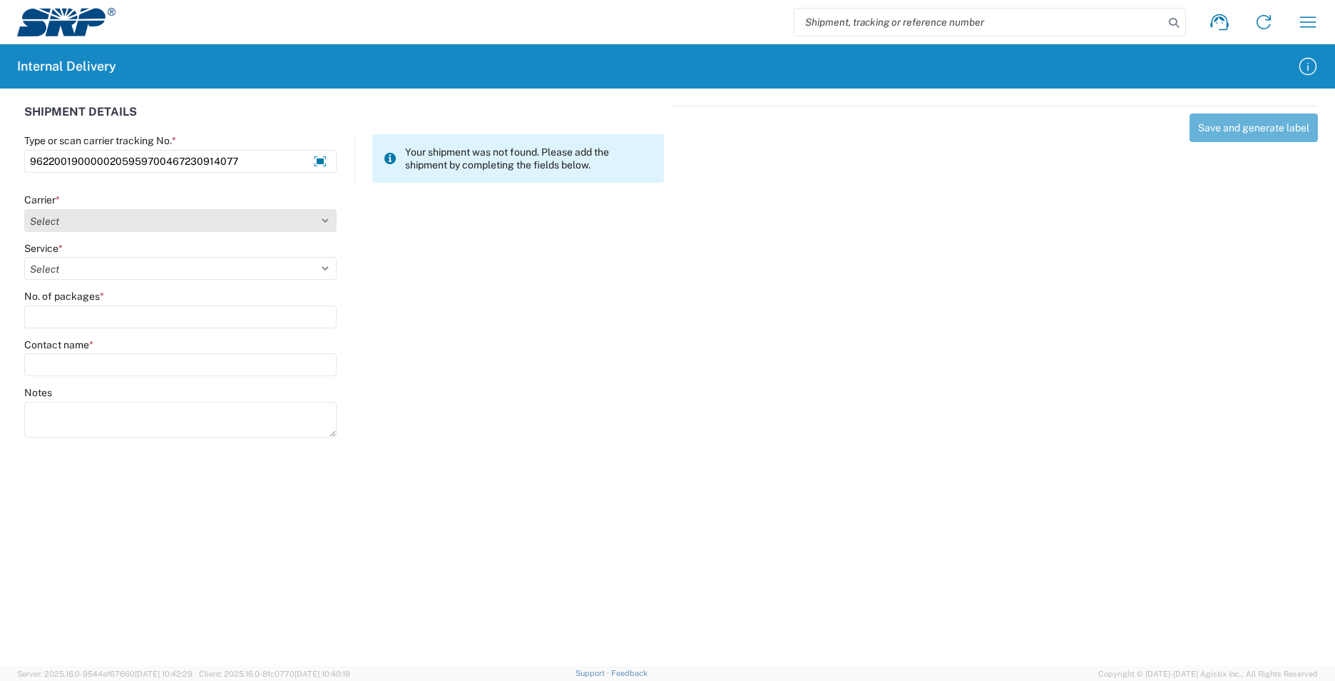
type input "9622001900000205959700467230914077"
click at [324, 217] on select "Select Amazon Logistics ATI Trucking BC Dimerco Logistics Empire Southwest FedE…" at bounding box center [180, 220] width 312 height 23
select select "5"
click at [24, 209] on select "Select Amazon Logistics ATI Trucking BC Dimerco Logistics Empire Southwest FedE…" at bounding box center [180, 220] width 312 height 23
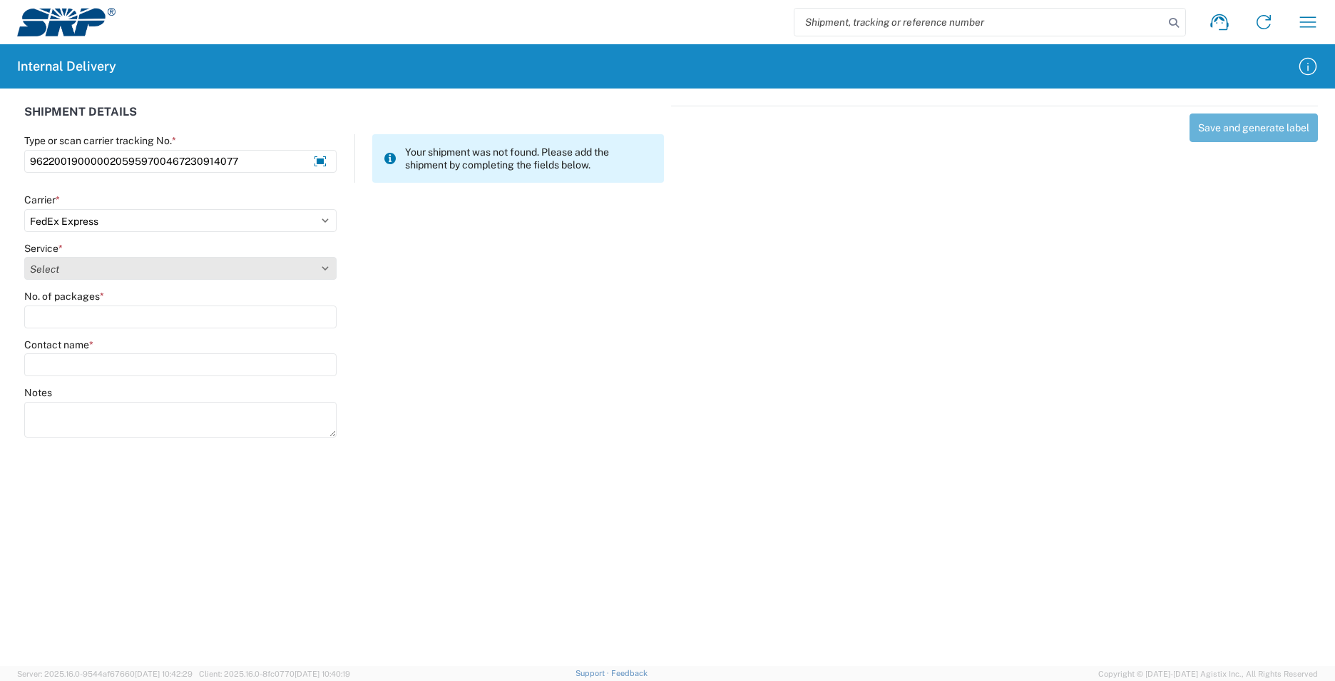
click at [324, 263] on select "Select 1Day Freight 2Day 2Day AM 2Day AM One Rate 2Day Freight 2Day One Rate 3 …" at bounding box center [180, 268] width 312 height 23
select select "12"
click at [24, 257] on select "Select 1Day Freight 2Day 2Day AM 2Day AM One Rate 2Day Freight 2Day One Rate 3 …" at bounding box center [180, 268] width 312 height 23
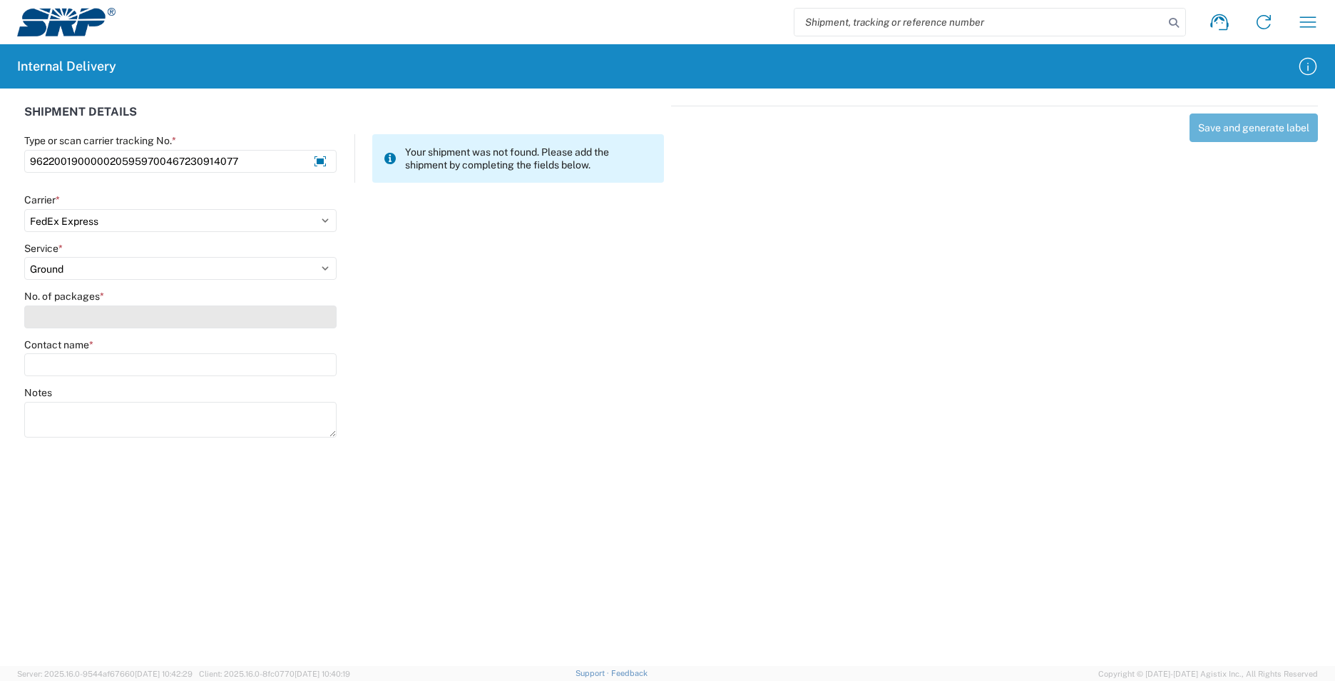
click at [117, 322] on input "No. of packages *" at bounding box center [180, 316] width 312 height 23
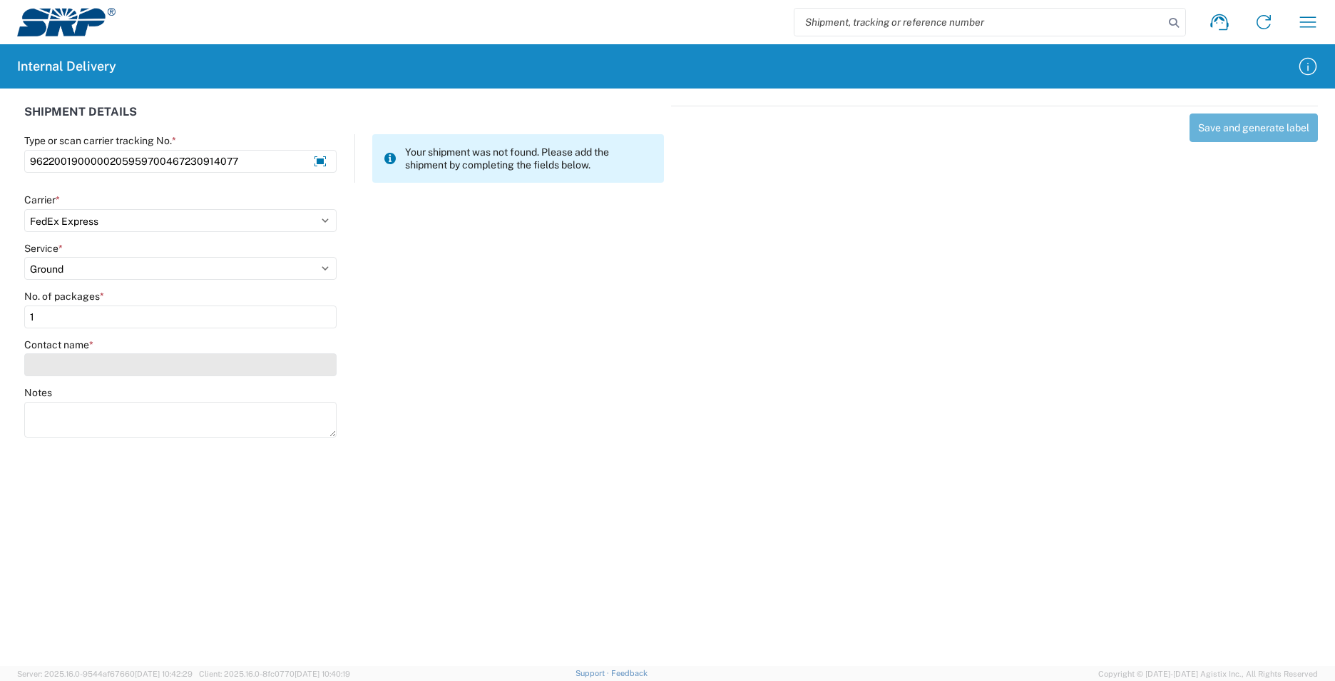
type input "1"
click at [170, 373] on input "Contact name *" at bounding box center [180, 364] width 312 height 23
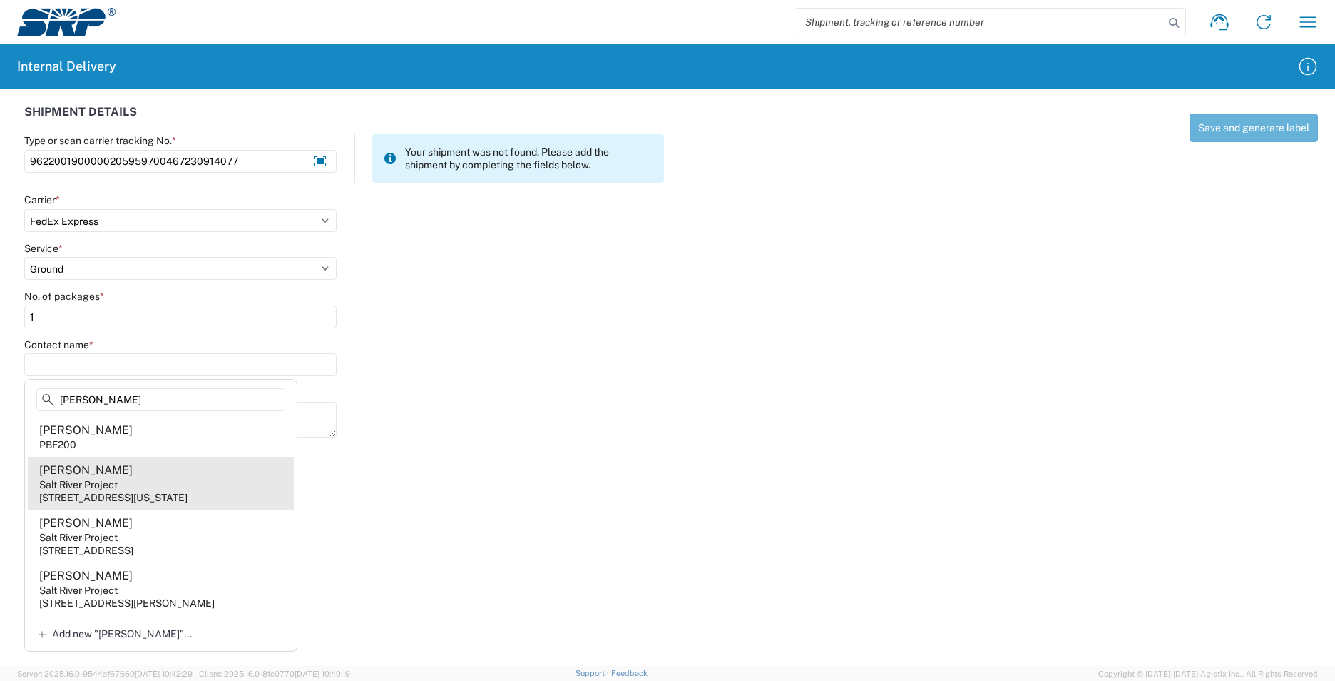
type input "Marsh"
click at [184, 495] on div "[STREET_ADDRESS][US_STATE]" at bounding box center [113, 497] width 148 height 13
type input "Bryan Marsh"
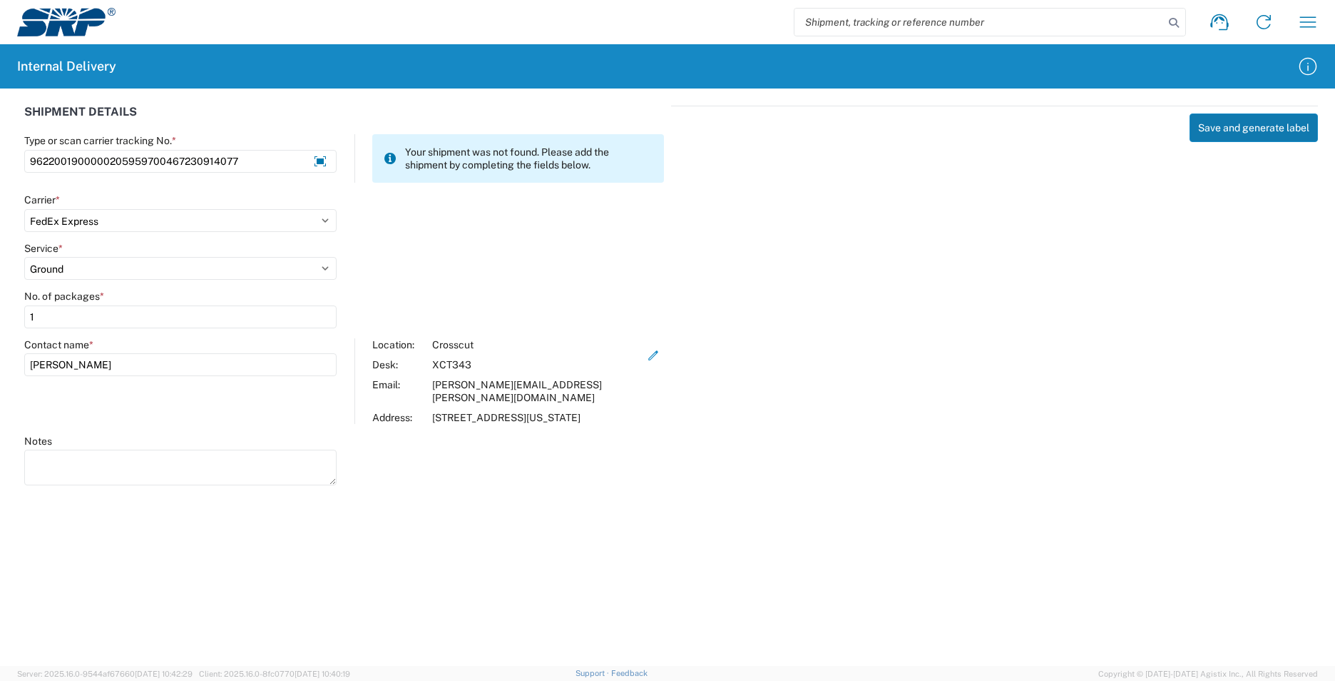
click at [1218, 124] on button "Save and generate label" at bounding box center [1254, 127] width 128 height 29
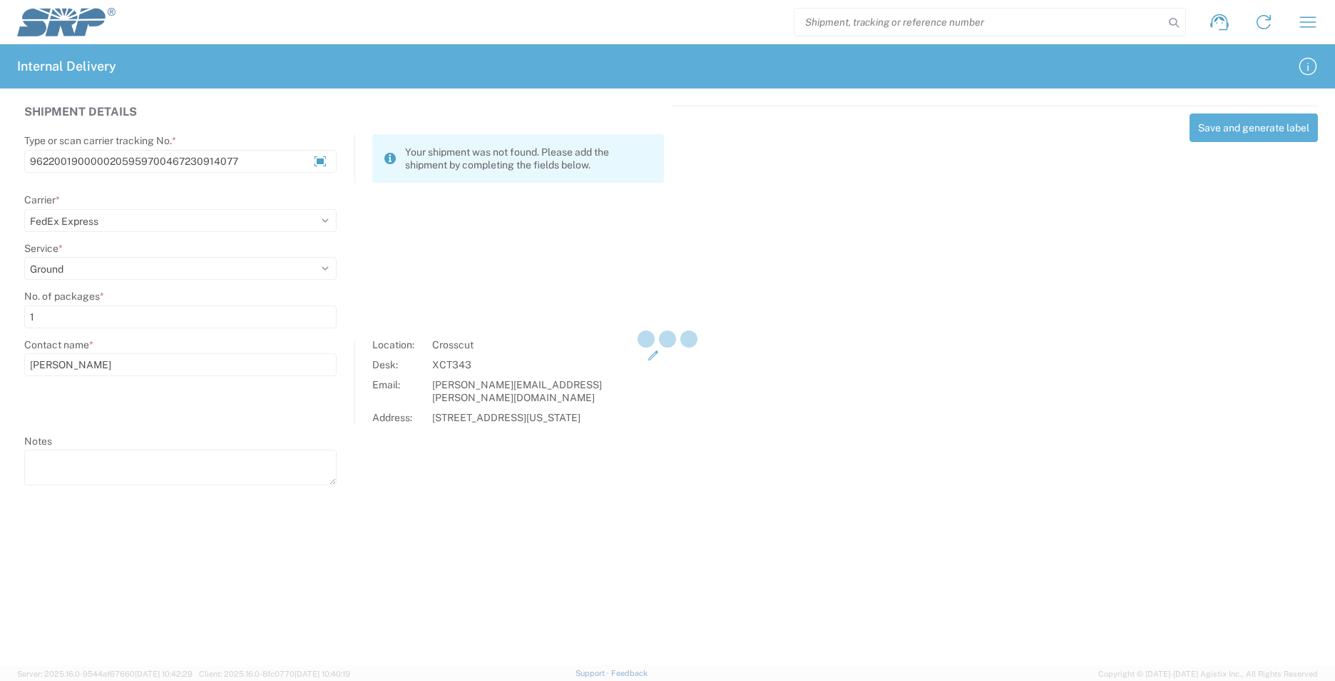
select select
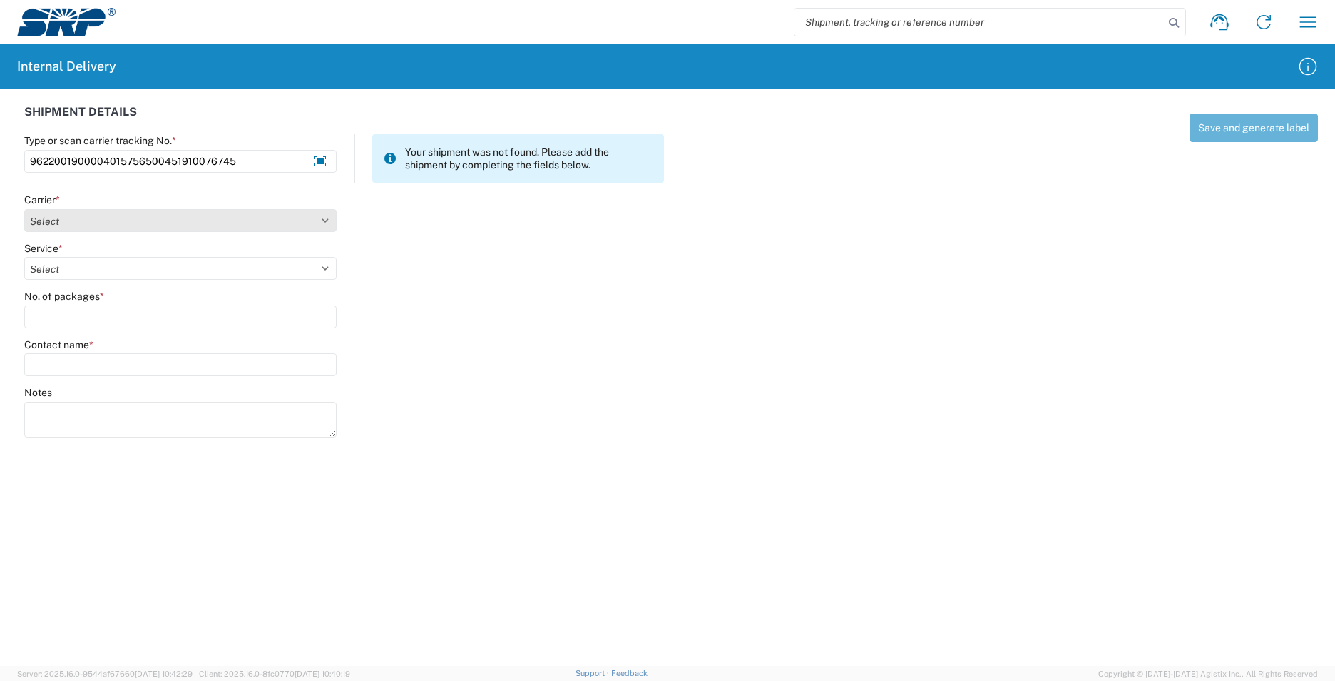
type input "9622001900004015756500451910076745"
drag, startPoint x: 326, startPoint y: 223, endPoint x: 319, endPoint y: 232, distance: 11.1
click at [326, 224] on select "Select Amazon Logistics ATI Trucking BC Dimerco Logistics Empire Southwest FedE…" at bounding box center [180, 220] width 312 height 23
select select "5"
click at [24, 209] on select "Select Amazon Logistics ATI Trucking BC Dimerco Logistics Empire Southwest FedE…" at bounding box center [180, 220] width 312 height 23
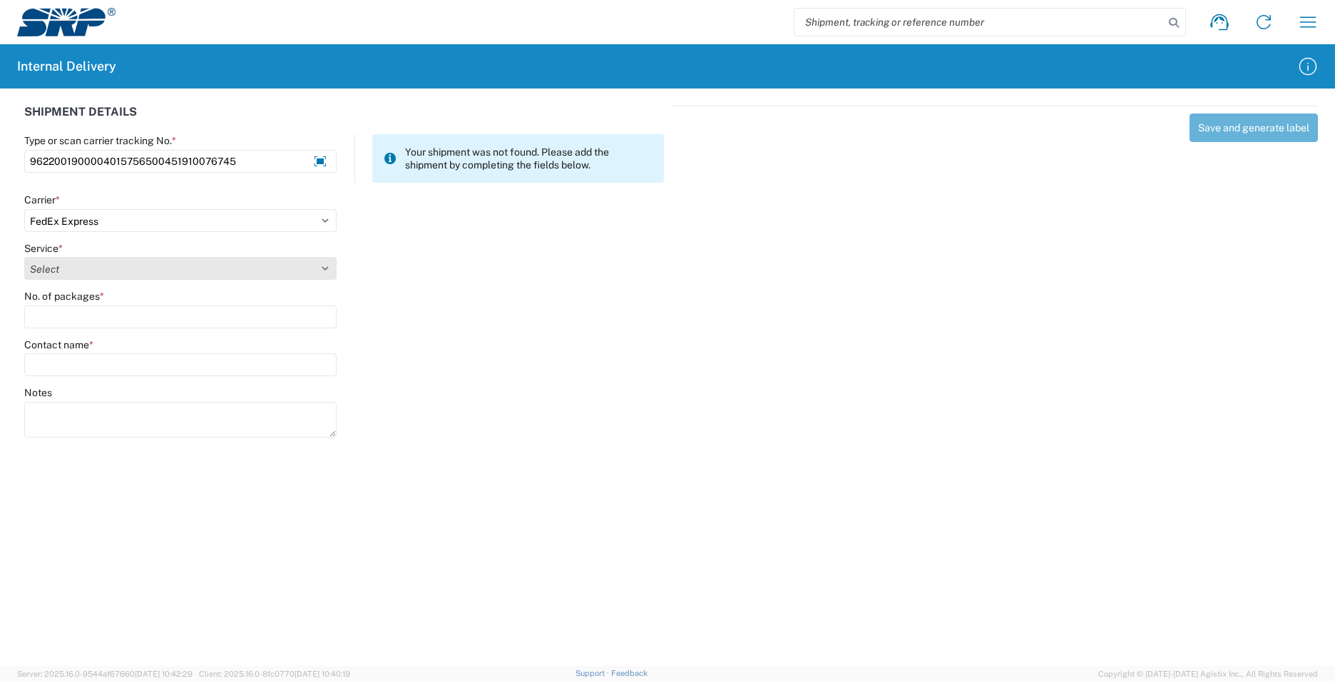
click at [318, 273] on select "Select 1Day Freight 2Day 2Day AM 2Day AM One Rate 2Day Freight 2Day One Rate 3 …" at bounding box center [180, 268] width 312 height 23
select select "12"
click at [24, 257] on select "Select 1Day Freight 2Day 2Day AM 2Day AM One Rate 2Day Freight 2Day One Rate 3 …" at bounding box center [180, 268] width 312 height 23
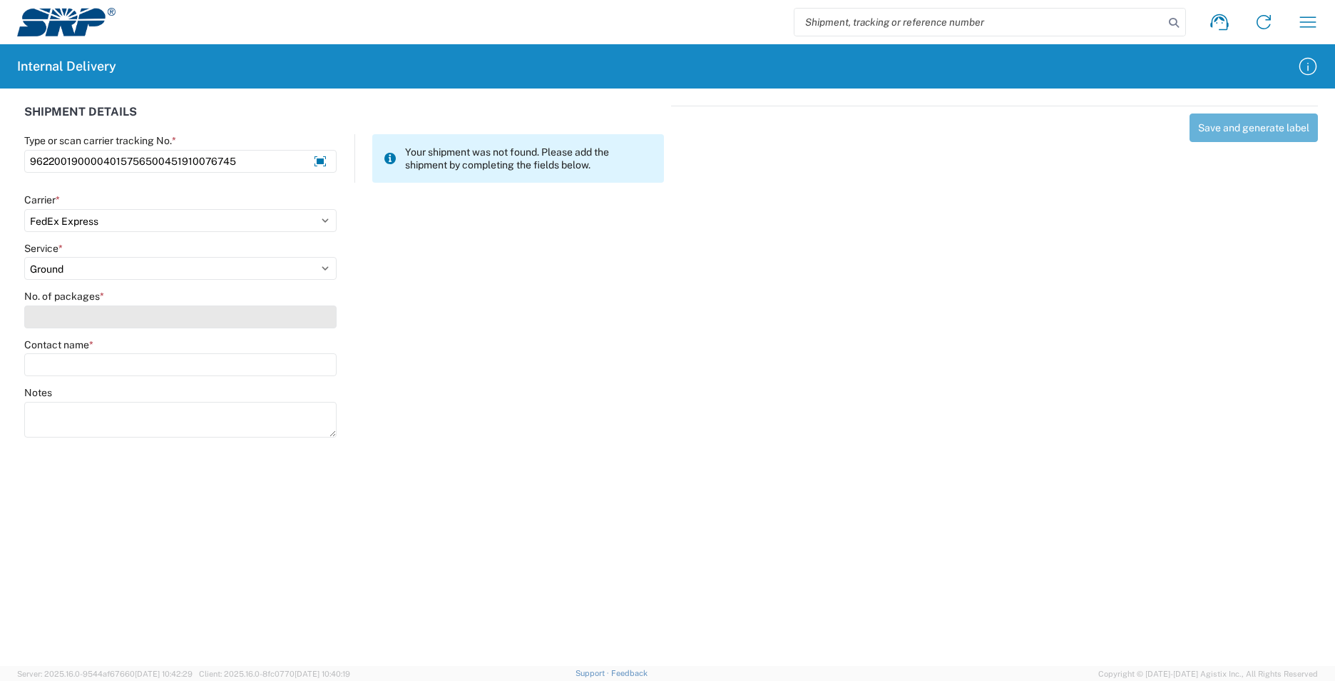
click at [106, 317] on input "No. of packages *" at bounding box center [180, 316] width 312 height 23
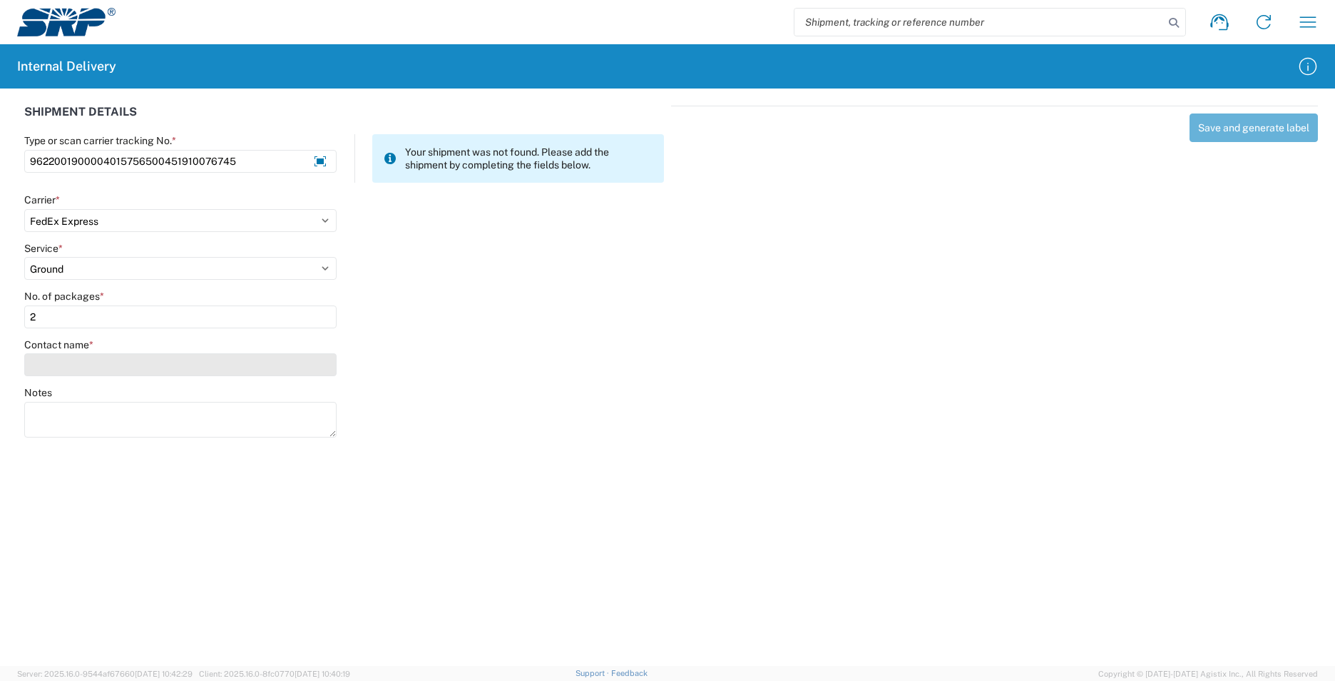
type input "2"
click at [136, 363] on input "Contact name *" at bounding box center [180, 364] width 312 height 23
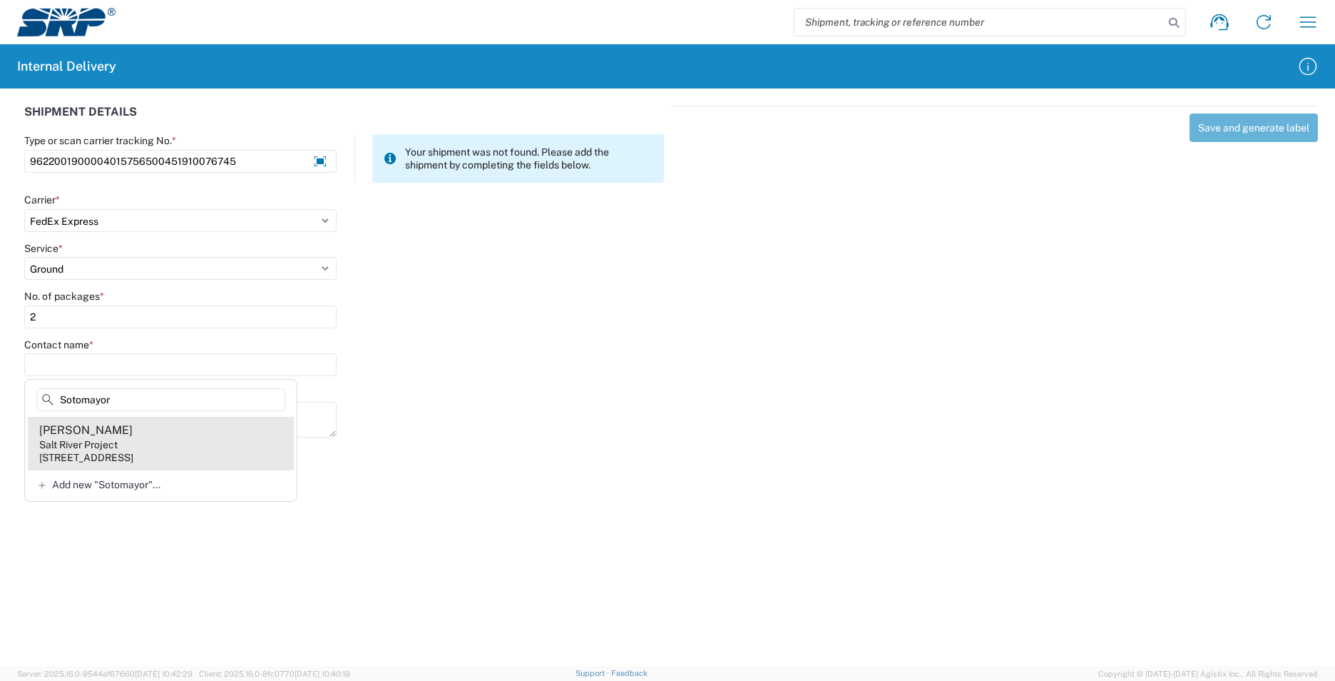
type input "Sotomayor"
click at [166, 442] on agx-address-suggestion-item "Marissa Sotomayor Salt River Project 1500 N Mill Ave, PAB355, Tempe, AZ, 85281,…" at bounding box center [161, 443] width 266 height 53
type input "Marissa Sotomayor"
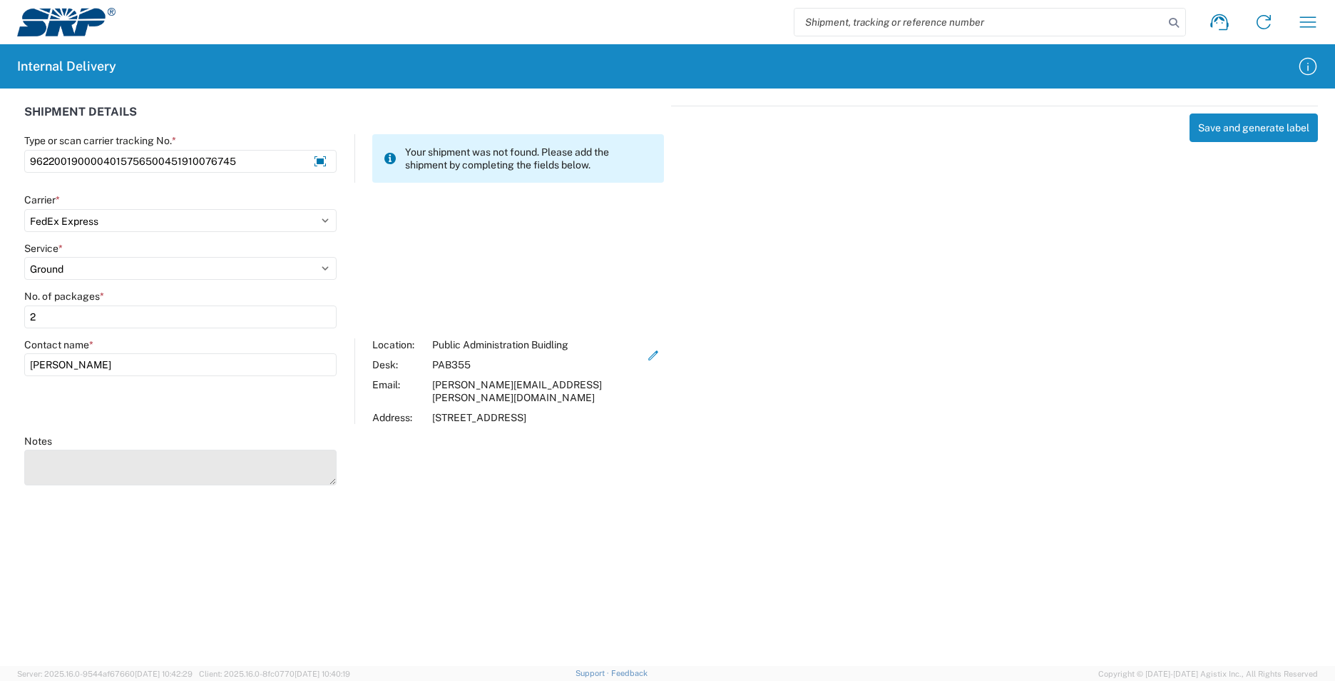
click at [104, 455] on textarea "Notes" at bounding box center [180, 467] width 312 height 36
type textarea "9622001900004015756500451910076734"
click at [1220, 129] on button "Save and generate label" at bounding box center [1254, 127] width 128 height 29
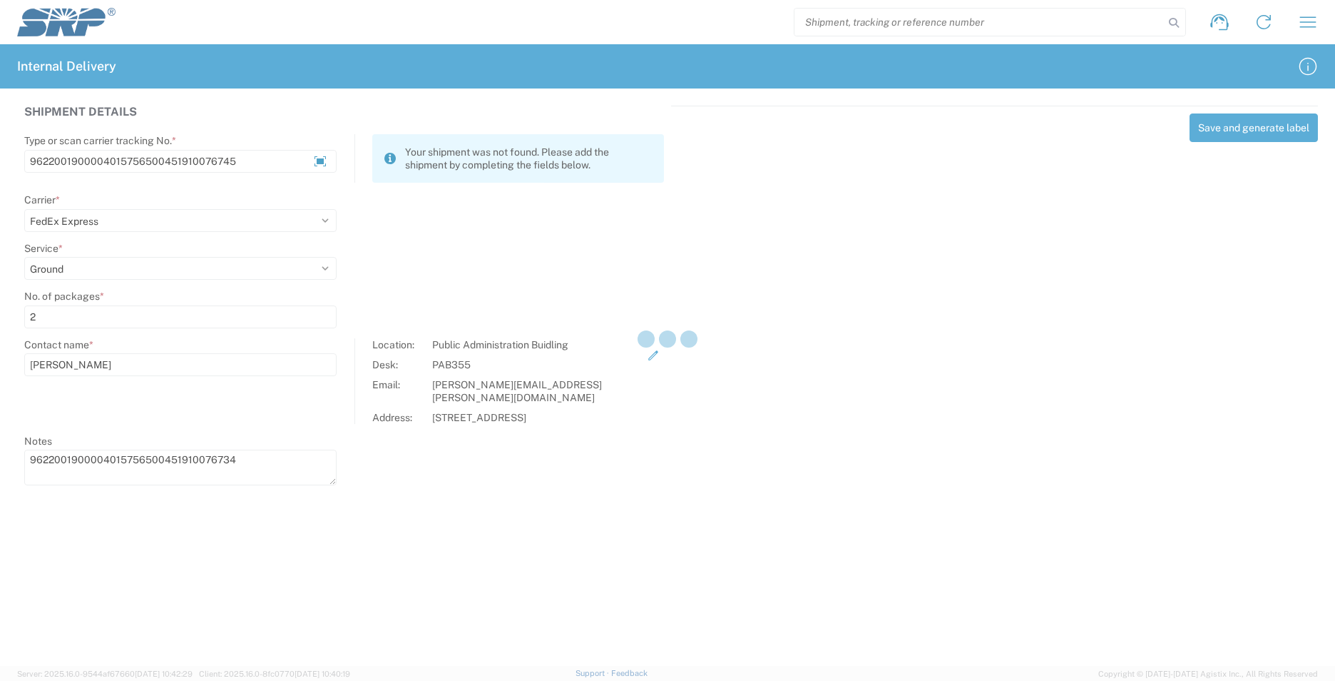
select select
